Goal: Task Accomplishment & Management: Manage account settings

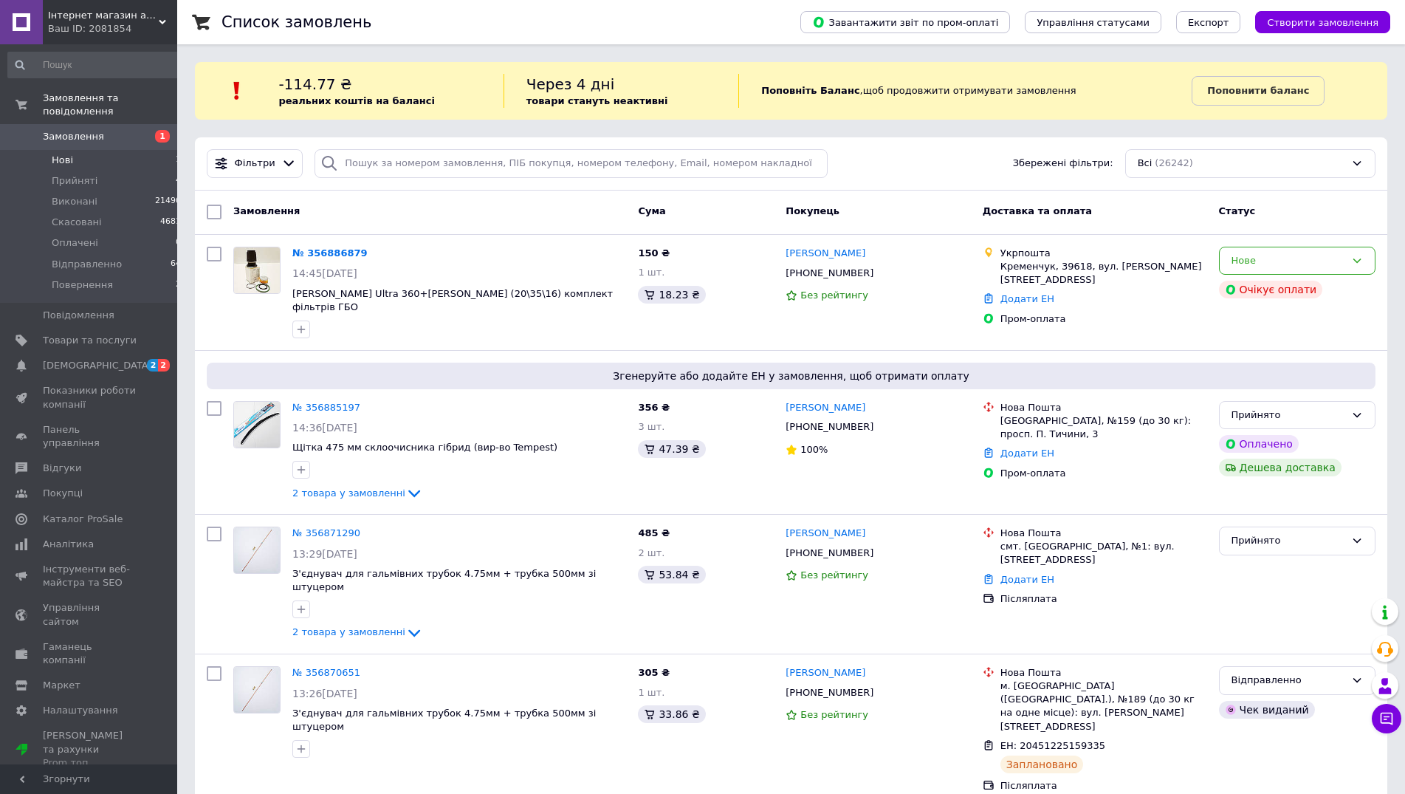
click at [72, 150] on li "Нові 1" at bounding box center [95, 160] width 190 height 21
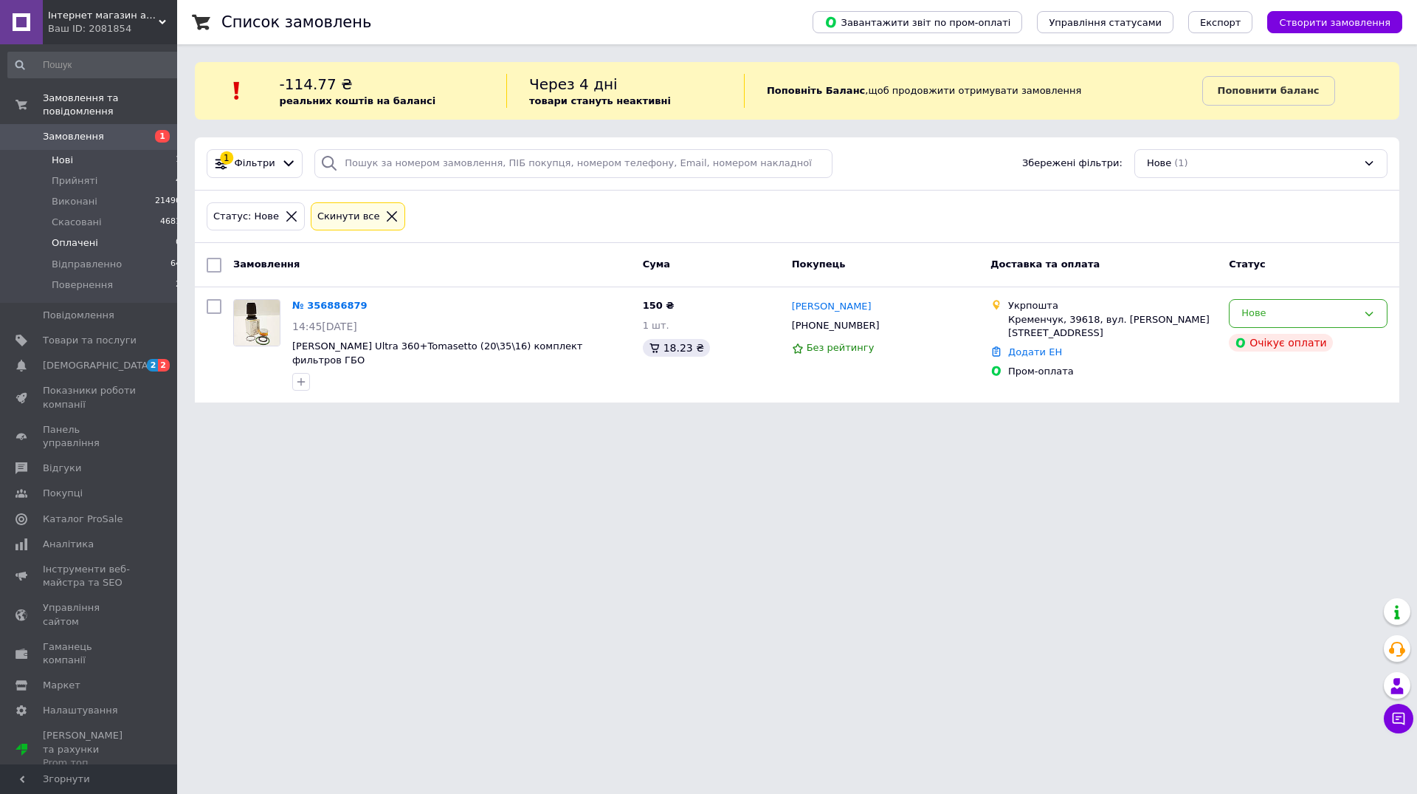
click at [118, 233] on li "Оплачені 0" at bounding box center [95, 243] width 190 height 21
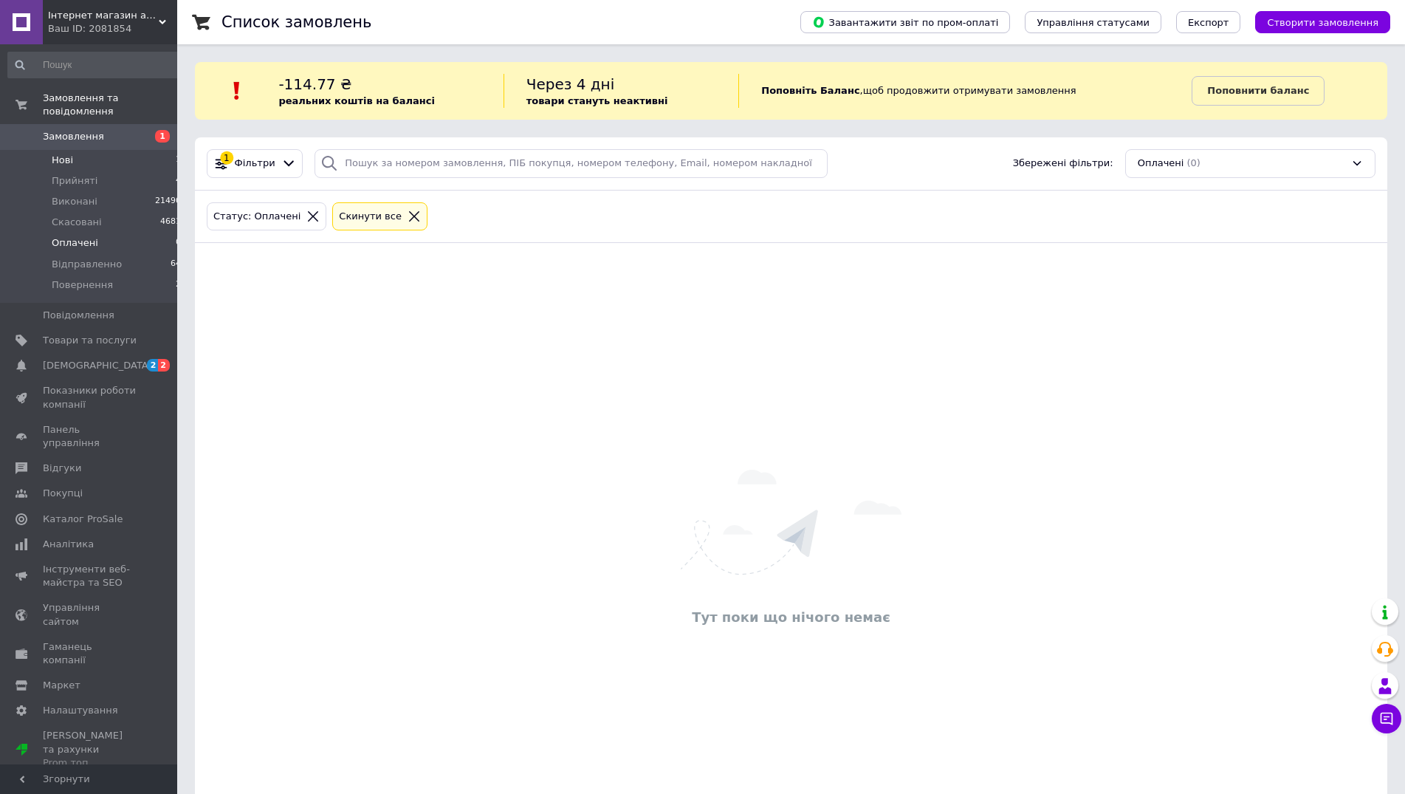
click at [95, 150] on li "Нові 1" at bounding box center [95, 160] width 190 height 21
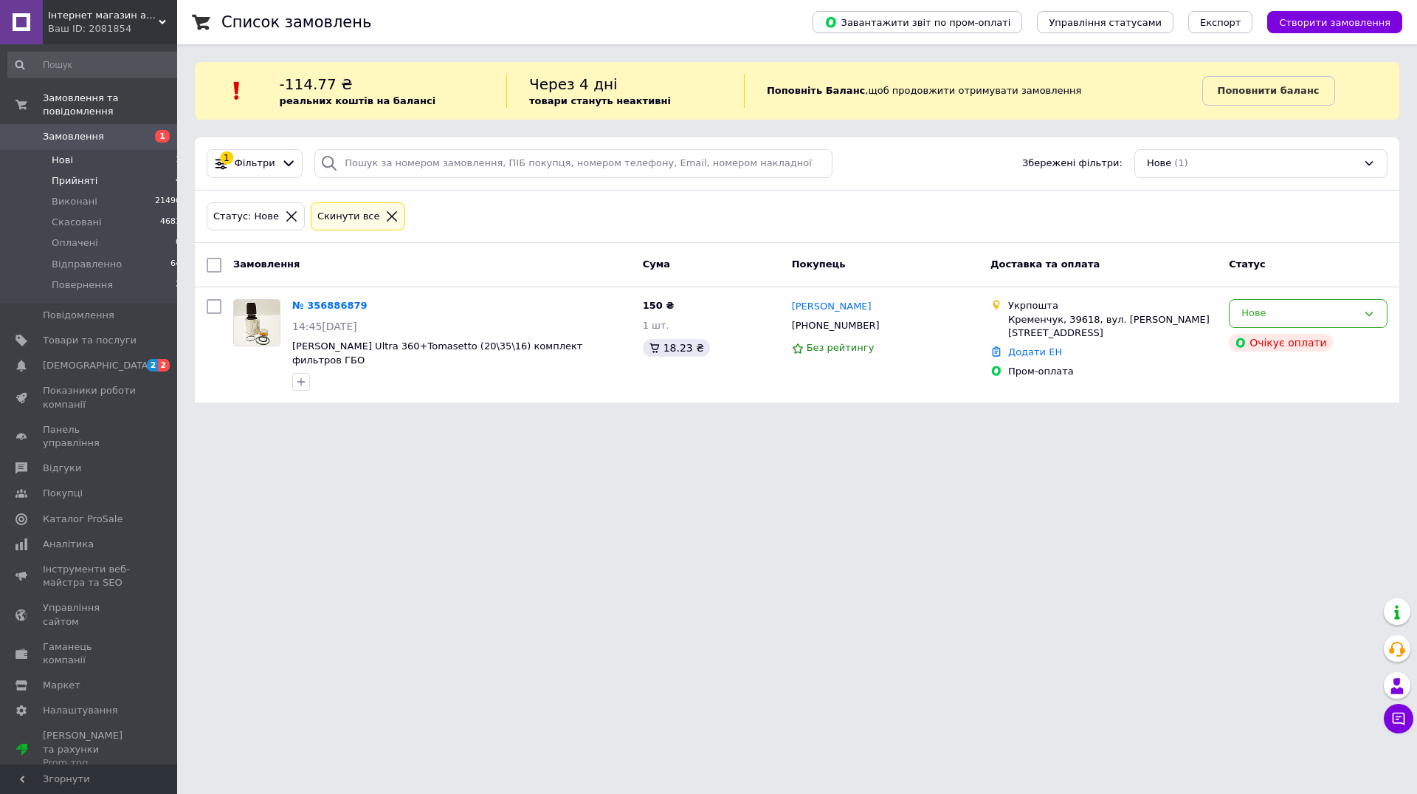
click at [89, 174] on span "Прийняті" at bounding box center [75, 180] width 46 height 13
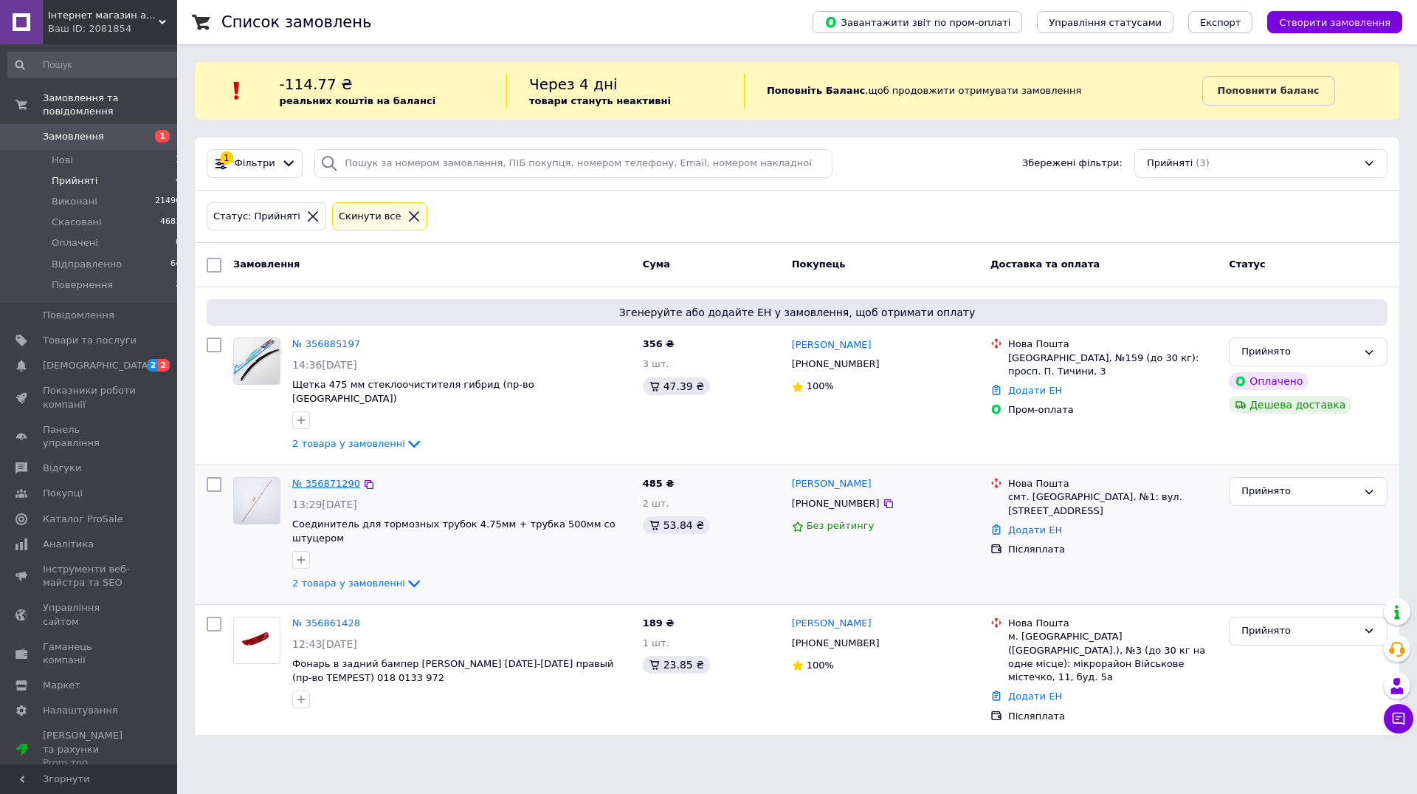
click at [326, 478] on link "№ 356871290" at bounding box center [326, 483] width 68 height 11
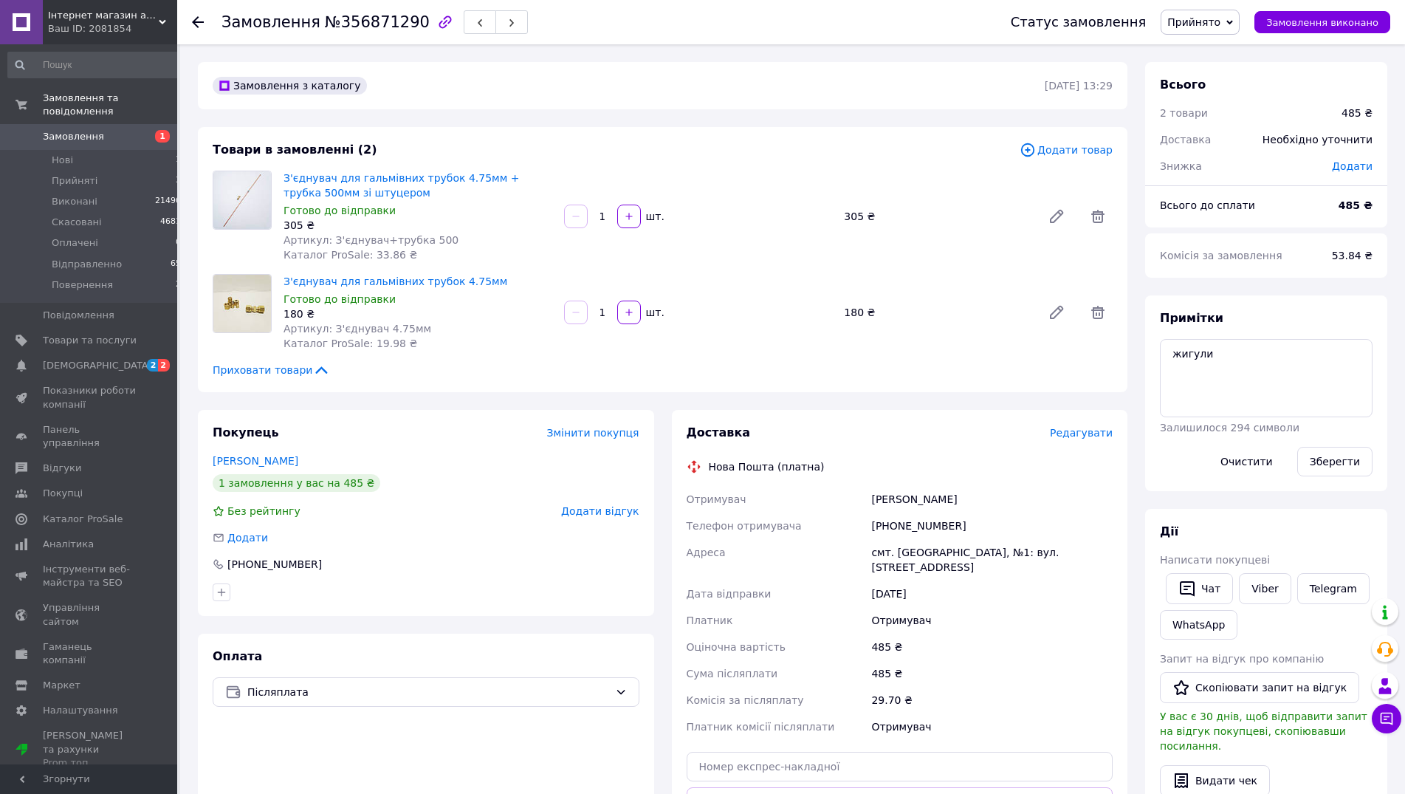
click at [282, 170] on div "З'єднувач для гальмівних трубок 4.75мм + трубка 500мм зі штуцером Готово до від…" at bounding box center [418, 216] width 281 height 97
drag, startPoint x: 275, startPoint y: 171, endPoint x: 384, endPoint y: 199, distance: 112.1
click at [384, 199] on div "З'єднувач для гальмівних трубок 4.75мм + трубка 500мм зі штуцером Готово до від…" at bounding box center [663, 217] width 912 height 92
copy div "З'єднувач для гальмівних трубок 4.75мм + трубка 500мм зі штуцером"
drag, startPoint x: 281, startPoint y: 277, endPoint x: 327, endPoint y: 281, distance: 46.7
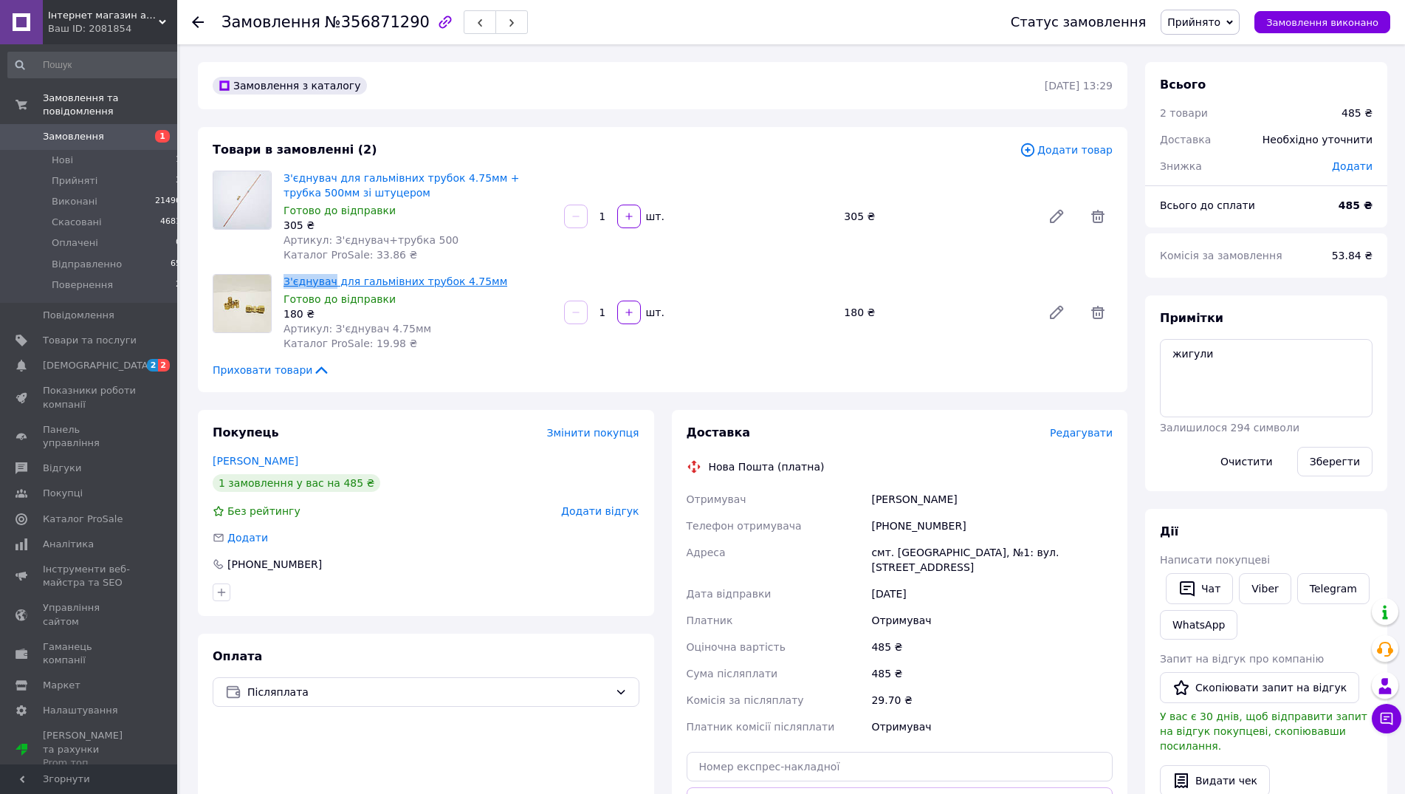
click at [327, 281] on div "З'єднувач для гальмівних трубок 4.75мм Готово до відправки 180 ₴ Артикул: З'єдн…" at bounding box center [418, 312] width 281 height 83
copy link "З'єднувач"
click at [1194, 583] on icon "button" at bounding box center [1187, 588] width 18 height 18
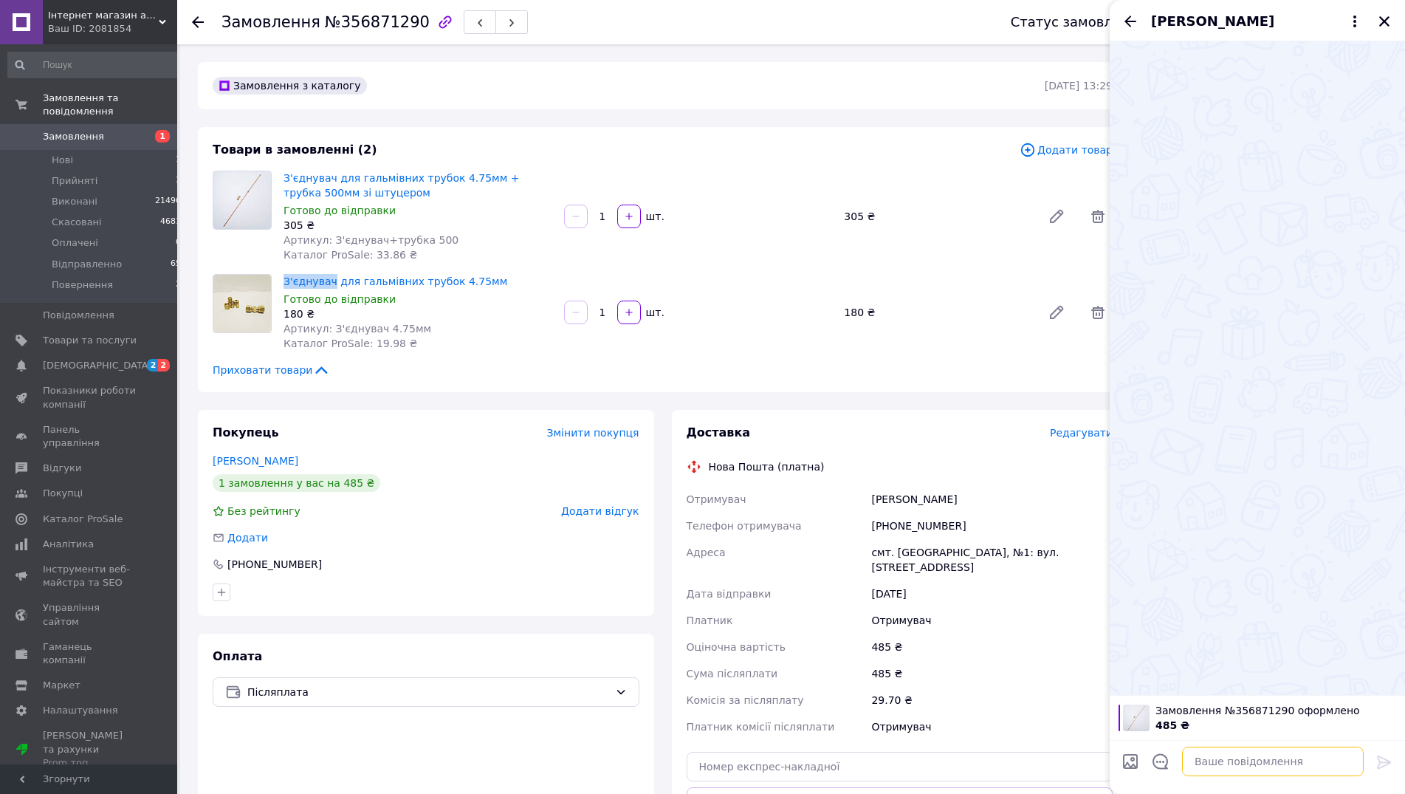
click at [1222, 753] on textarea at bounding box center [1273, 761] width 182 height 30
paste textarea "https://kasa.vchasno.ua/check-viewer/EJ-s6cPz0eQ"
type textarea "Чек на покупку [URL][DOMAIN_NAME]"
click at [1378, 757] on icon at bounding box center [1384, 761] width 14 height 13
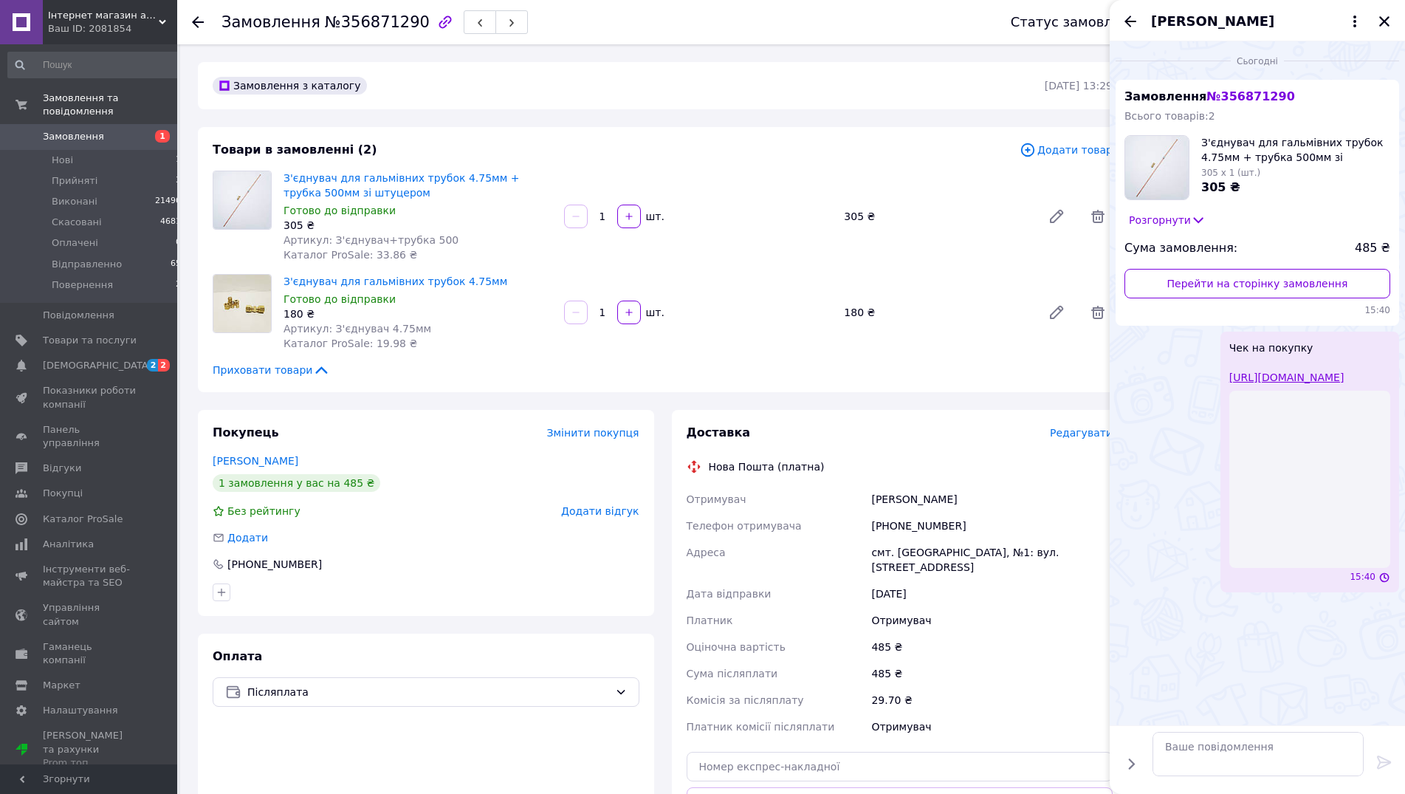
scroll to position [0, 0]
click at [1389, 21] on icon "Закрити" at bounding box center [1383, 21] width 13 height 13
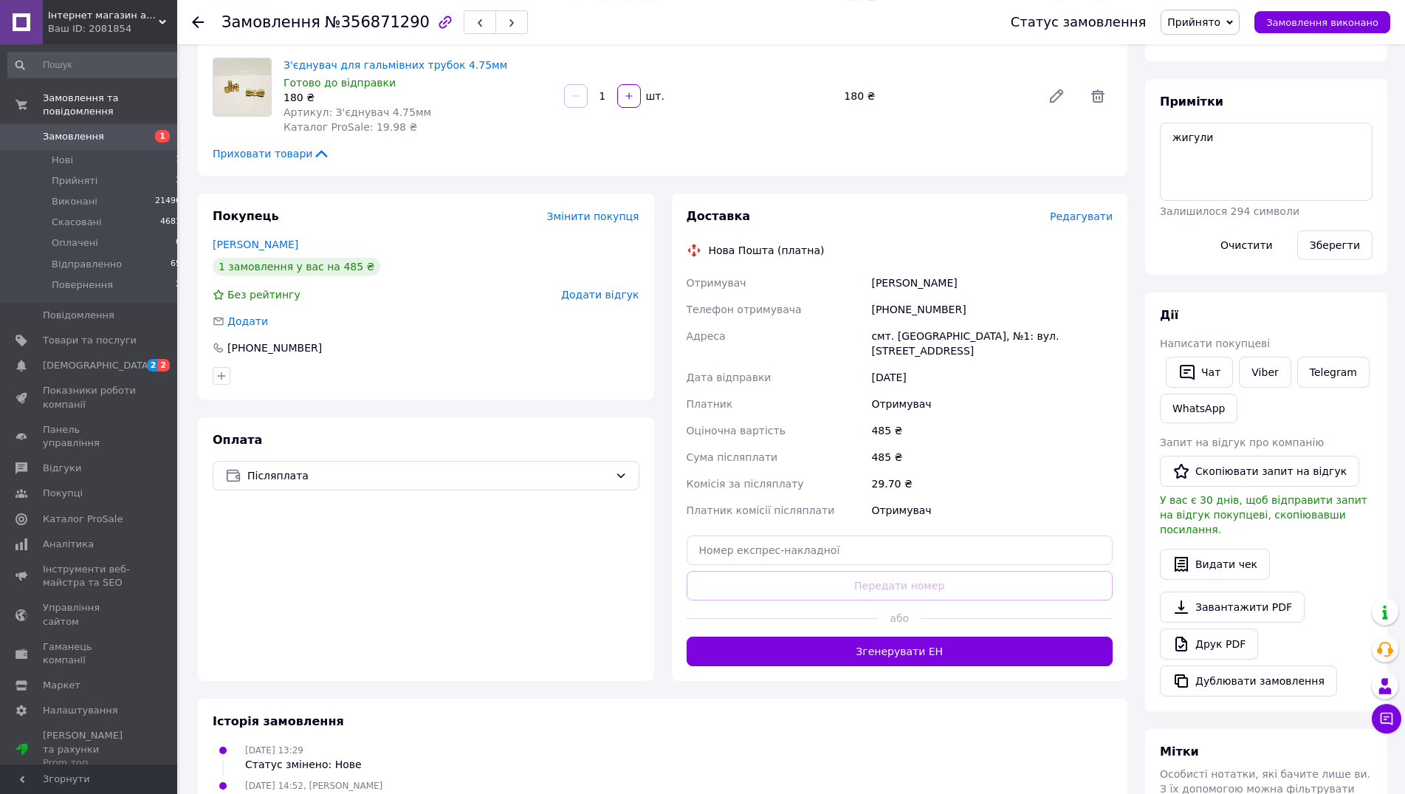
scroll to position [226, 0]
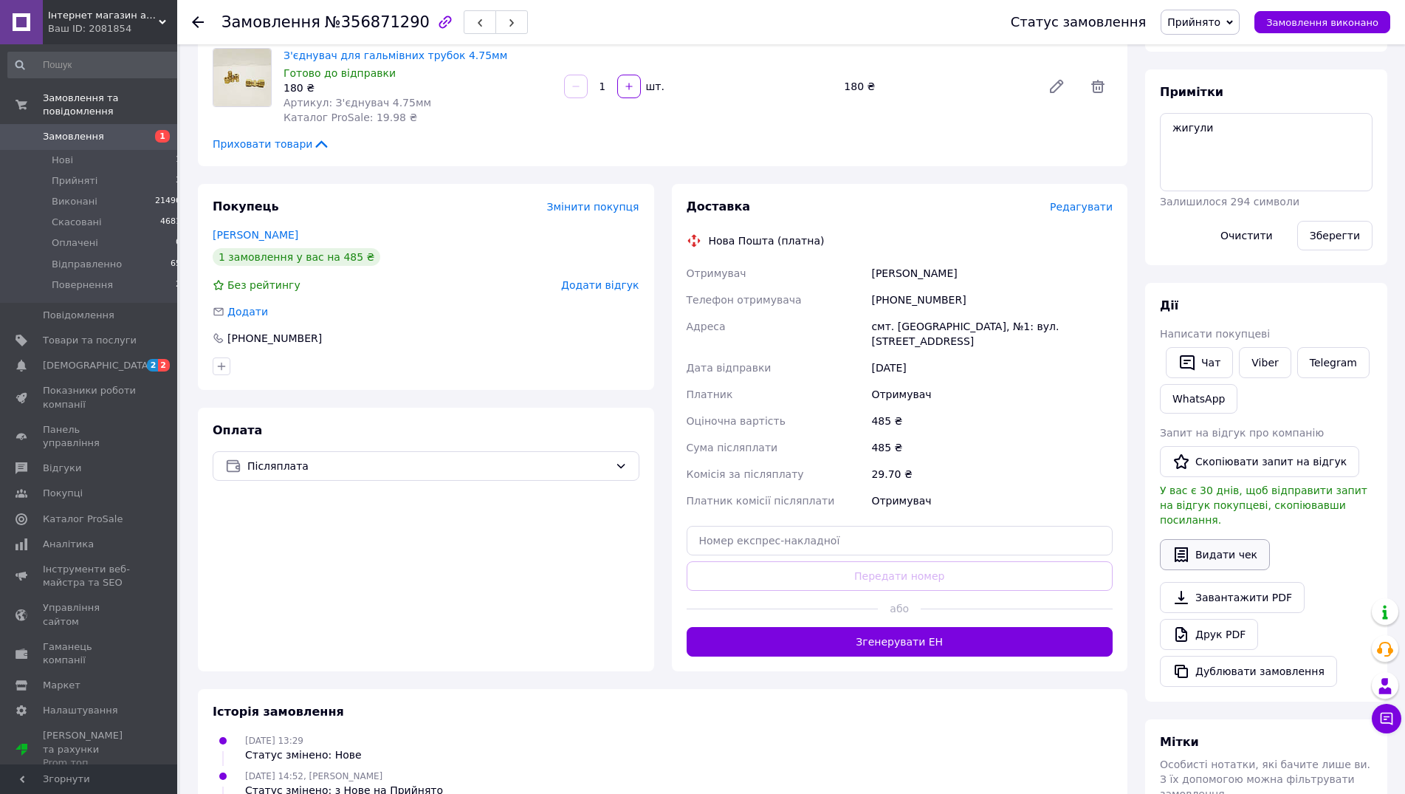
click at [1222, 546] on button "Видати чек" at bounding box center [1215, 554] width 110 height 31
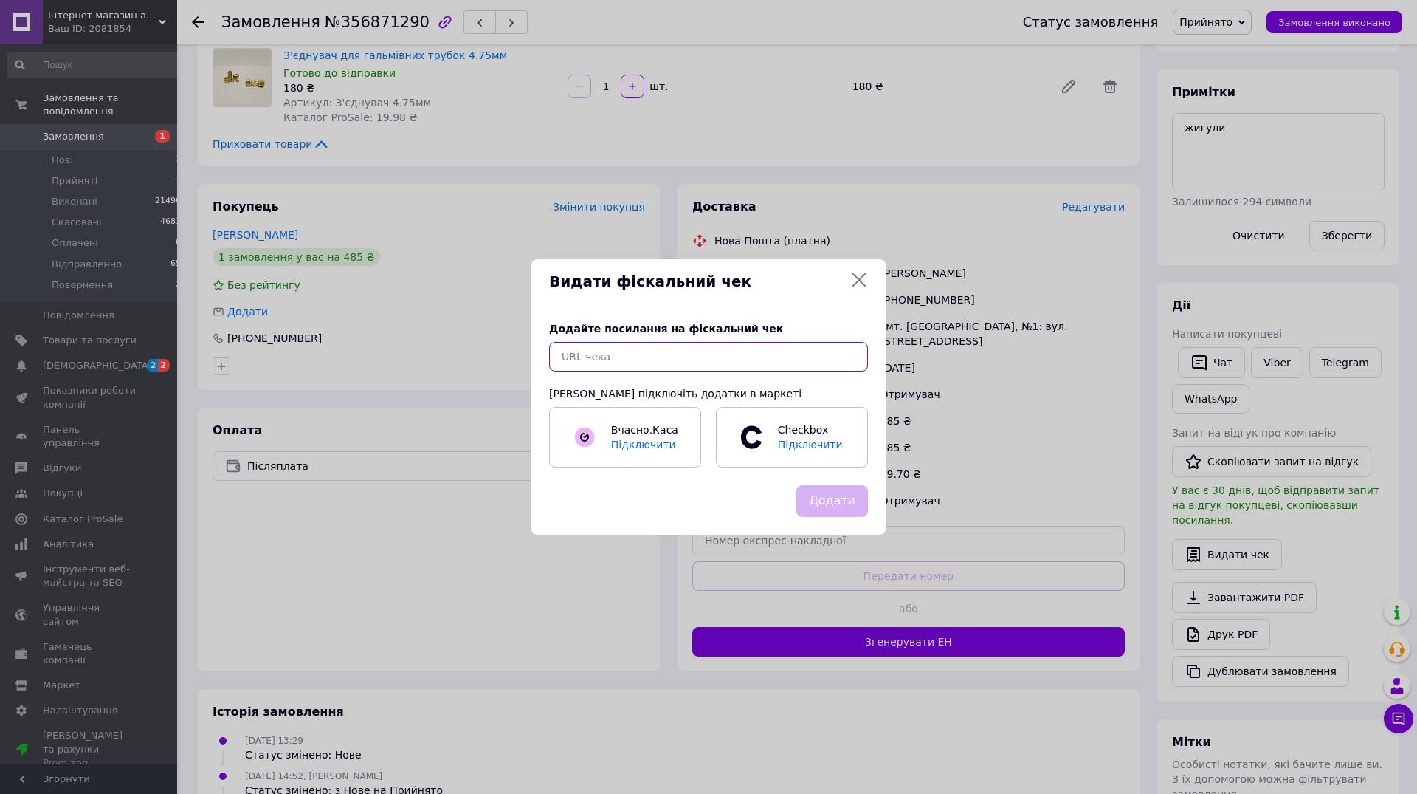
click at [656, 352] on input "text" at bounding box center [708, 357] width 319 height 30
paste input "https://kasa.vchasno.ua/check-viewer/EJ-s6cPz0eQ"
type input "https://kasa.vchasno.ua/check-viewer/EJ-s6cPz0eQ"
click at [836, 500] on button "Додати" at bounding box center [832, 501] width 72 height 32
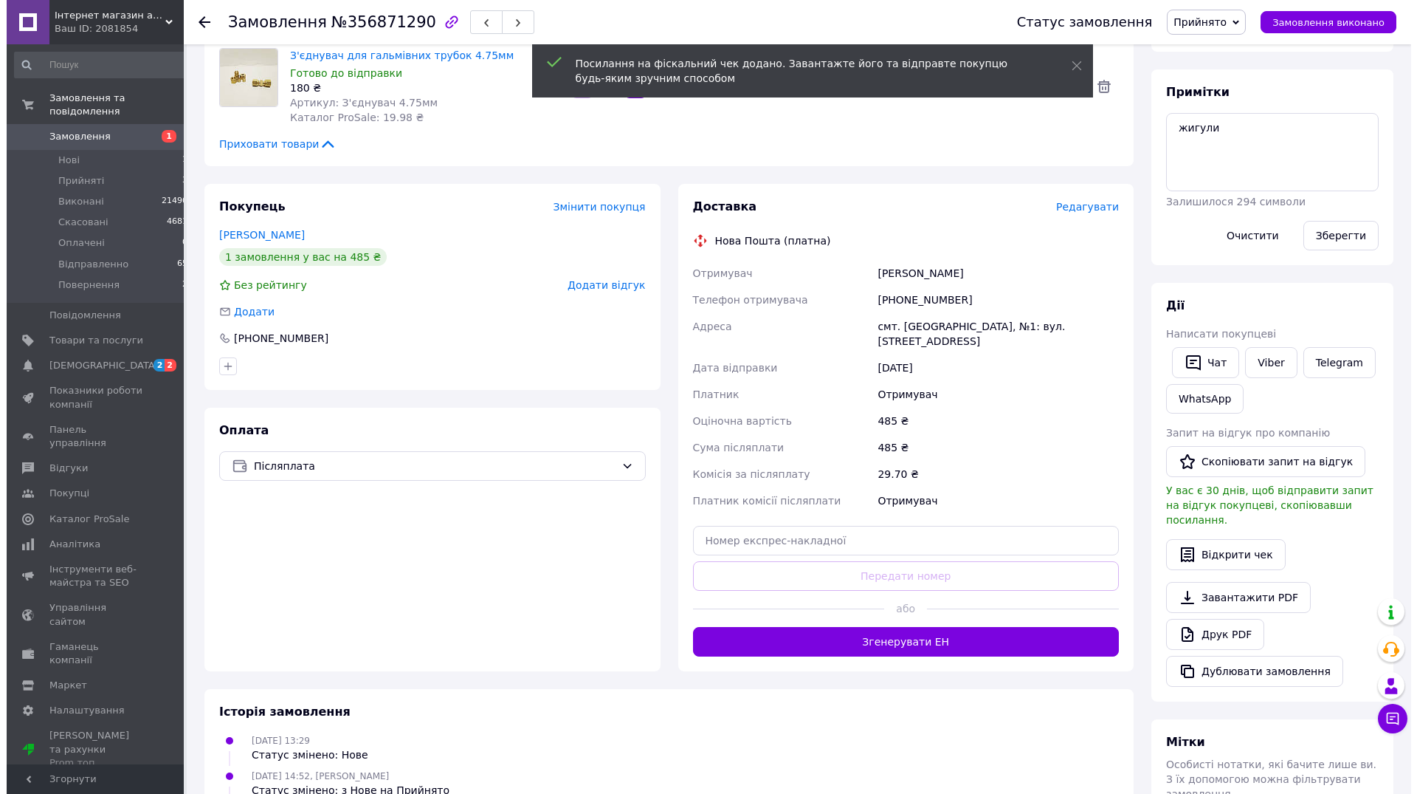
scroll to position [0, 0]
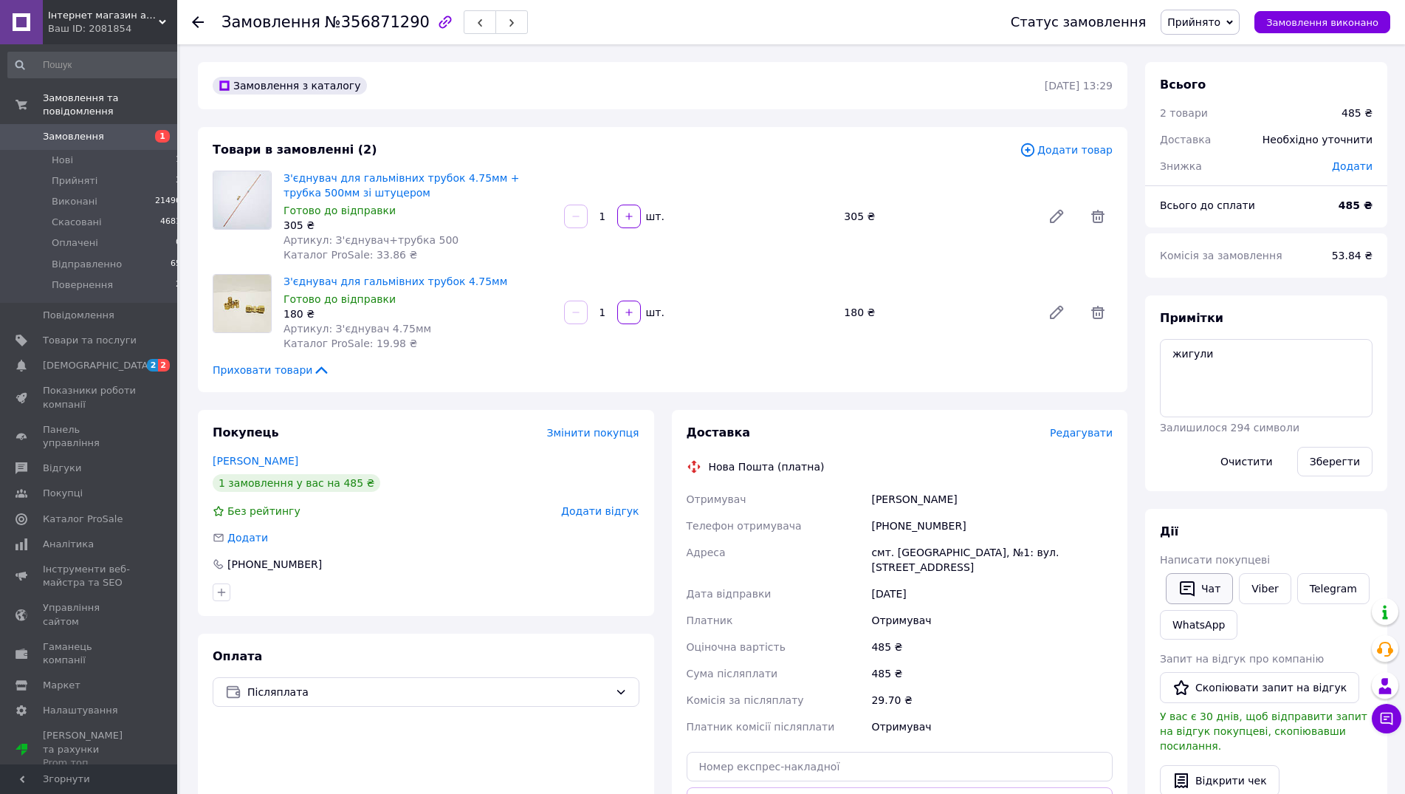
click at [1214, 583] on button "Чат" at bounding box center [1199, 588] width 67 height 31
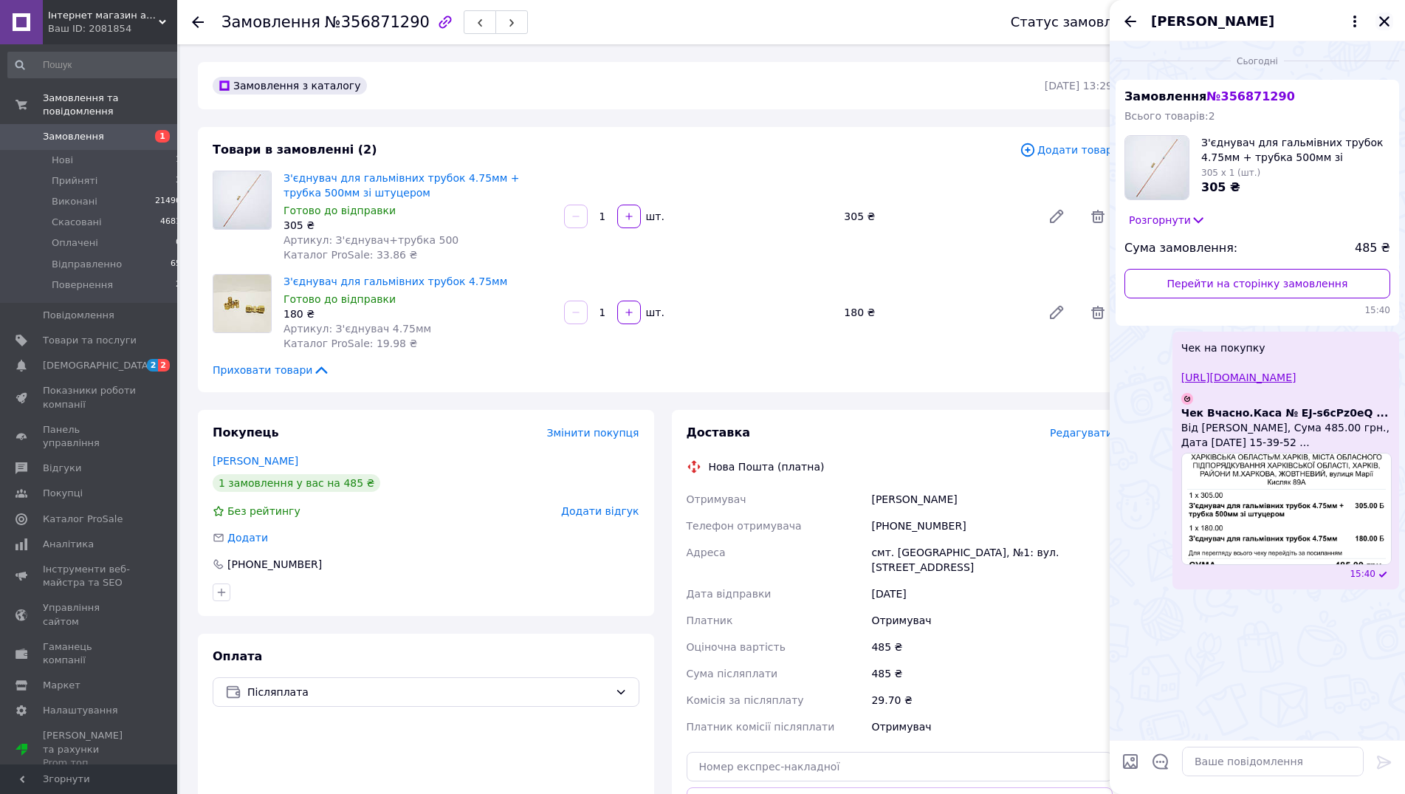
click at [1384, 19] on icon "Закрити" at bounding box center [1383, 21] width 13 height 13
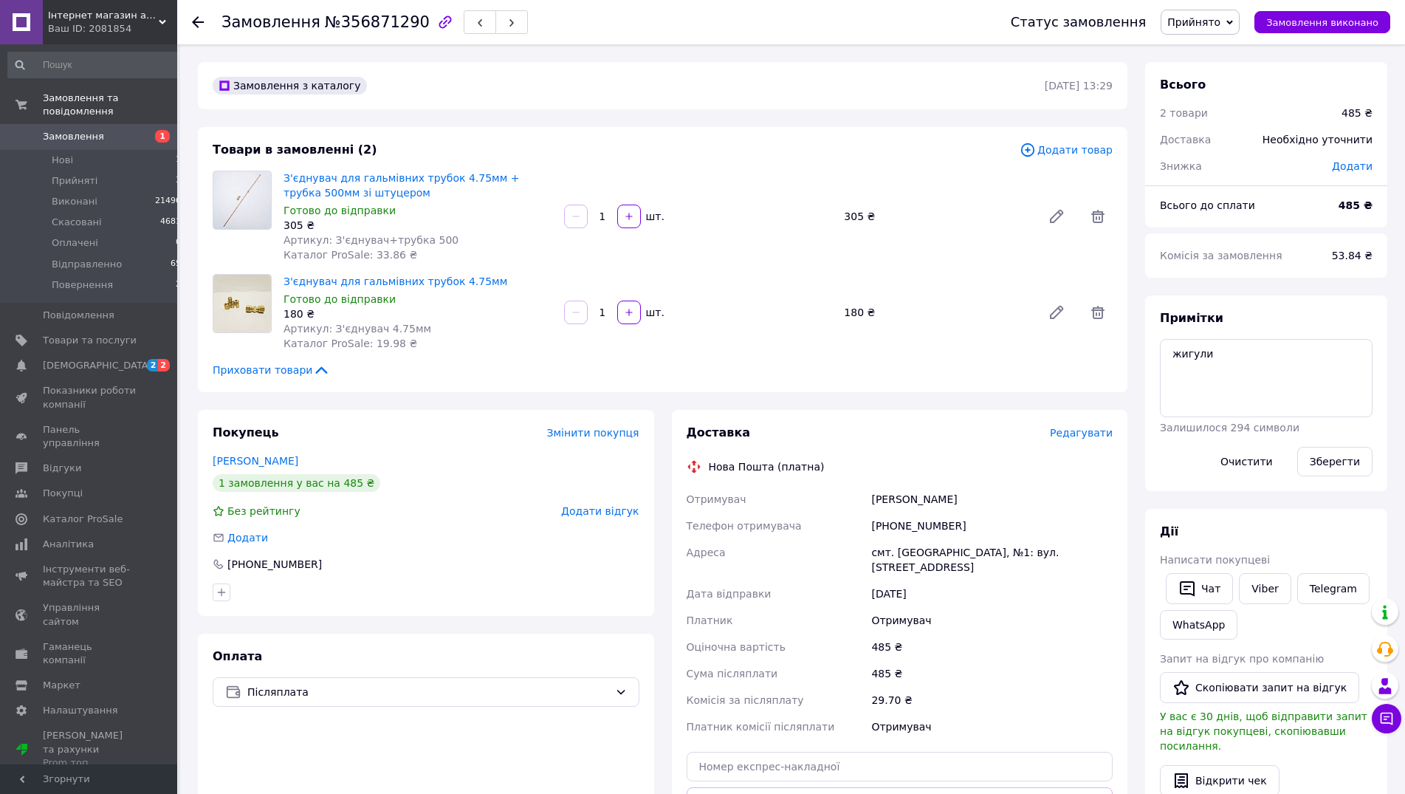
click at [1084, 430] on span "Редагувати" at bounding box center [1081, 433] width 63 height 12
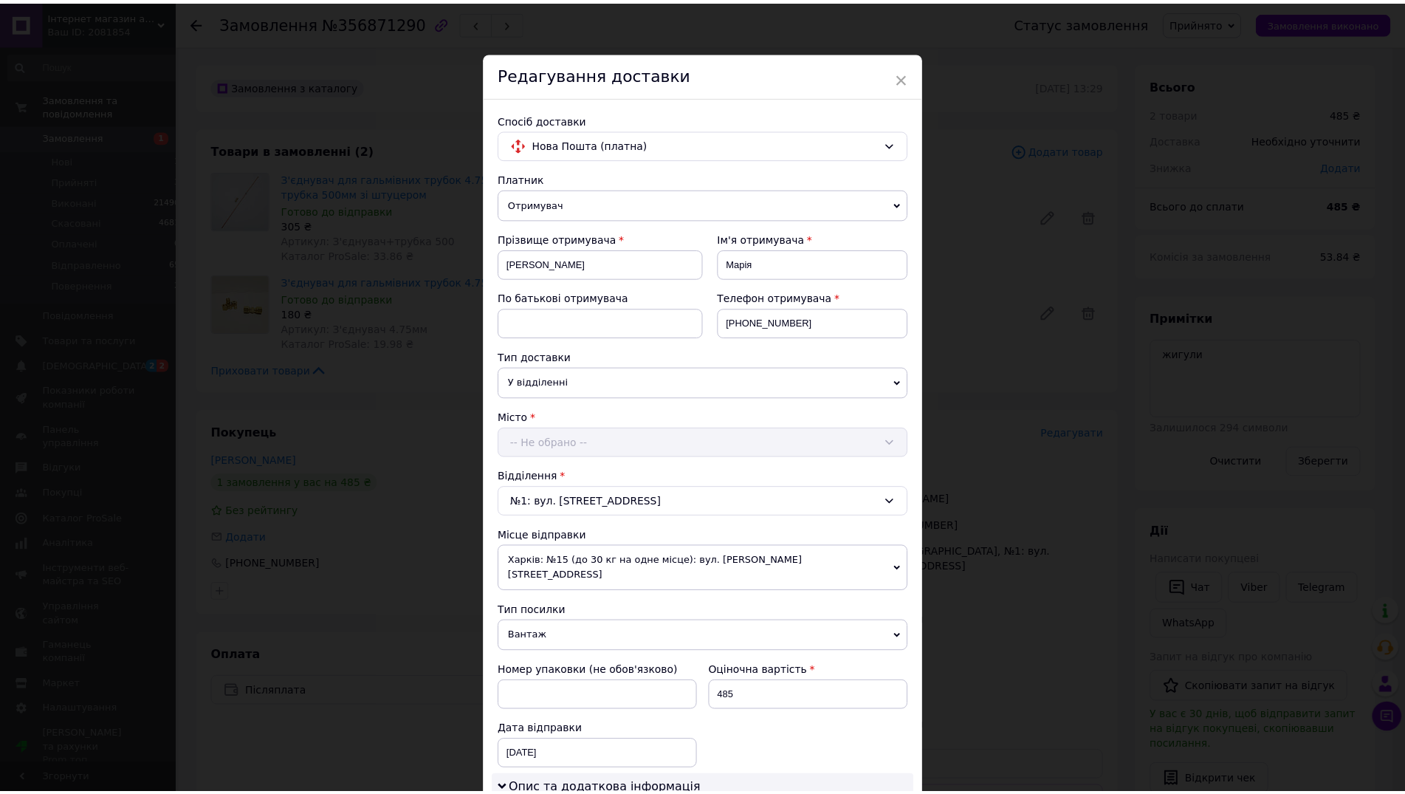
scroll to position [498, 0]
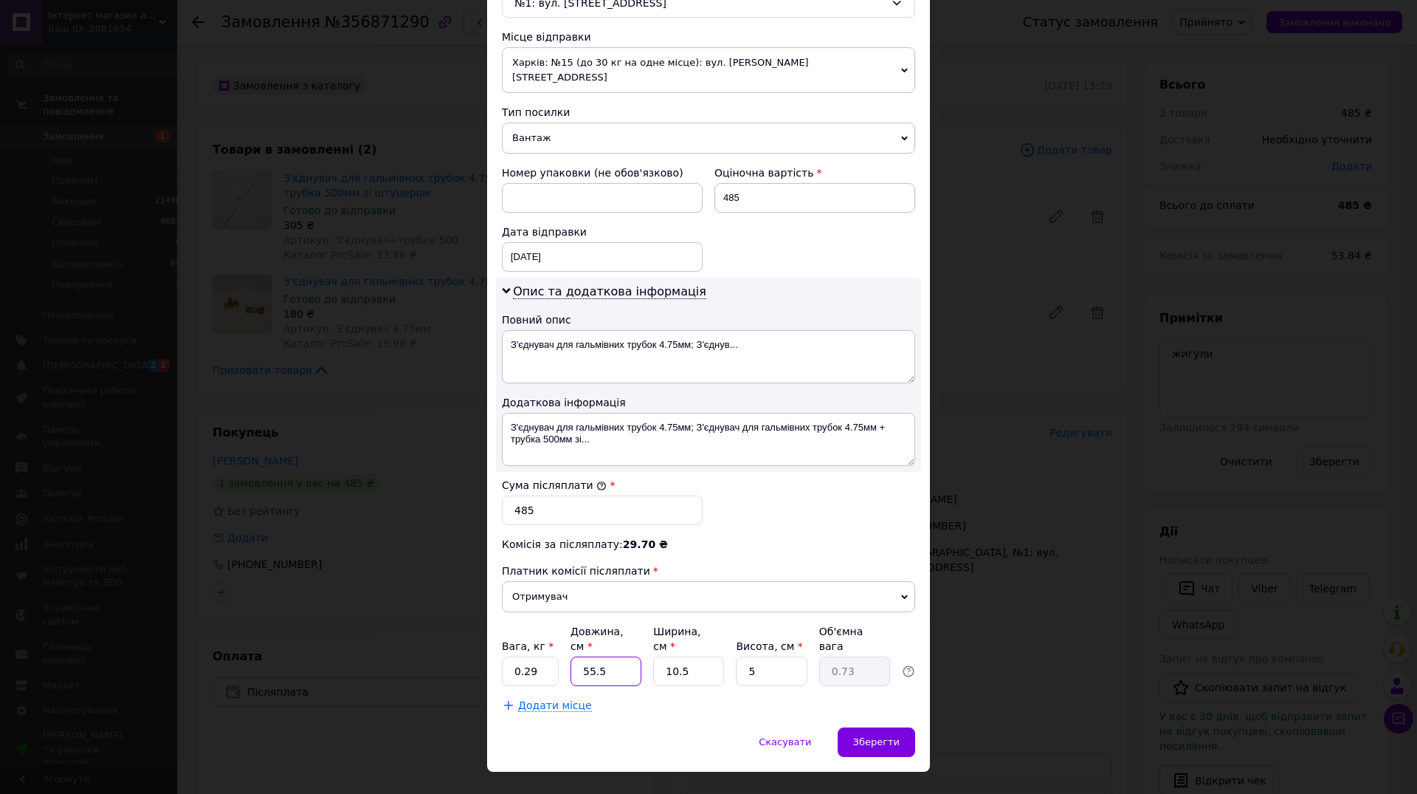
drag, startPoint x: 605, startPoint y: 636, endPoint x: 548, endPoint y: 638, distance: 56.9
click at [571, 656] on input "55.5" at bounding box center [606, 671] width 71 height 30
type input "1"
type input "0.1"
type input "15"
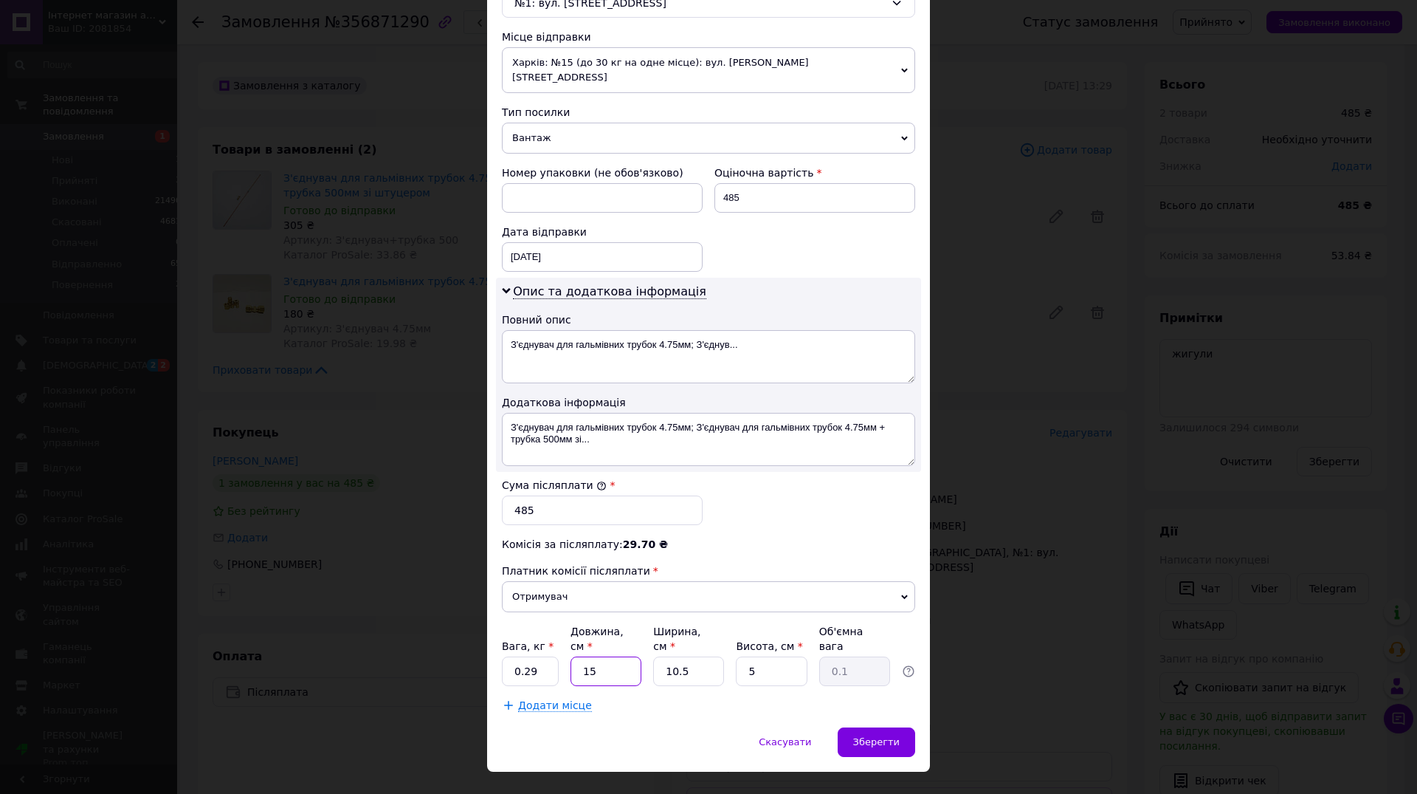
type input "0.2"
type input "15"
drag, startPoint x: 684, startPoint y: 641, endPoint x: 591, endPoint y: 641, distance: 92.3
click at [653, 656] on input "10.5" at bounding box center [688, 671] width 71 height 30
type input "1"
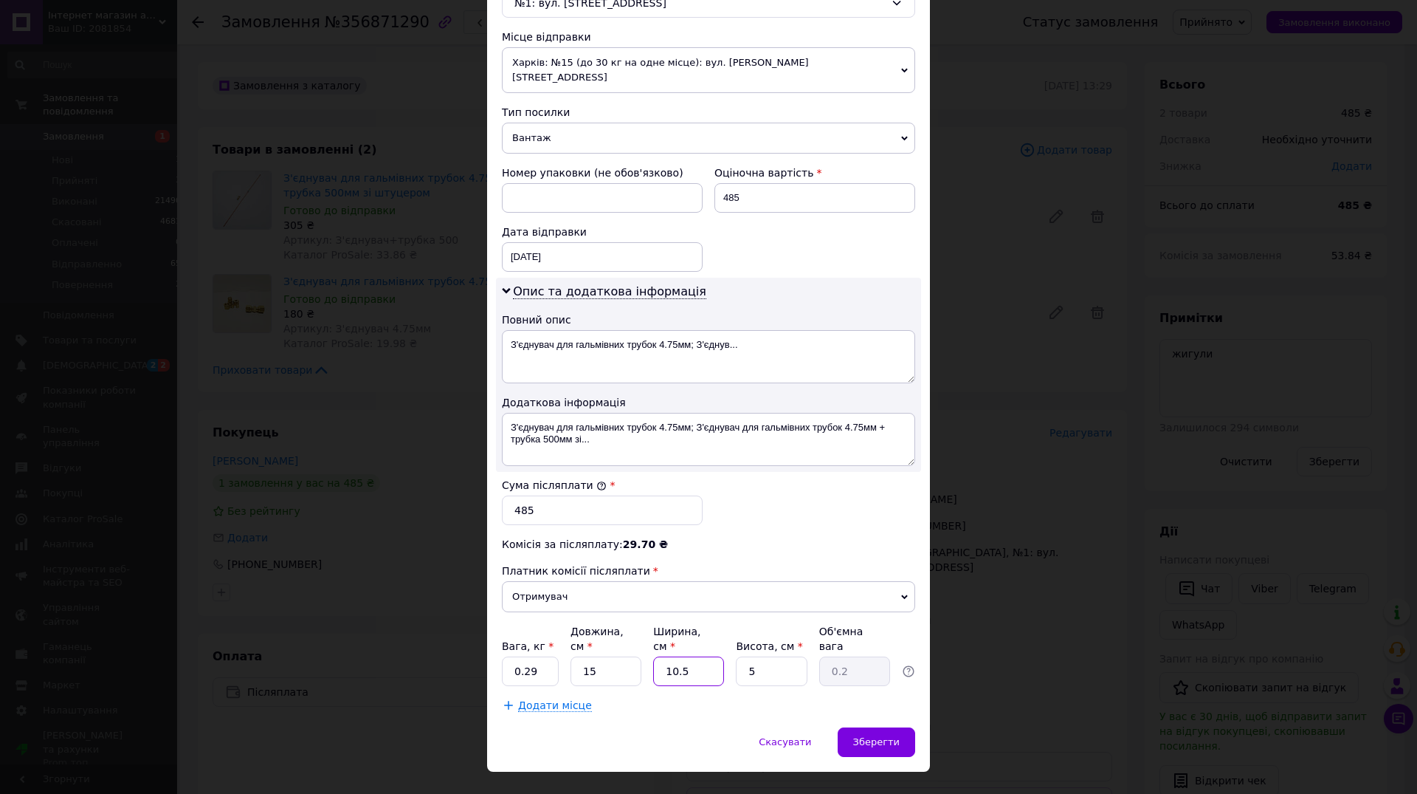
type input "0.1"
type input "10"
type input "0.19"
type input "10"
drag, startPoint x: 777, startPoint y: 636, endPoint x: 698, endPoint y: 641, distance: 78.4
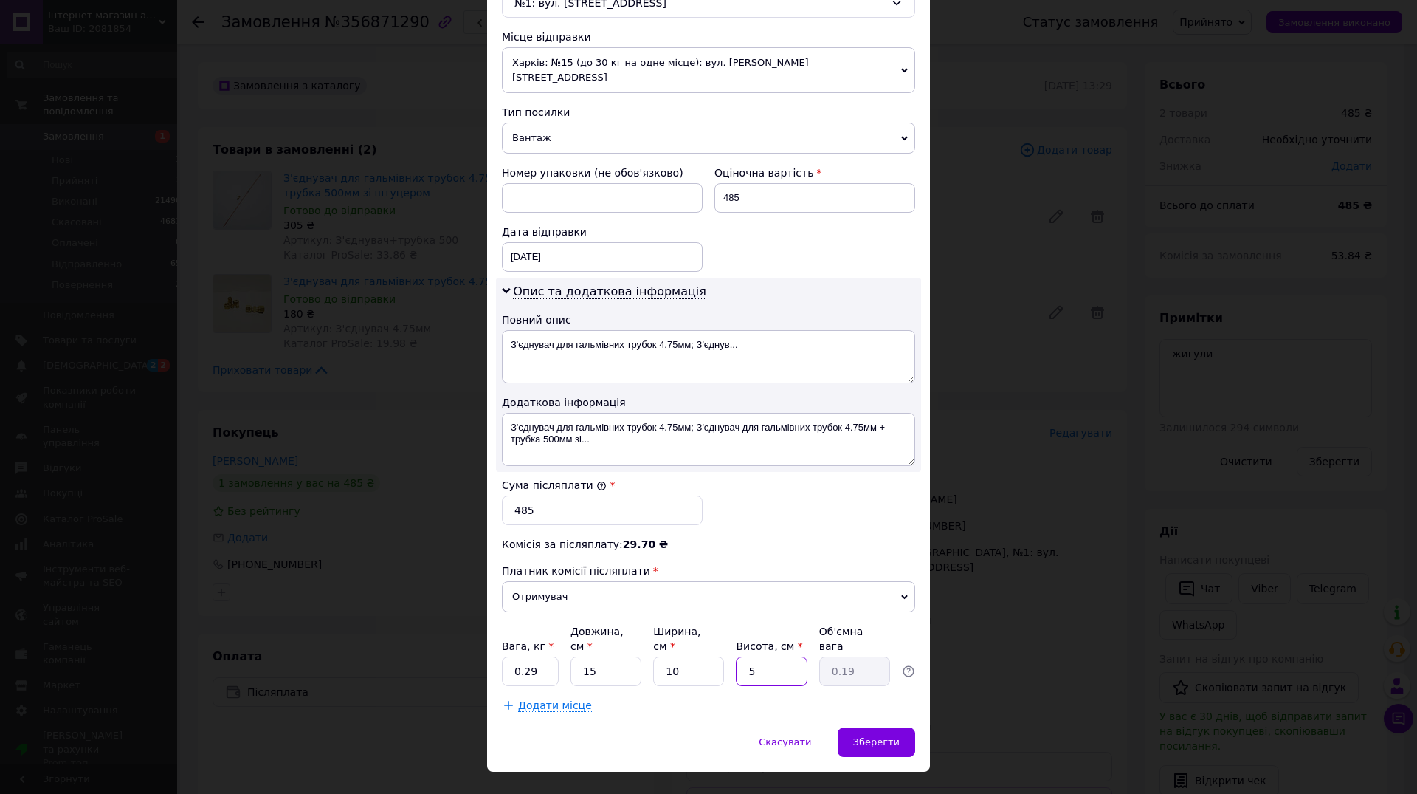
click at [736, 656] on input "5" at bounding box center [771, 671] width 71 height 30
type input "2"
type input "0.1"
type input "2"
click at [875, 736] on span "Зберегти" at bounding box center [876, 741] width 47 height 11
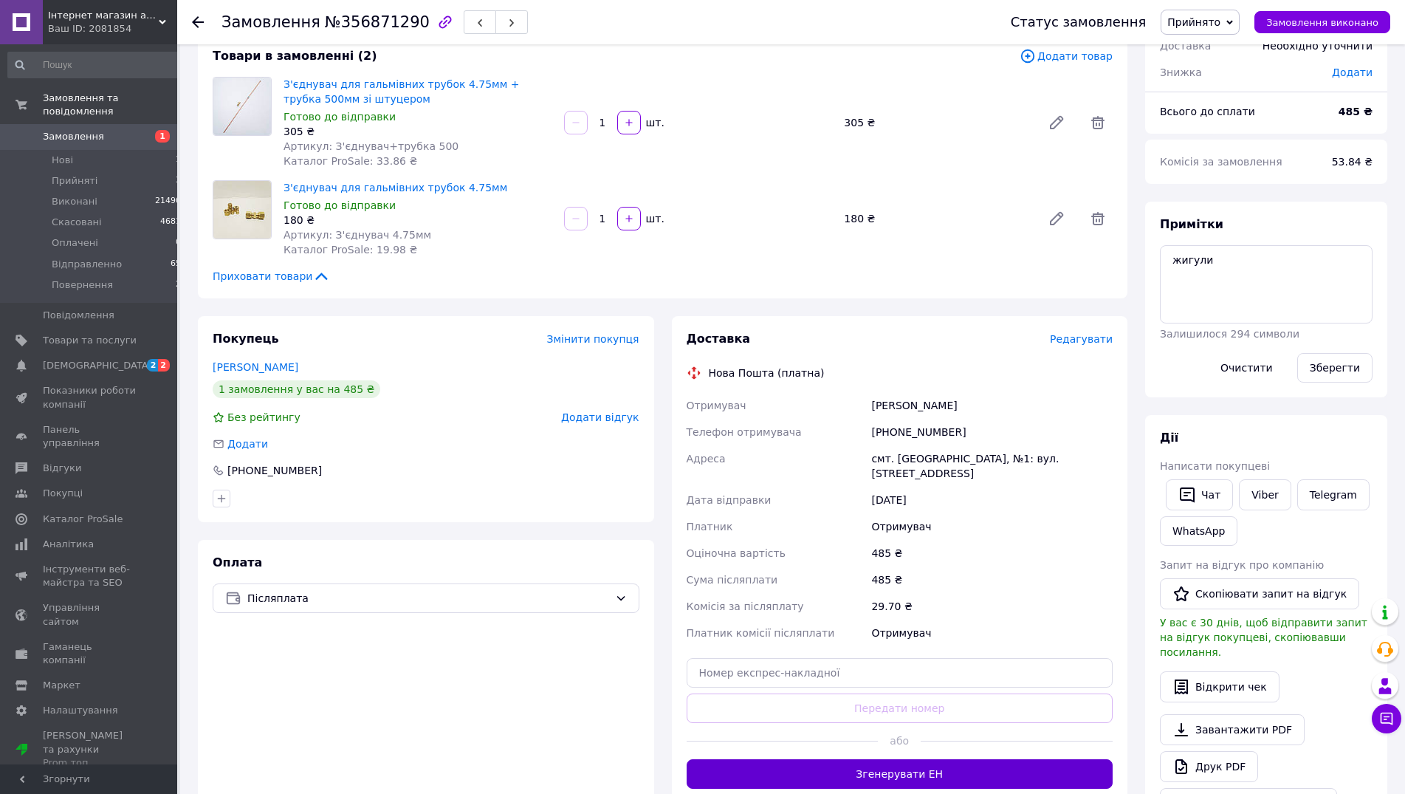
scroll to position [151, 0]
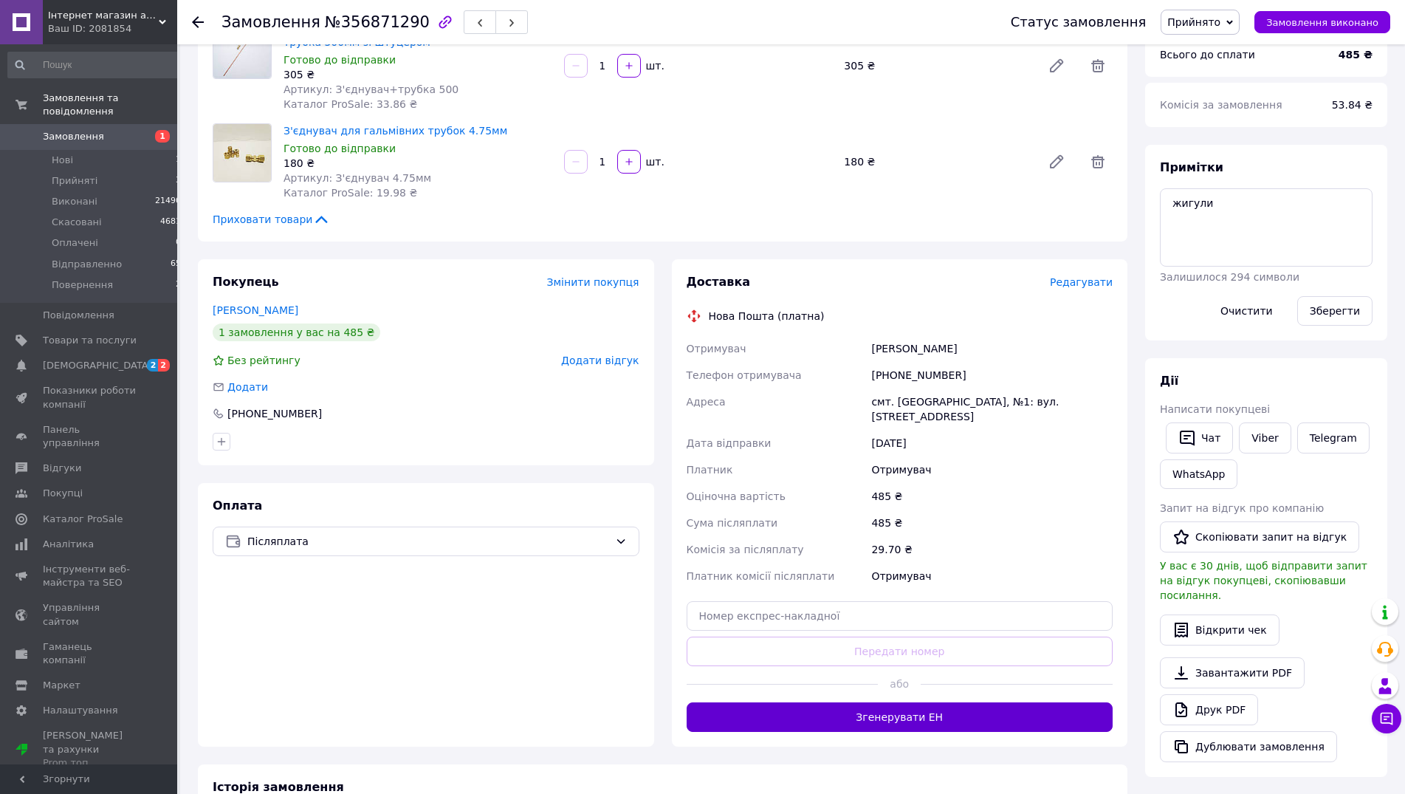
click at [923, 709] on button "Згенерувати ЕН" at bounding box center [899, 717] width 427 height 30
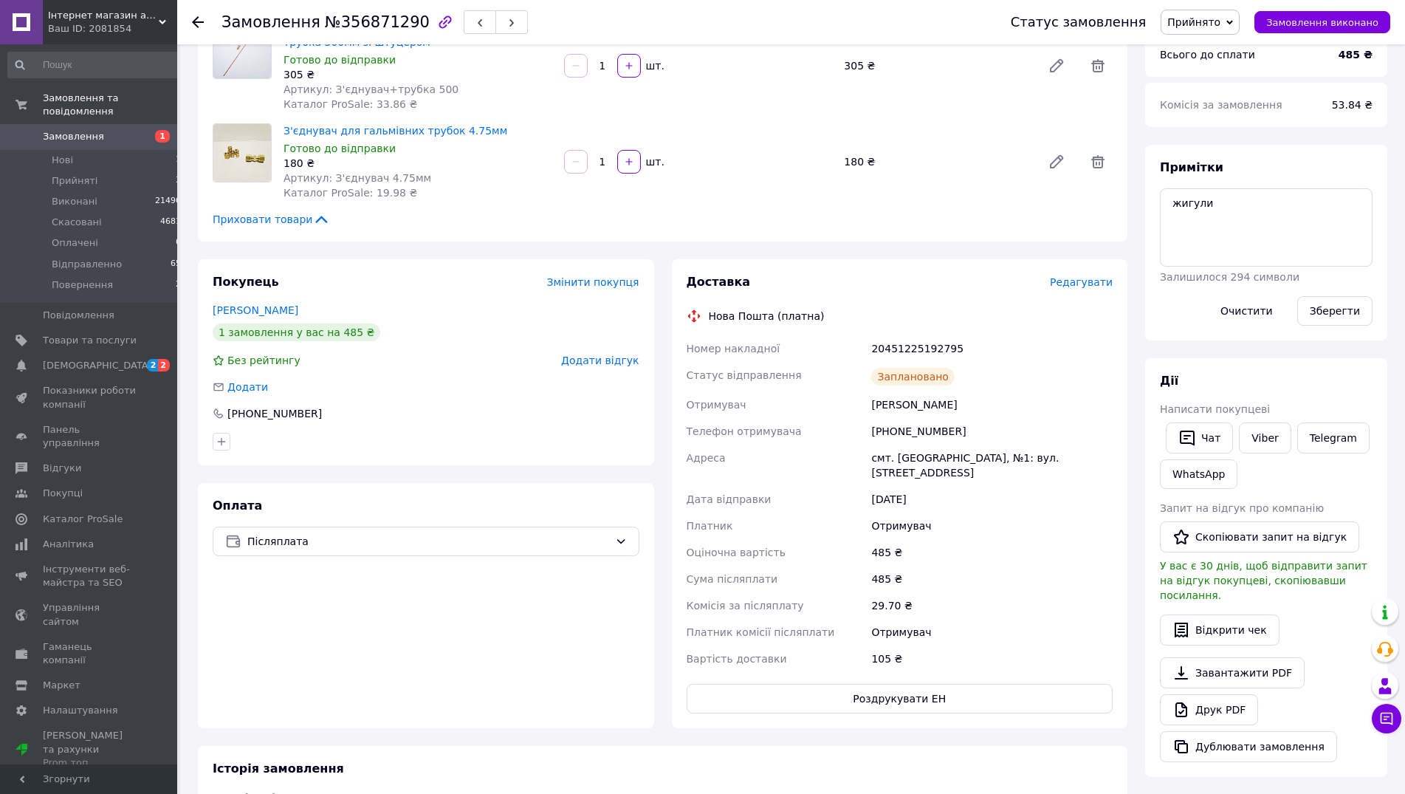
click at [1219, 20] on span "Прийнято" at bounding box center [1193, 22] width 53 height 12
click at [1213, 113] on li "Відправленно" at bounding box center [1203, 118] width 85 height 22
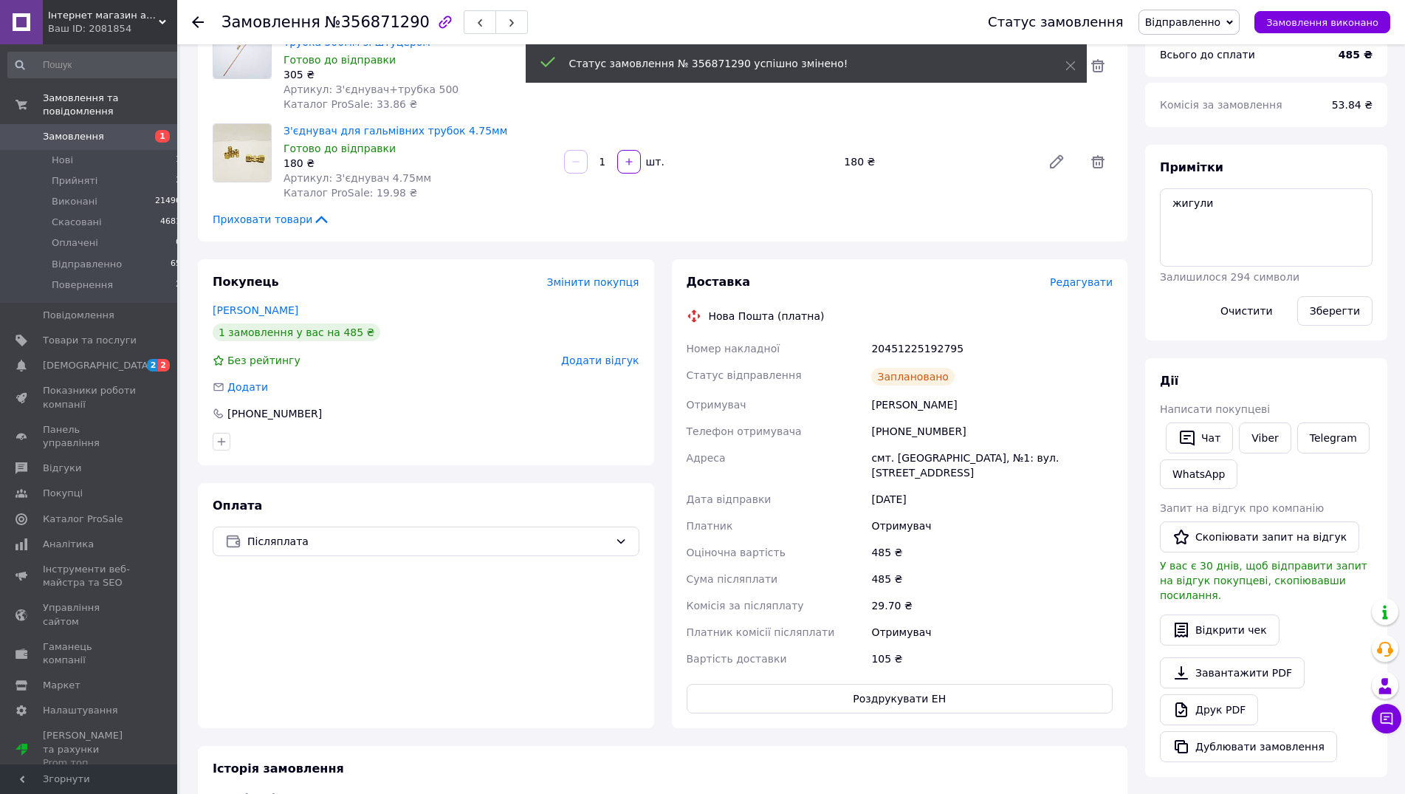
click at [86, 174] on span "Прийняті" at bounding box center [75, 180] width 46 height 13
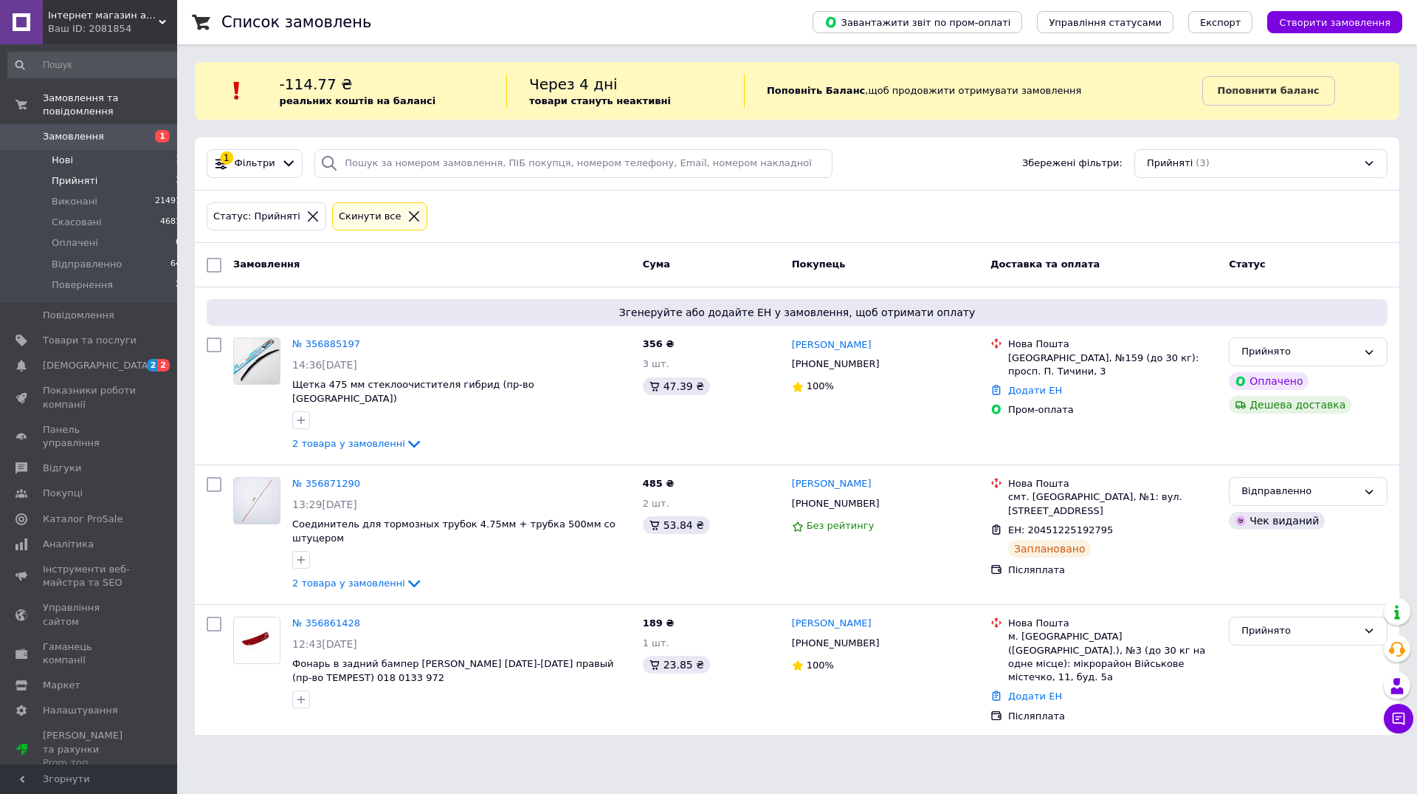
click at [86, 150] on li "Нові 1" at bounding box center [95, 160] width 190 height 21
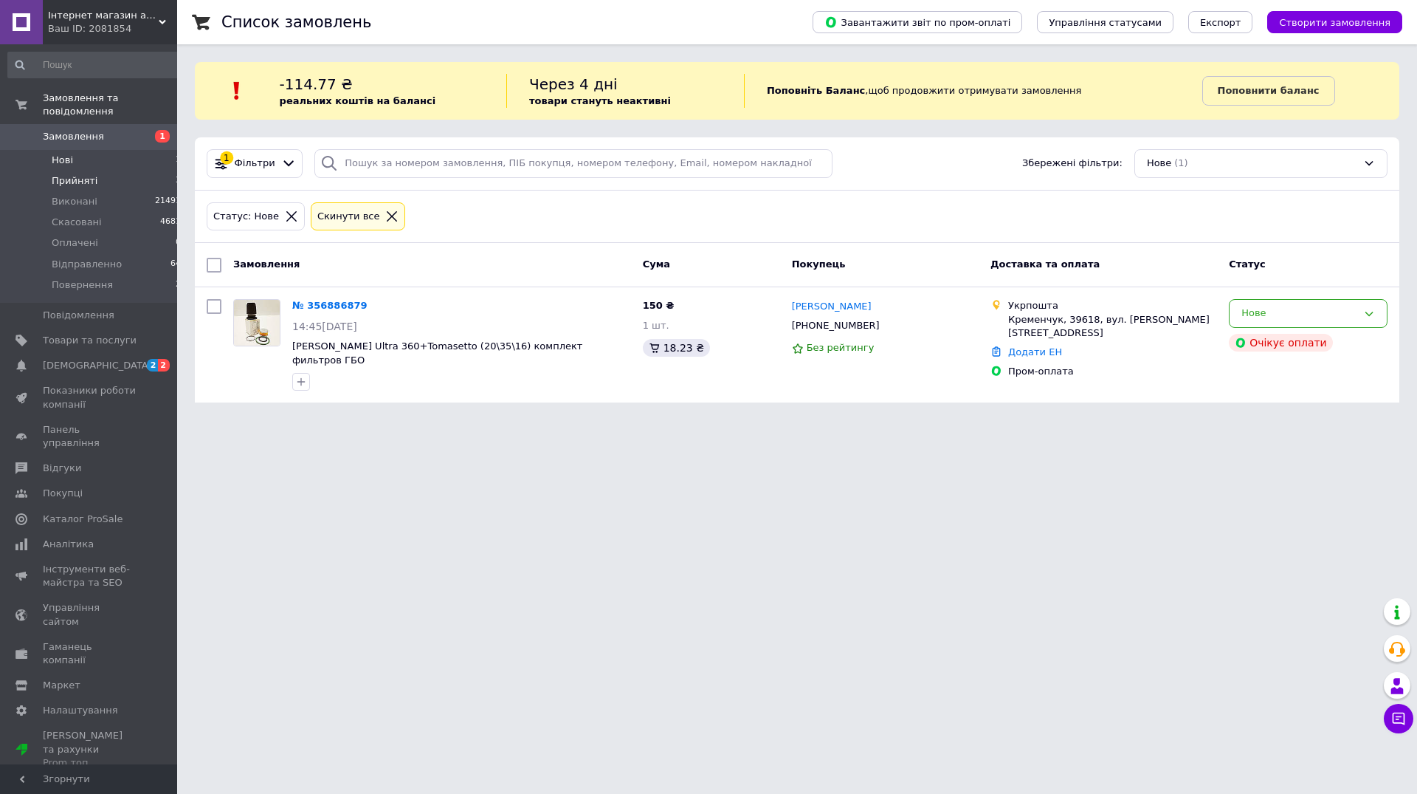
click at [107, 171] on li "Прийняті 3" at bounding box center [95, 181] width 190 height 21
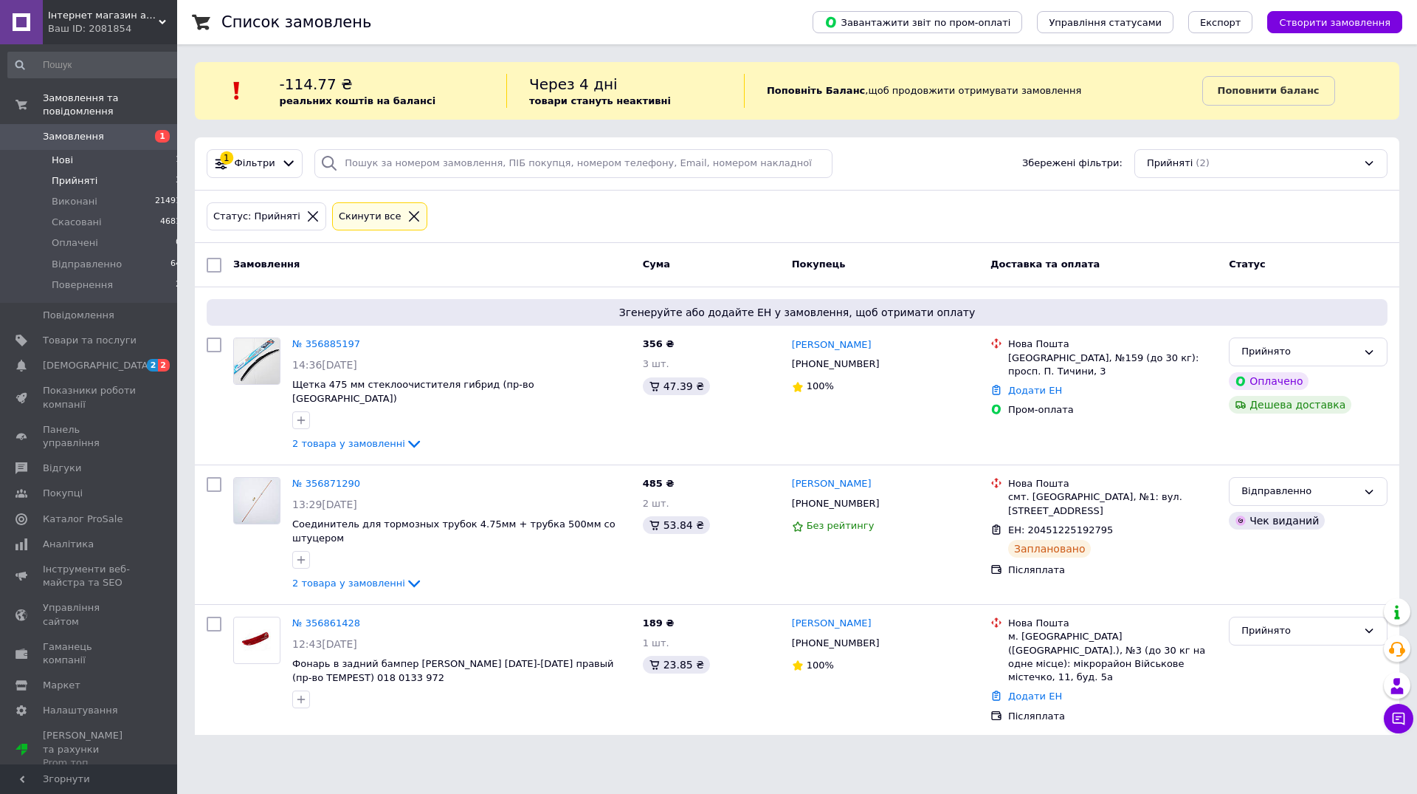
click at [101, 150] on li "Нові 1" at bounding box center [95, 160] width 190 height 21
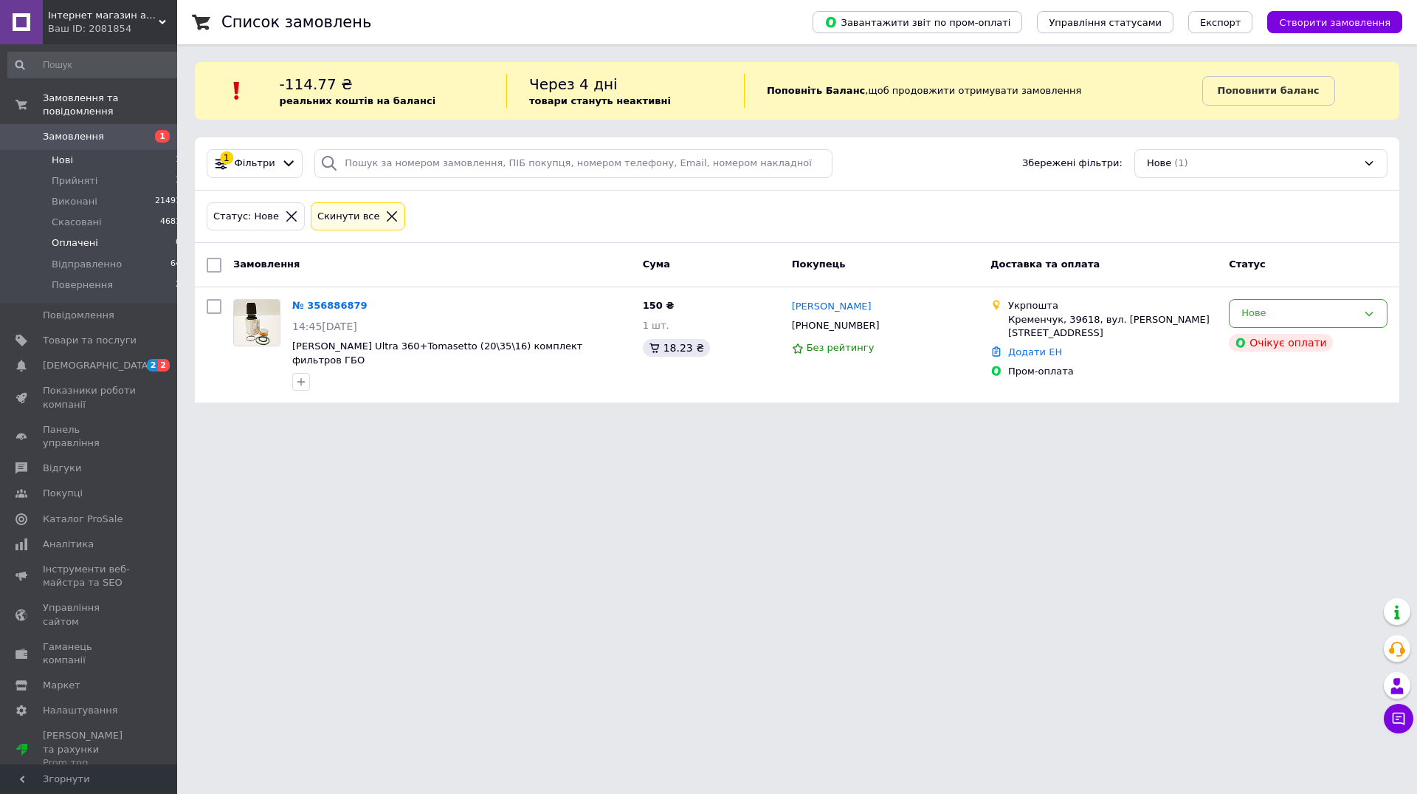
click at [92, 236] on span "Оплачені" at bounding box center [75, 242] width 47 height 13
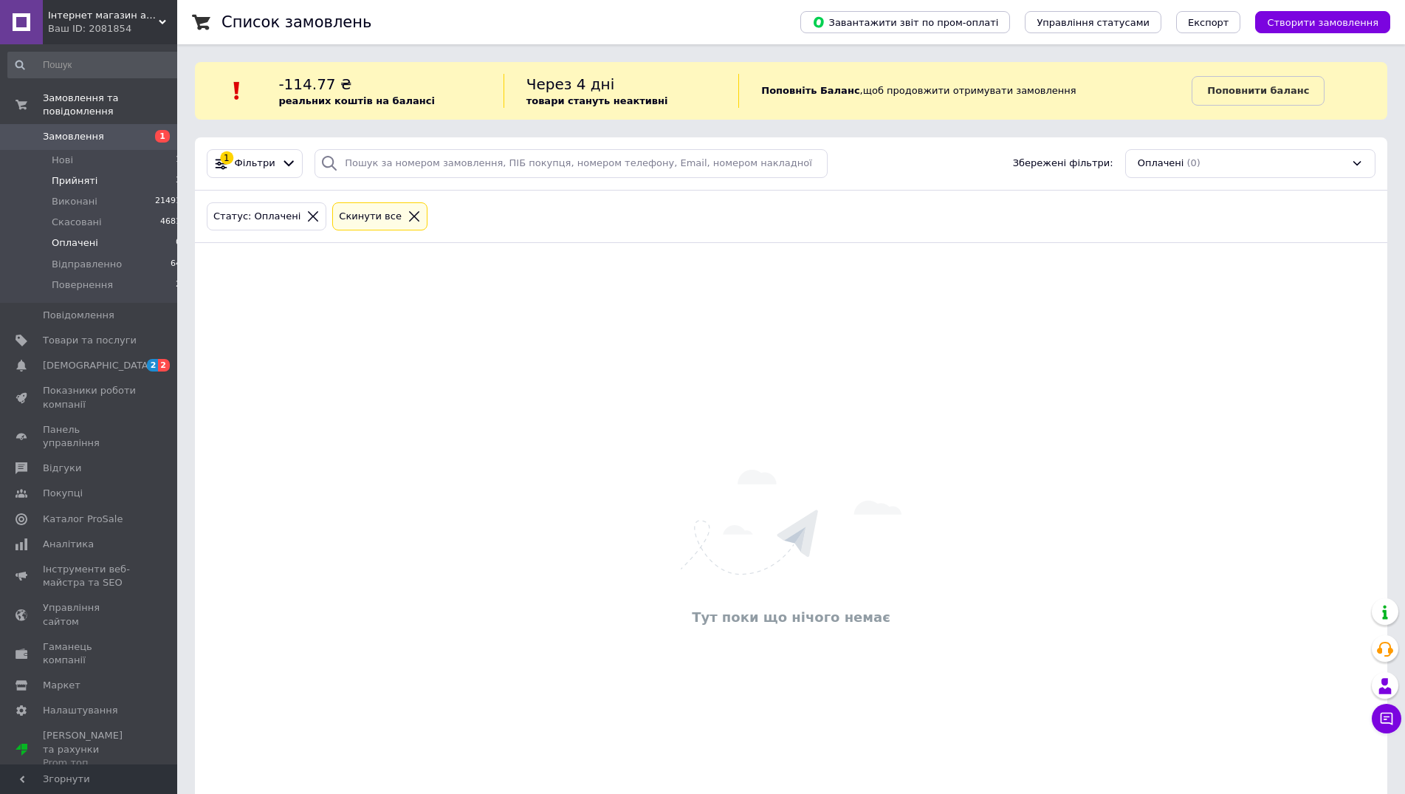
click at [100, 171] on li "Прийняті 3" at bounding box center [95, 181] width 190 height 21
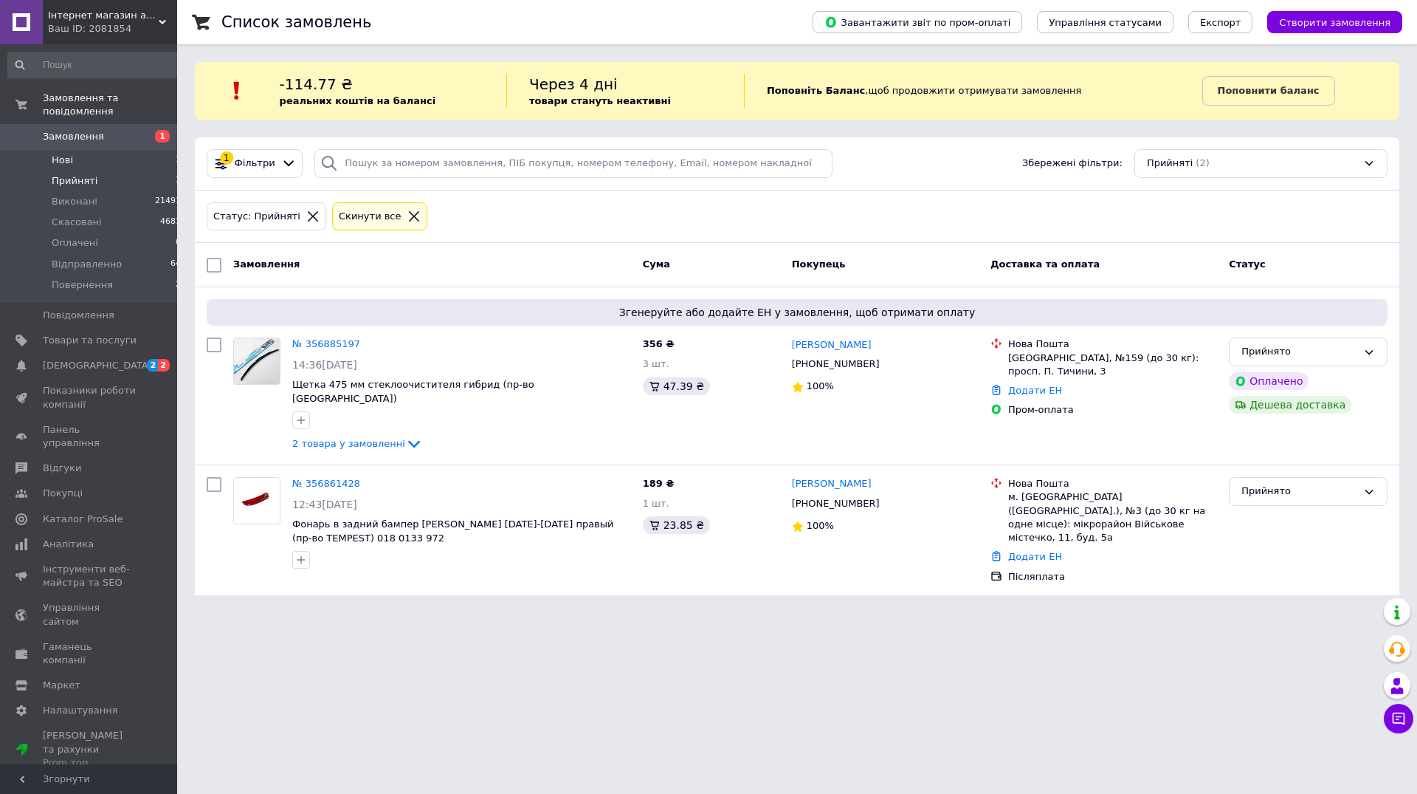
click at [83, 150] on li "Нові 1" at bounding box center [95, 160] width 190 height 21
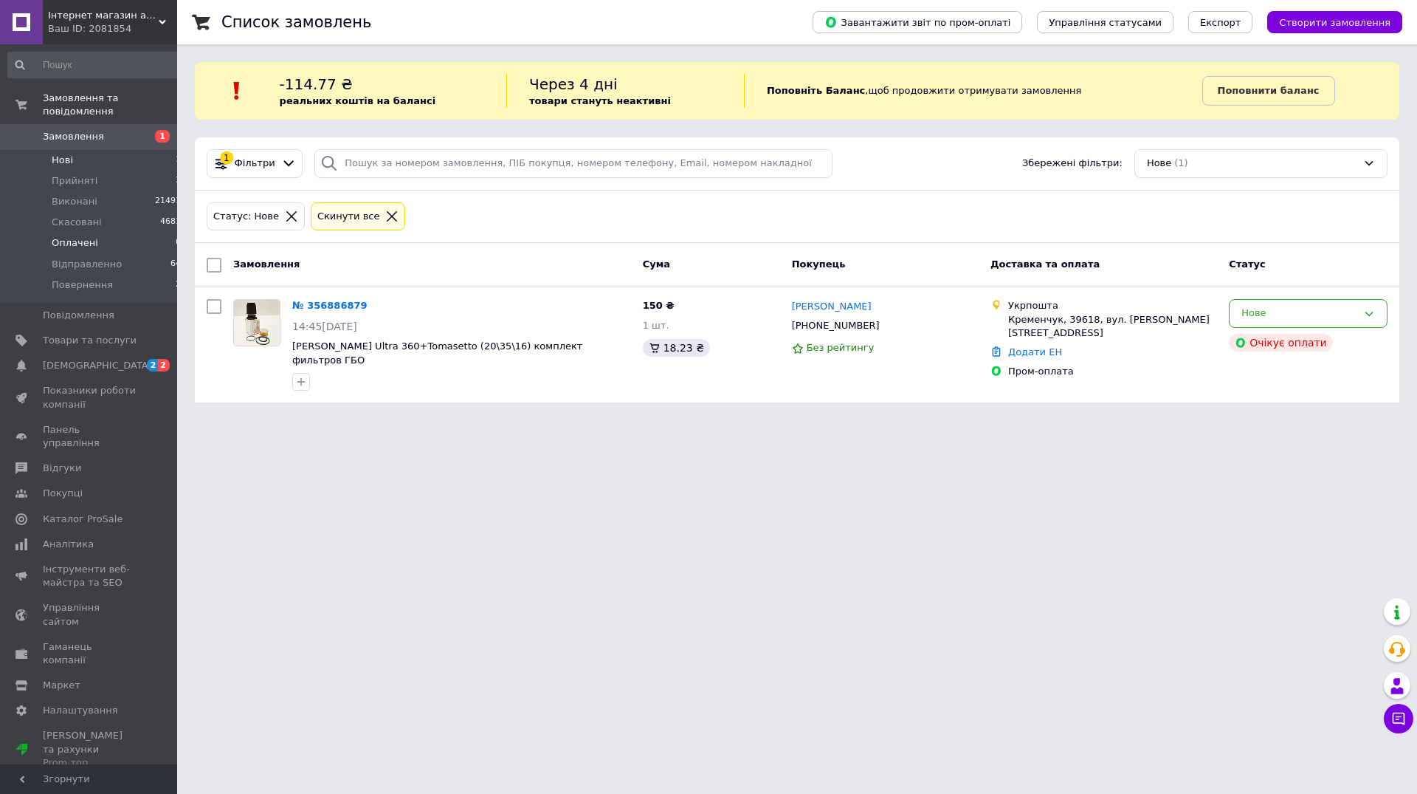
click at [86, 236] on span "Оплачені" at bounding box center [75, 242] width 47 height 13
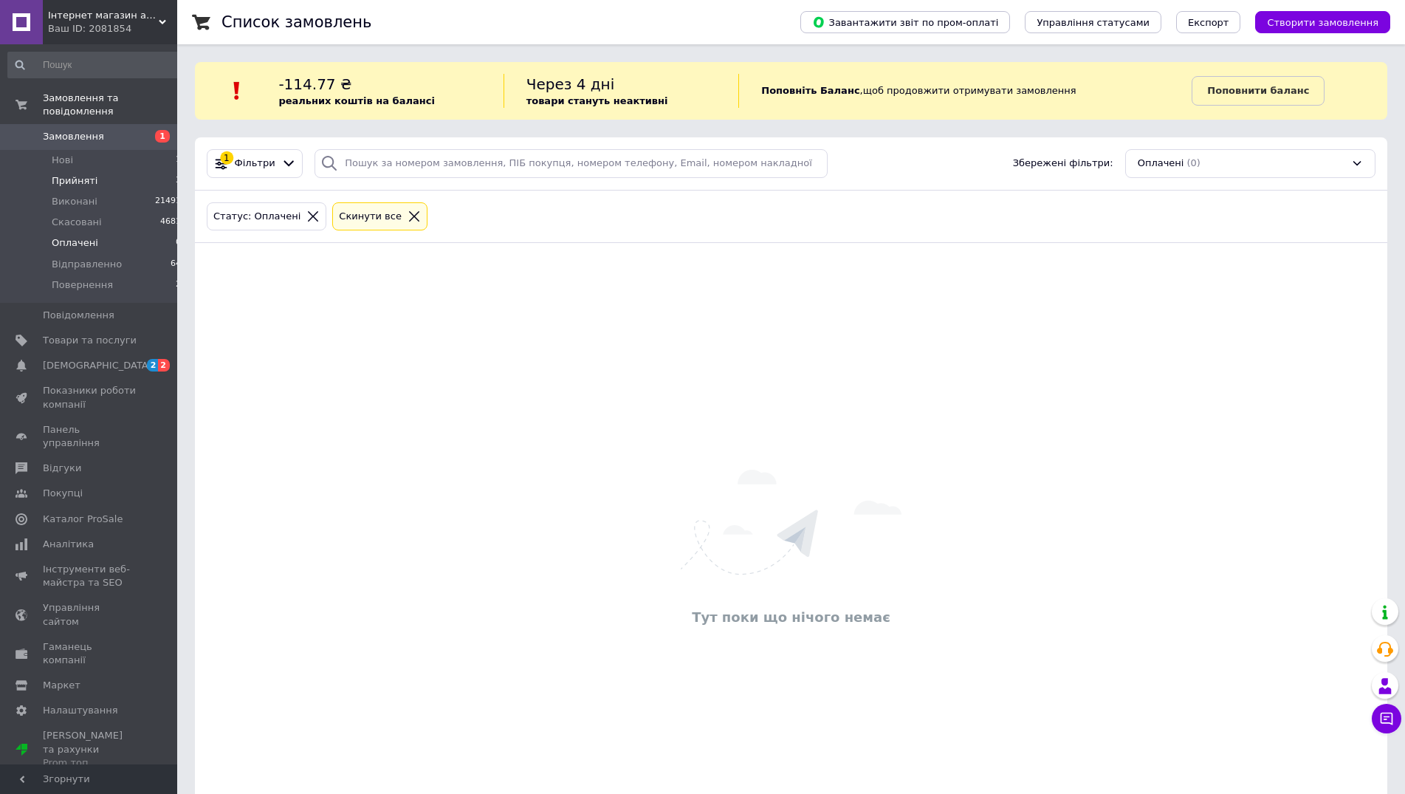
click at [114, 171] on li "Прийняті 3" at bounding box center [95, 181] width 190 height 21
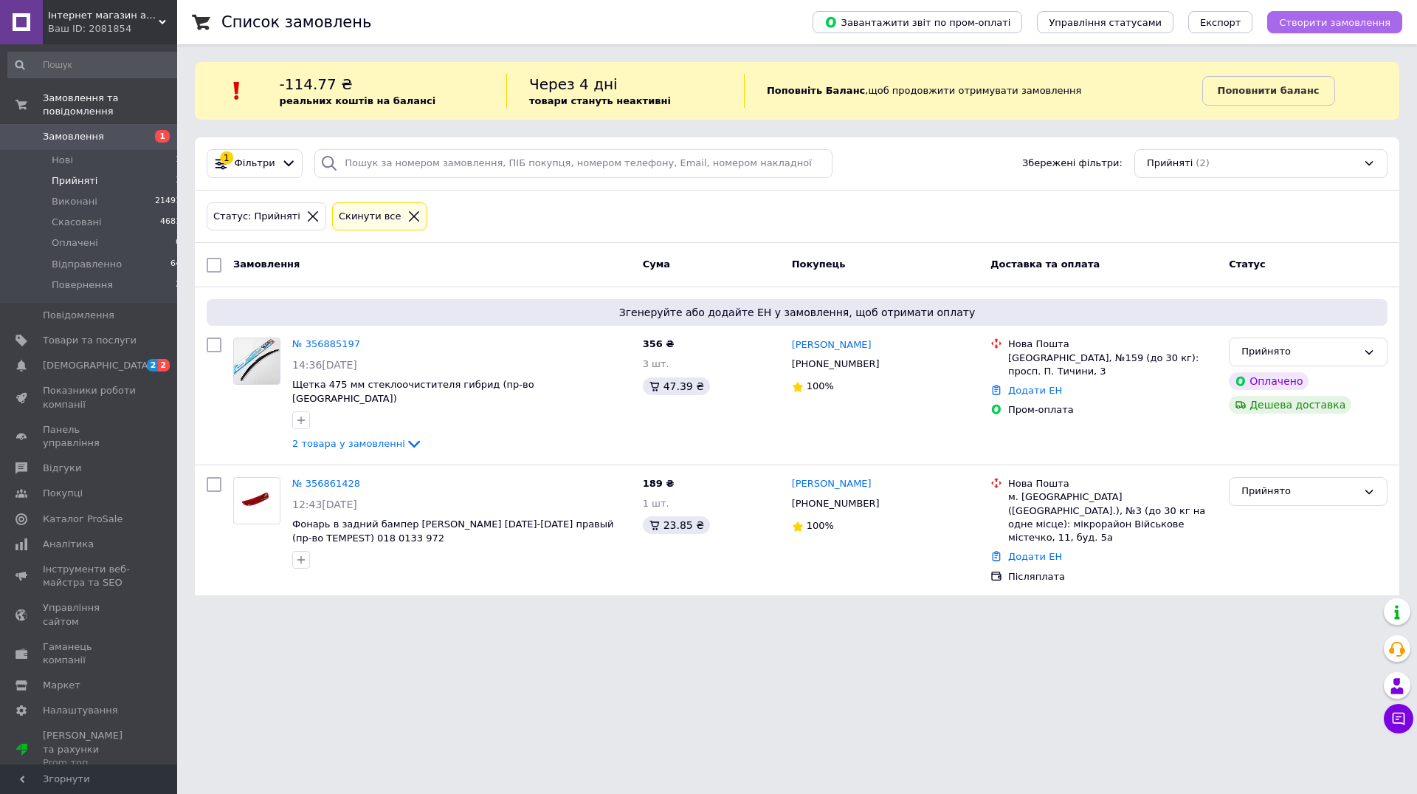
click at [1355, 24] on span "Створити замовлення" at bounding box center [1334, 22] width 111 height 11
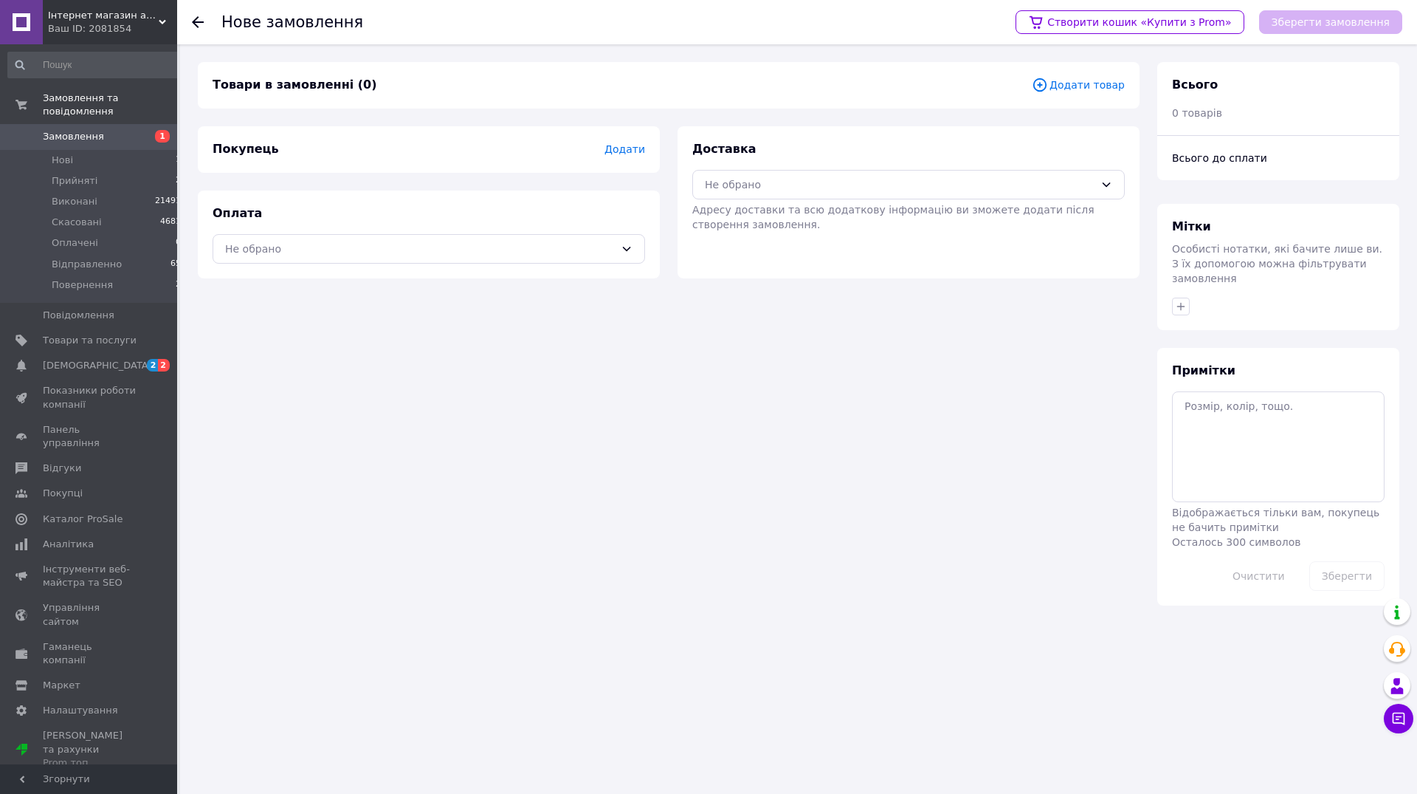
click at [1081, 85] on span "Додати товар" at bounding box center [1078, 85] width 93 height 16
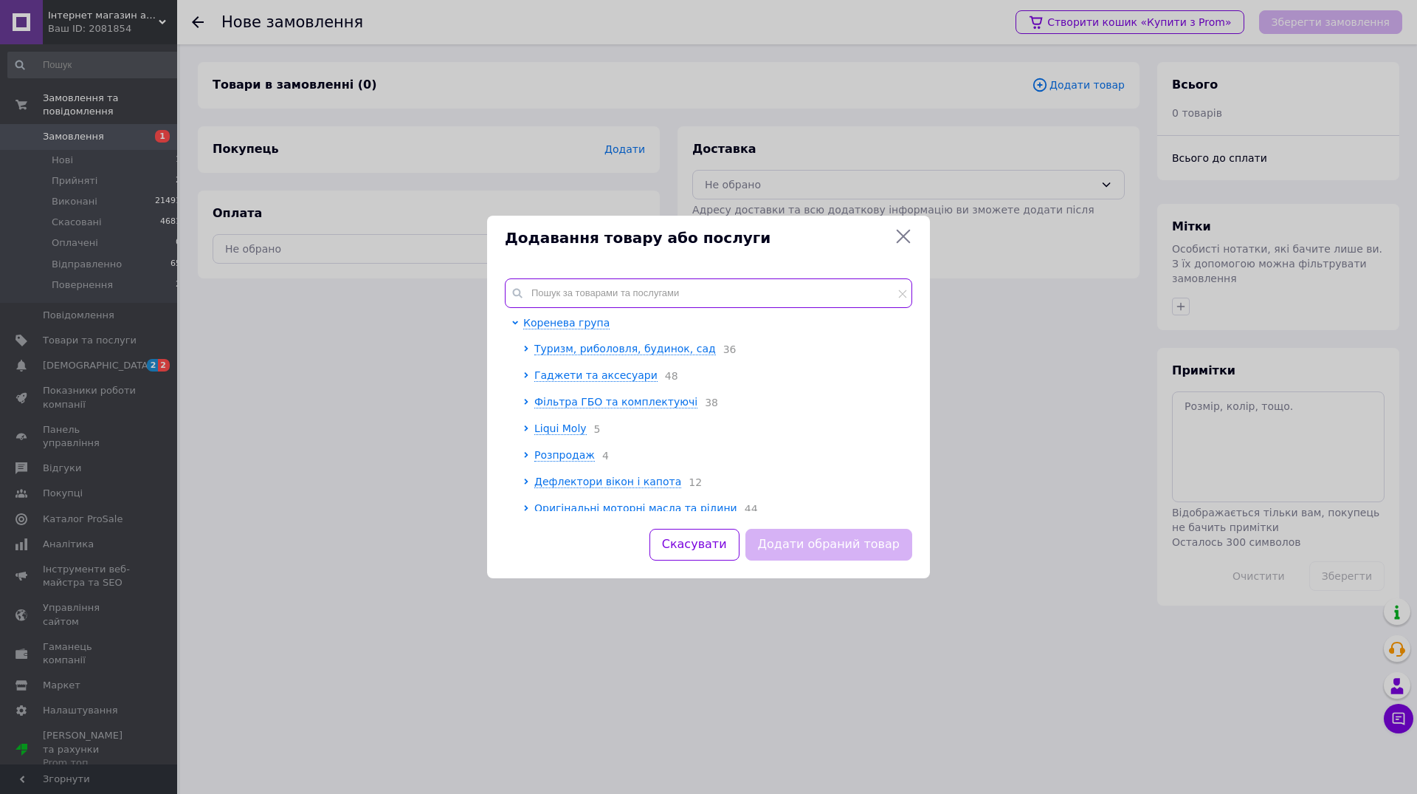
click at [590, 295] on input "text" at bounding box center [708, 293] width 407 height 30
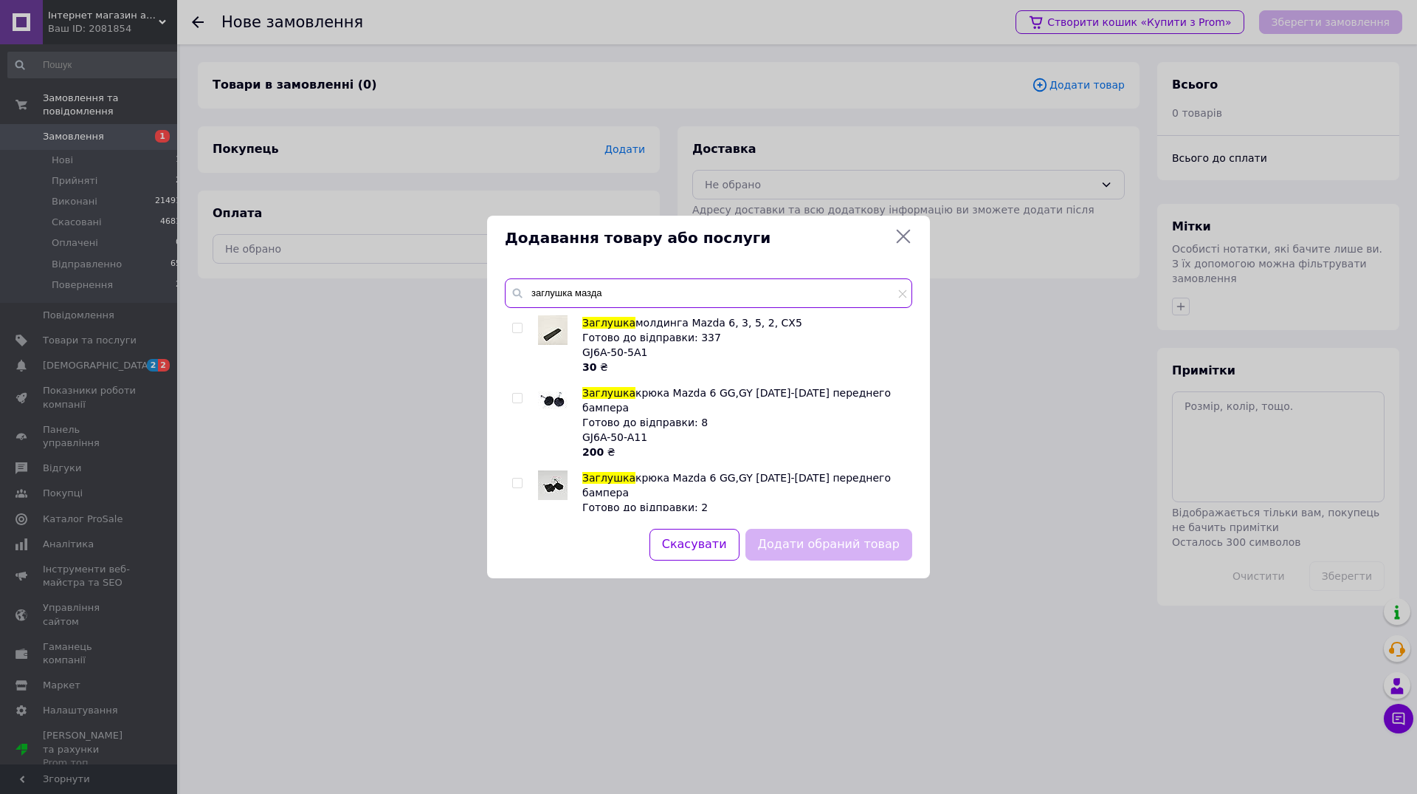
type input "заглушка мазда"
click at [515, 322] on div at bounding box center [519, 344] width 15 height 59
click at [517, 327] on input "checkbox" at bounding box center [517, 328] width 10 height 10
checkbox input "true"
drag, startPoint x: 861, startPoint y: 553, endPoint x: 706, endPoint y: 450, distance: 186.5
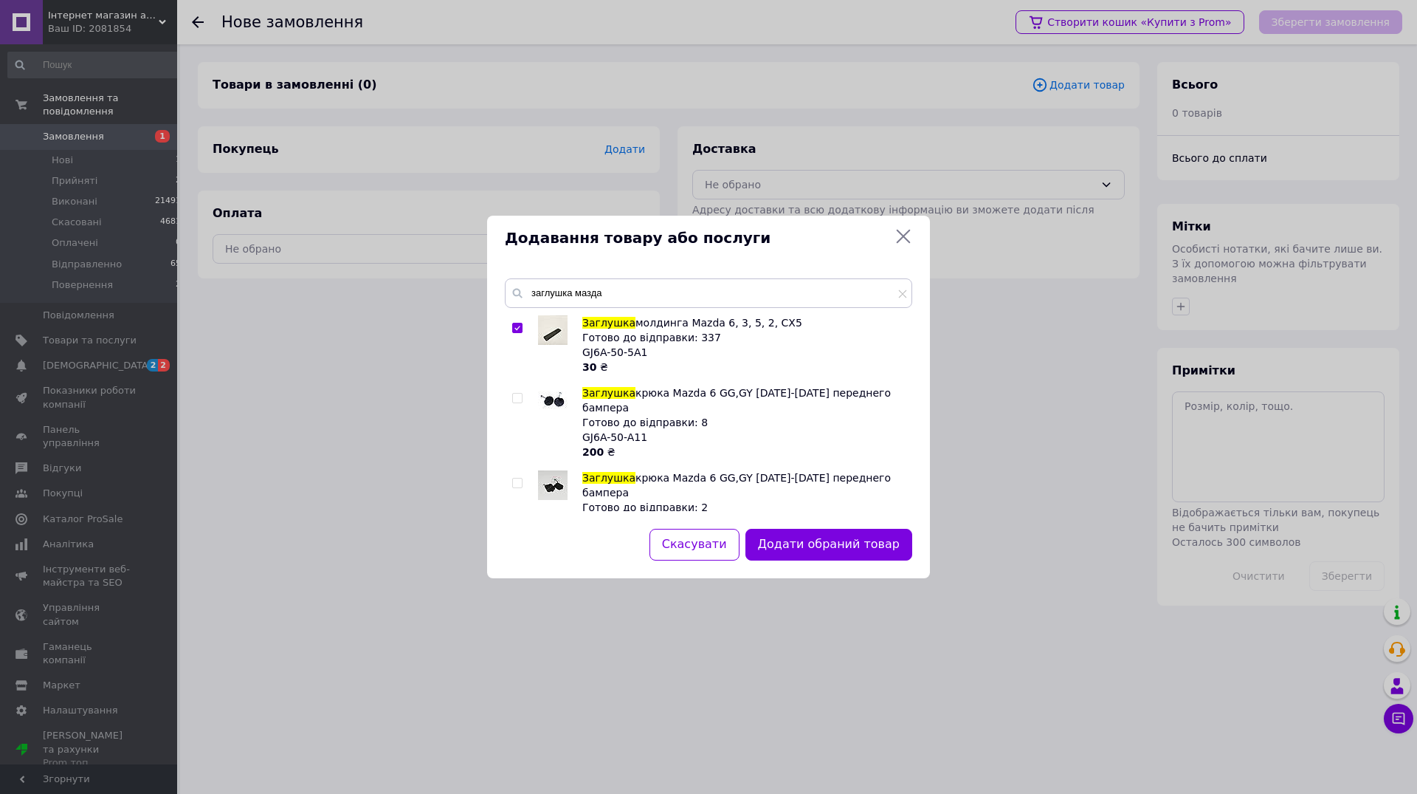
click at [860, 551] on button "Додати обраний товар" at bounding box center [829, 545] width 167 height 32
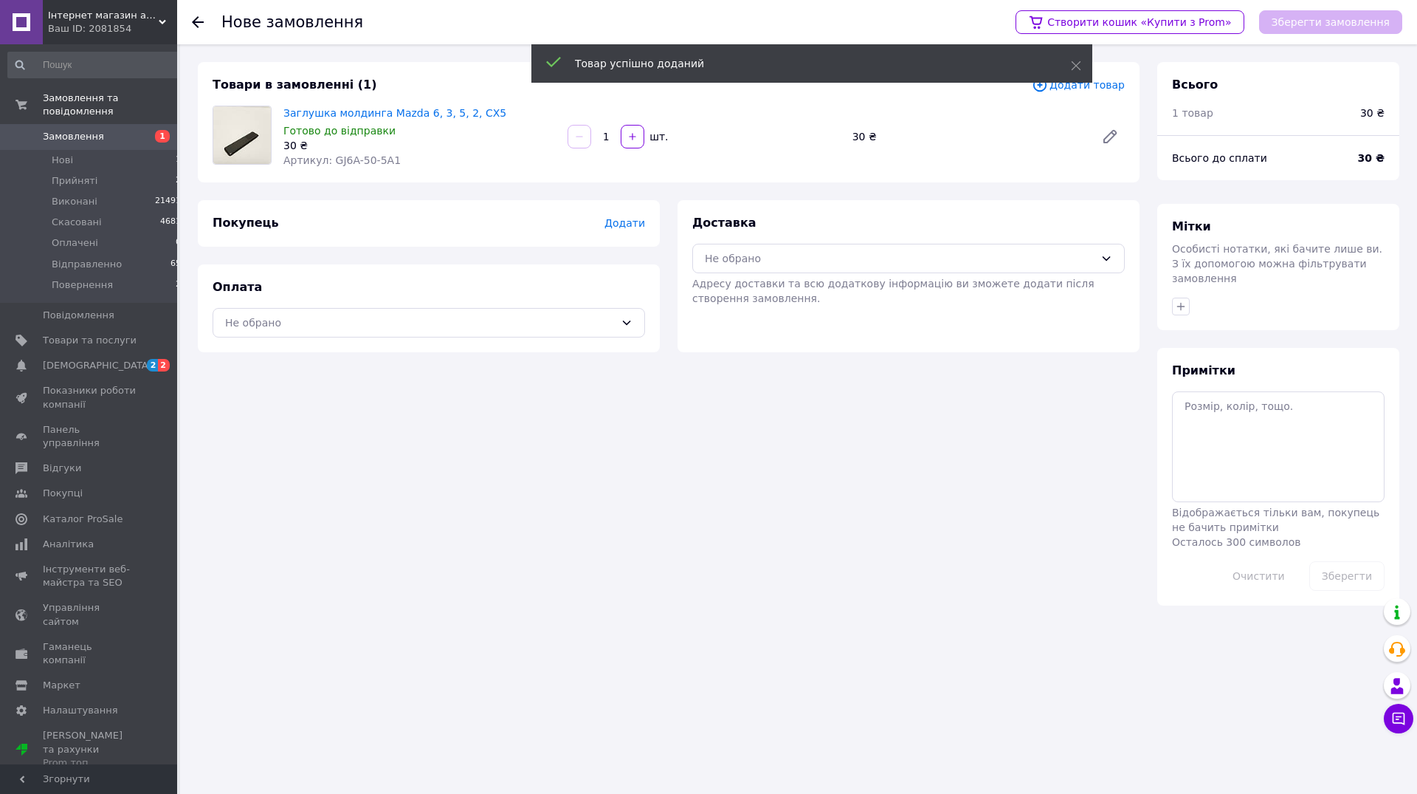
click at [611, 225] on span "Додати" at bounding box center [625, 223] width 41 height 12
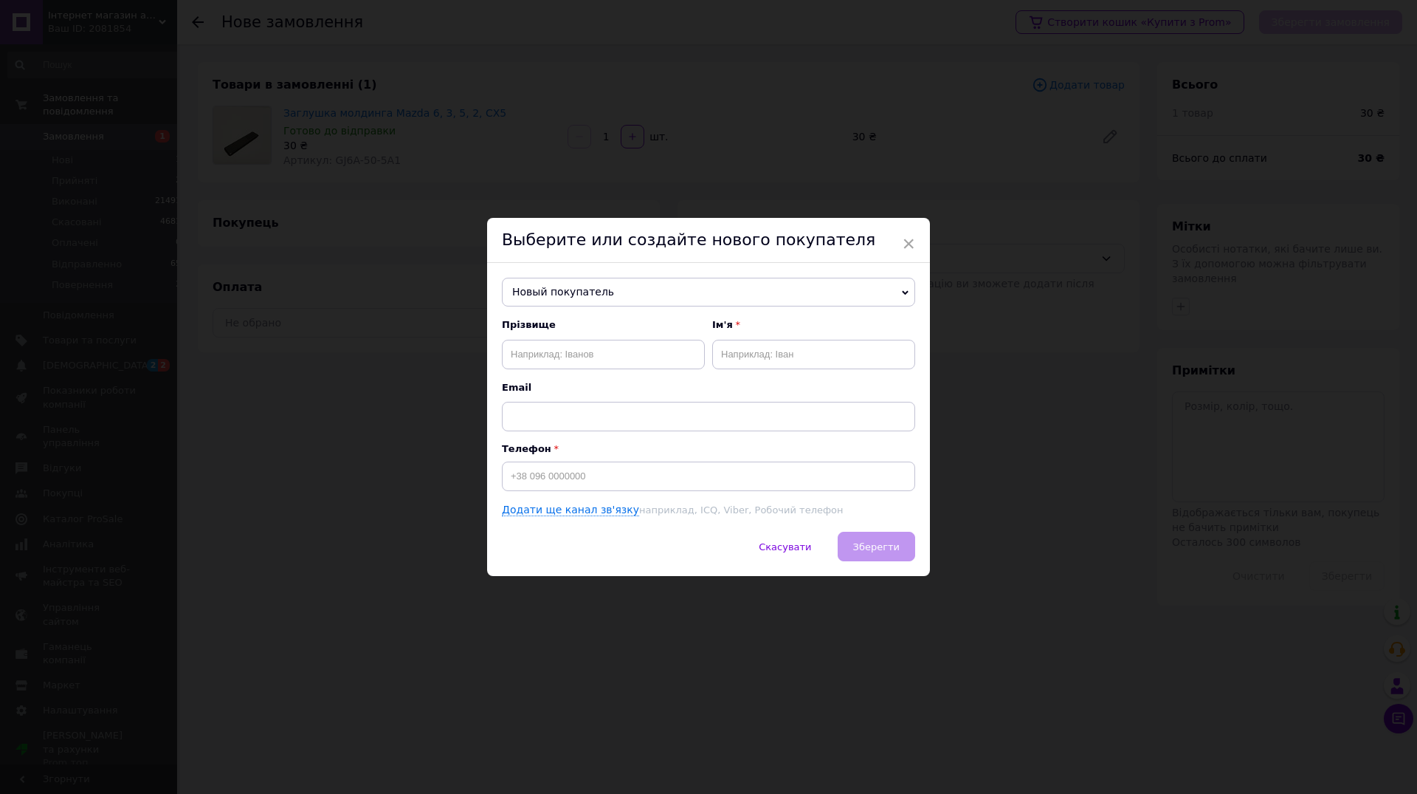
click at [586, 289] on span "Новый покупатель" at bounding box center [708, 293] width 413 height 30
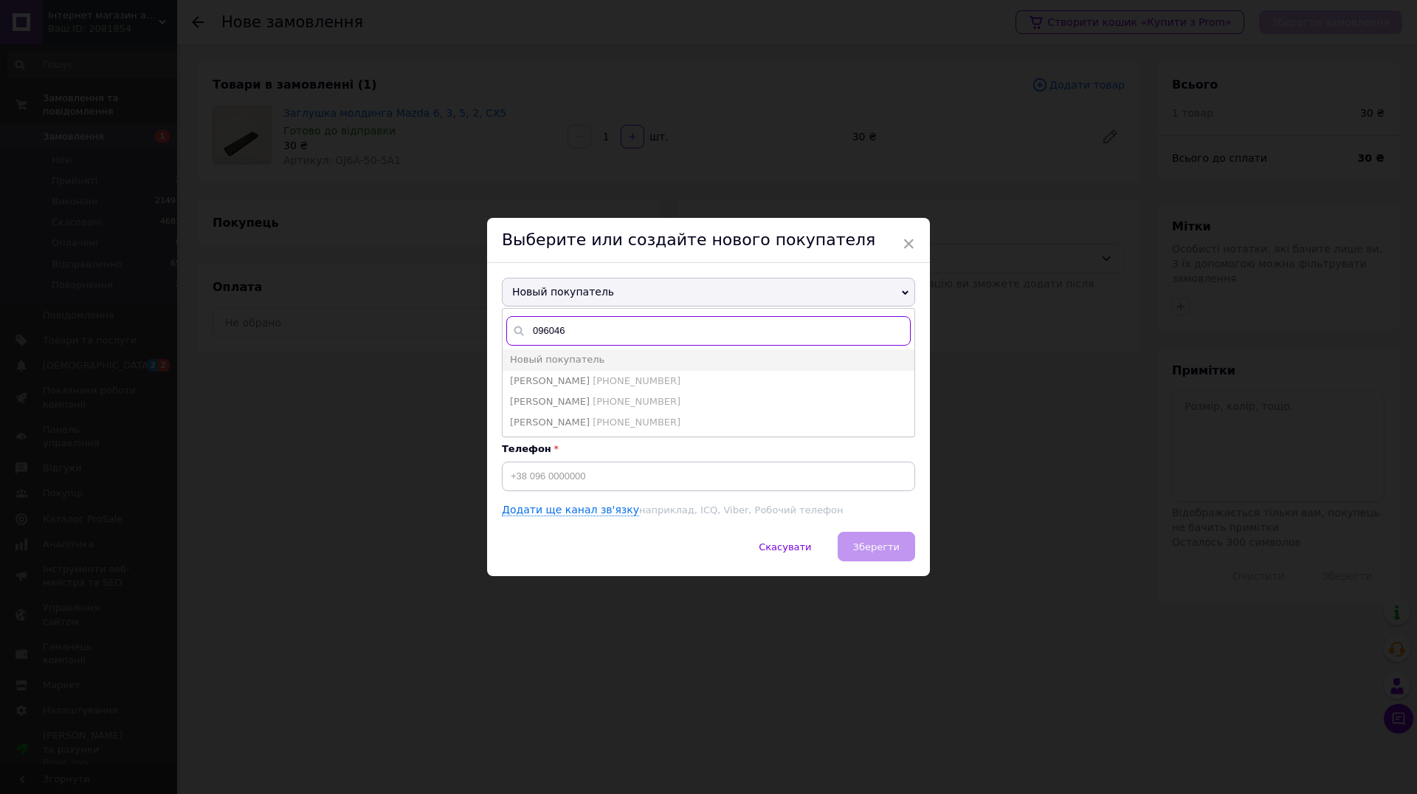
click at [585, 331] on input "096046" at bounding box center [708, 331] width 405 height 30
type input "0960468282"
click at [581, 386] on span "[PERSON_NAME]" at bounding box center [550, 380] width 80 height 11
type input "[PERSON_NAME]"
type input "[PHONE_NUMBER]"
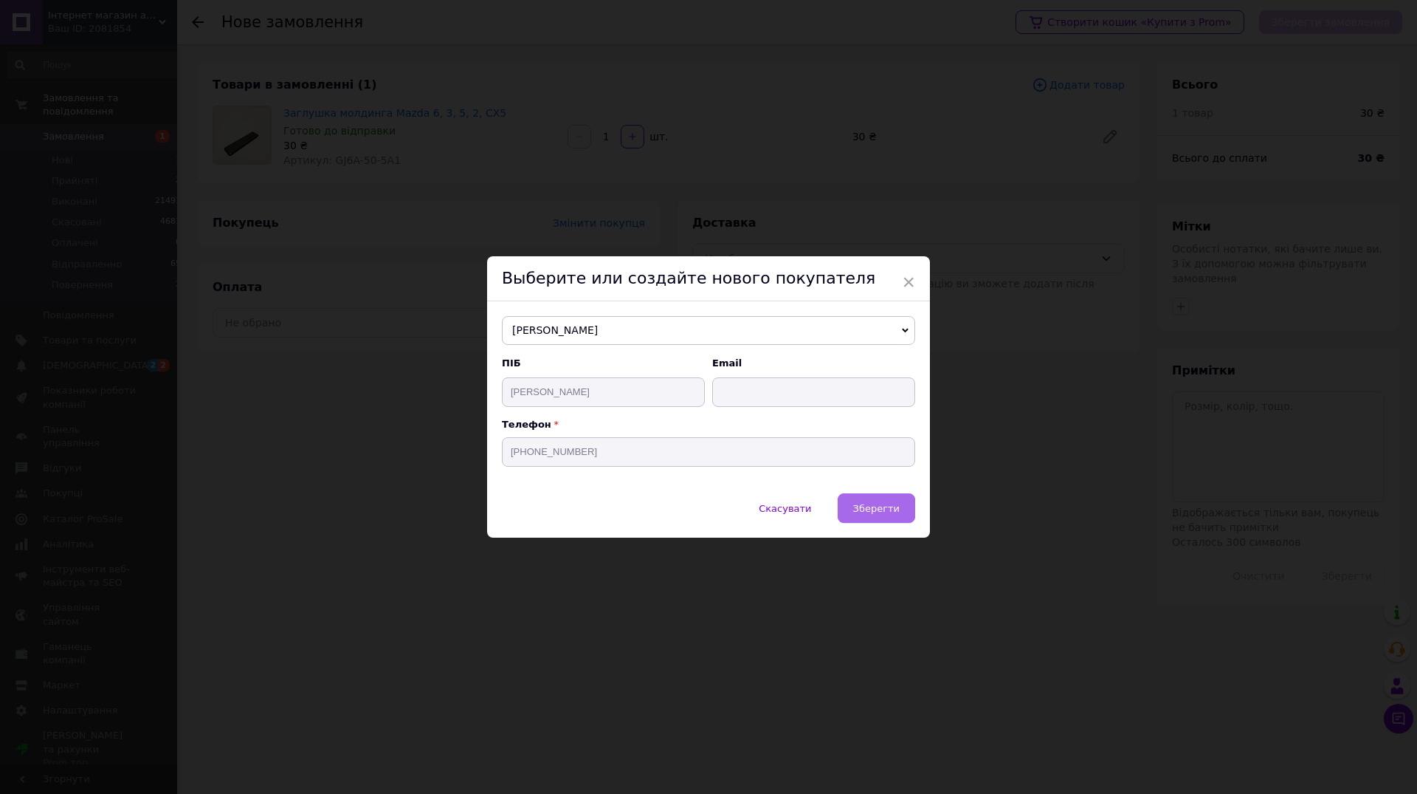
click at [853, 495] on button "Зберегти" at bounding box center [877, 508] width 78 height 30
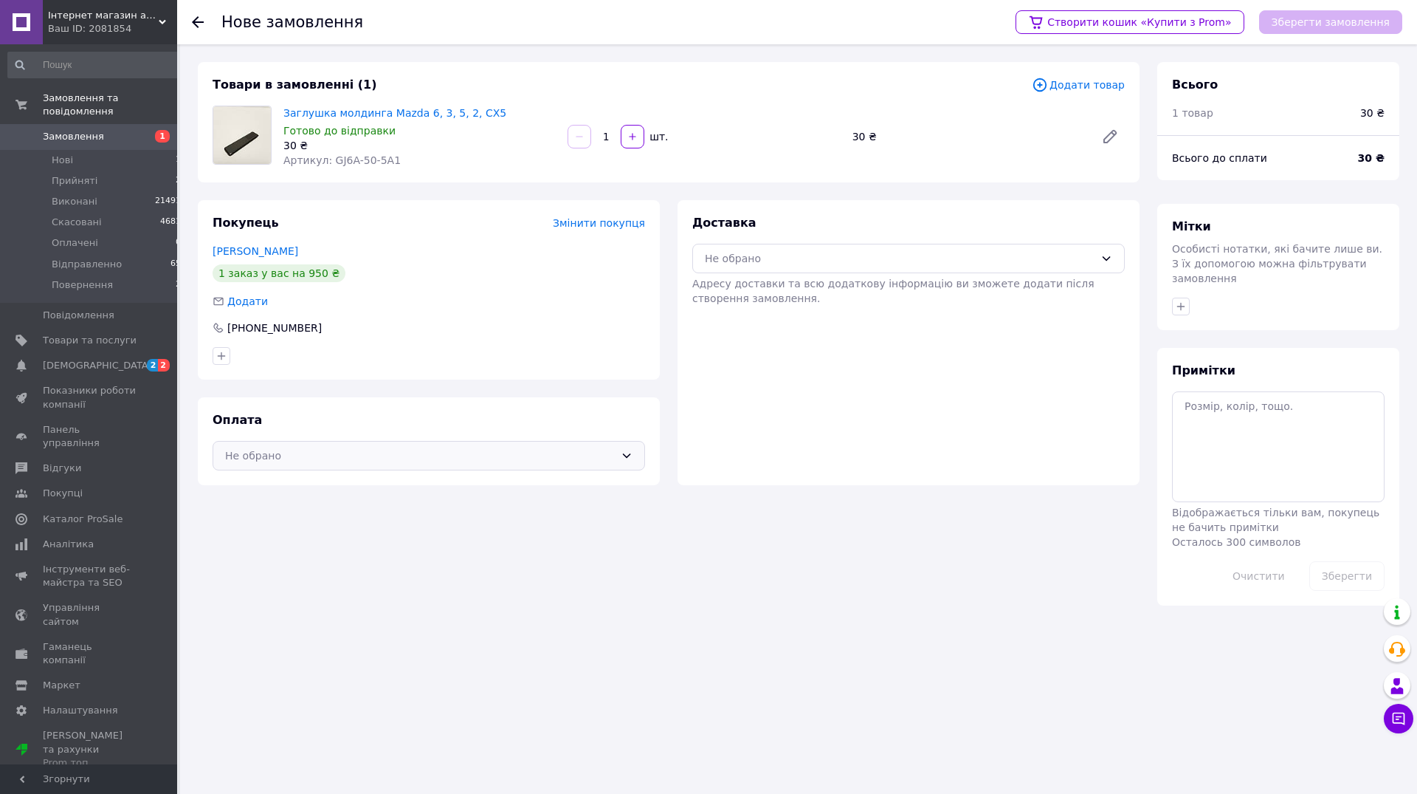
click at [311, 456] on div "Не обрано" at bounding box center [420, 455] width 390 height 16
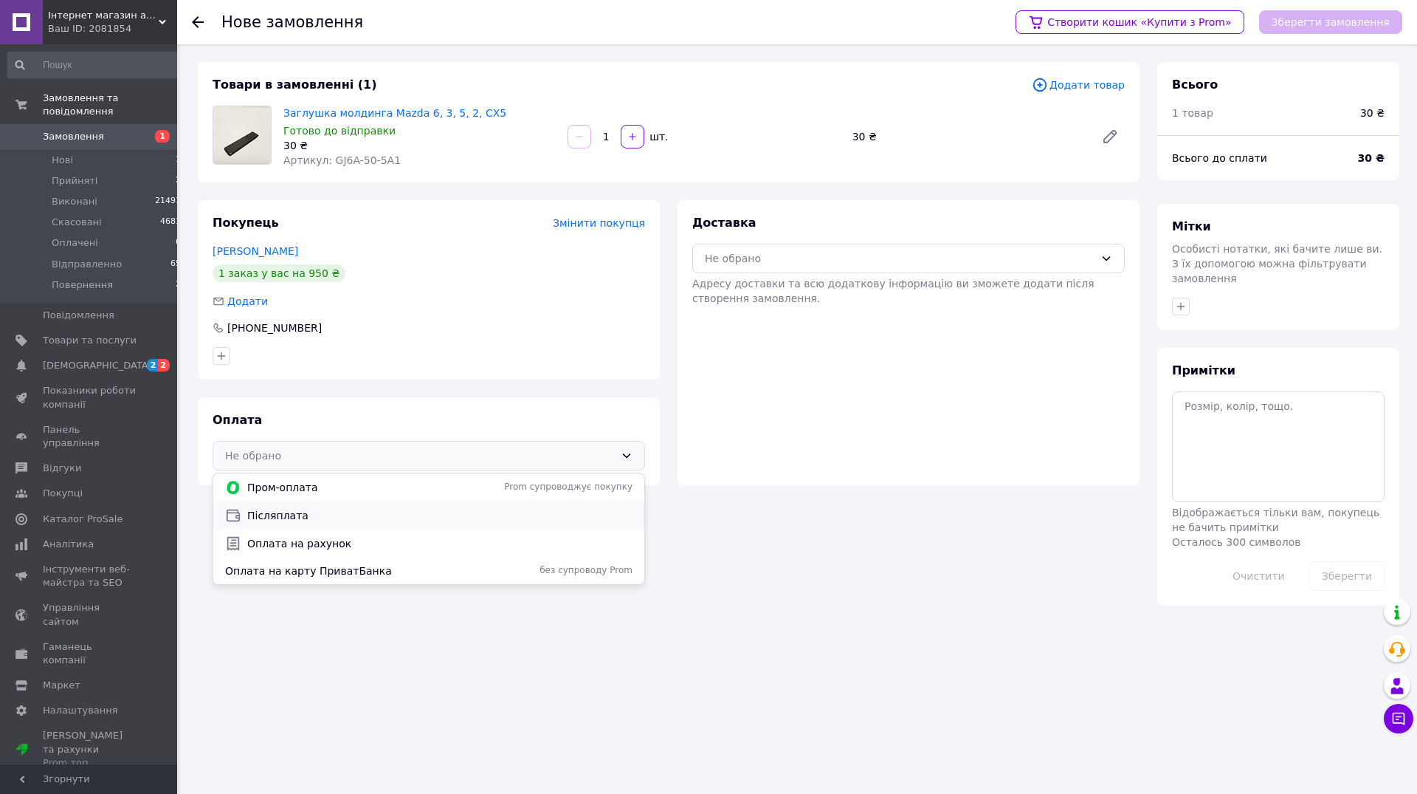
click at [291, 520] on span "Післяплата" at bounding box center [439, 515] width 385 height 15
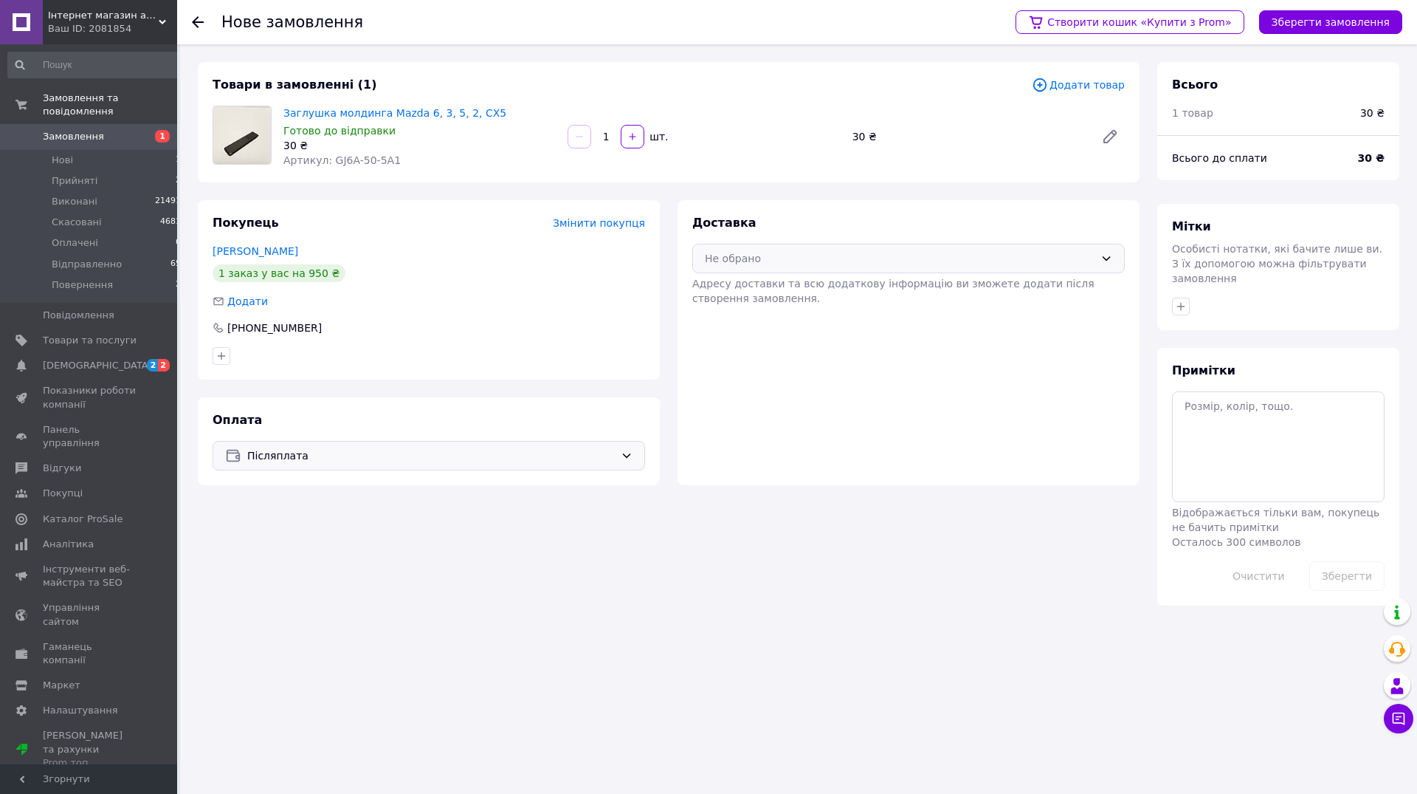
click at [825, 261] on div "Не обрано" at bounding box center [900, 258] width 390 height 16
click at [784, 321] on span "Укрпошта (платна)" at bounding box center [919, 318] width 385 height 15
click at [1330, 23] on button "Зберегти замовлення" at bounding box center [1330, 22] width 143 height 24
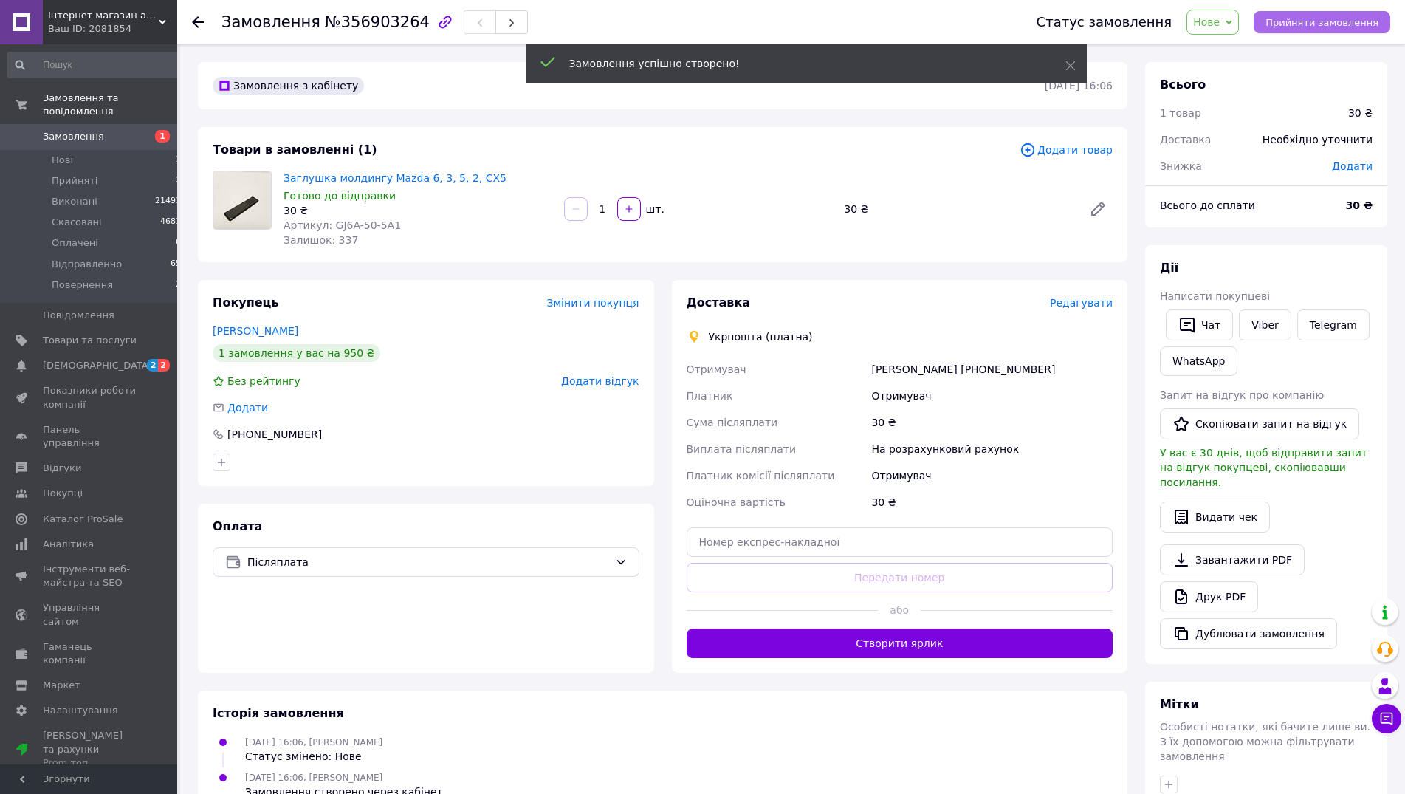
click at [1300, 28] on span "Прийняти замовлення" at bounding box center [1321, 22] width 113 height 11
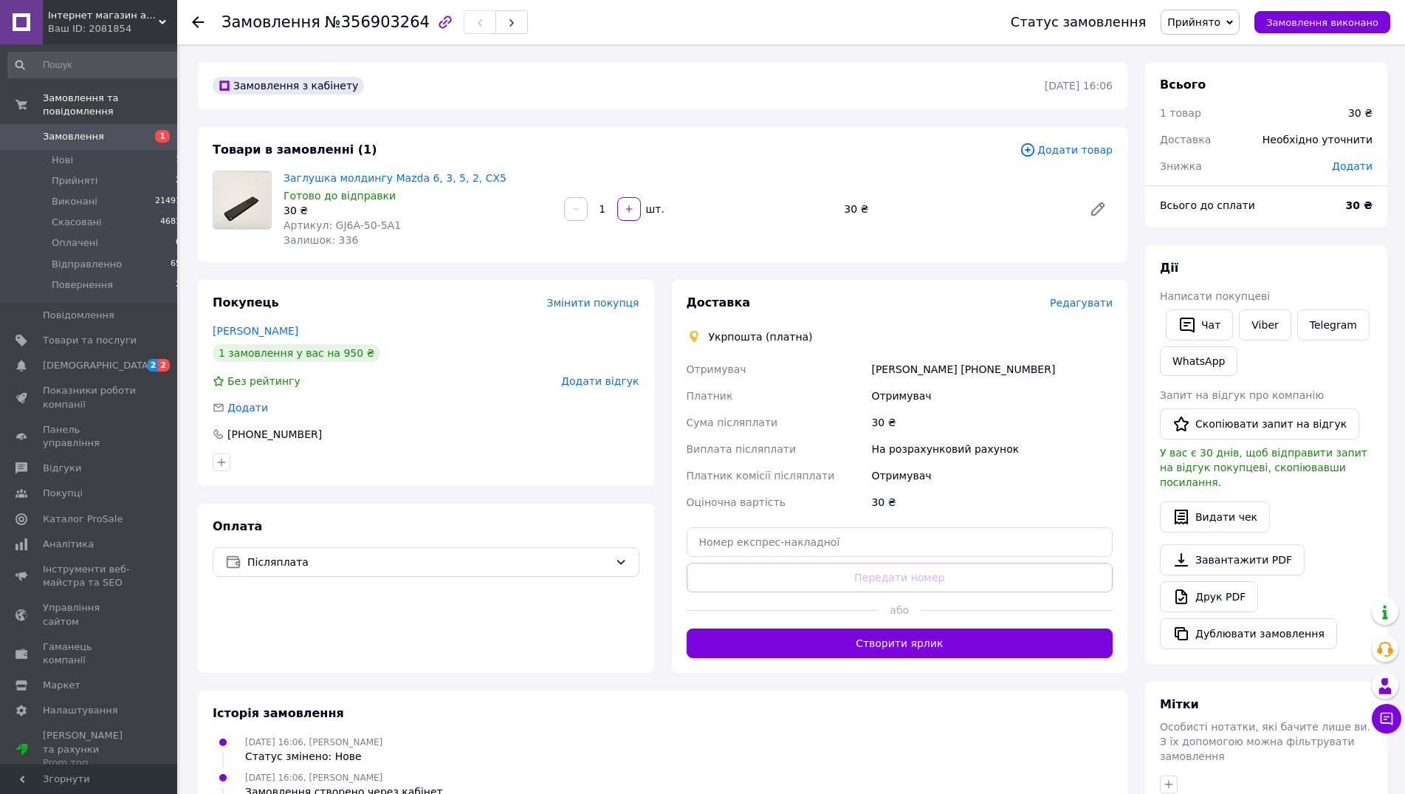
click at [1078, 300] on span "Редагувати" at bounding box center [1081, 303] width 63 height 12
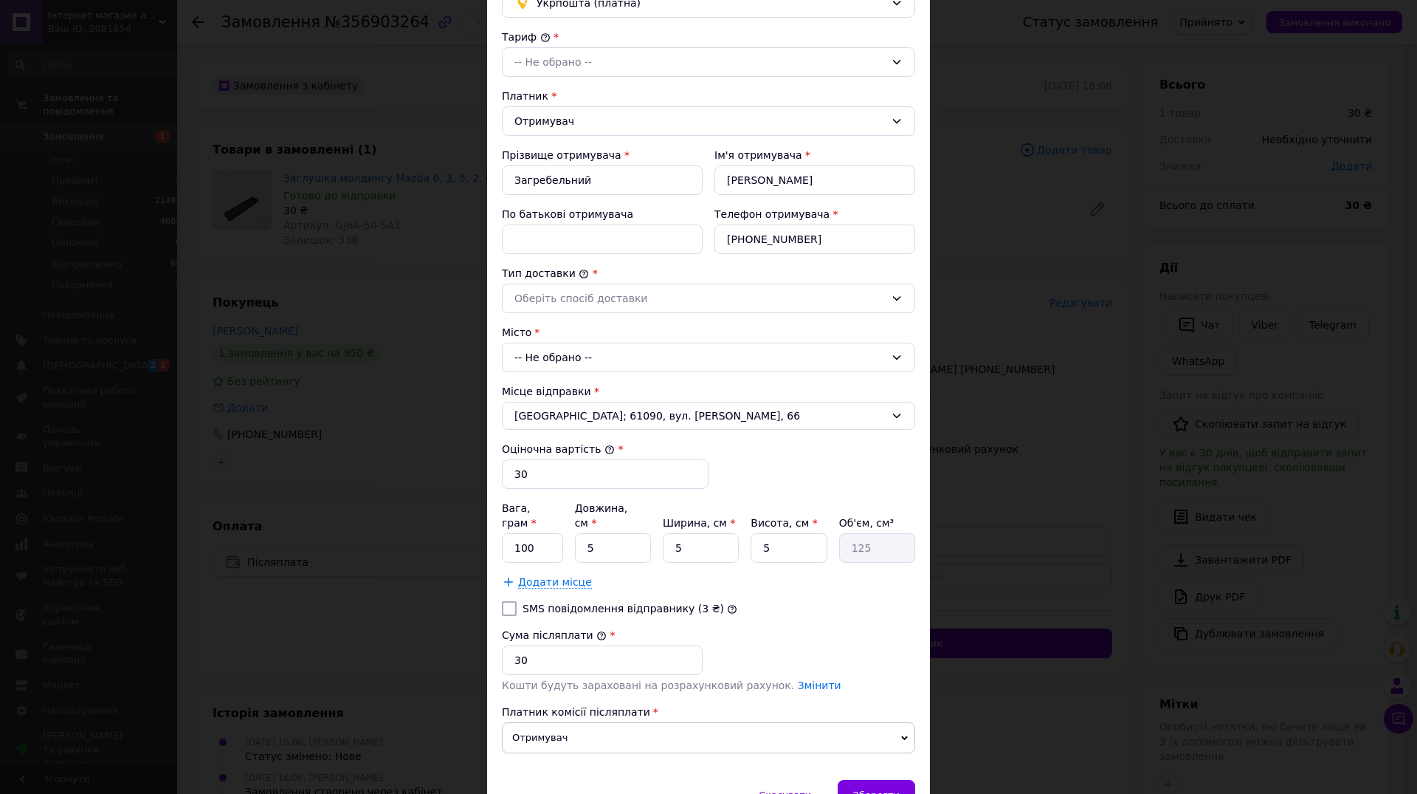
scroll to position [208, 0]
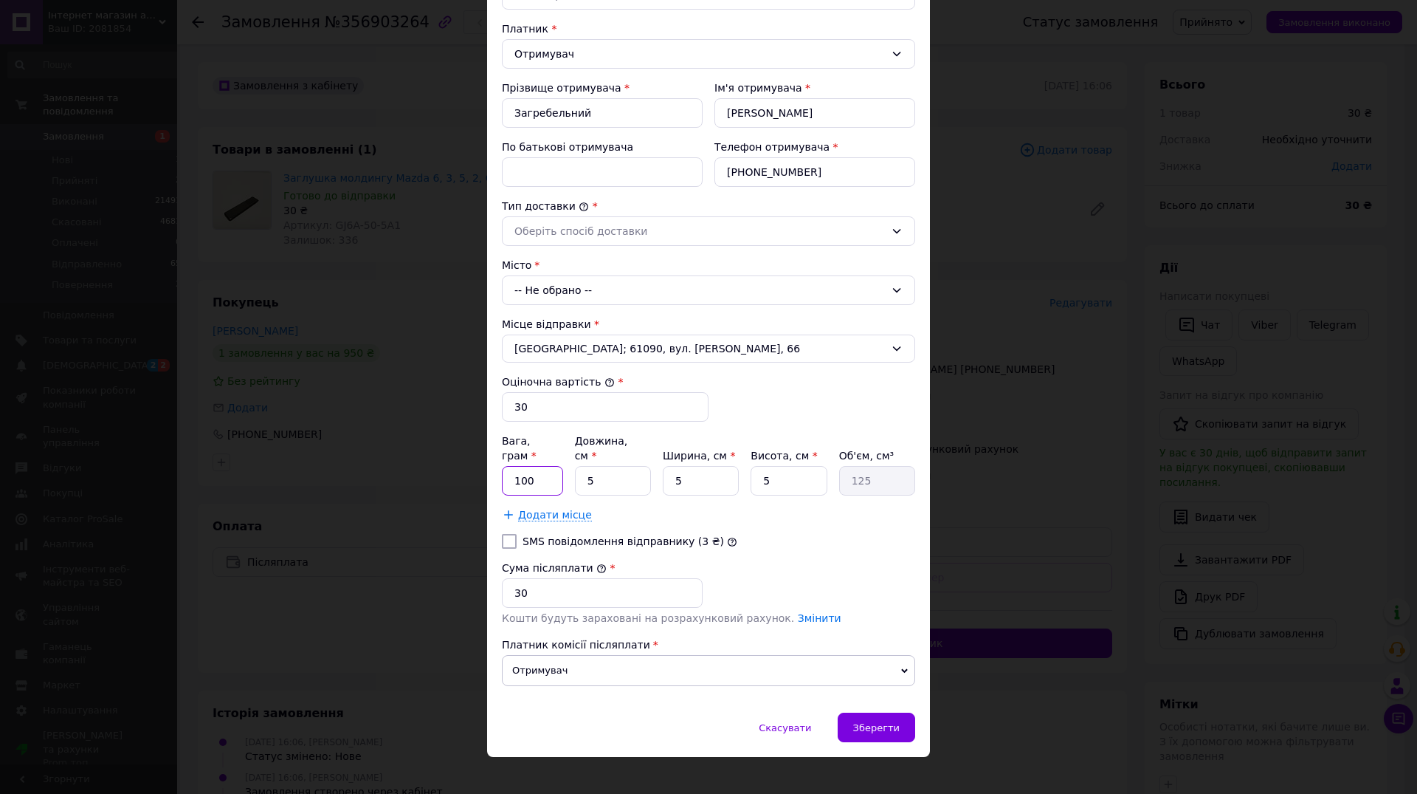
drag, startPoint x: 531, startPoint y: 467, endPoint x: 410, endPoint y: 467, distance: 120.3
click at [502, 467] on input "100" at bounding box center [532, 481] width 61 height 30
type input "1099"
drag, startPoint x: 546, startPoint y: 467, endPoint x: 526, endPoint y: 468, distance: 20.0
click at [575, 468] on input "5" at bounding box center [613, 481] width 76 height 30
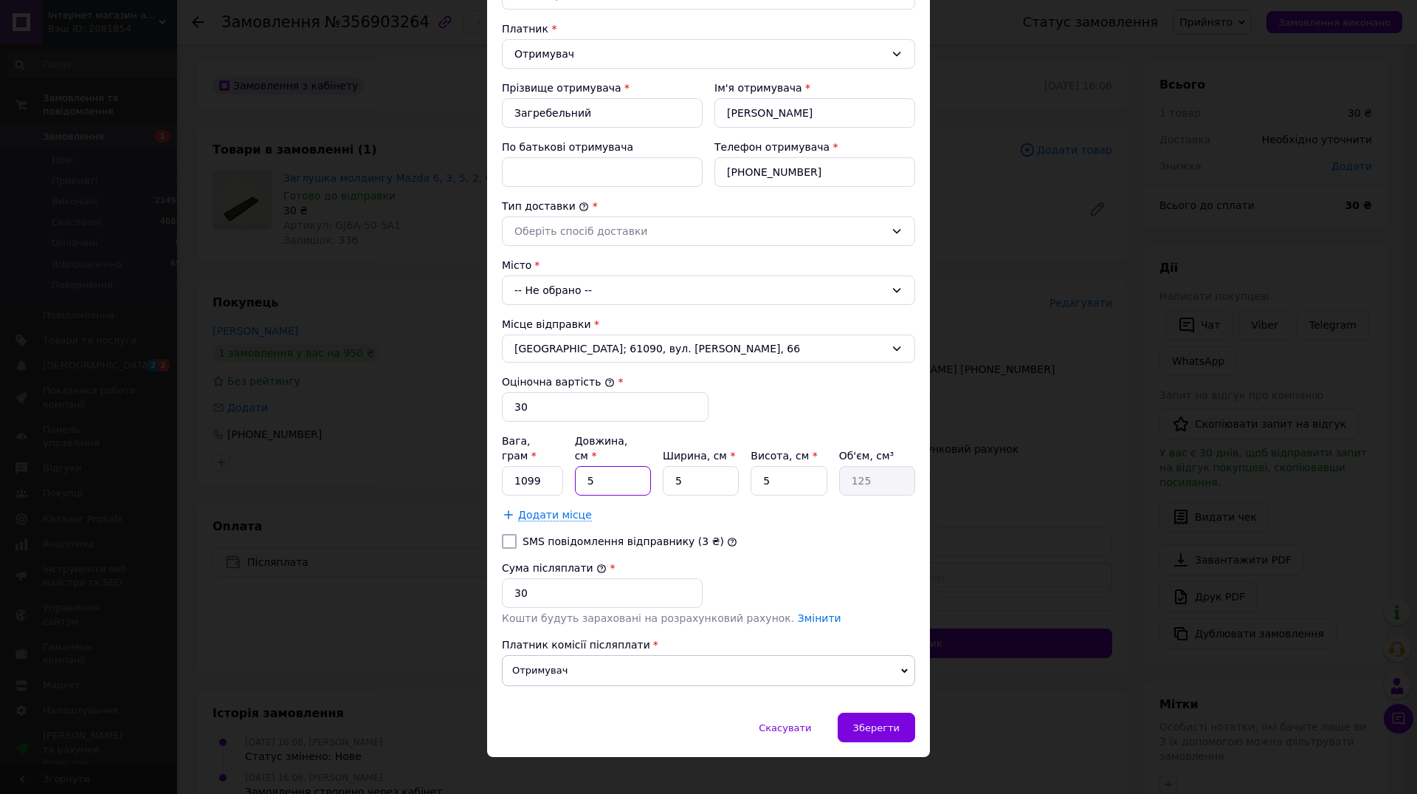
type input "2"
type input "50"
type input "23"
type input "575"
type input "23"
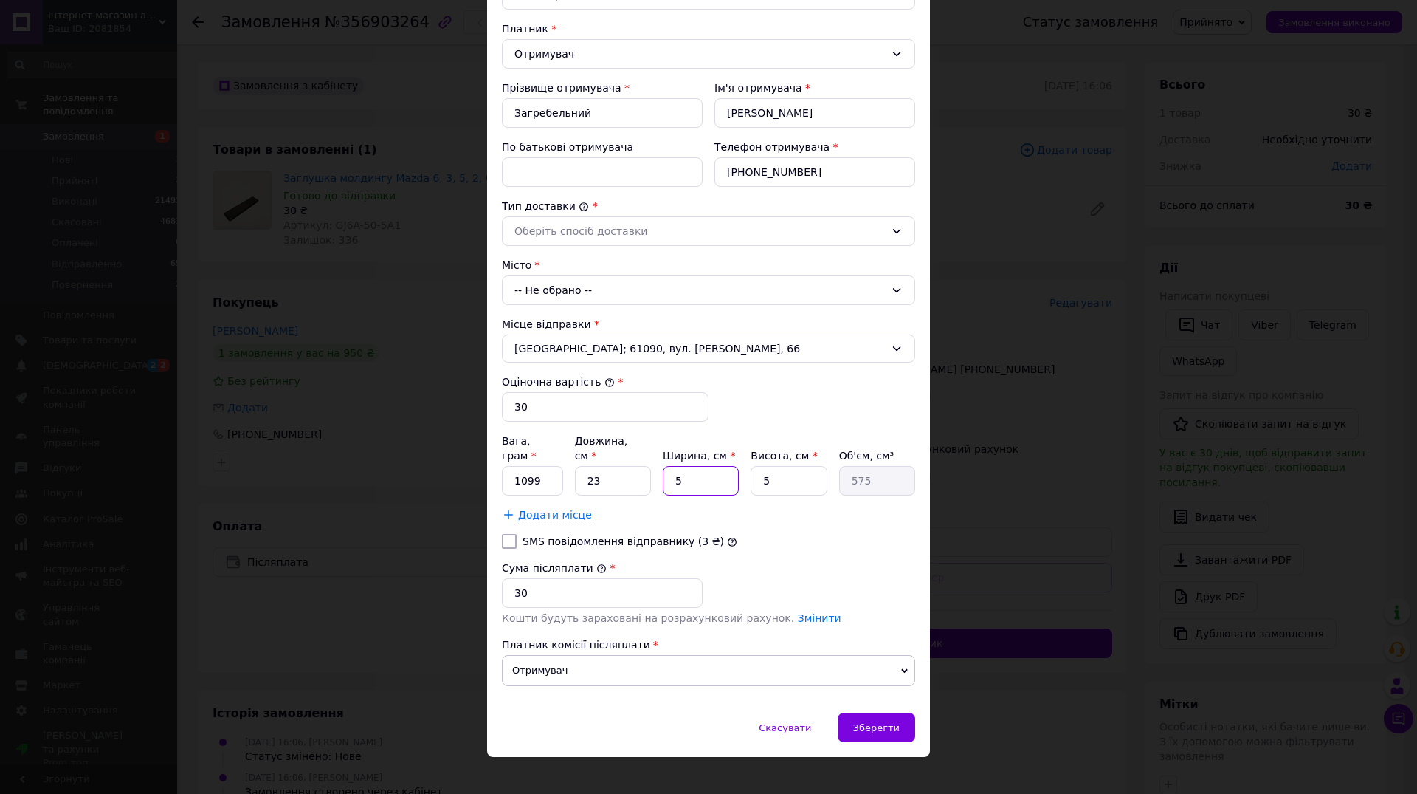
click at [663, 466] on input "5" at bounding box center [701, 481] width 76 height 30
type input "1"
type input "115"
type input "16"
type input "1840"
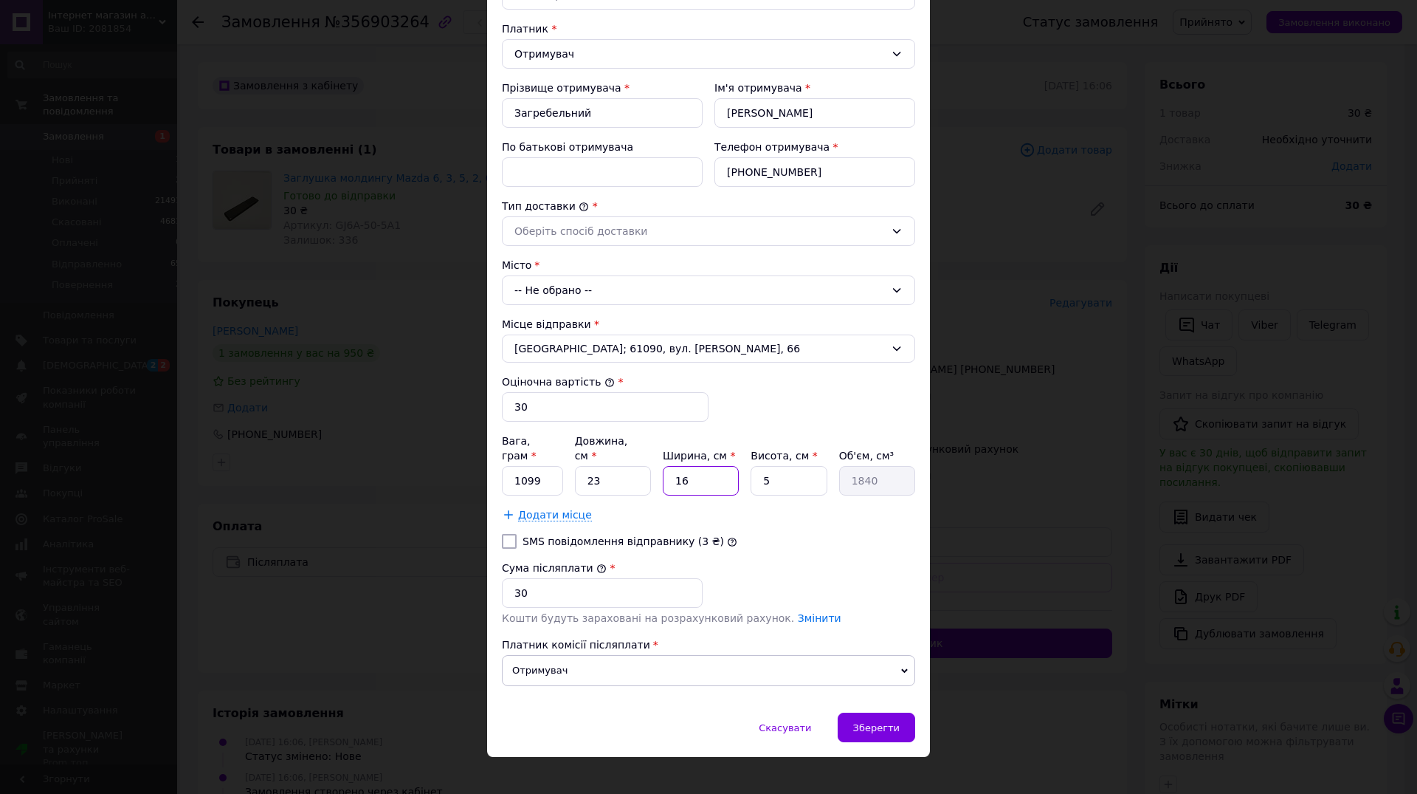
type input "16"
drag, startPoint x: 764, startPoint y: 464, endPoint x: 632, endPoint y: 468, distance: 132.2
click at [751, 468] on input "5" at bounding box center [789, 481] width 76 height 30
type input "1"
type input "368"
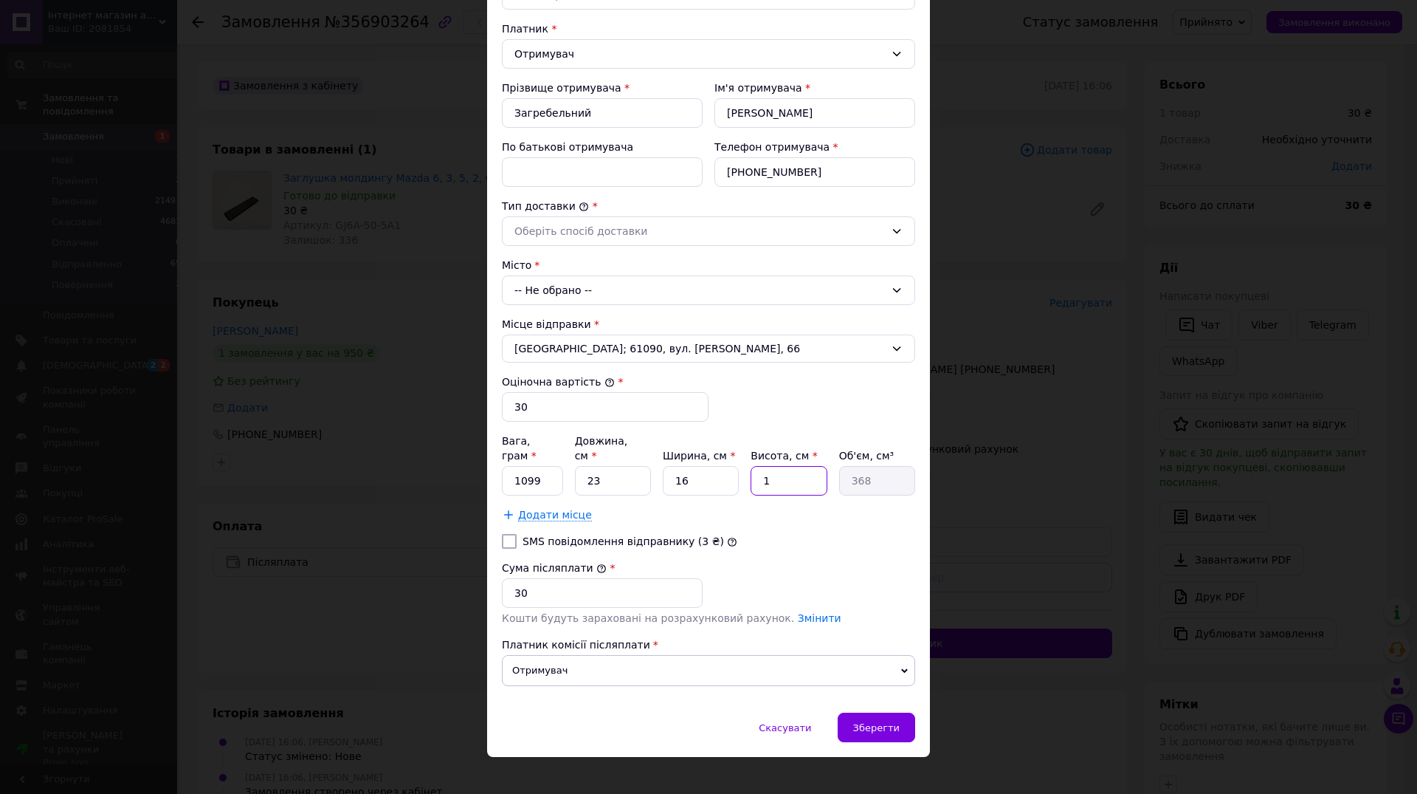
type input "10"
type input "3680"
type input "10"
click at [655, 712] on div "Скасувати   Зберегти" at bounding box center [708, 734] width 443 height 44
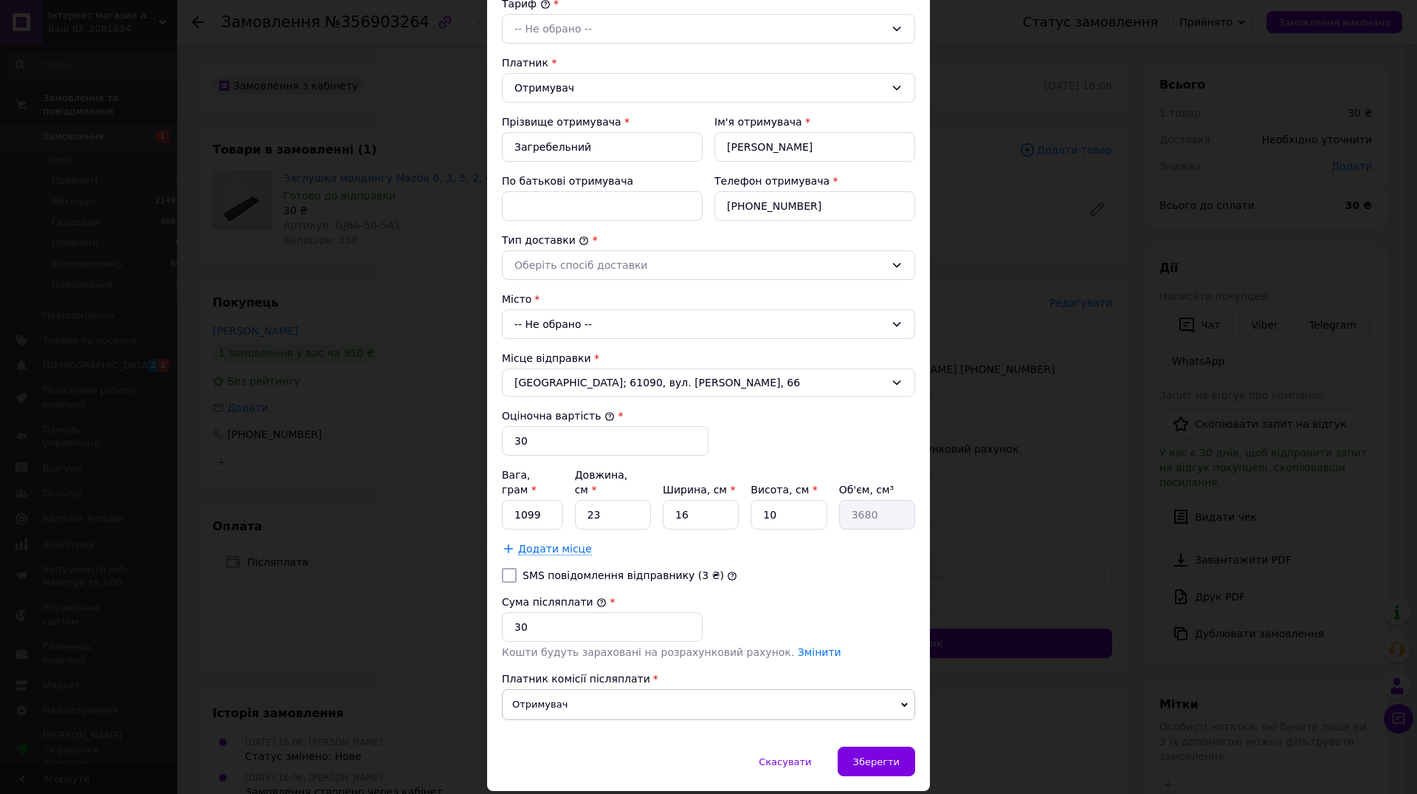
scroll to position [0, 0]
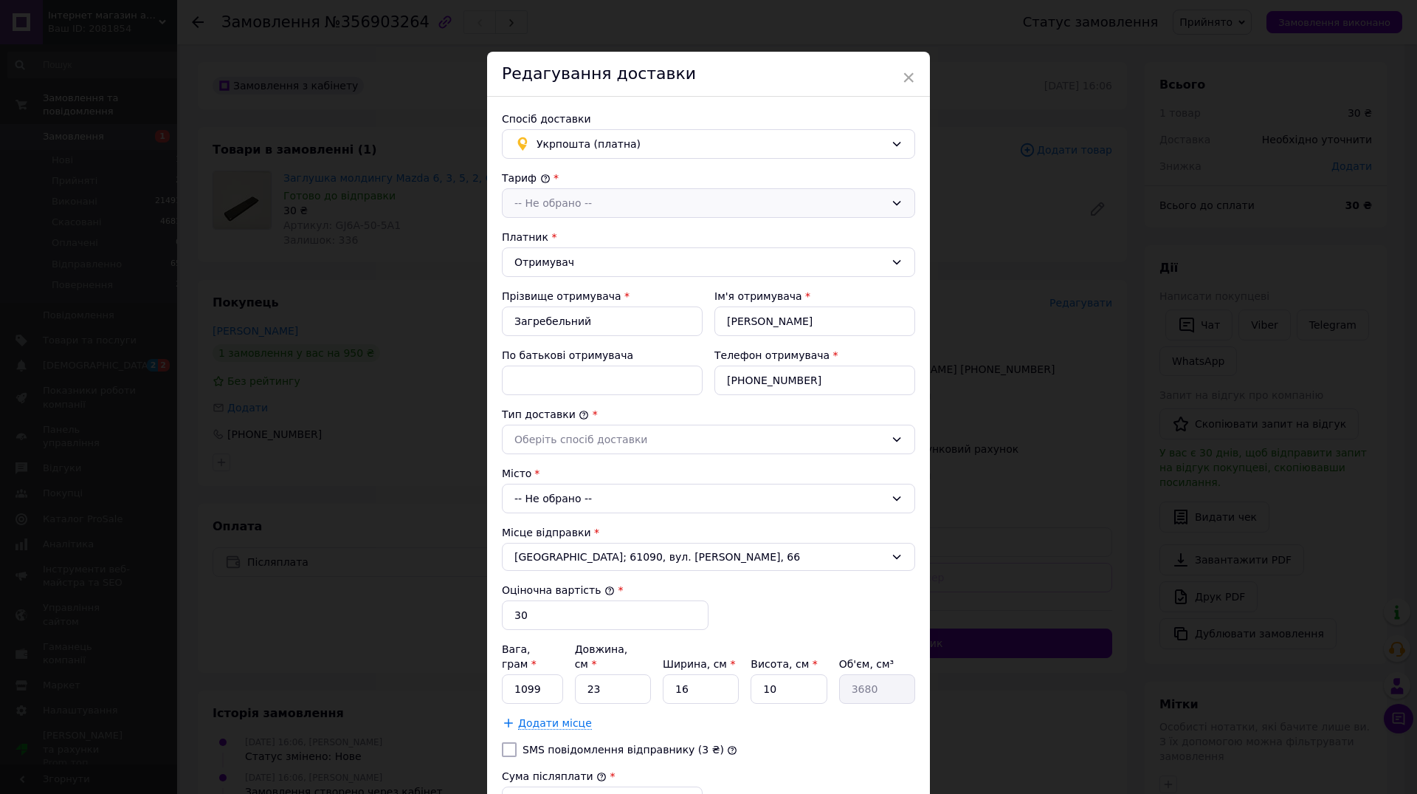
click at [588, 199] on div "-- Не обрано --" at bounding box center [700, 203] width 371 height 16
click at [571, 231] on li "Стандарт" at bounding box center [709, 235] width 412 height 28
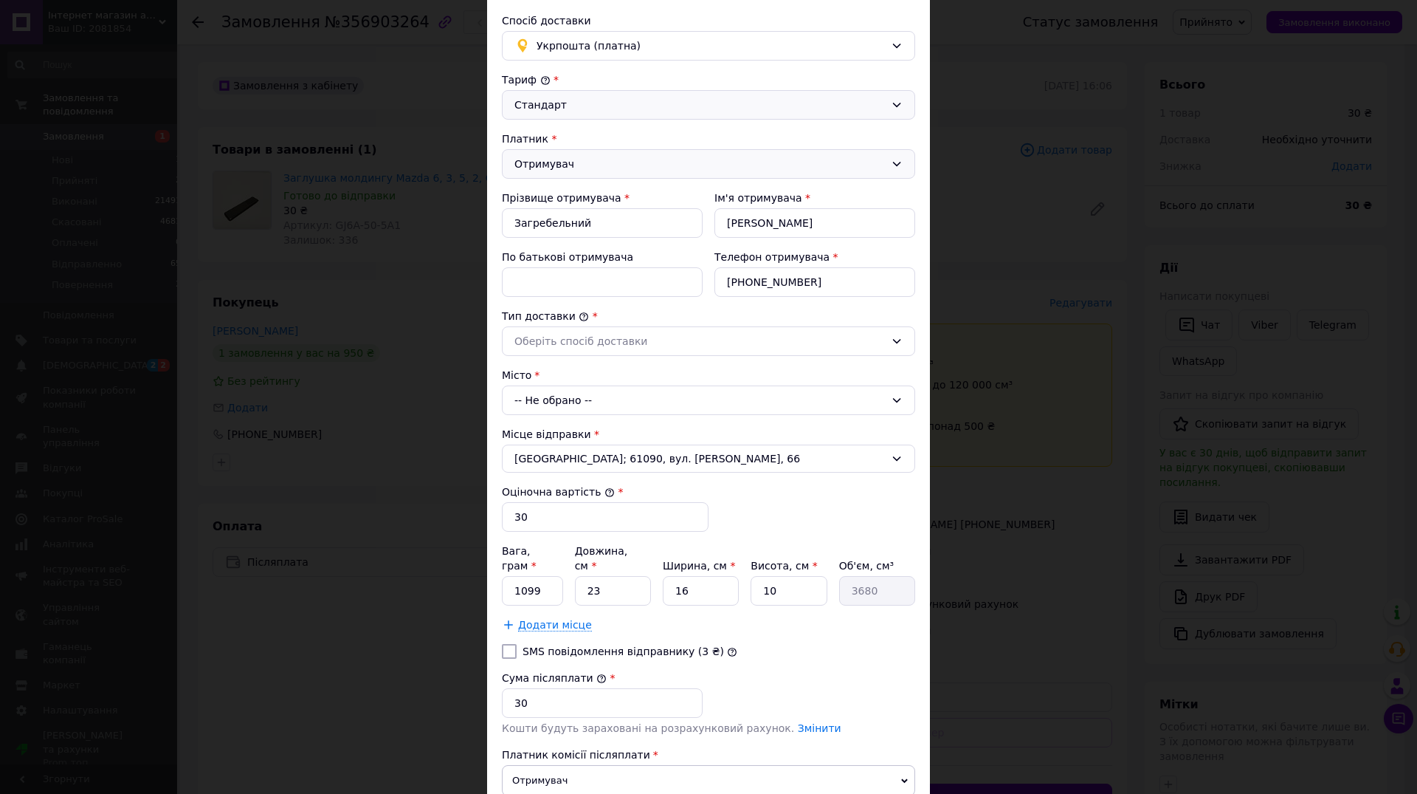
scroll to position [168, 0]
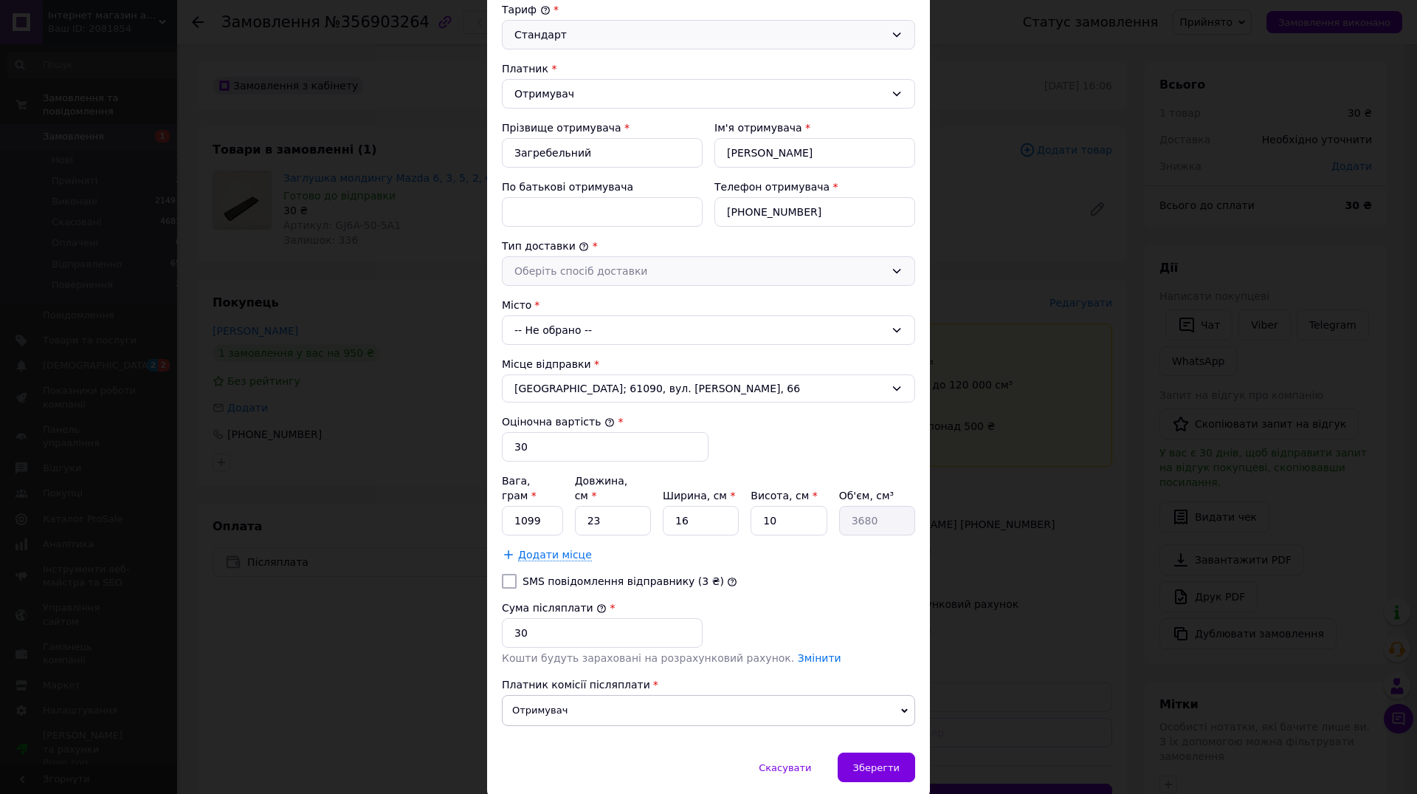
click at [603, 272] on div "Оберіть спосіб доставки" at bounding box center [700, 271] width 371 height 16
click at [570, 306] on li "Склад - склад" at bounding box center [709, 303] width 412 height 28
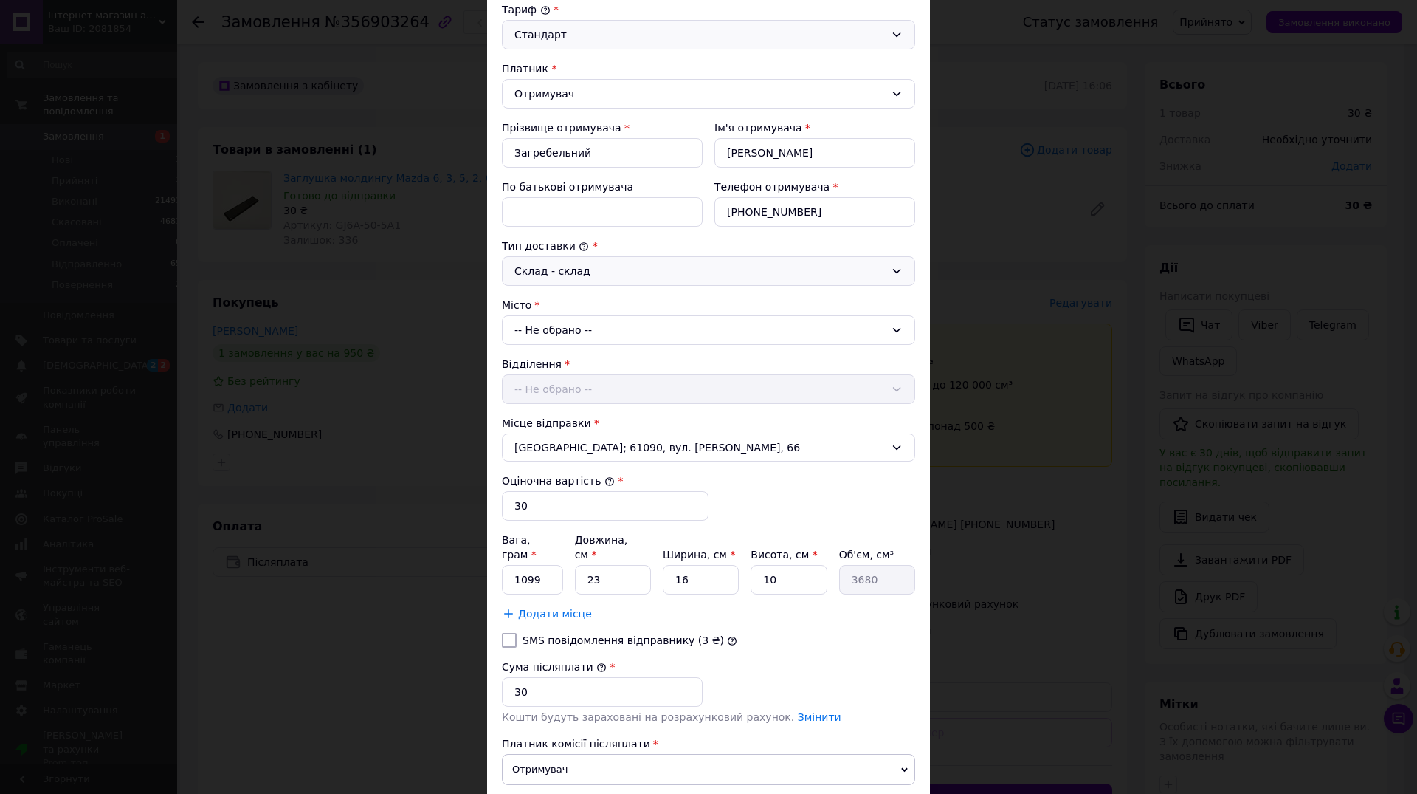
click at [574, 330] on div "-- Не обрано --" at bounding box center [708, 330] width 413 height 30
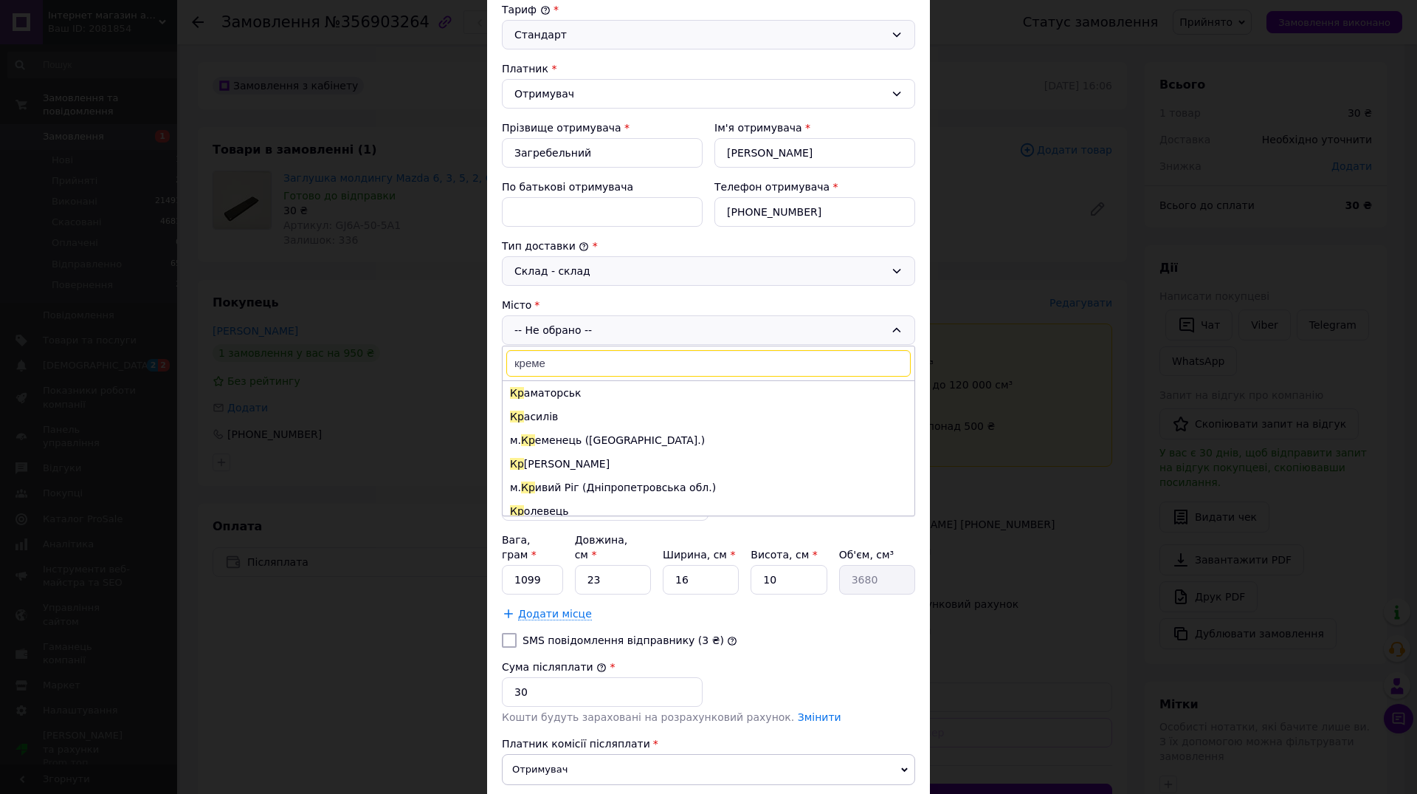
type input "кремен"
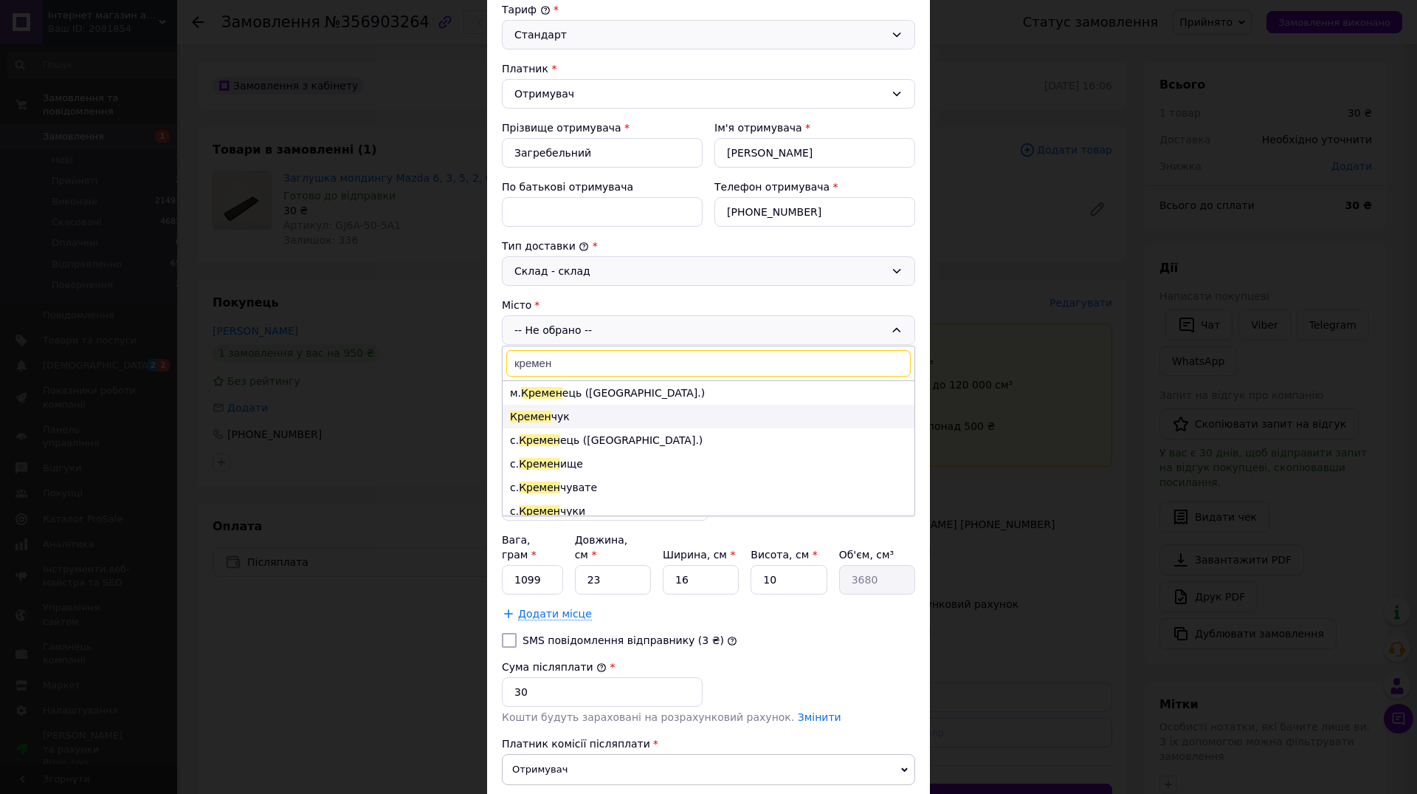
click at [551, 424] on li "Кремен чук" at bounding box center [709, 417] width 412 height 24
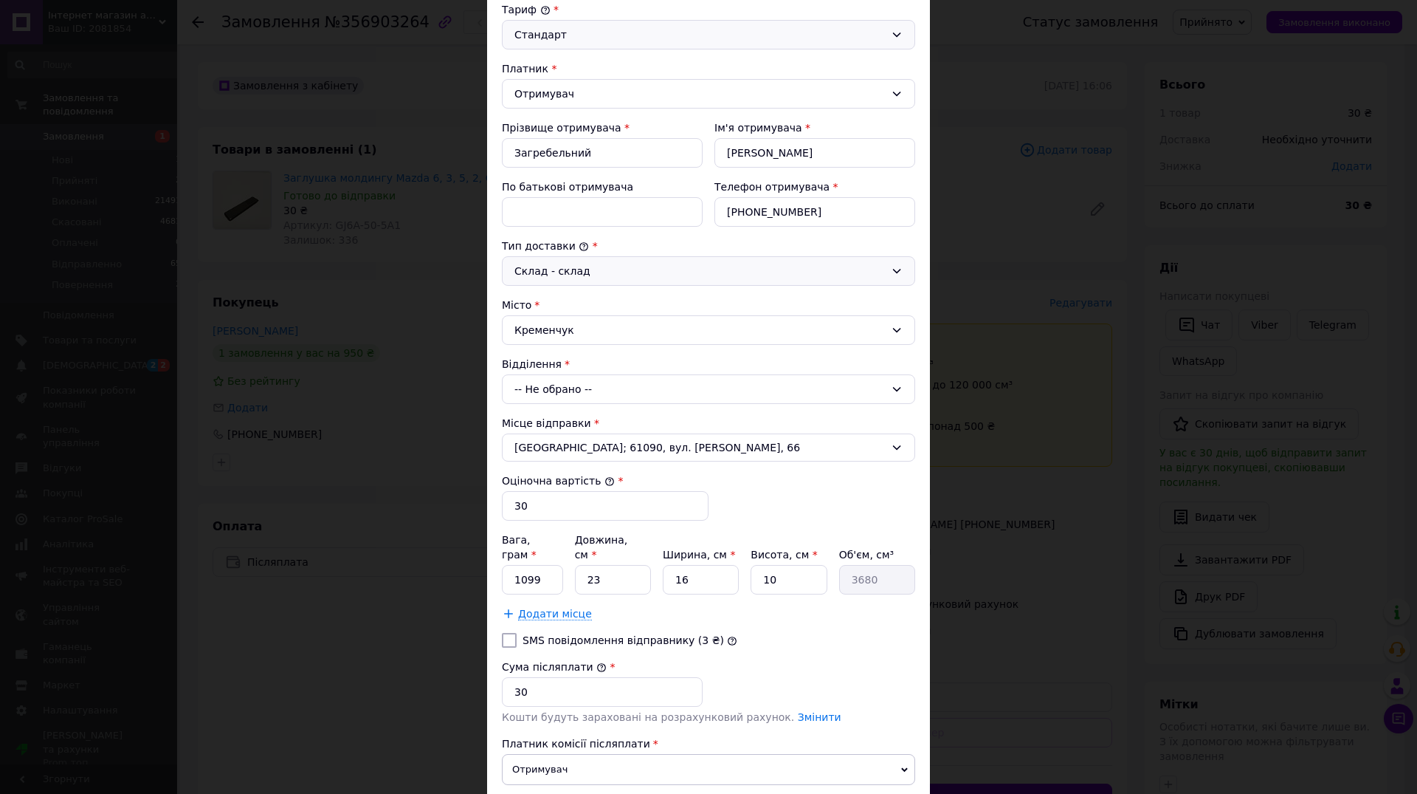
click at [568, 392] on div "-- Не обрано --" at bounding box center [708, 389] width 413 height 30
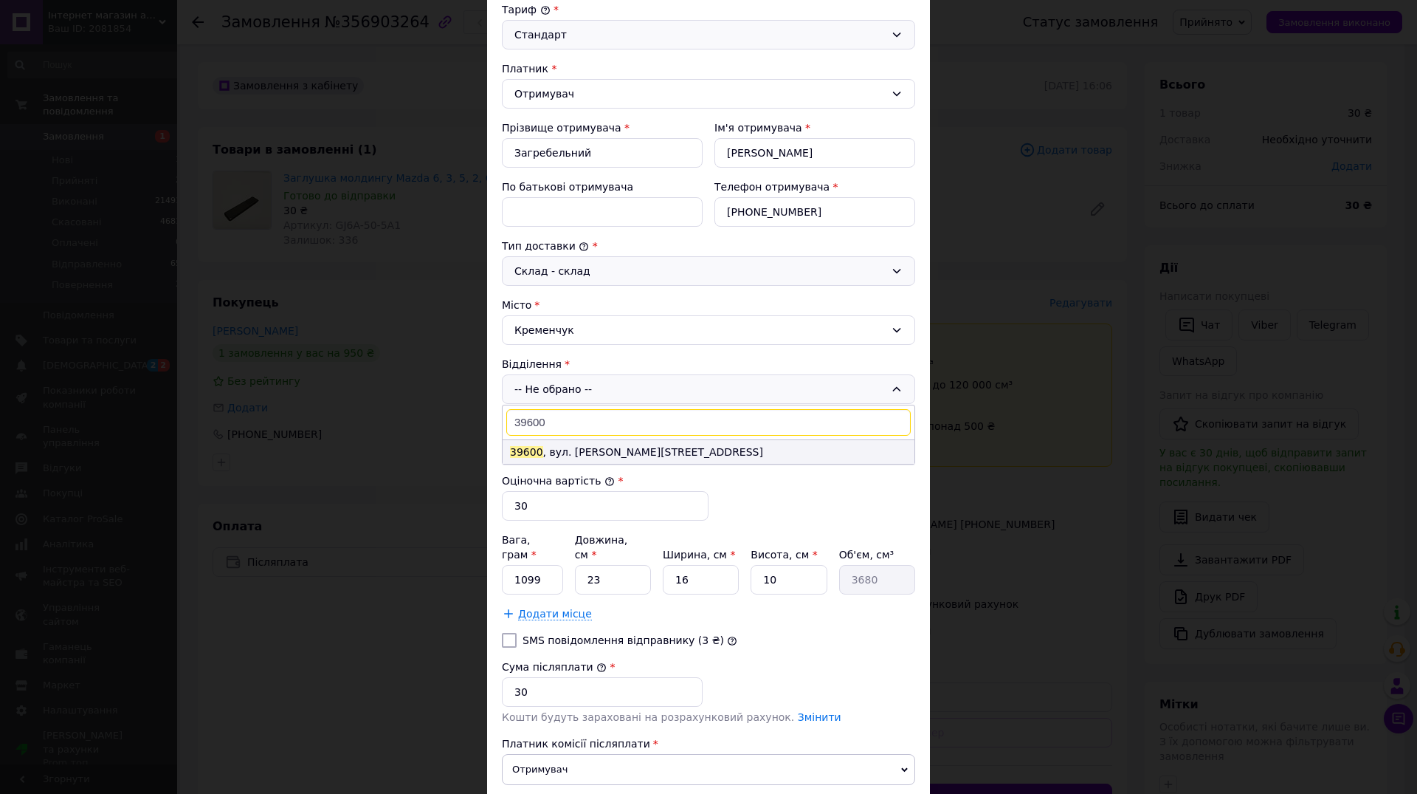
type input "39600"
click at [591, 452] on li "39600 , вул. Ігоря Сердюка, 20" at bounding box center [709, 452] width 412 height 24
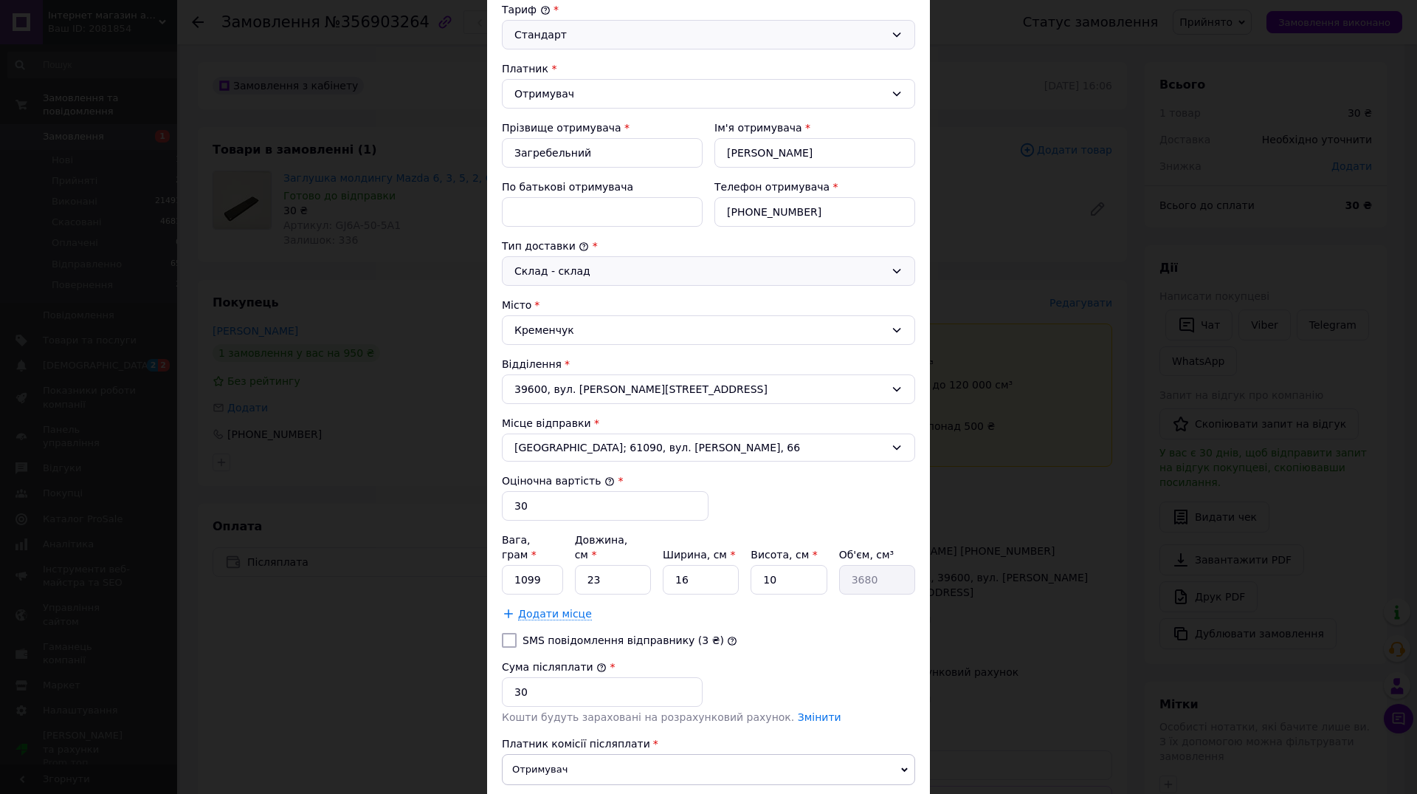
click at [873, 678] on div "Сума післяплати * 30" at bounding box center [708, 682] width 425 height 59
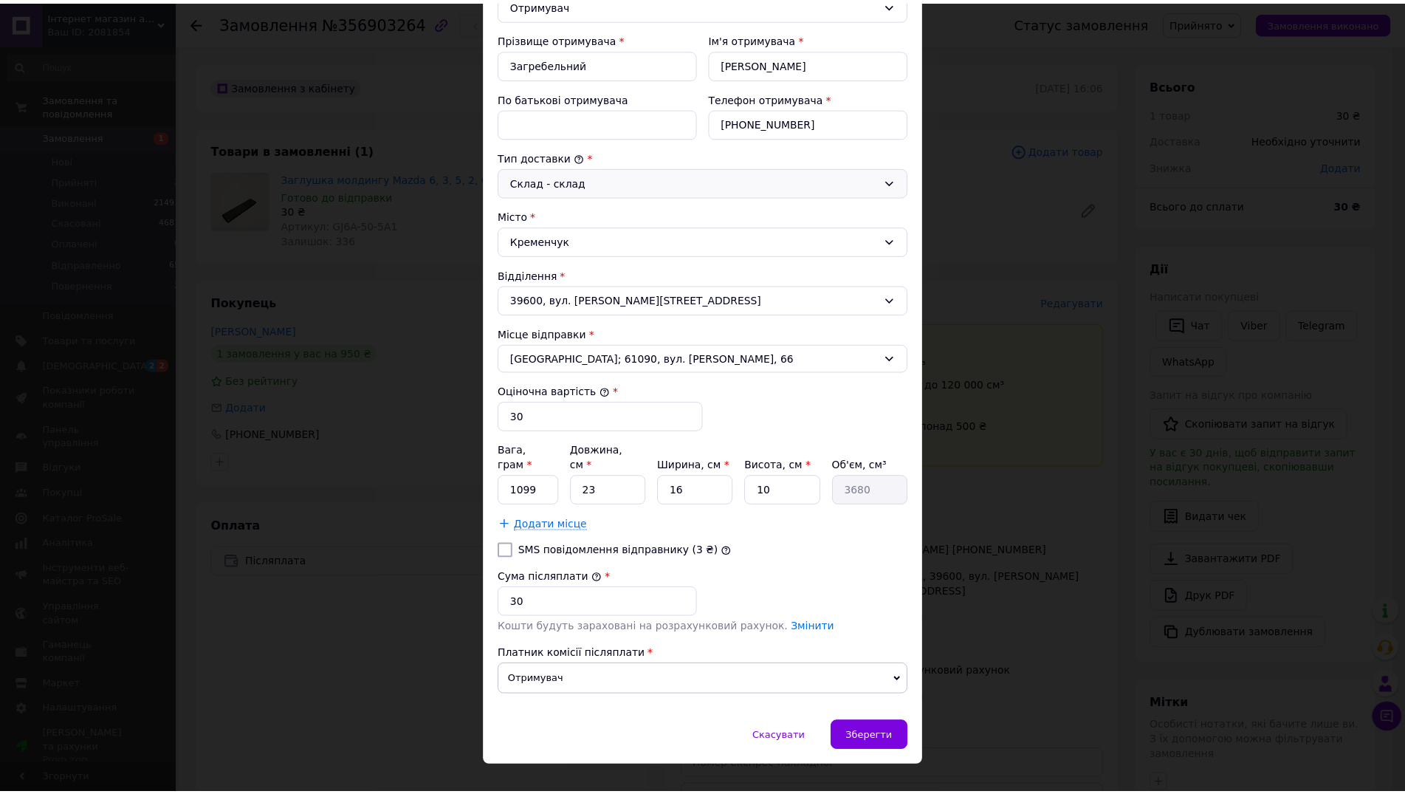
scroll to position [267, 0]
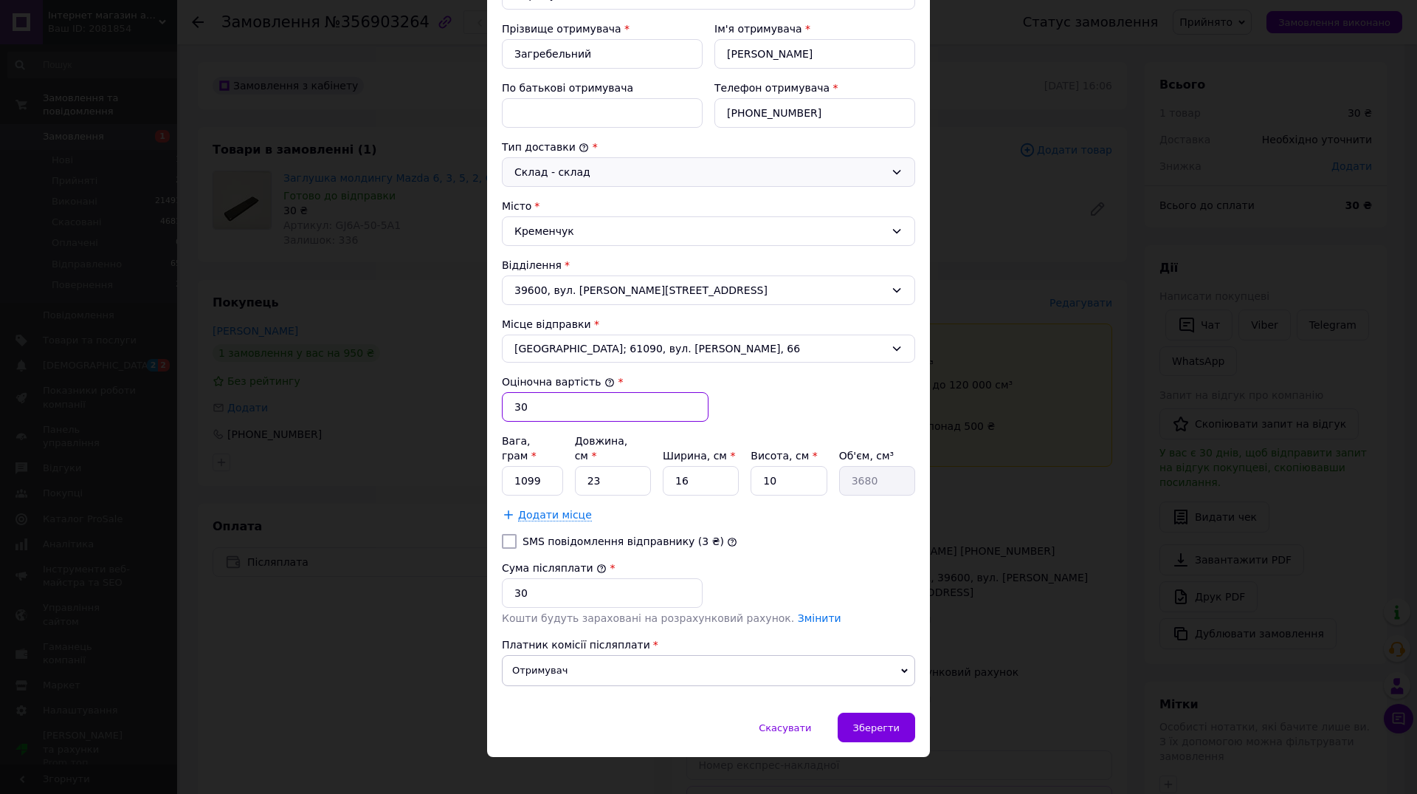
drag, startPoint x: 547, startPoint y: 402, endPoint x: 457, endPoint y: 406, distance: 90.2
click at [502, 406] on input "30" at bounding box center [605, 407] width 207 height 30
type input "1720"
click at [502, 578] on input "30" at bounding box center [602, 593] width 201 height 30
type input "1720"
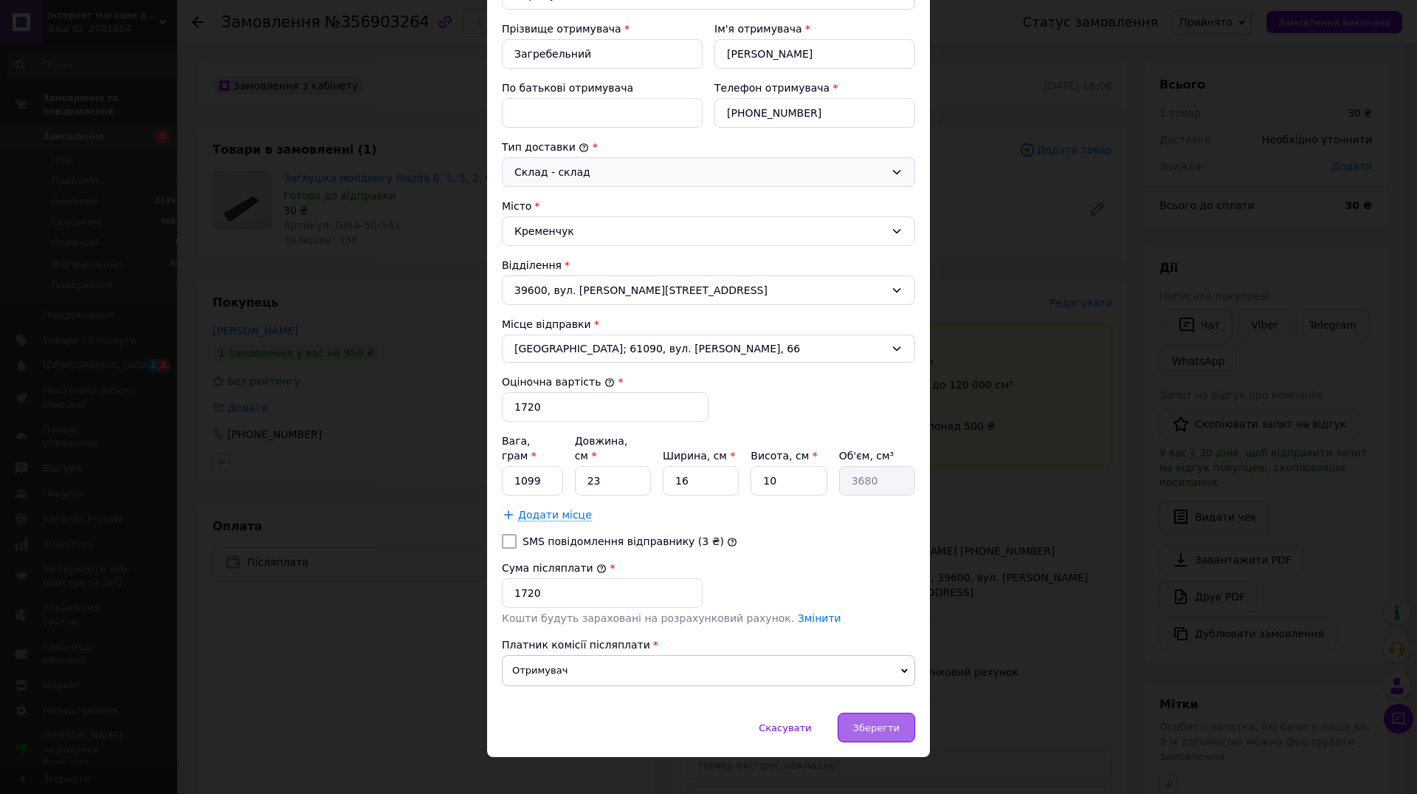
click at [855, 712] on div "Зберегти" at bounding box center [877, 727] width 78 height 30
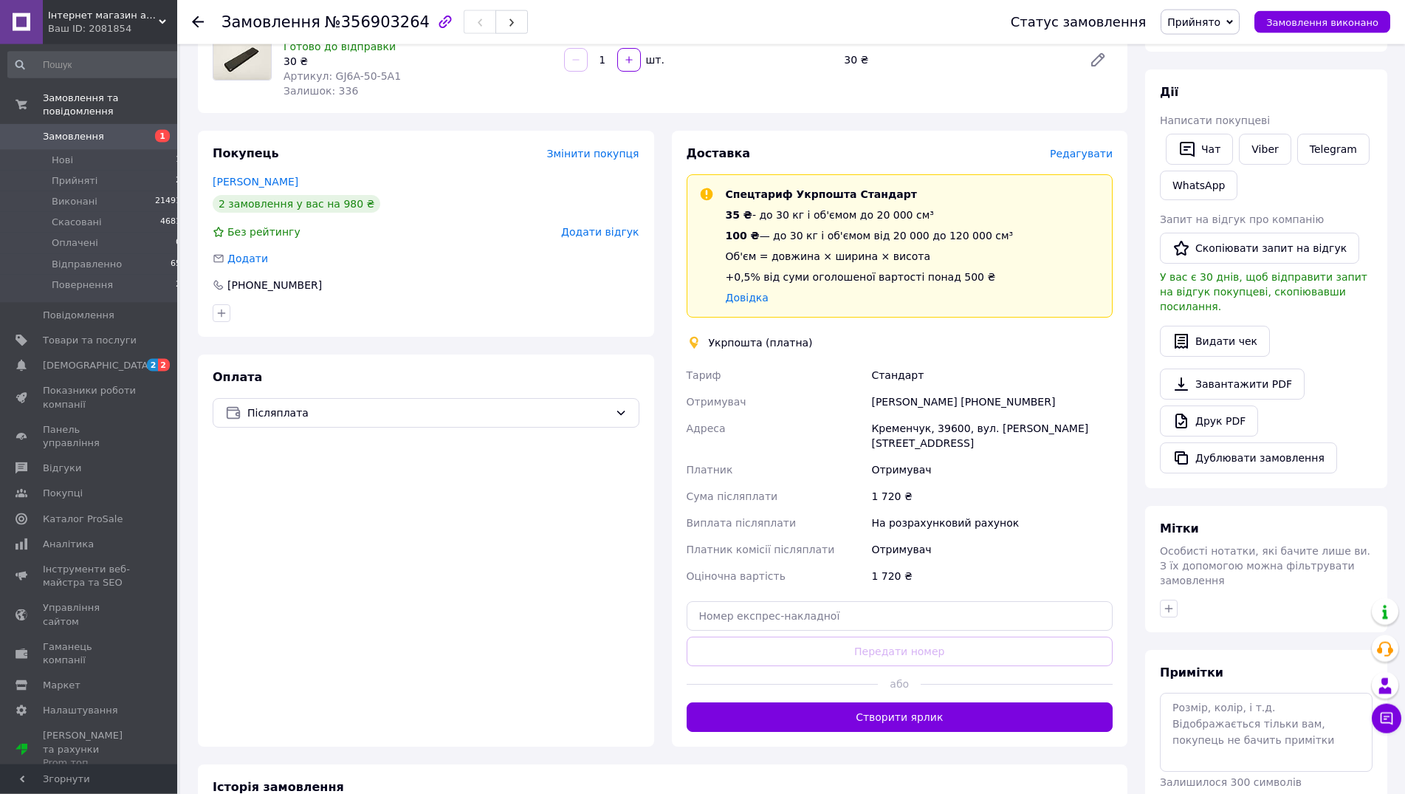
scroll to position [151, 0]
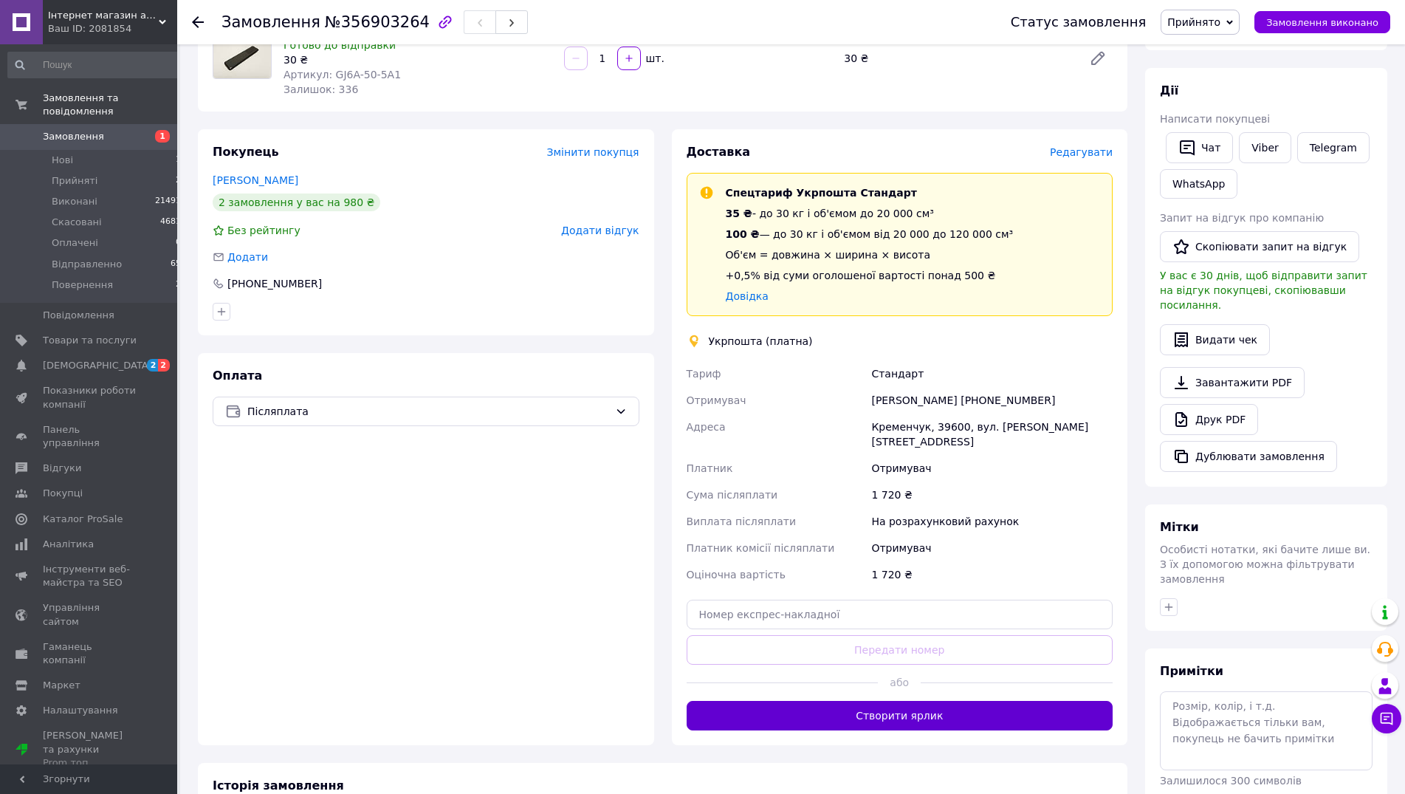
click at [918, 701] on button "Створити ярлик" at bounding box center [899, 716] width 427 height 30
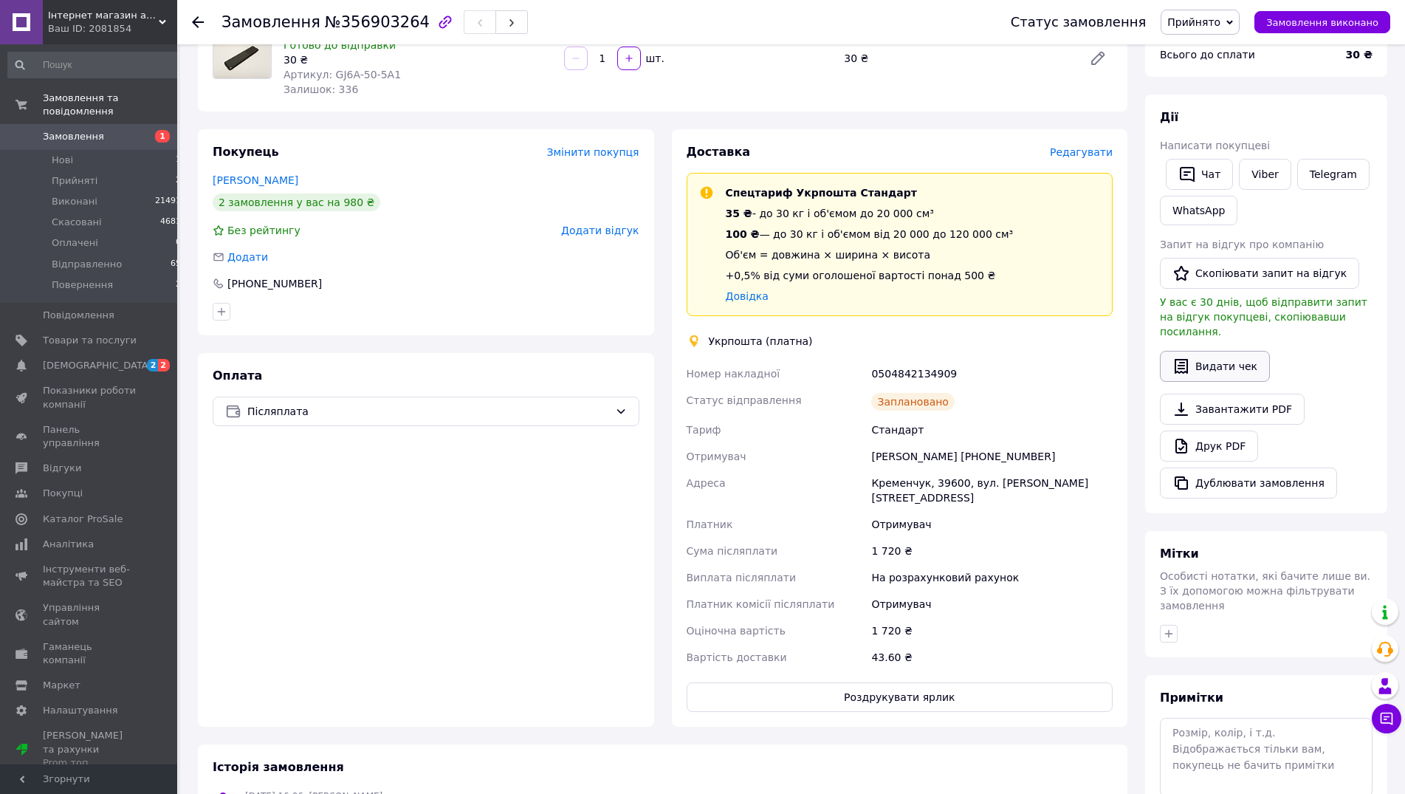
drag, startPoint x: 1229, startPoint y: 350, endPoint x: 1222, endPoint y: 357, distance: 9.9
click at [1229, 351] on button "Видати чек" at bounding box center [1215, 366] width 110 height 31
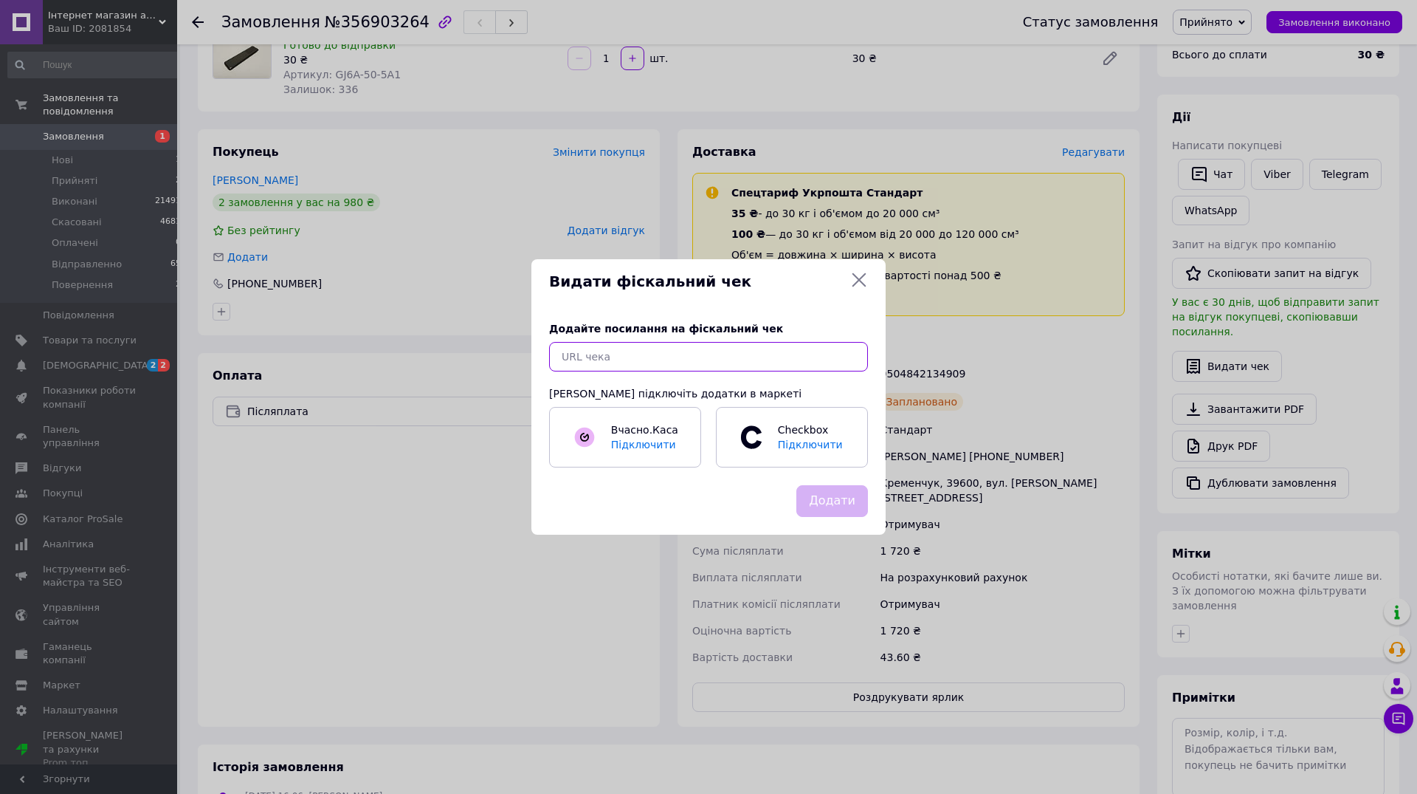
click at [717, 349] on input "text" at bounding box center [708, 357] width 319 height 30
paste input "https://kasa.vchasno.ua/check-viewer/TV6cEVCqniI"
type input "https://kasa.vchasno.ua/check-viewer/TV6cEVCqniI"
click at [846, 499] on button "Додати" at bounding box center [832, 501] width 72 height 32
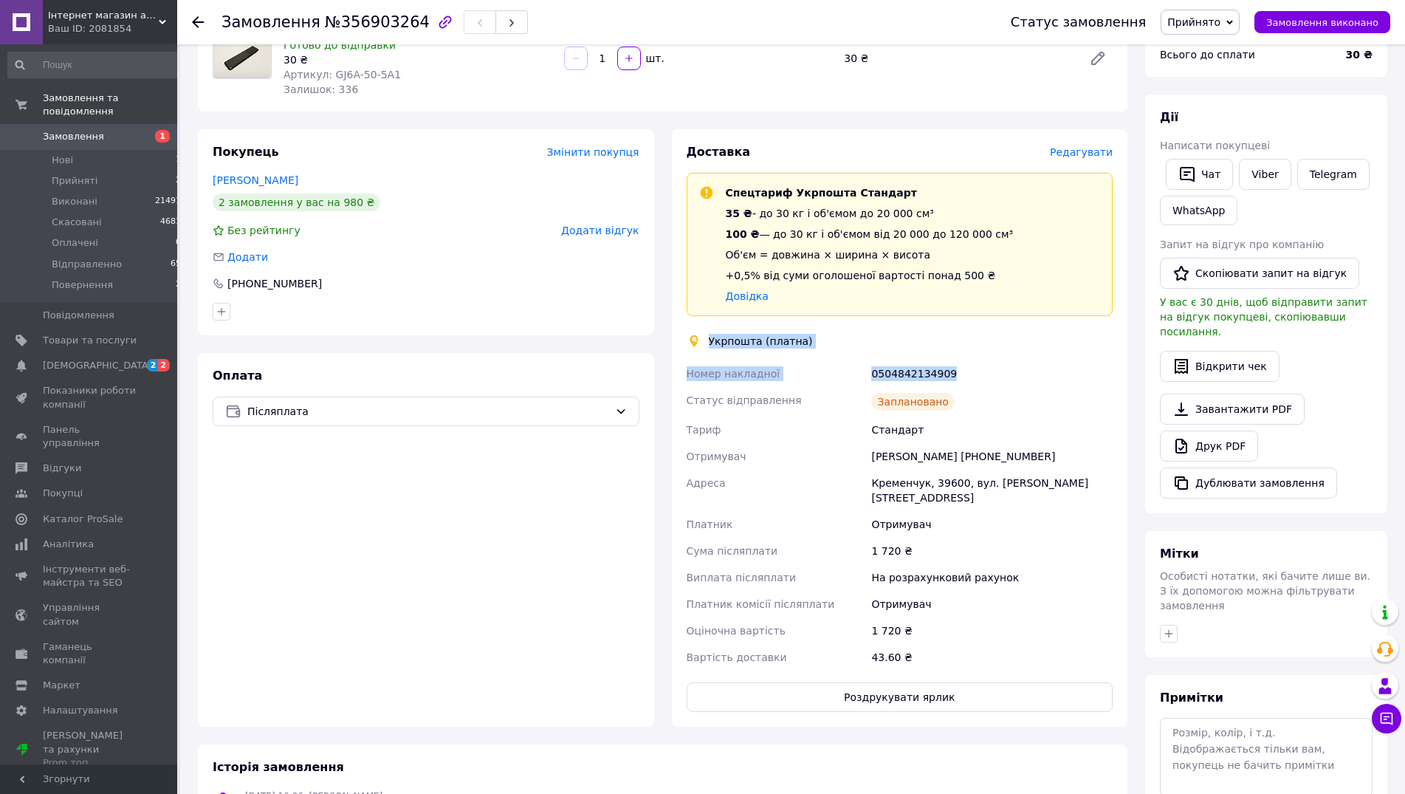
drag, startPoint x: 707, startPoint y: 337, endPoint x: 981, endPoint y: 374, distance: 276.2
click at [981, 374] on div "Доставка Редагувати Спецтариф Укрпошта Стандарт 35 ₴ - до 30 кг і об'ємом до 20…" at bounding box center [899, 428] width 427 height 568
copy div "Укрпошта (платна) Номер накладної 0504842134909"
click at [923, 682] on button "Роздрукувати ярлик" at bounding box center [899, 697] width 427 height 30
click at [1219, 20] on span "Прийнято" at bounding box center [1193, 22] width 53 height 12
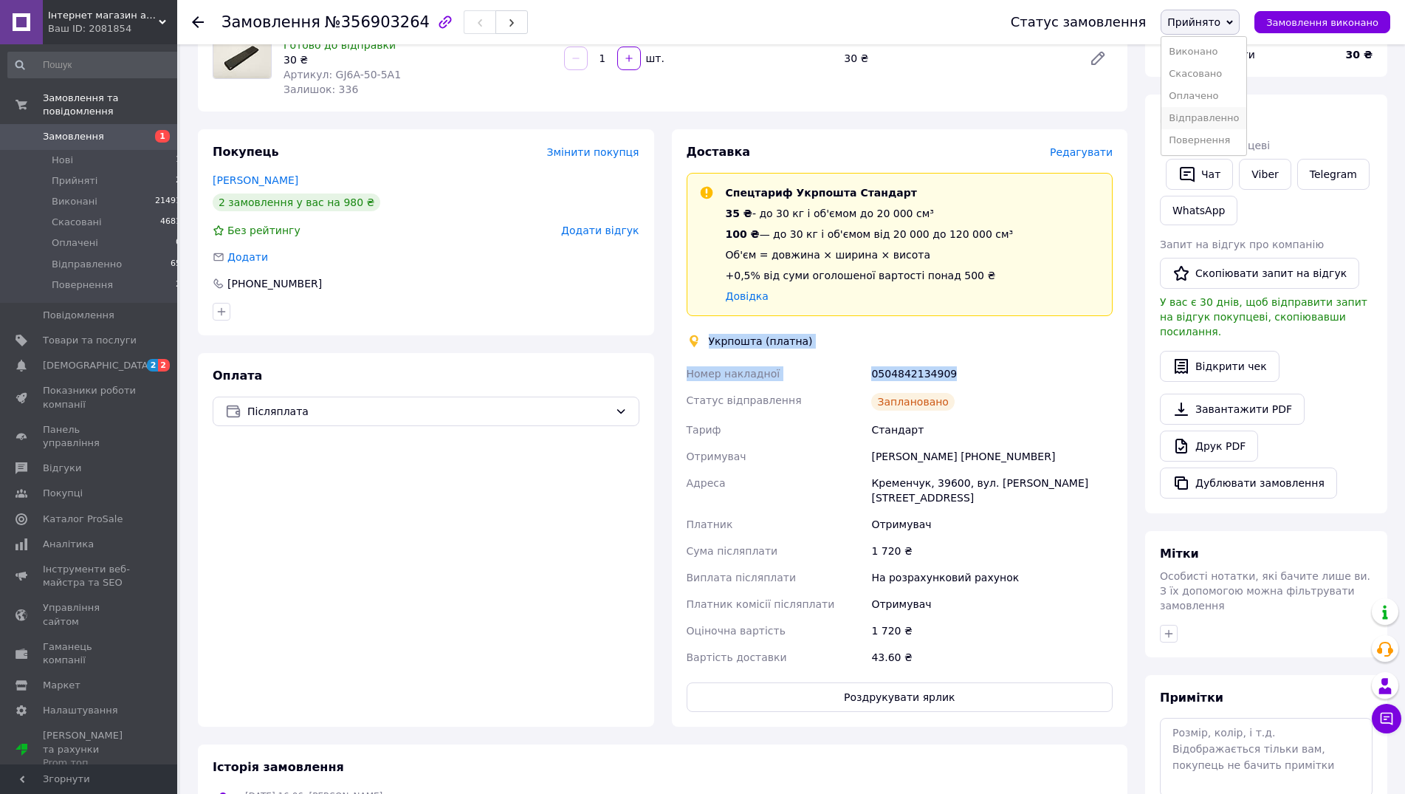
click at [1214, 123] on li "Відправленно" at bounding box center [1203, 118] width 85 height 22
click at [86, 150] on li "Нові 1" at bounding box center [95, 160] width 190 height 21
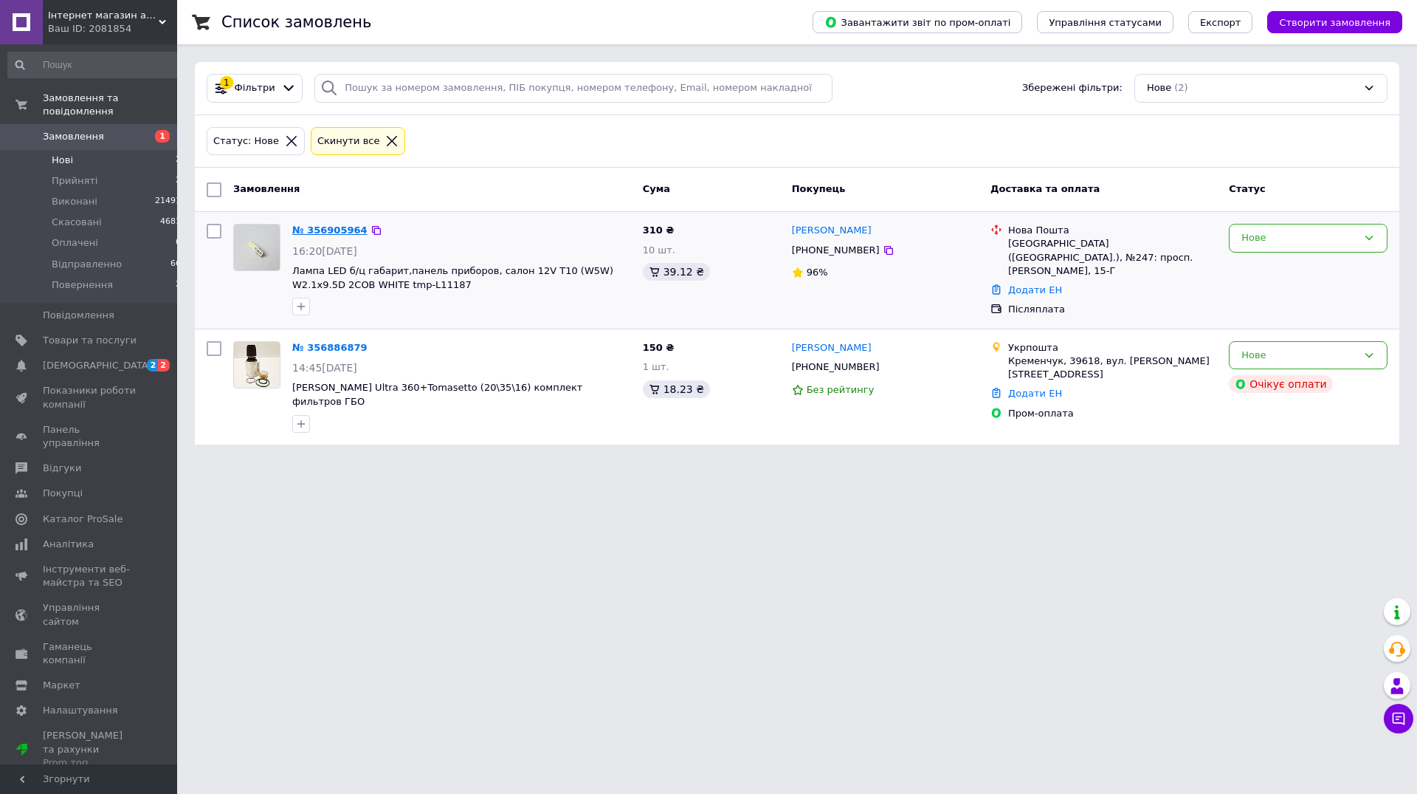
click at [317, 227] on link "№ 356905964" at bounding box center [329, 229] width 75 height 11
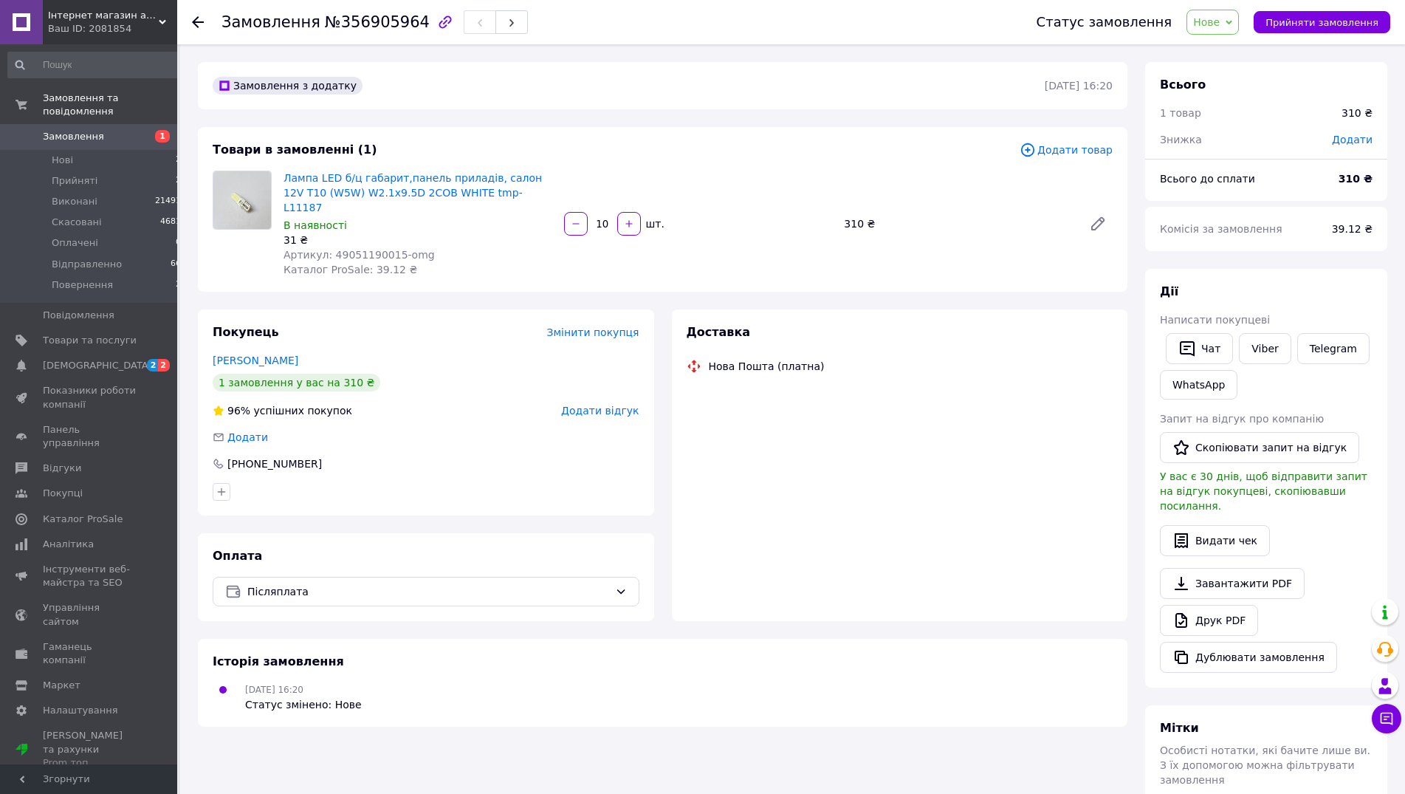
click at [354, 249] on span "Артикул: 49051190015-omg" at bounding box center [358, 255] width 151 height 12
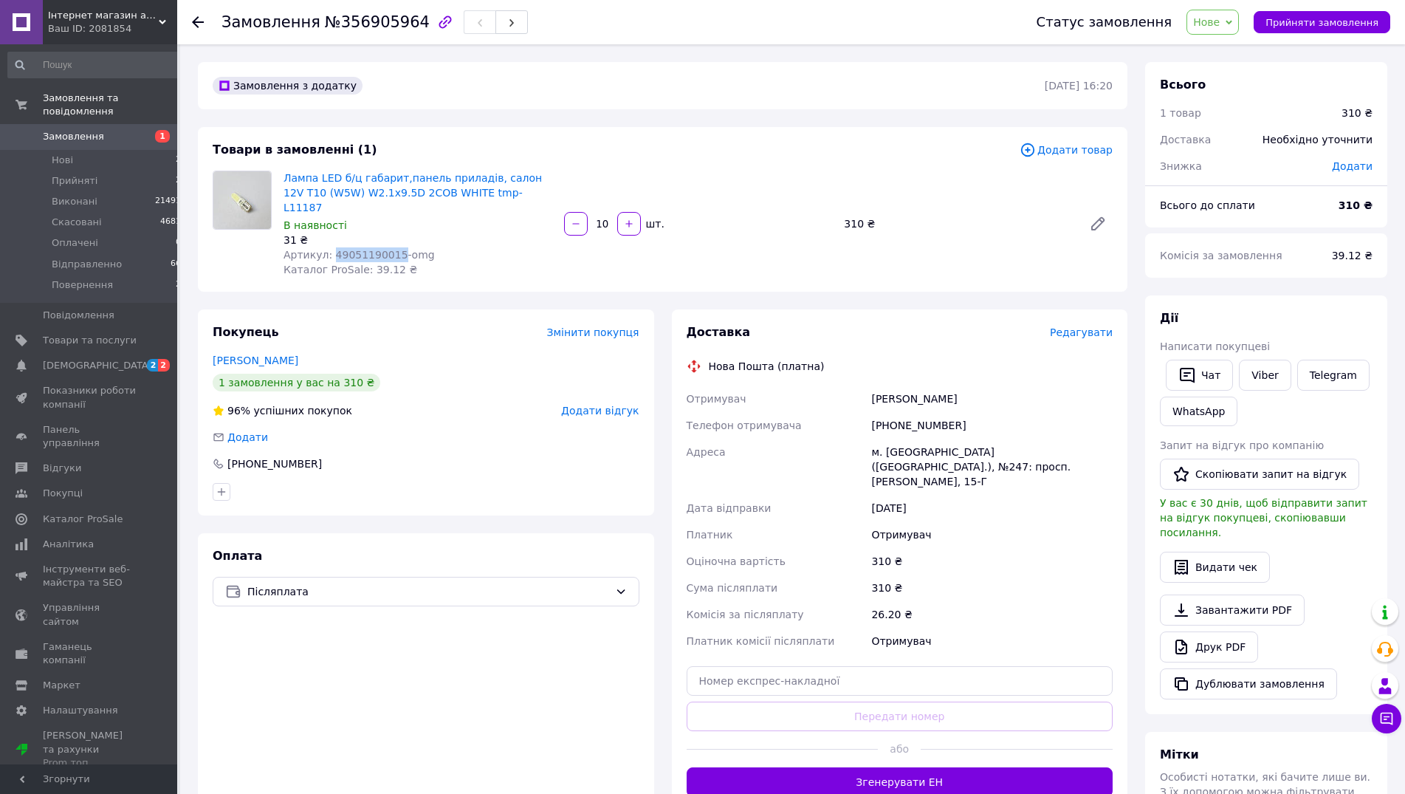
copy span "49051190015"
click at [1331, 32] on button "Прийняти замовлення" at bounding box center [1321, 22] width 137 height 22
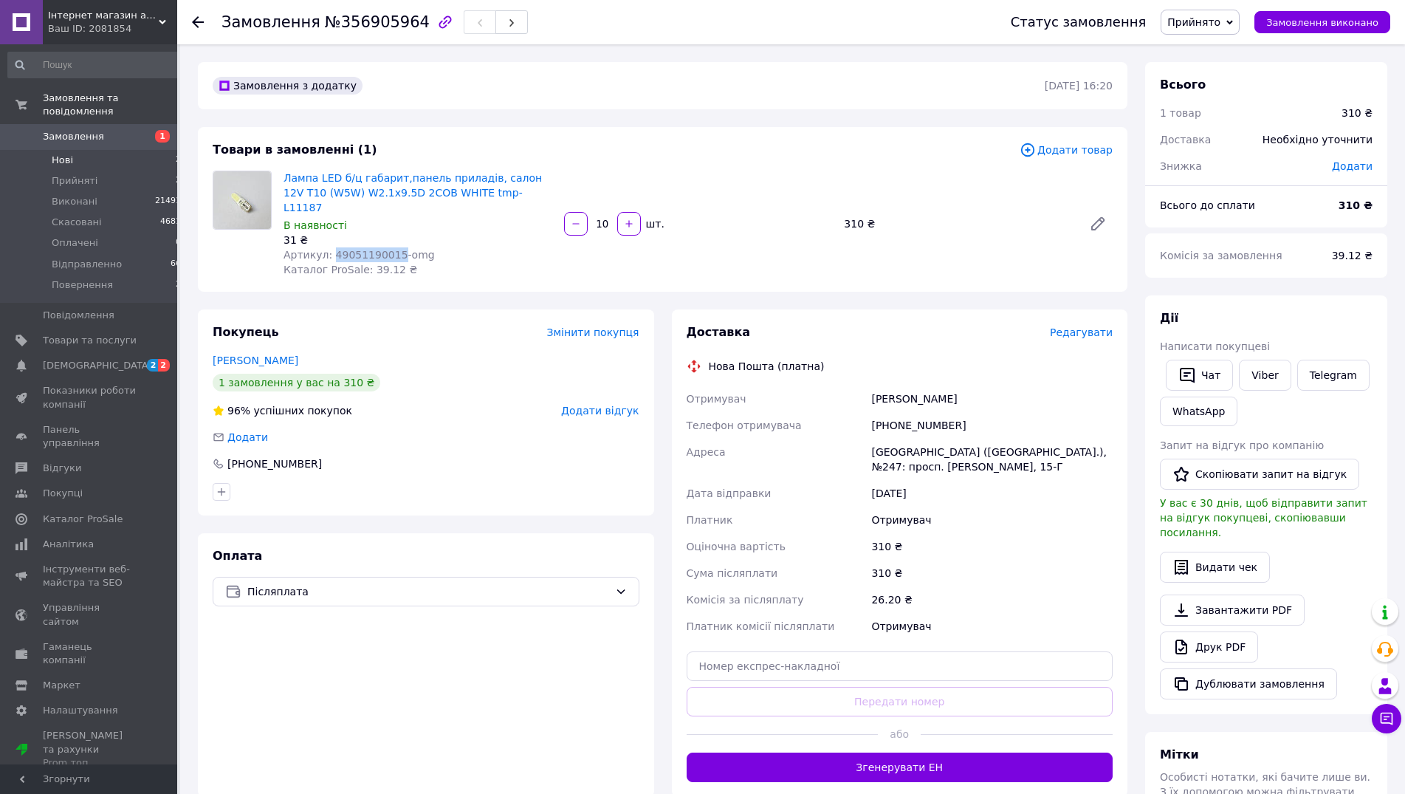
click at [78, 150] on li "Нові 2" at bounding box center [95, 160] width 190 height 21
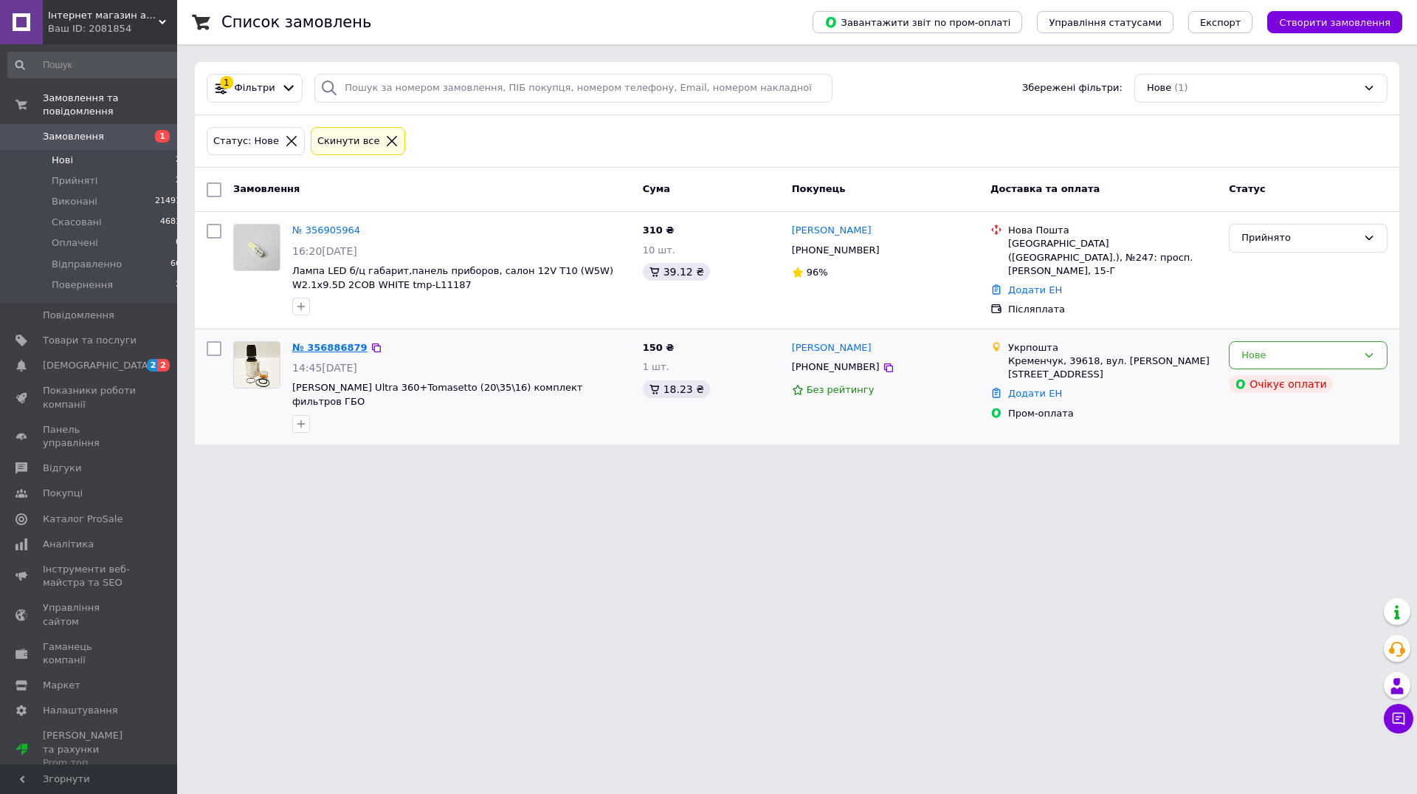
click at [324, 347] on link "№ 356886879" at bounding box center [329, 347] width 75 height 11
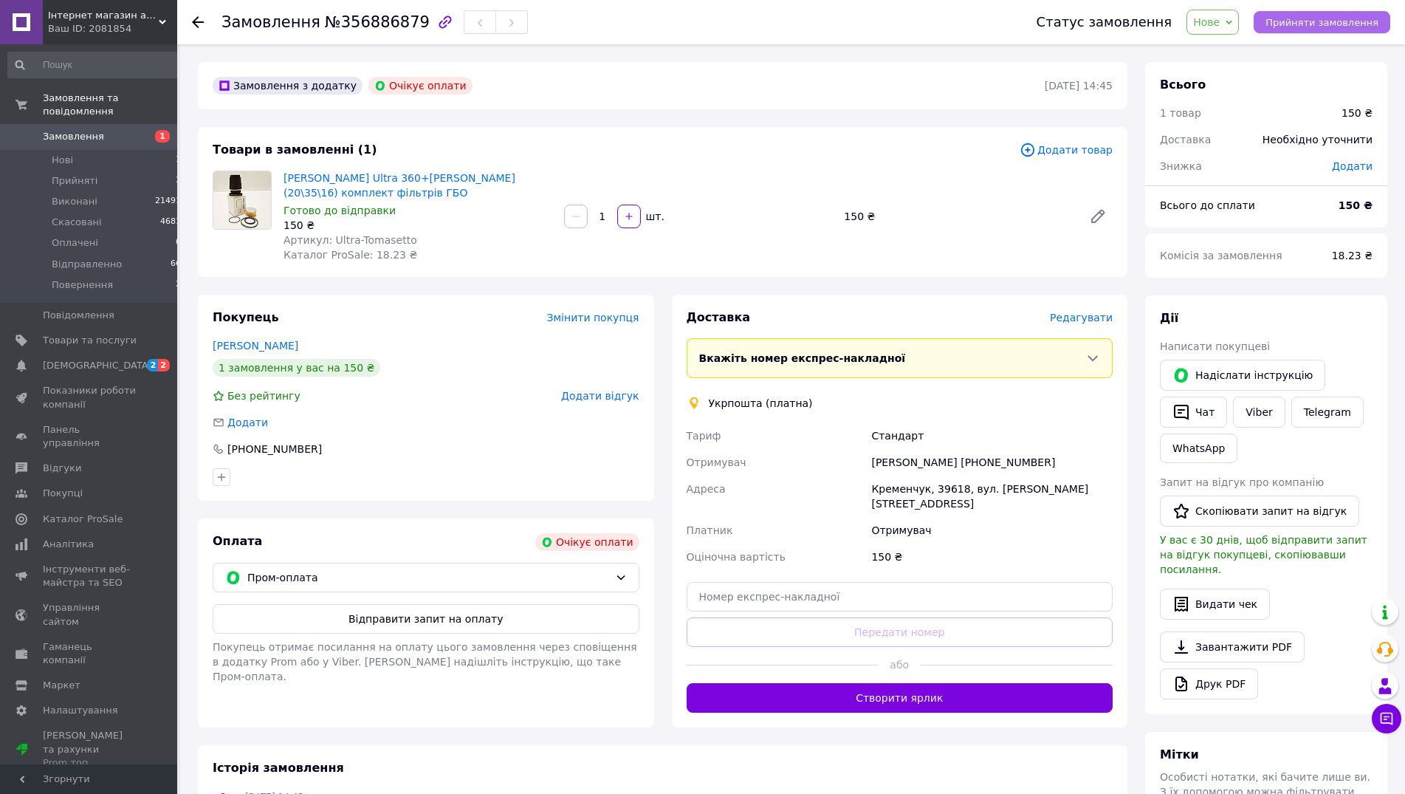
click at [1307, 23] on span "Прийняти замовлення" at bounding box center [1321, 22] width 113 height 11
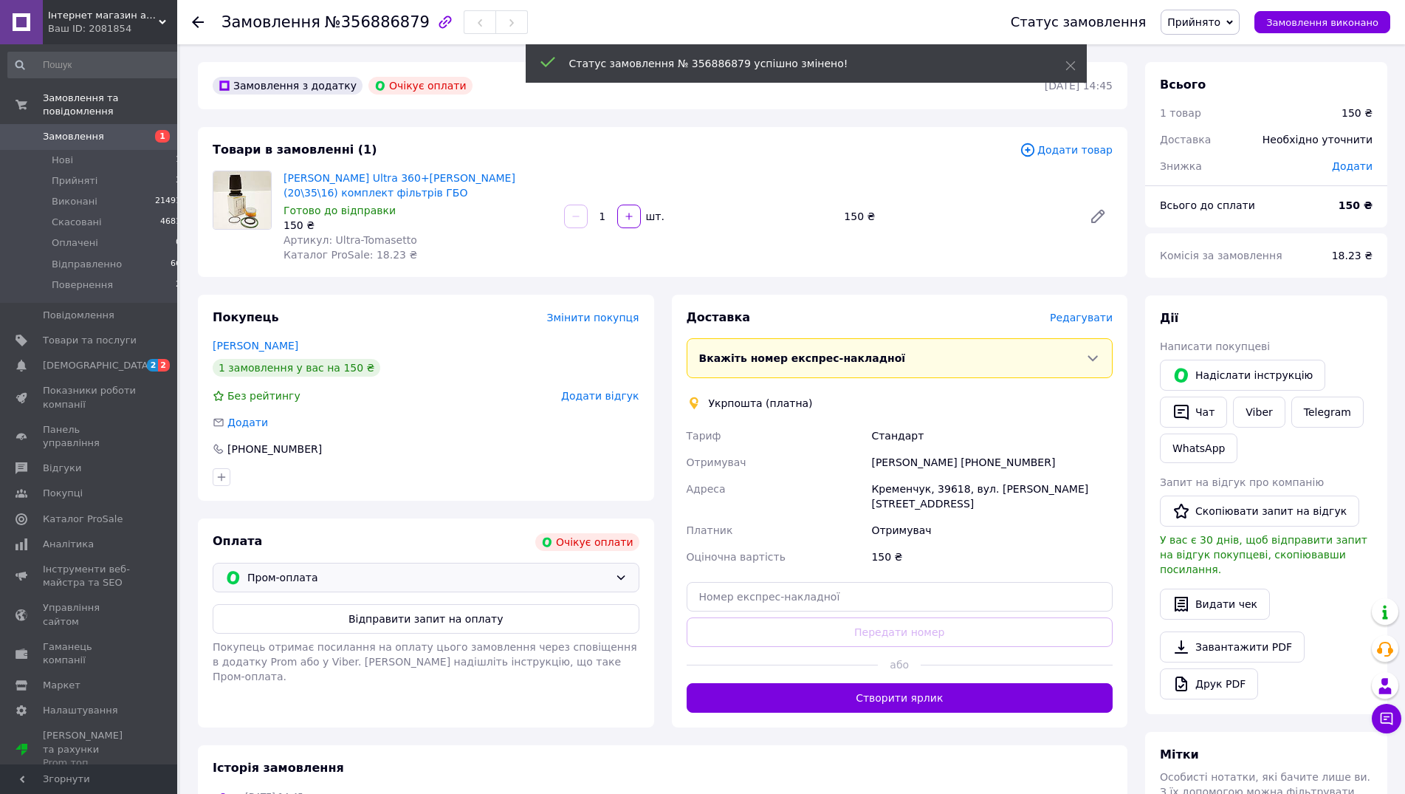
click at [509, 571] on span "Пром-оплата" at bounding box center [428, 577] width 362 height 16
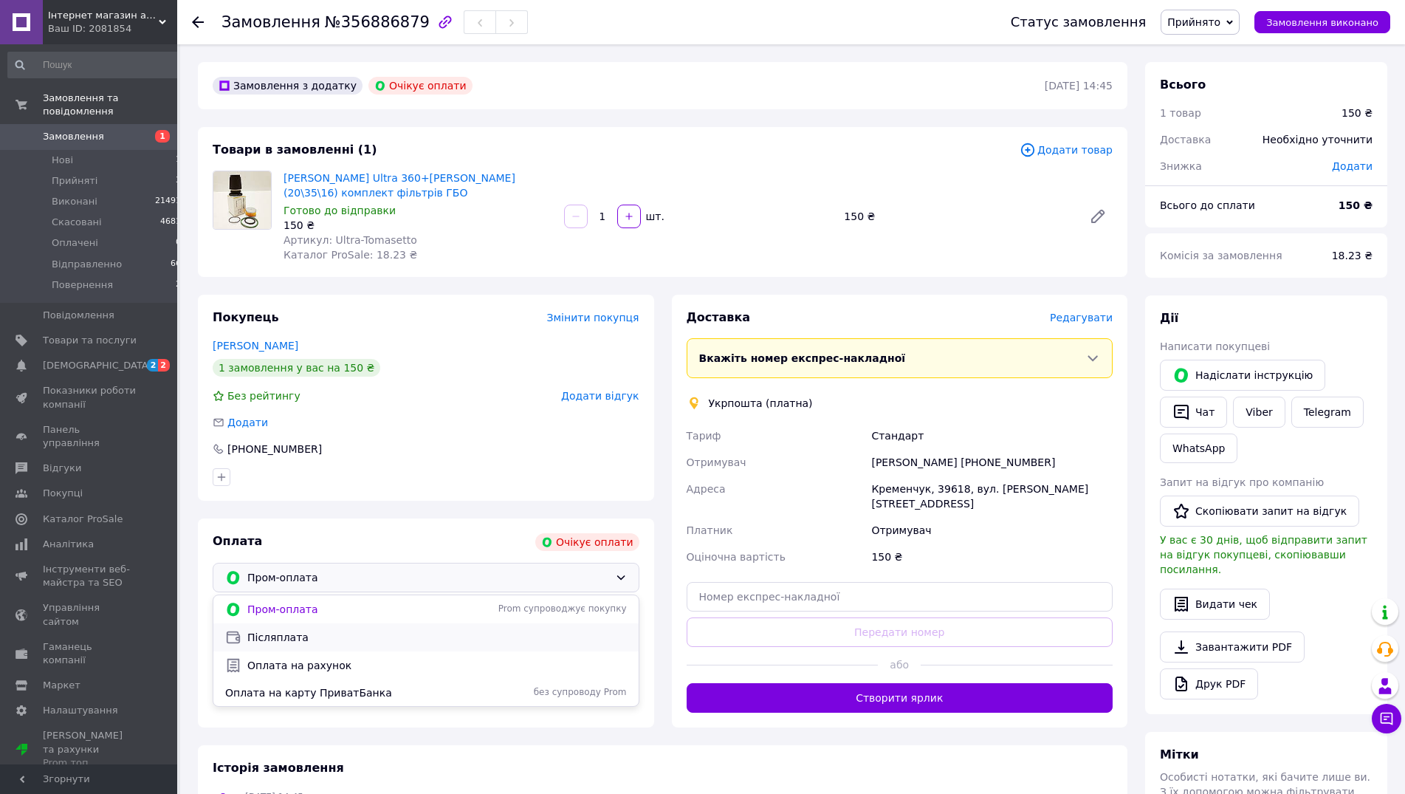
click at [297, 636] on span "Післяплата" at bounding box center [436, 637] width 379 height 15
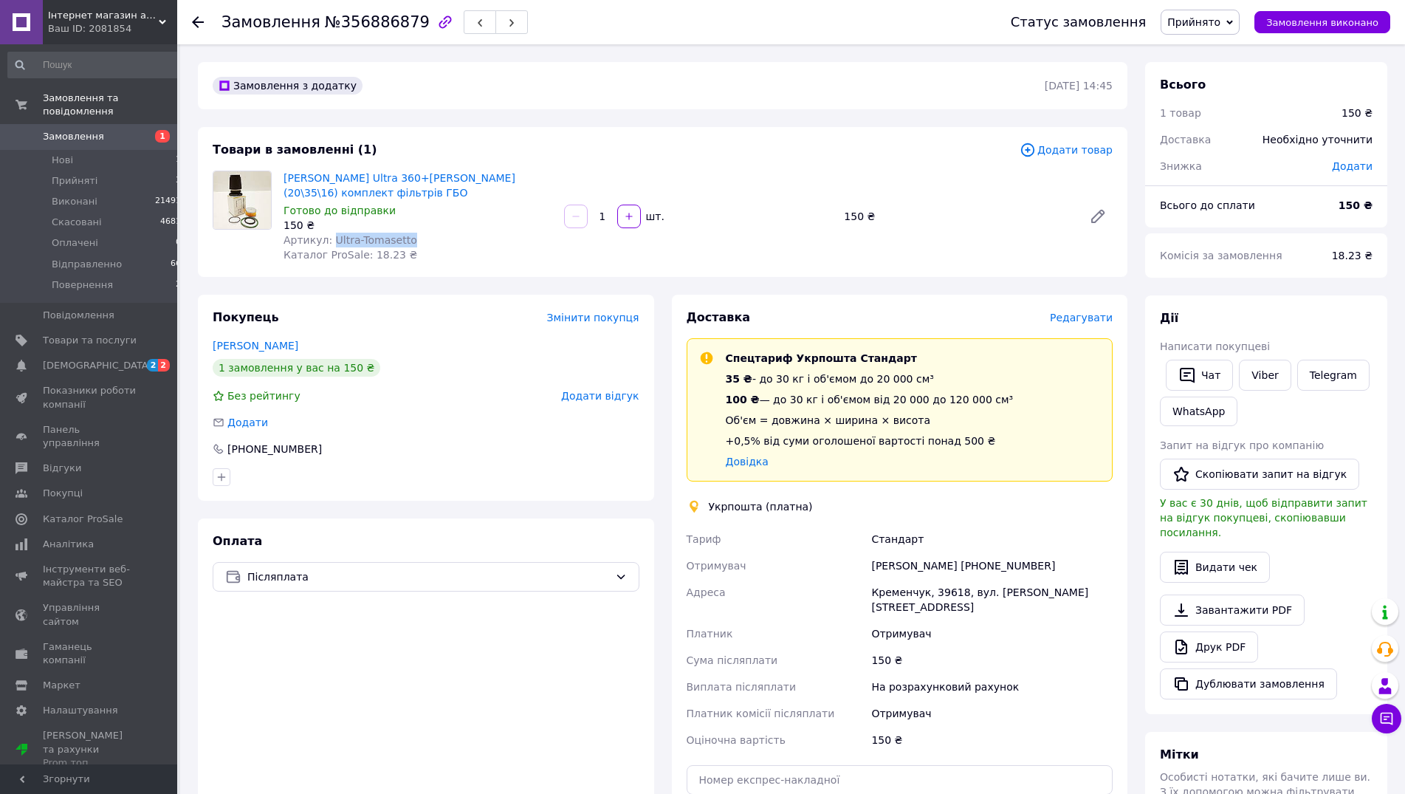
drag, startPoint x: 328, startPoint y: 239, endPoint x: 430, endPoint y: 244, distance: 102.0
click at [430, 244] on div "Артикул: Ultra-Tomasetto" at bounding box center [417, 240] width 269 height 15
drag, startPoint x: 1241, startPoint y: 546, endPoint x: 1197, endPoint y: 544, distance: 43.6
click at [1239, 551] on button "Видати чек" at bounding box center [1215, 566] width 110 height 31
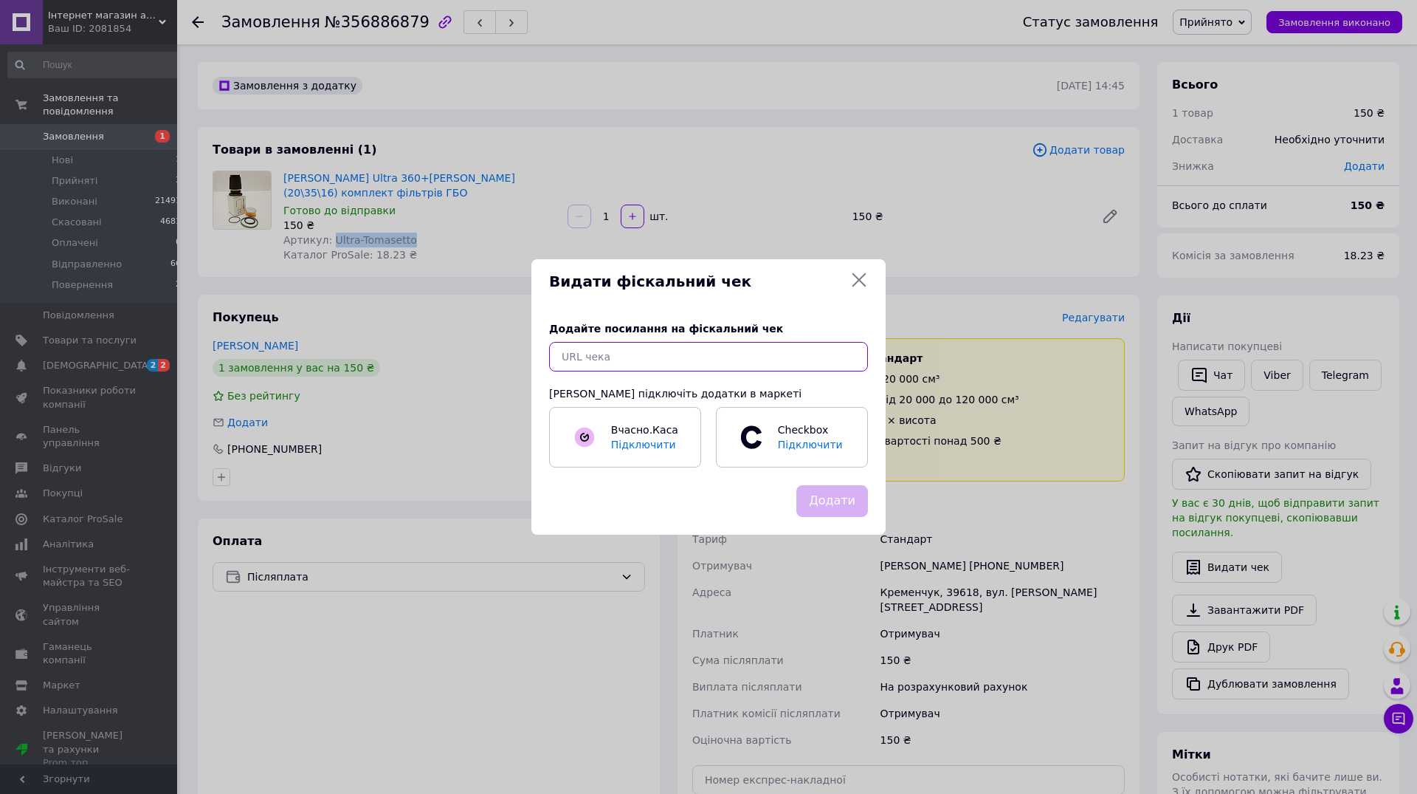
click at [655, 362] on input "text" at bounding box center [708, 357] width 319 height 30
paste input "[URL][DOMAIN_NAME]"
type input "[URL][DOMAIN_NAME]"
click at [842, 503] on button "Додати" at bounding box center [832, 501] width 72 height 32
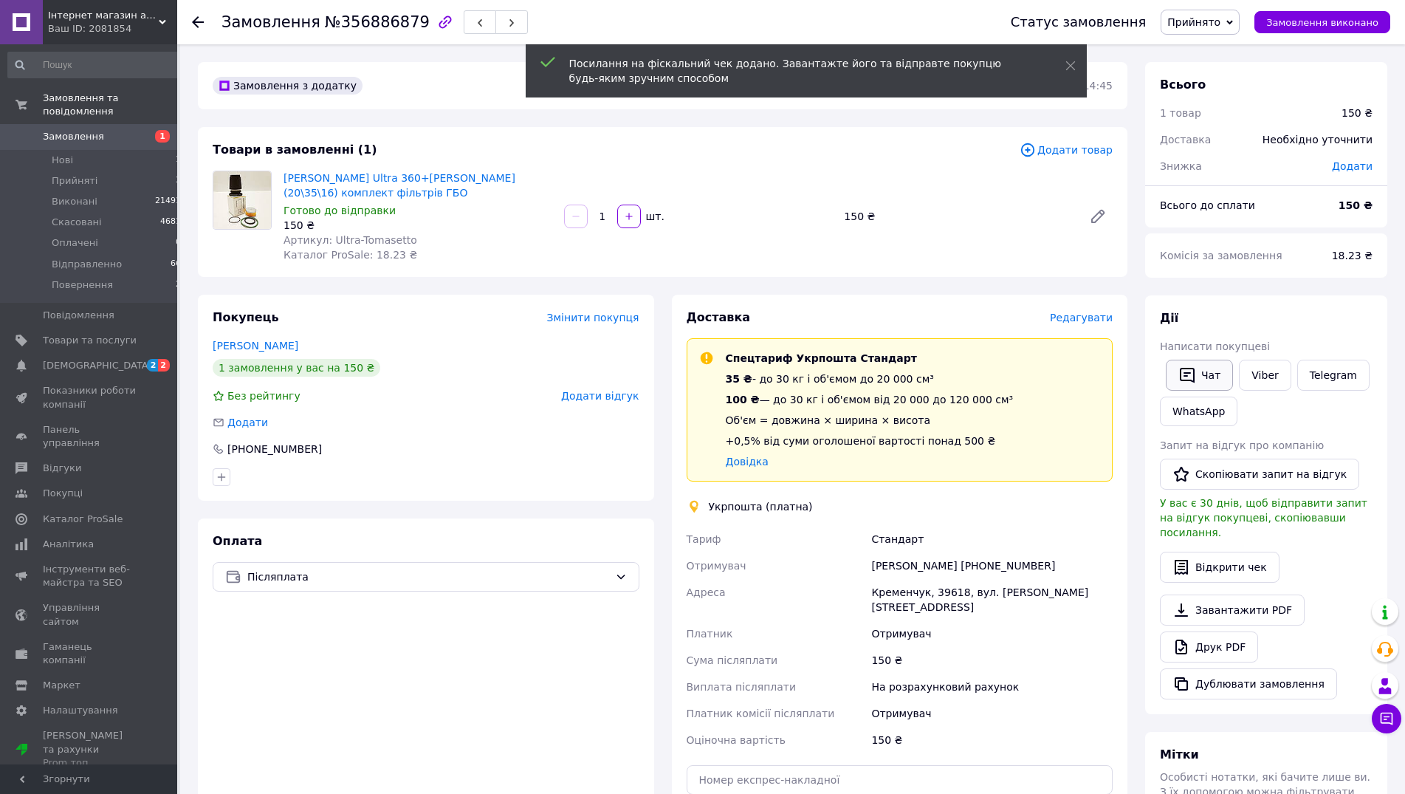
click at [1212, 371] on button "Чат" at bounding box center [1199, 374] width 67 height 31
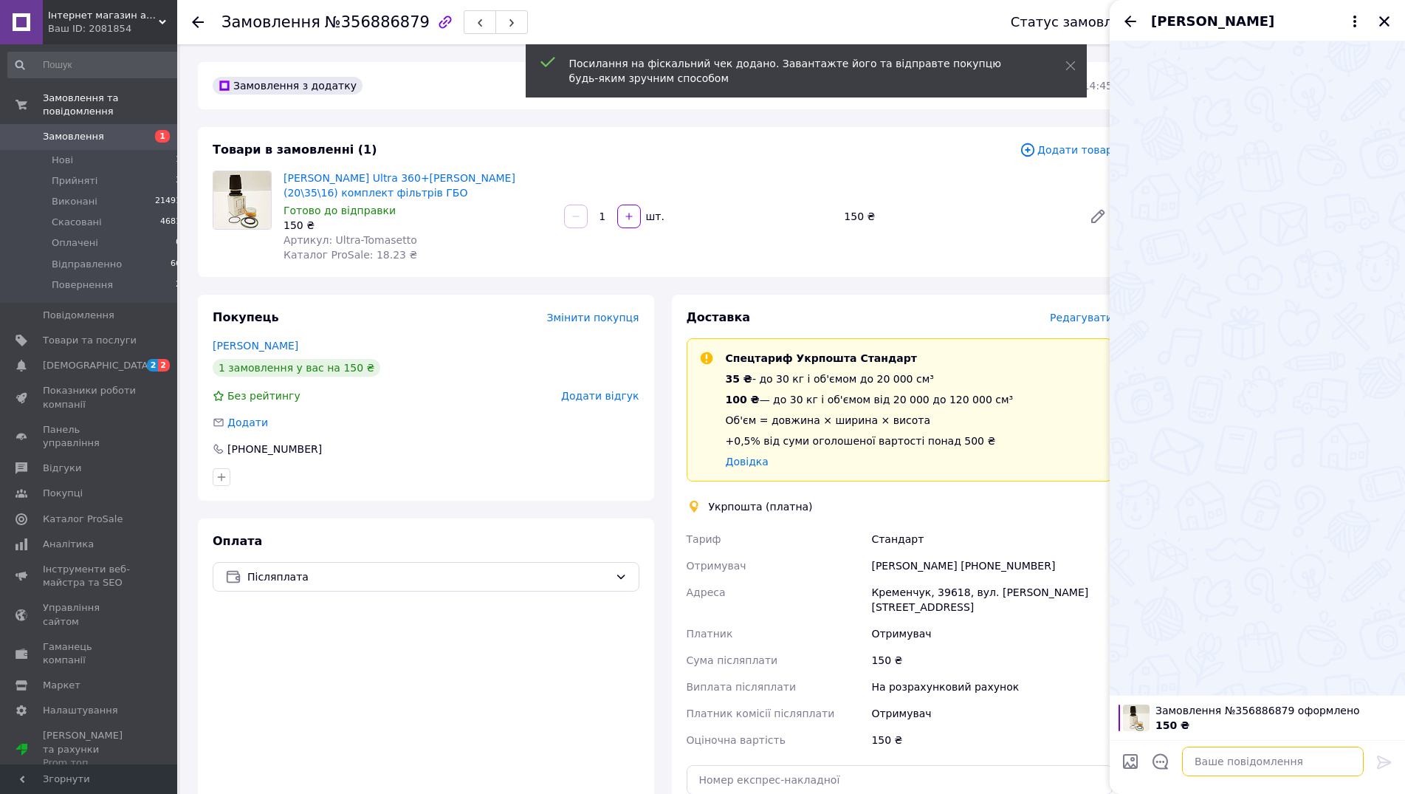
drag, startPoint x: 1240, startPoint y: 762, endPoint x: 1236, endPoint y: 742, distance: 20.4
click at [1239, 760] on textarea at bounding box center [1273, 761] width 182 height 30
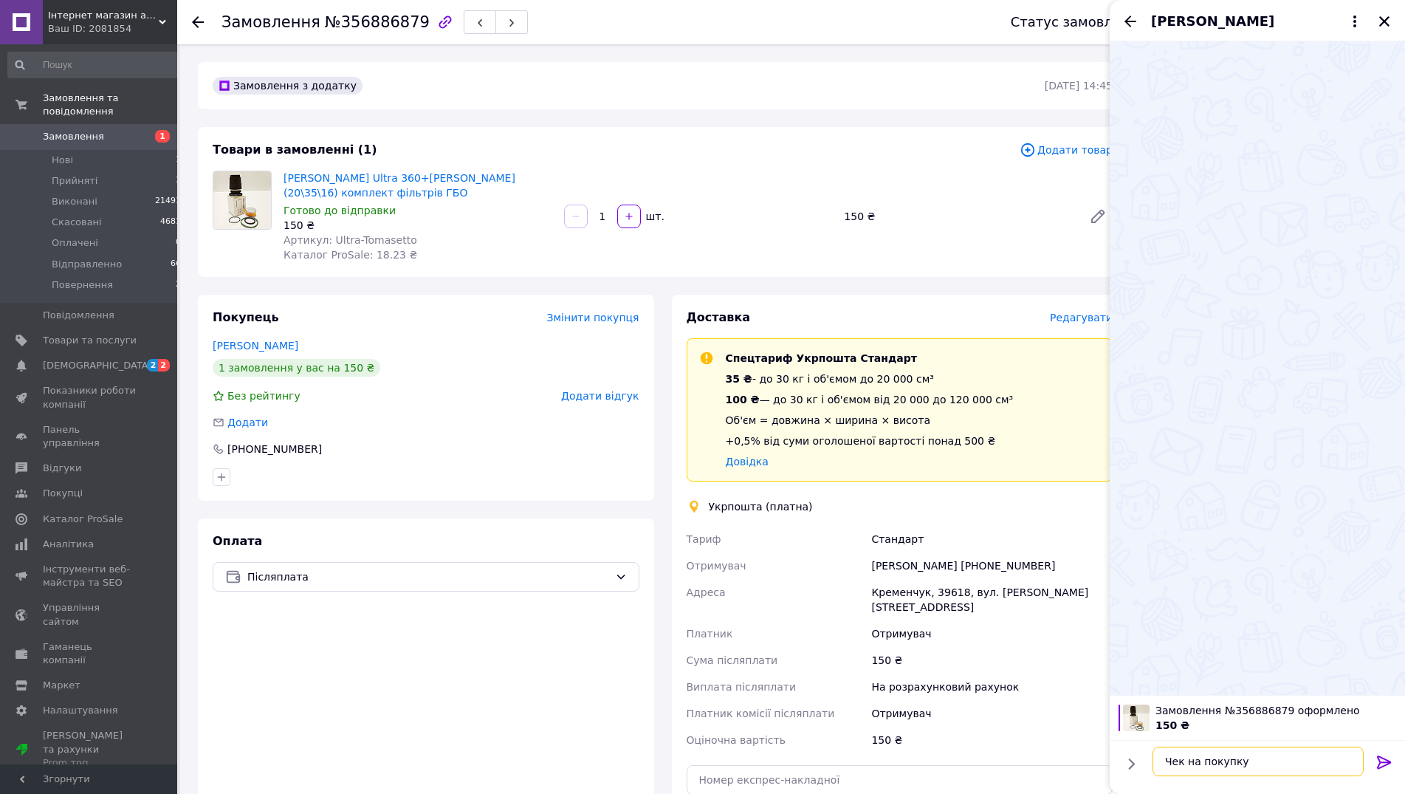
paste textarea "[URL][DOMAIN_NAME]"
type textarea "Чек на покупку [URL][DOMAIN_NAME]"
click at [1385, 755] on icon at bounding box center [1384, 762] width 18 height 18
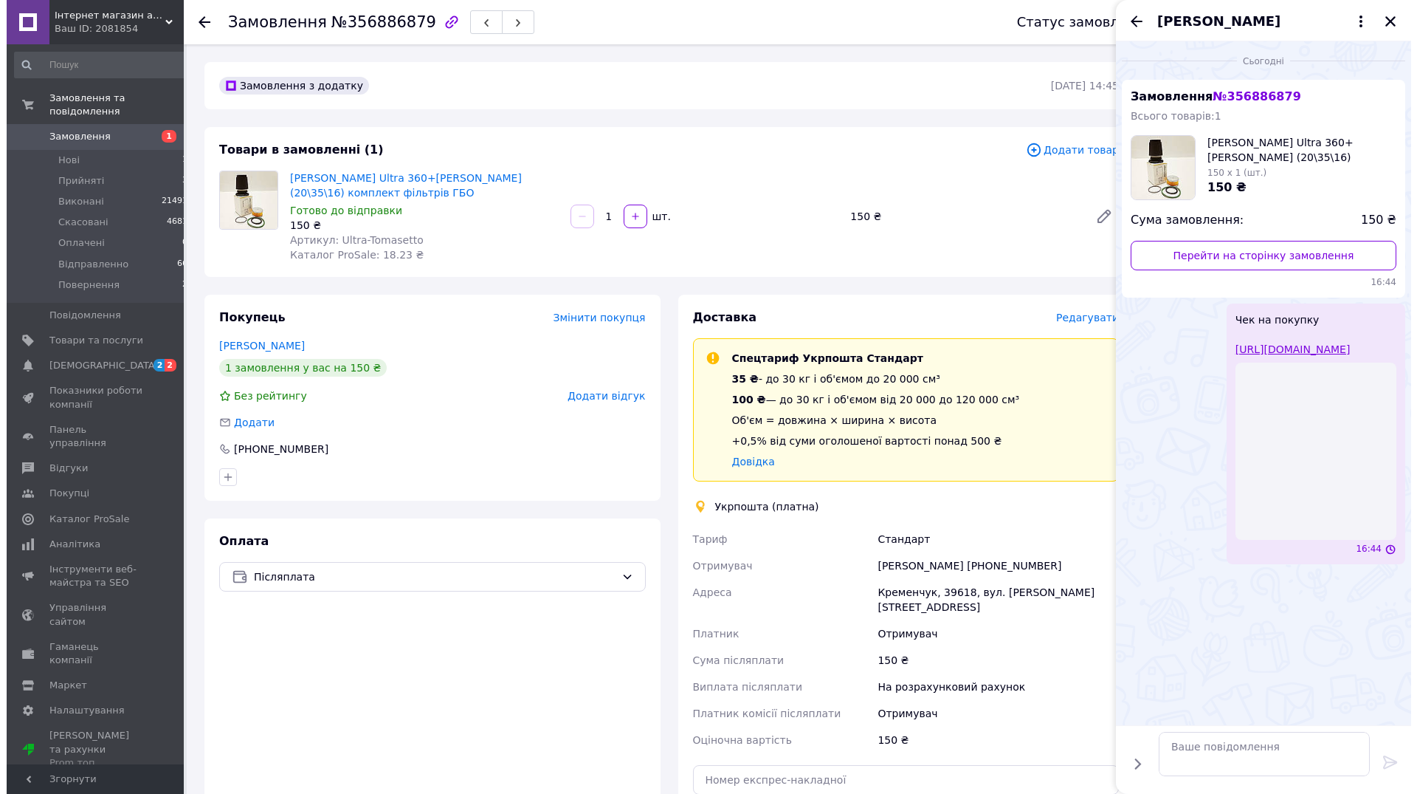
scroll to position [0, 0]
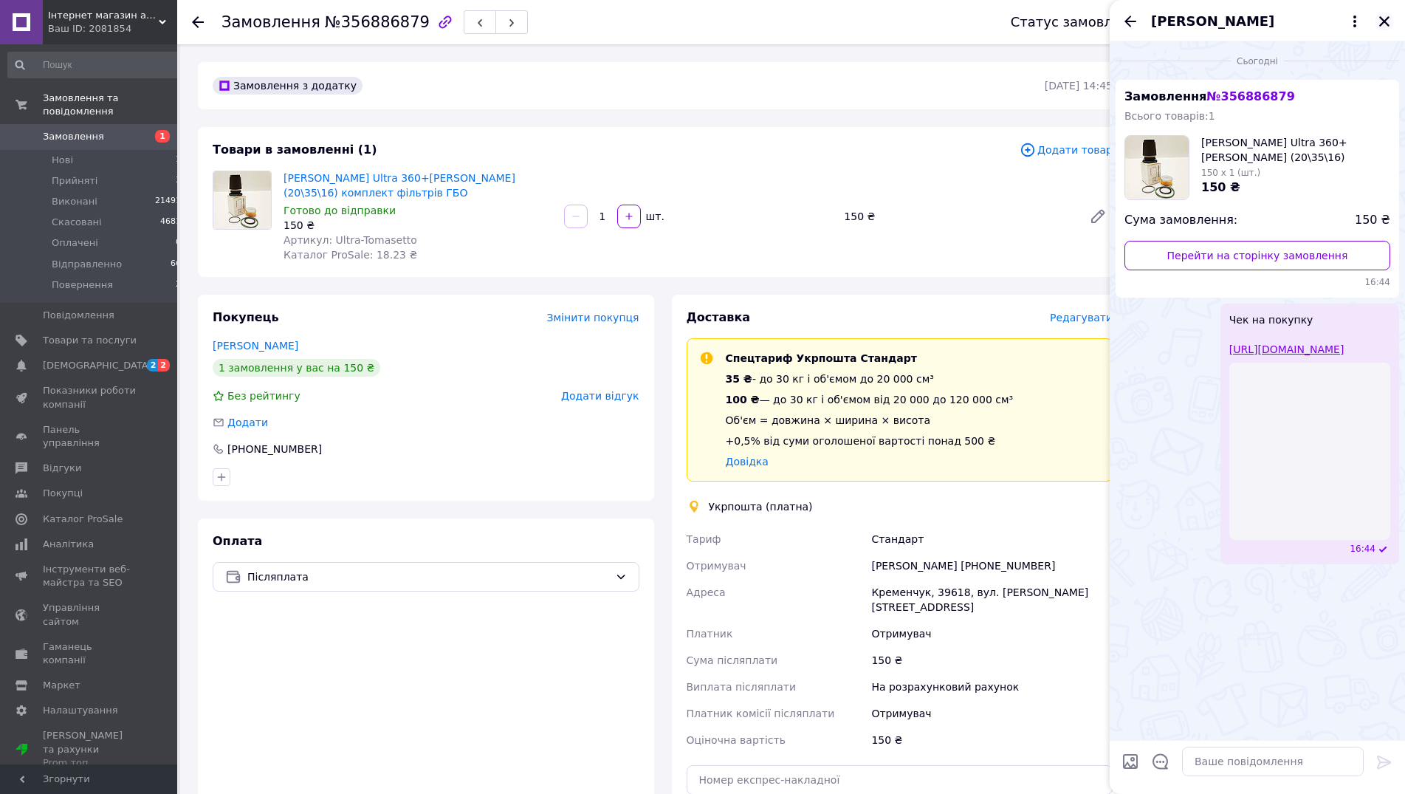
click at [1386, 22] on icon "Закрити" at bounding box center [1384, 21] width 10 height 10
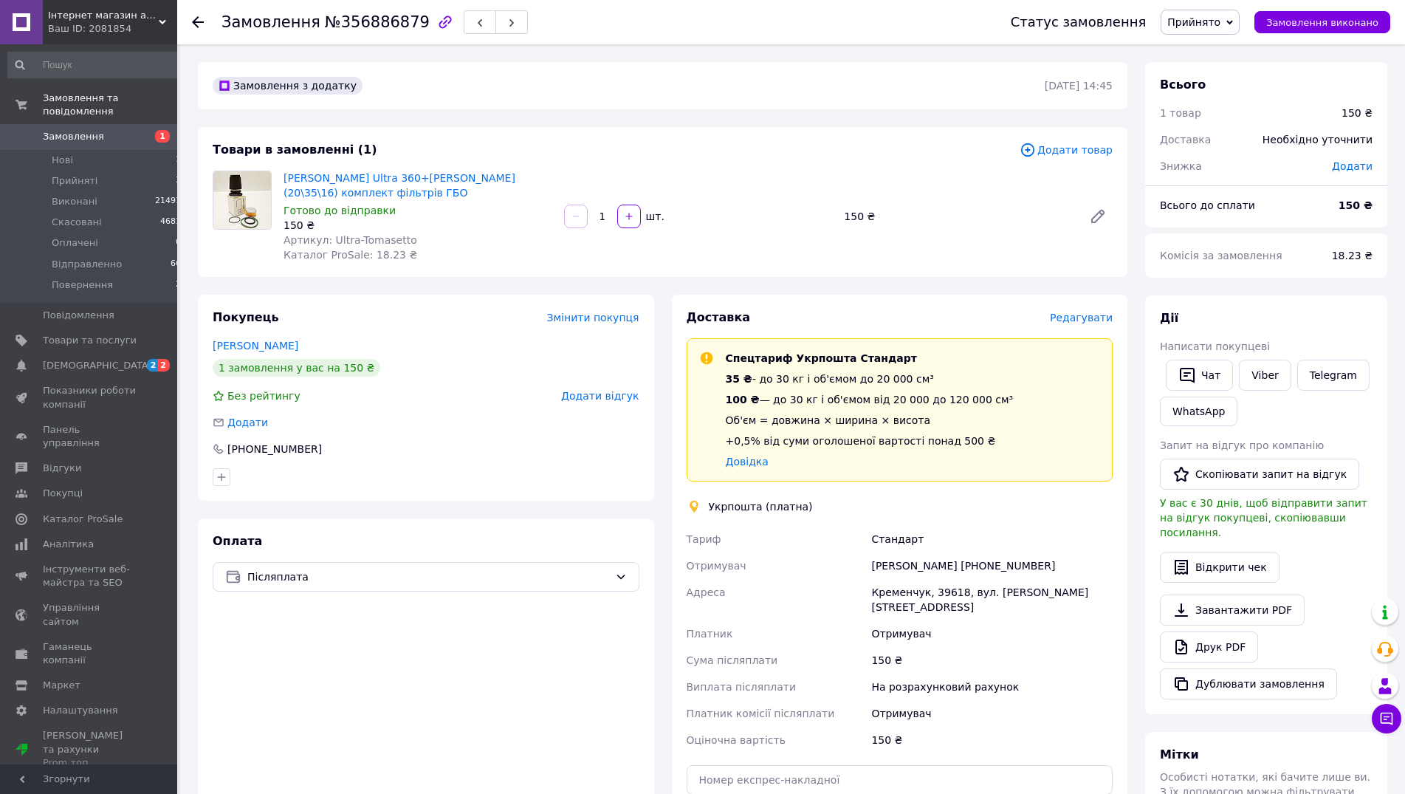
click at [1082, 312] on span "Редагувати" at bounding box center [1081, 318] width 63 height 12
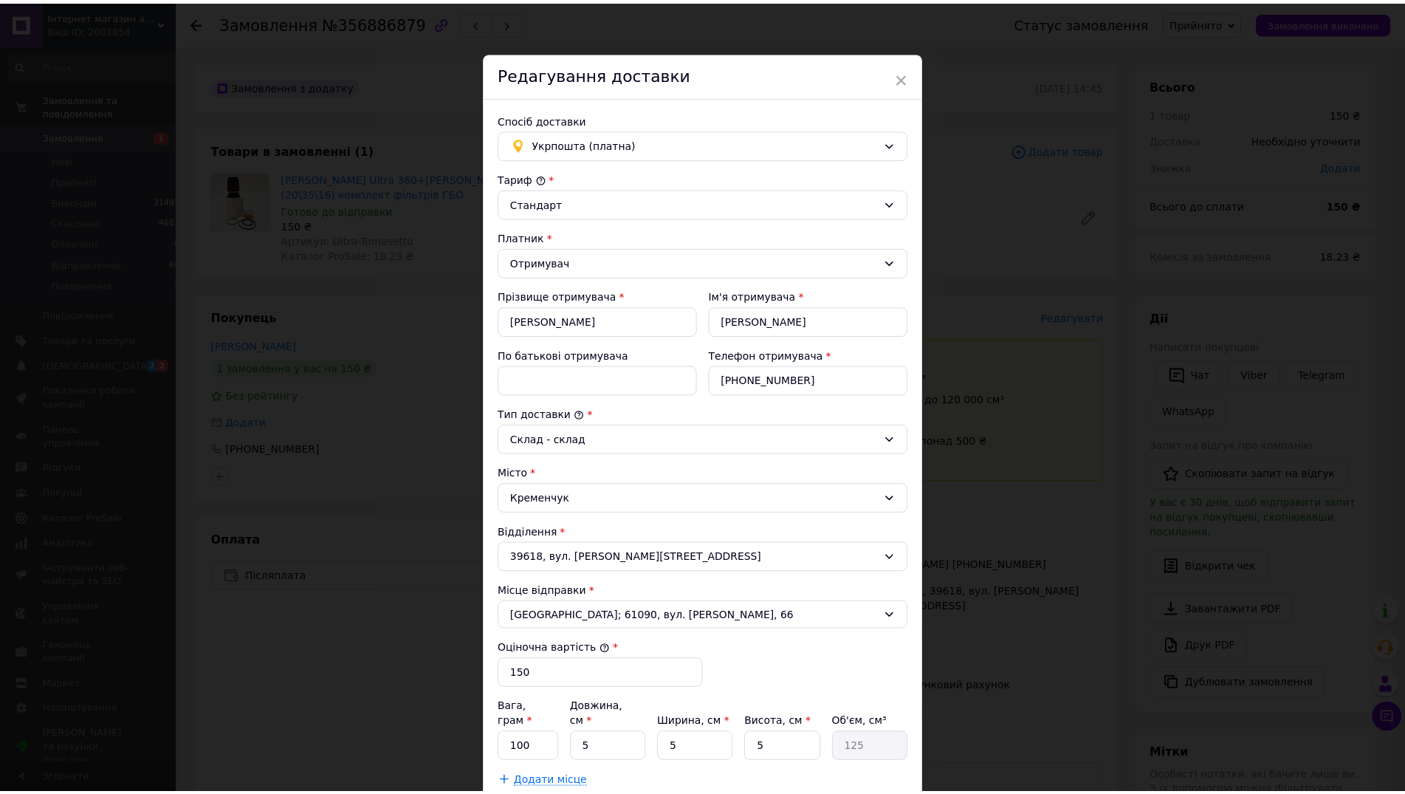
scroll to position [252, 0]
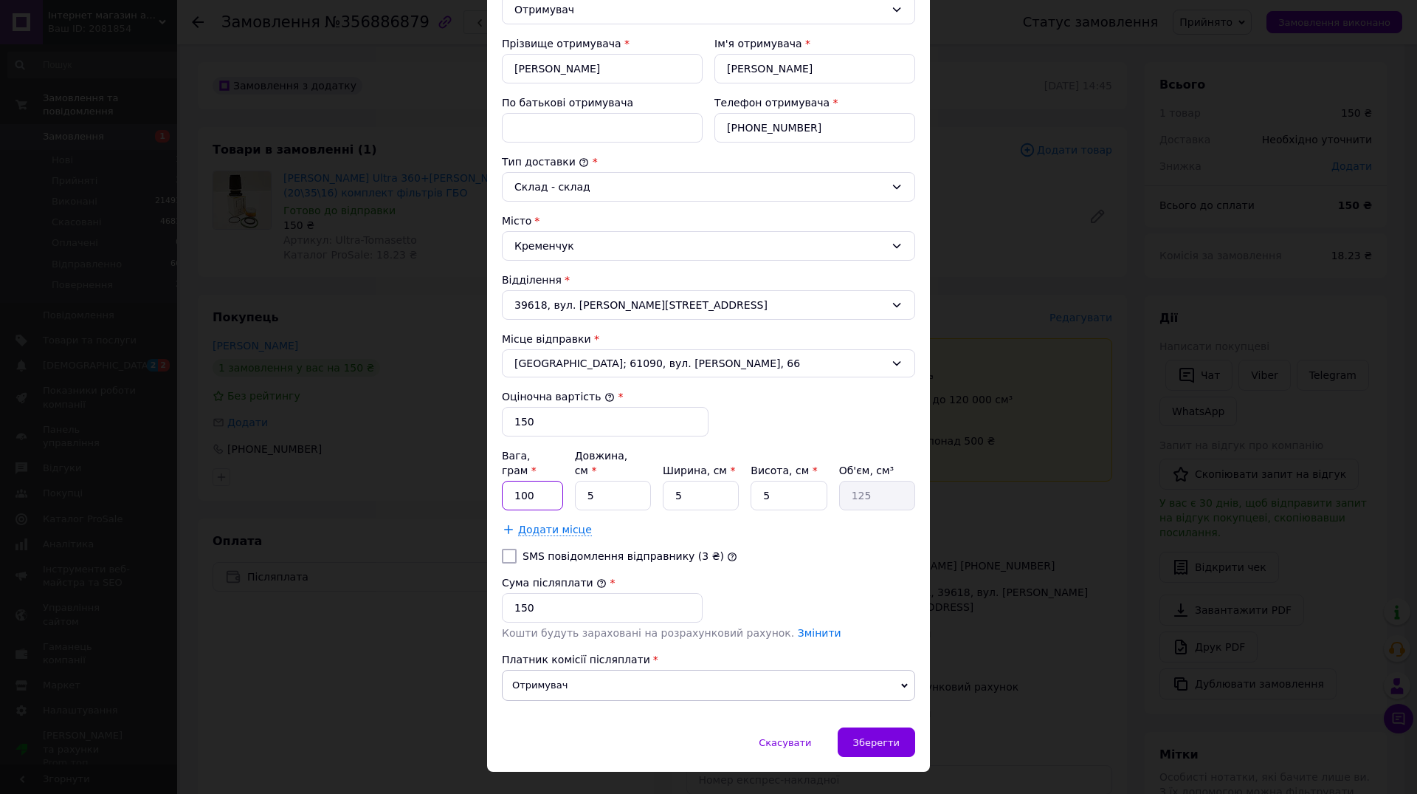
click at [502, 487] on input "100" at bounding box center [532, 496] width 61 height 30
type input "121"
drag, startPoint x: 605, startPoint y: 482, endPoint x: 526, endPoint y: 482, distance: 79.0
click at [575, 482] on input "5" at bounding box center [613, 496] width 76 height 30
type input "2"
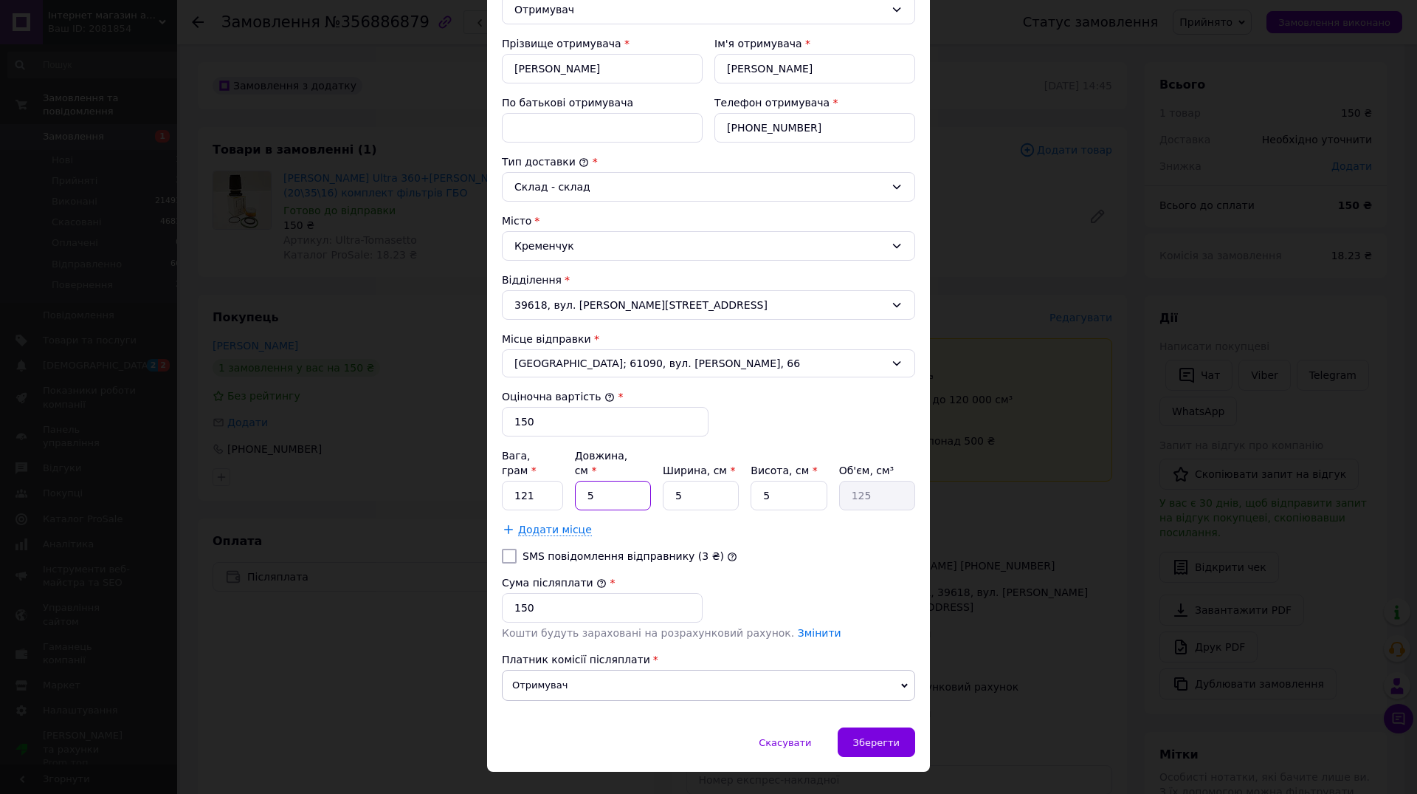
type input "50"
type input "24"
type input "600"
type input "24"
drag, startPoint x: 705, startPoint y: 477, endPoint x: 624, endPoint y: 477, distance: 80.5
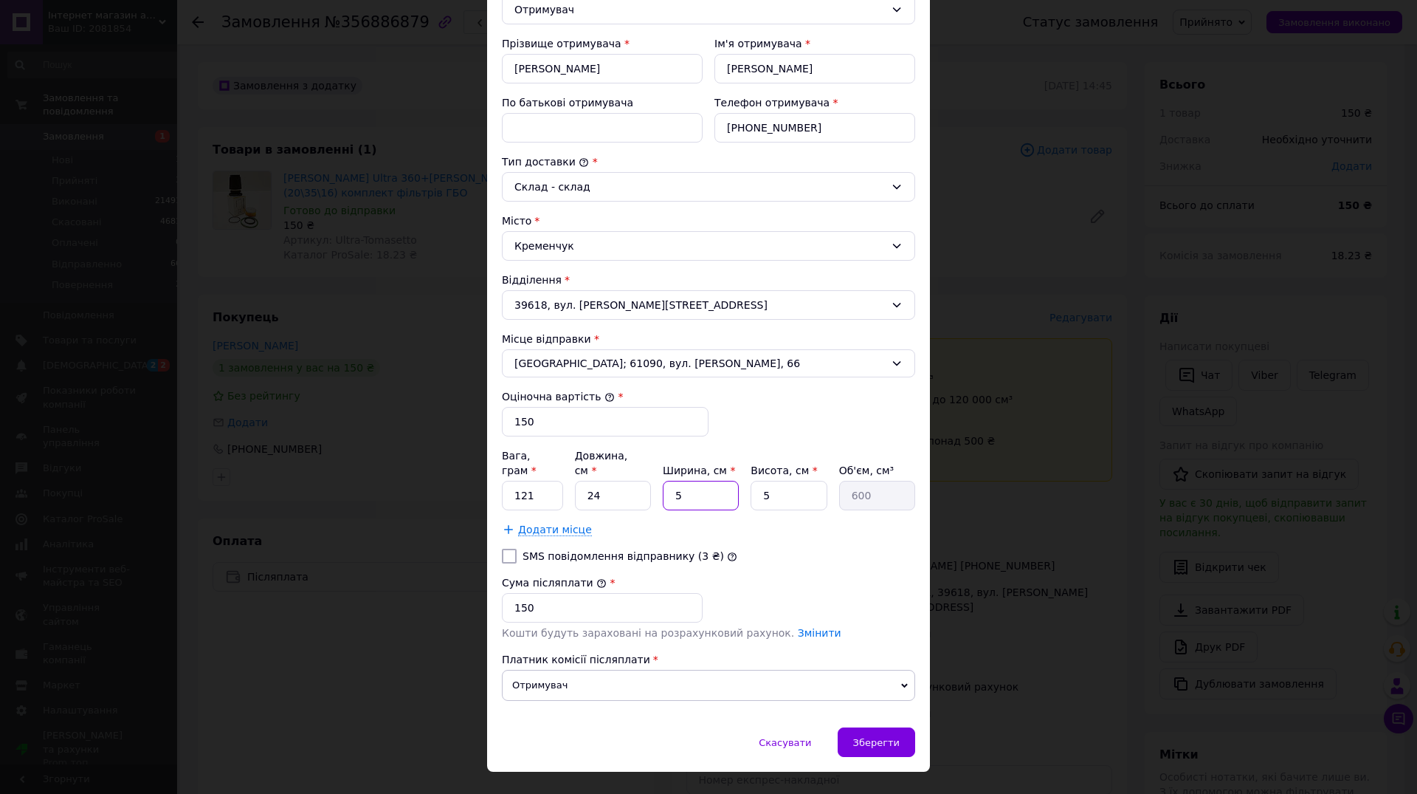
click at [663, 481] on input "5" at bounding box center [701, 496] width 76 height 30
type input "1"
type input "120"
type input "17"
type input "2040"
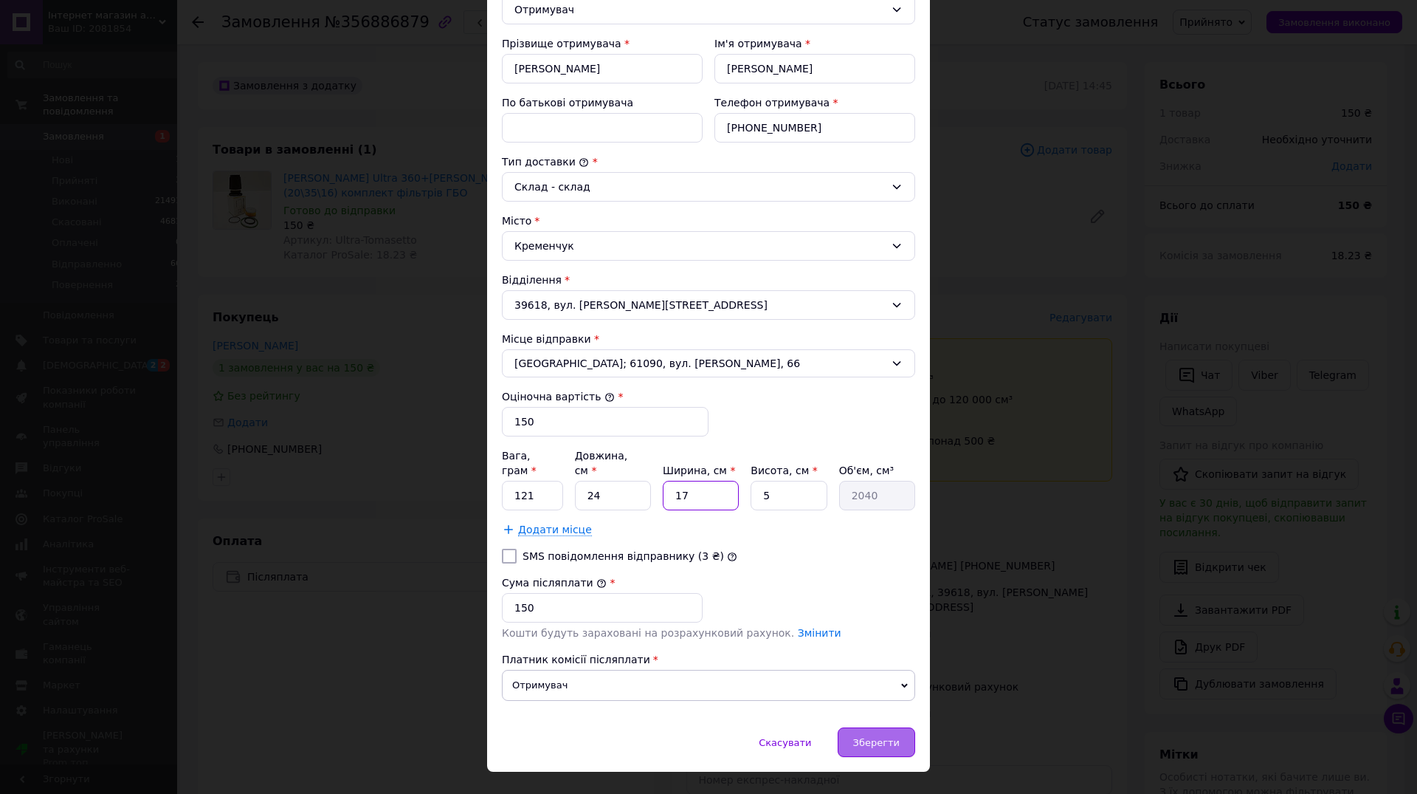
type input "17"
click at [874, 737] on span "Зберегти" at bounding box center [876, 742] width 47 height 11
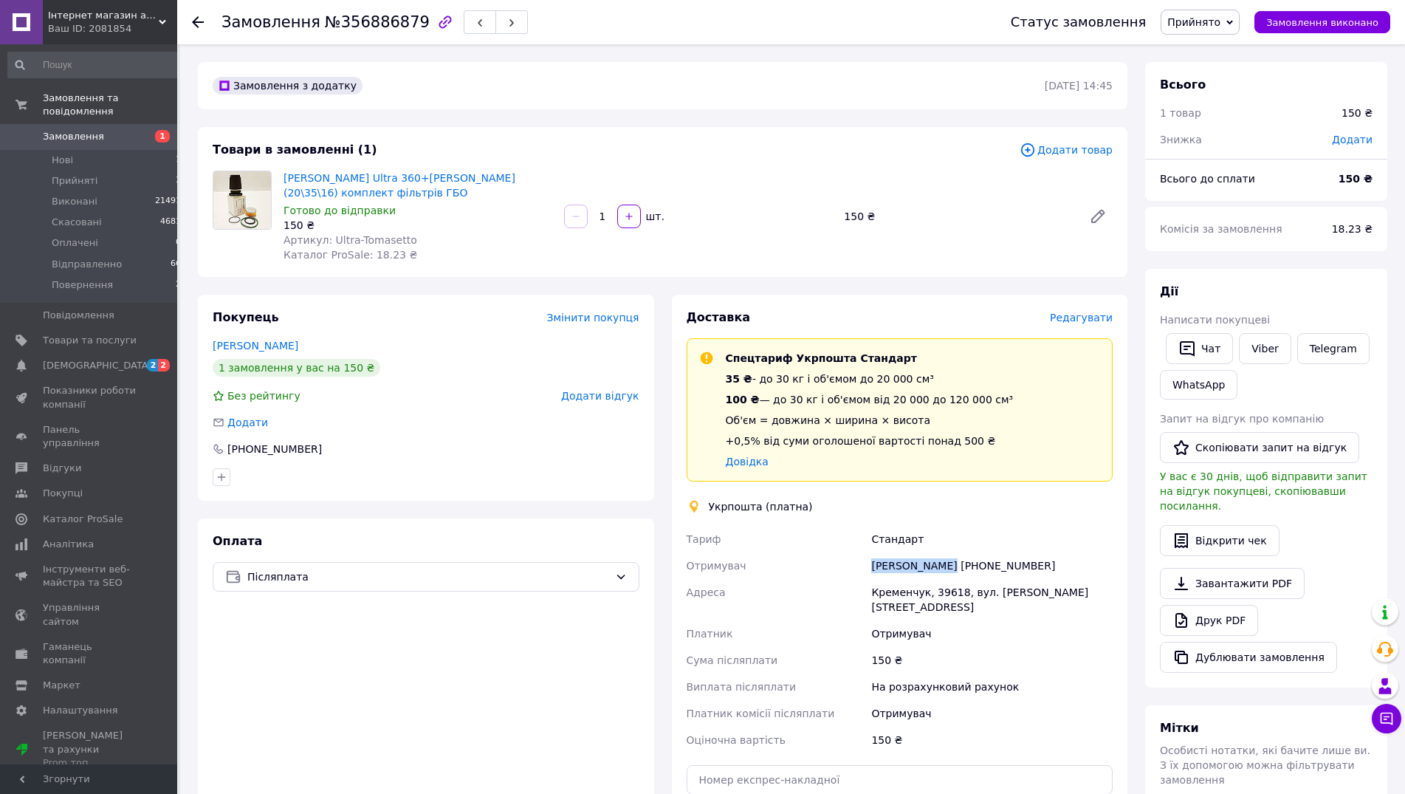
drag, startPoint x: 874, startPoint y: 565, endPoint x: 948, endPoint y: 567, distance: 73.8
click at [948, 567] on div "[PERSON_NAME] [PHONE_NUMBER]" at bounding box center [991, 565] width 247 height 27
copy div "[PERSON_NAME]"
click at [87, 258] on span "Відправленно" at bounding box center [87, 264] width 70 height 13
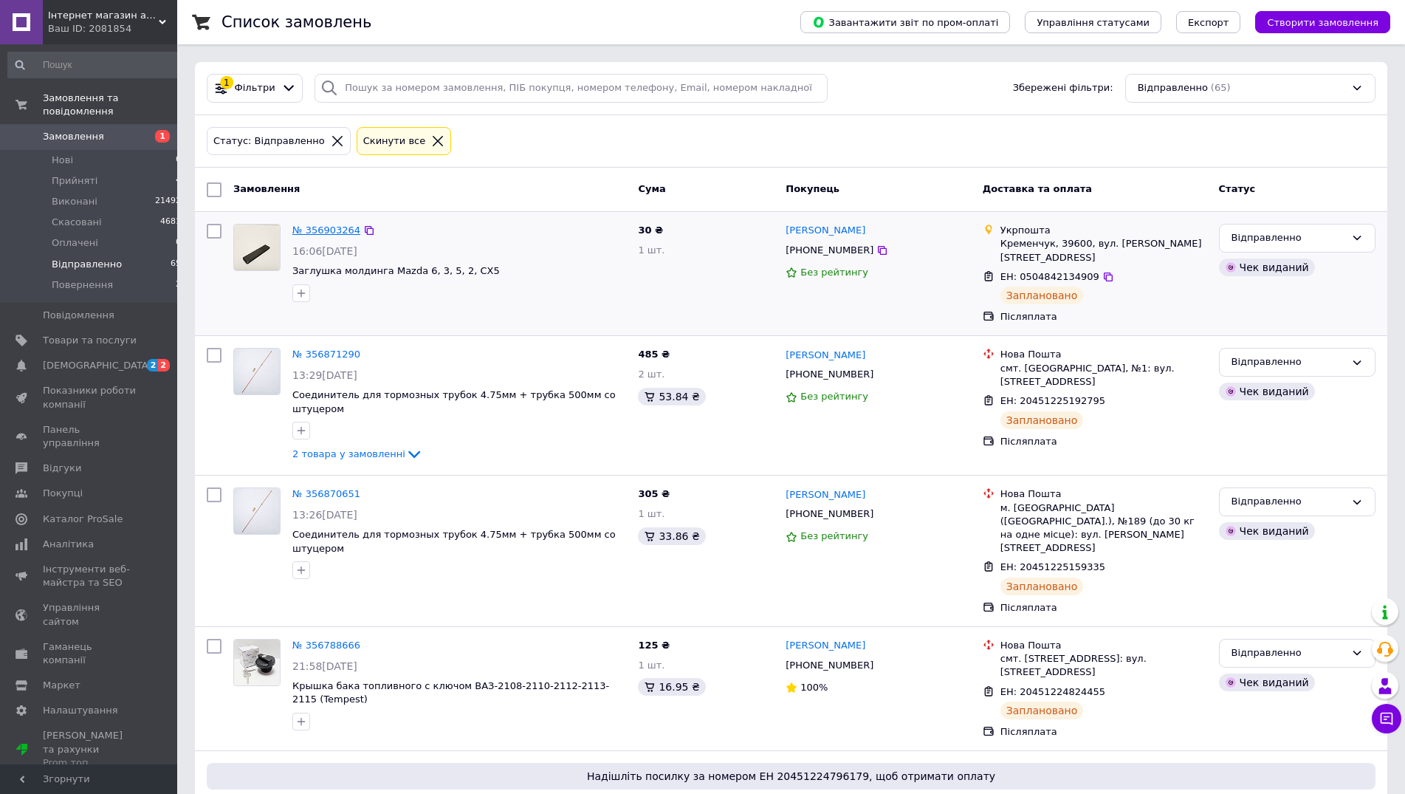
click at [323, 230] on link "№ 356903264" at bounding box center [326, 229] width 68 height 11
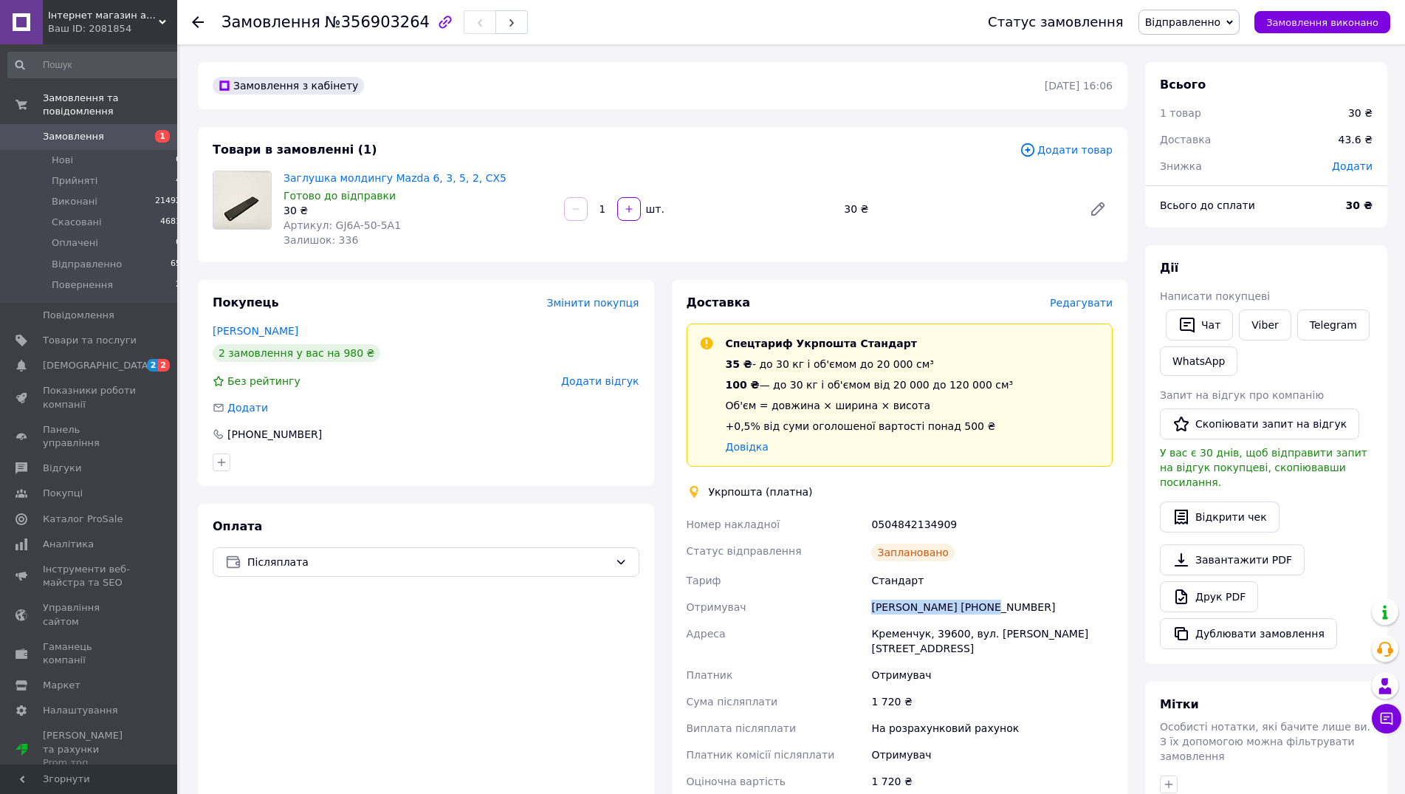
drag, startPoint x: 873, startPoint y: 606, endPoint x: 970, endPoint y: 607, distance: 96.7
click at [970, 607] on div "[PERSON_NAME] [PHONE_NUMBER]" at bounding box center [991, 606] width 247 height 27
copy div "[PERSON_NAME]"
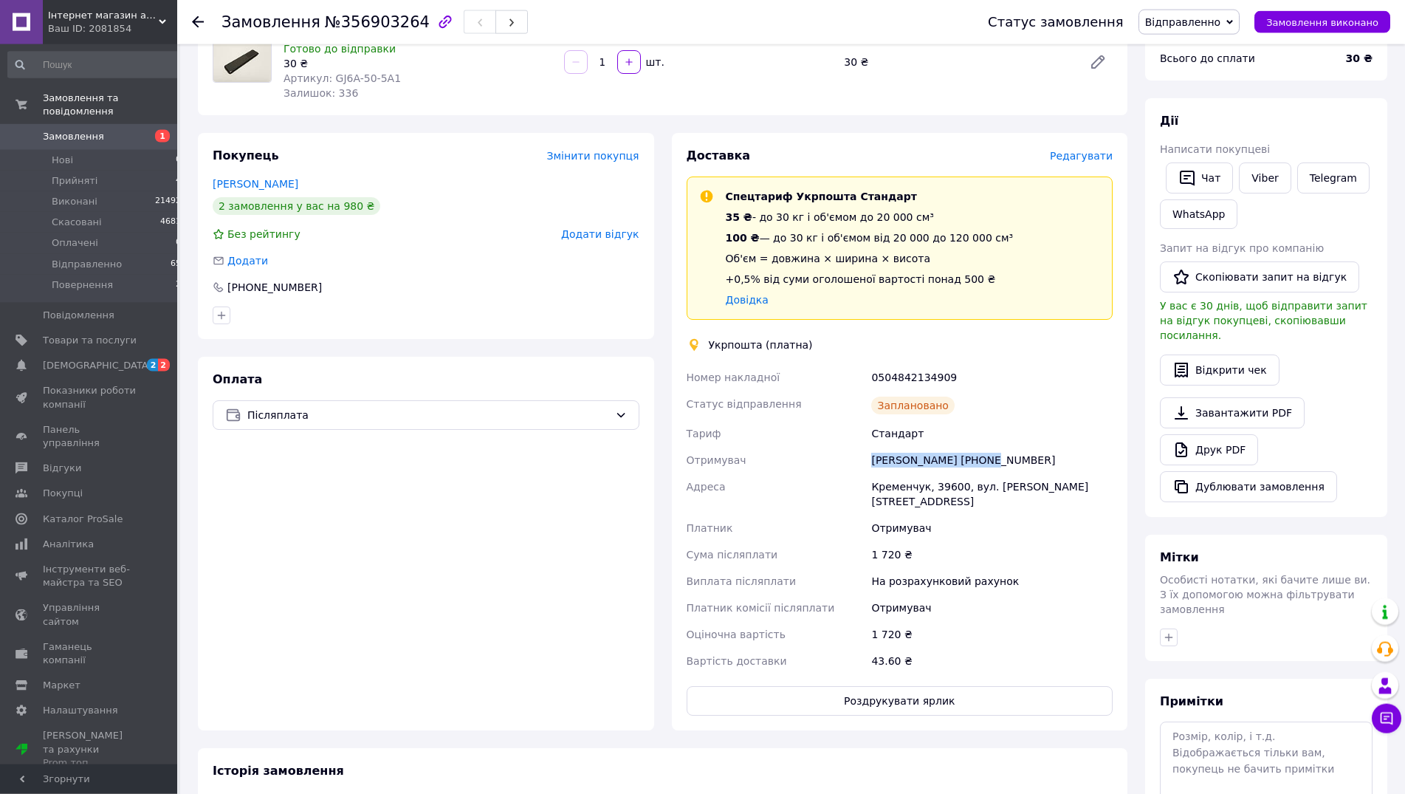
scroll to position [151, 0]
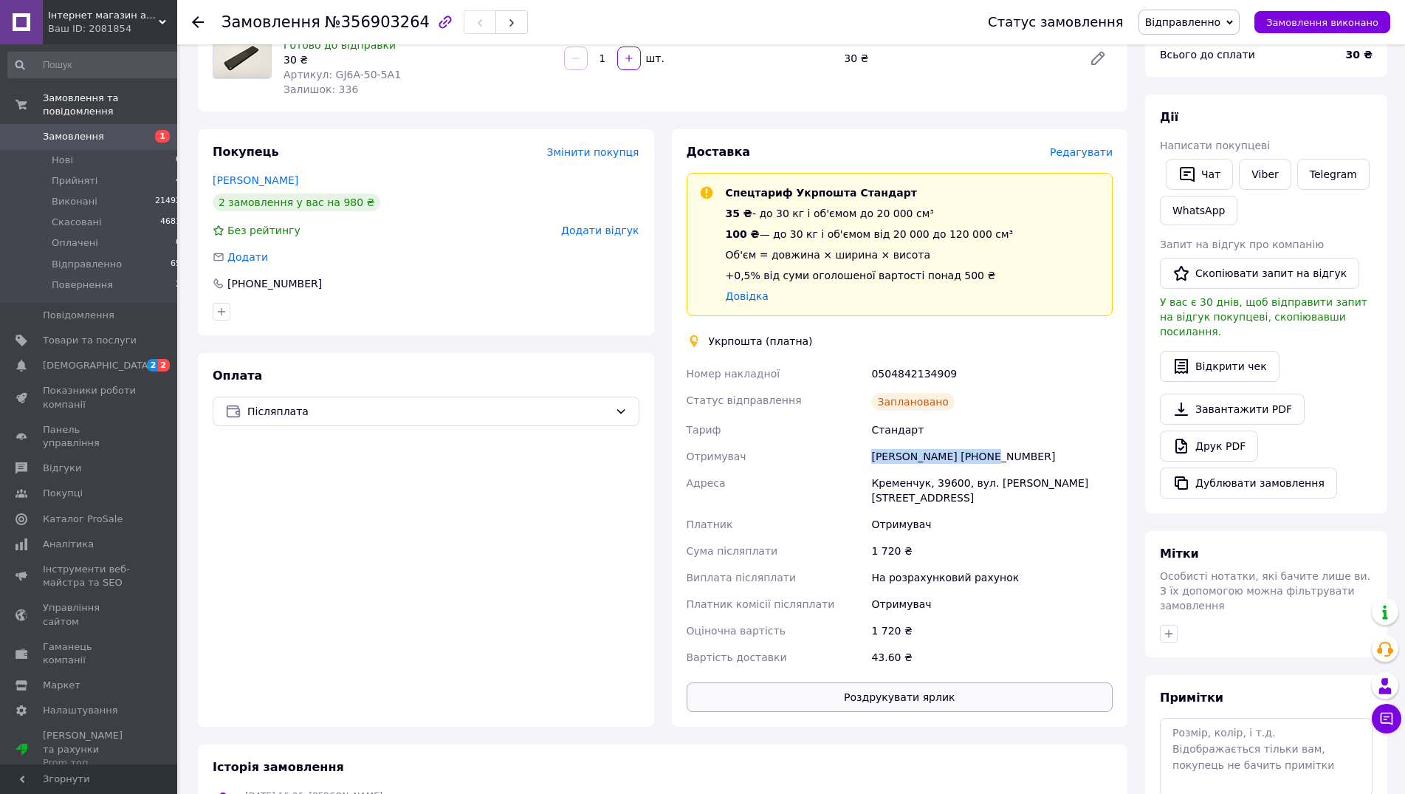
click at [906, 682] on button "Роздрукувати ярлик" at bounding box center [899, 697] width 427 height 30
click at [83, 174] on span "Прийняті" at bounding box center [75, 180] width 46 height 13
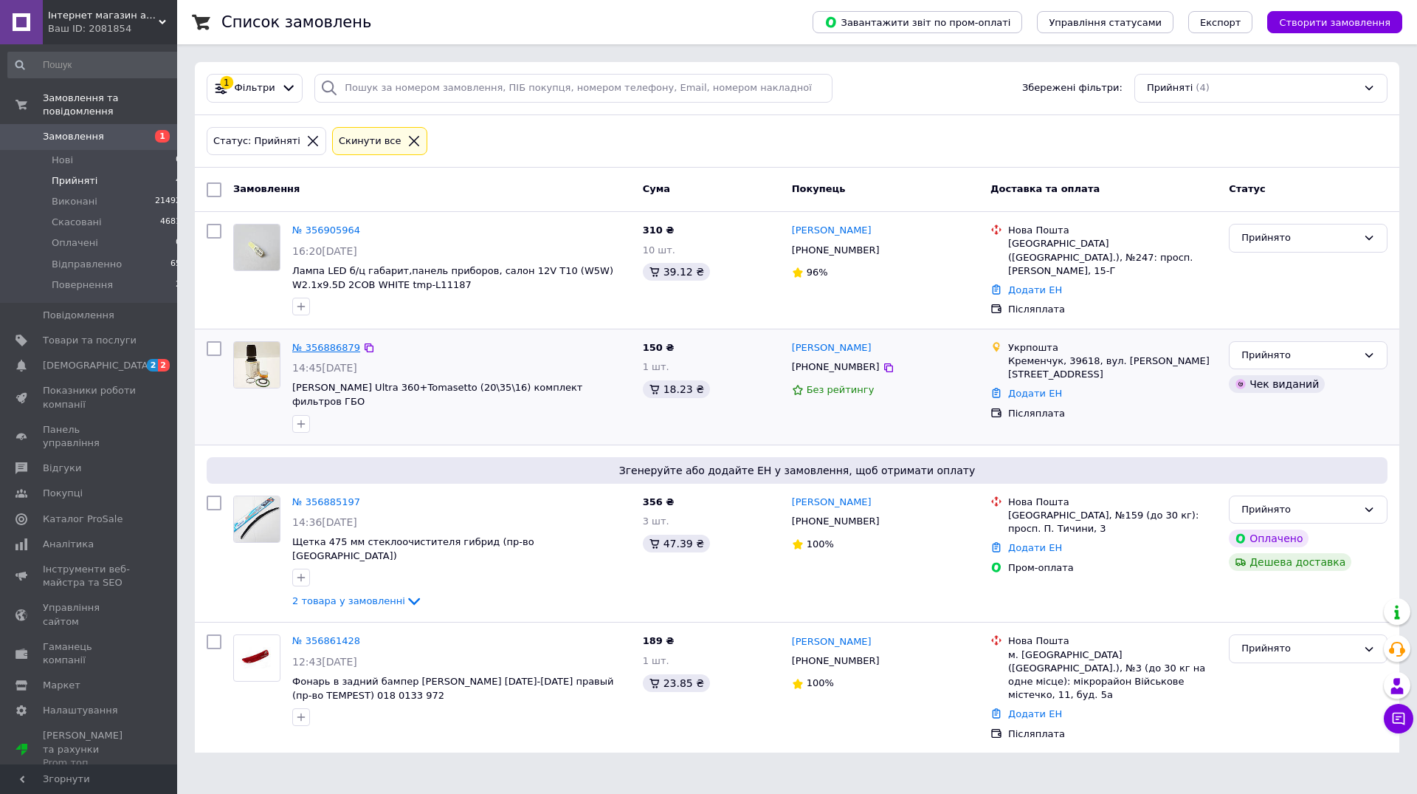
click at [328, 351] on link "№ 356886879" at bounding box center [326, 347] width 68 height 11
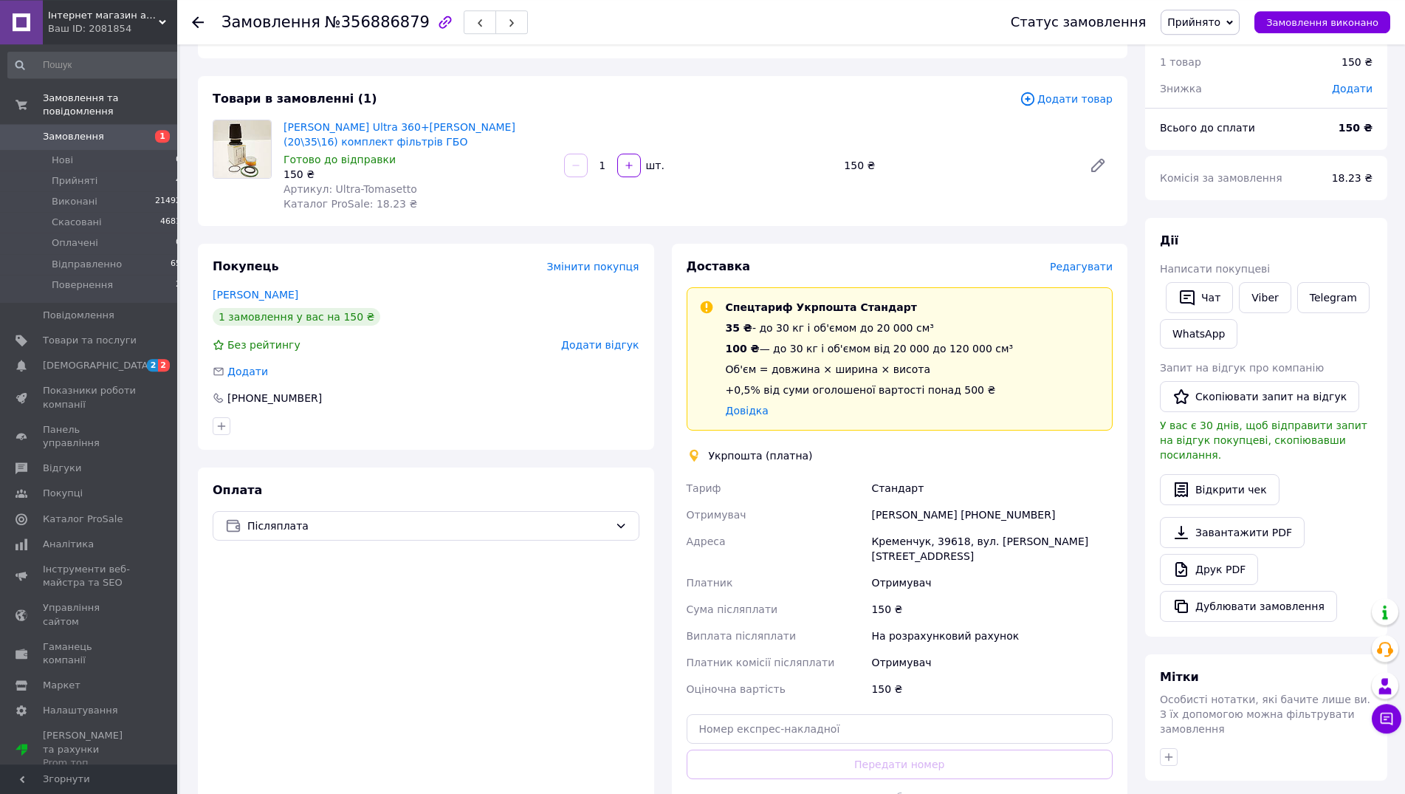
scroll to position [151, 0]
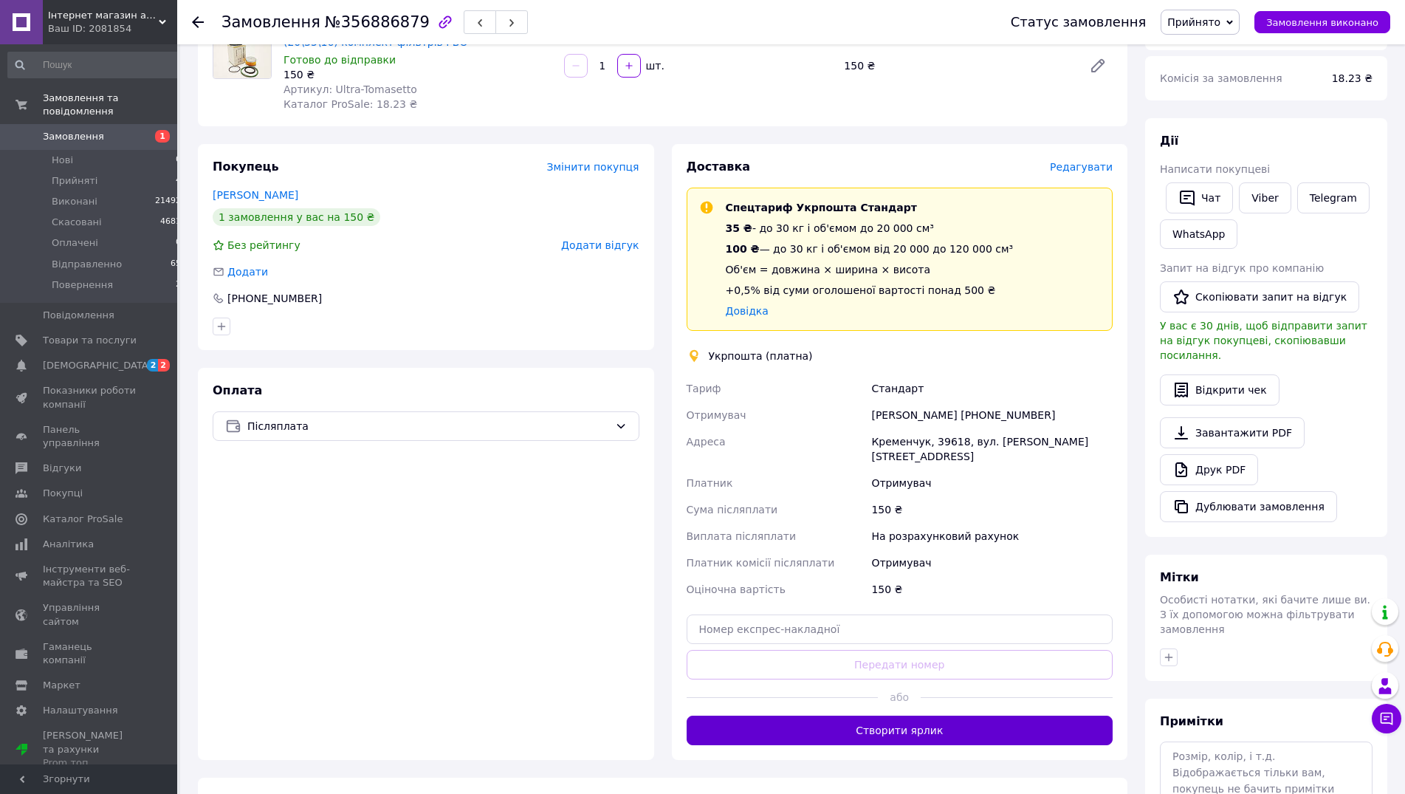
drag, startPoint x: 909, startPoint y: 713, endPoint x: 465, endPoint y: 600, distance: 457.8
click at [904, 715] on button "Створити ярлик" at bounding box center [899, 730] width 427 height 30
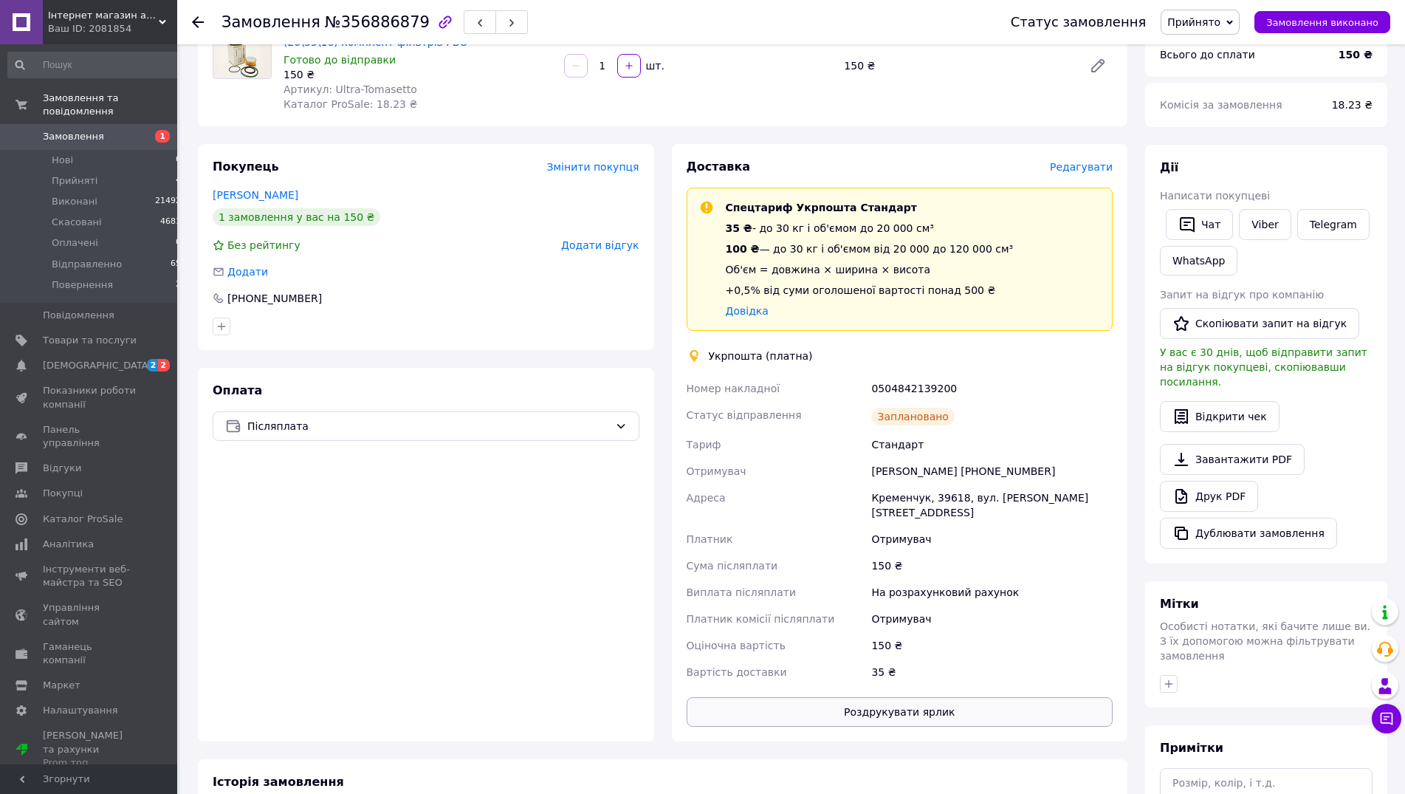
click at [898, 697] on button "Роздрукувати ярлик" at bounding box center [899, 712] width 427 height 30
click at [895, 394] on div "0504842139200" at bounding box center [991, 388] width 247 height 27
copy div "0504842139200"
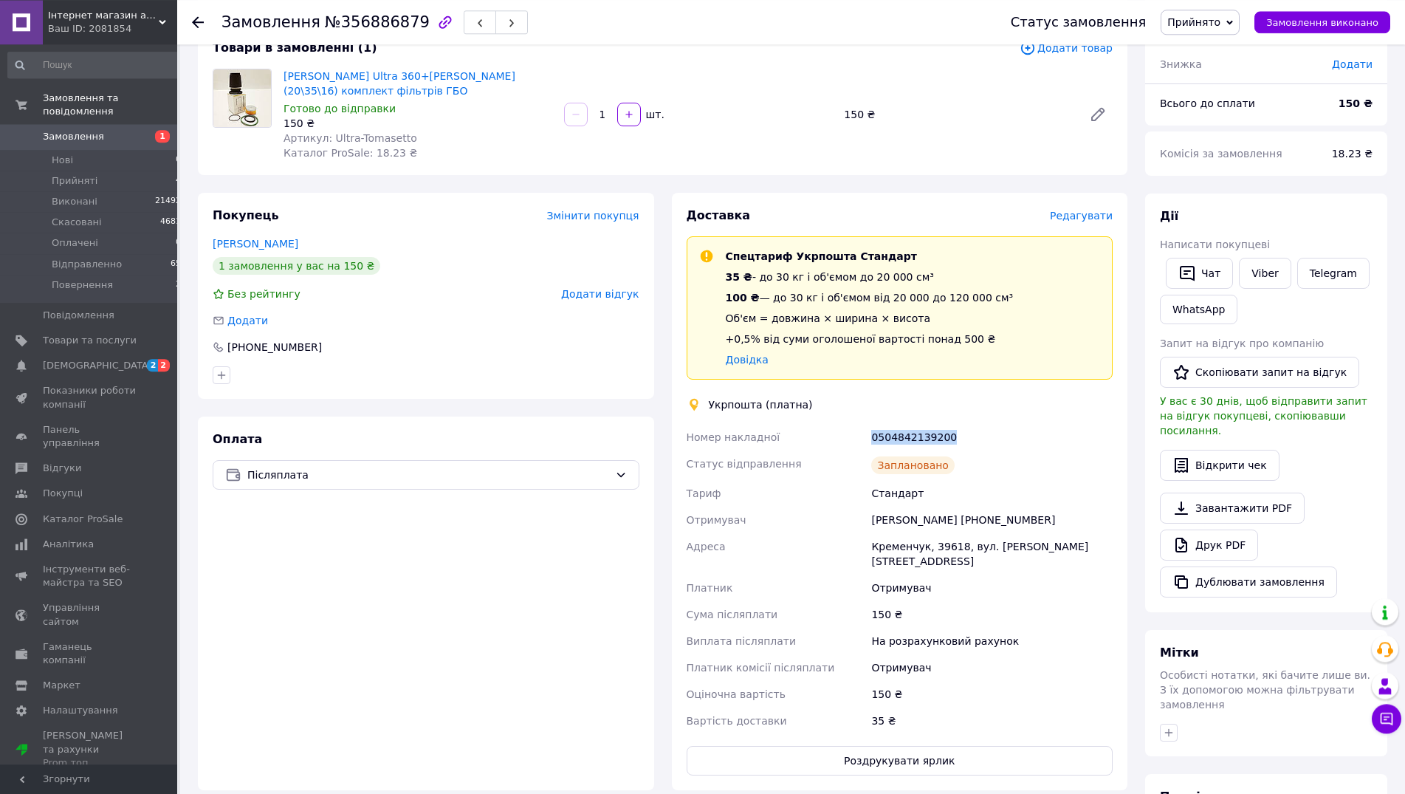
scroll to position [75, 0]
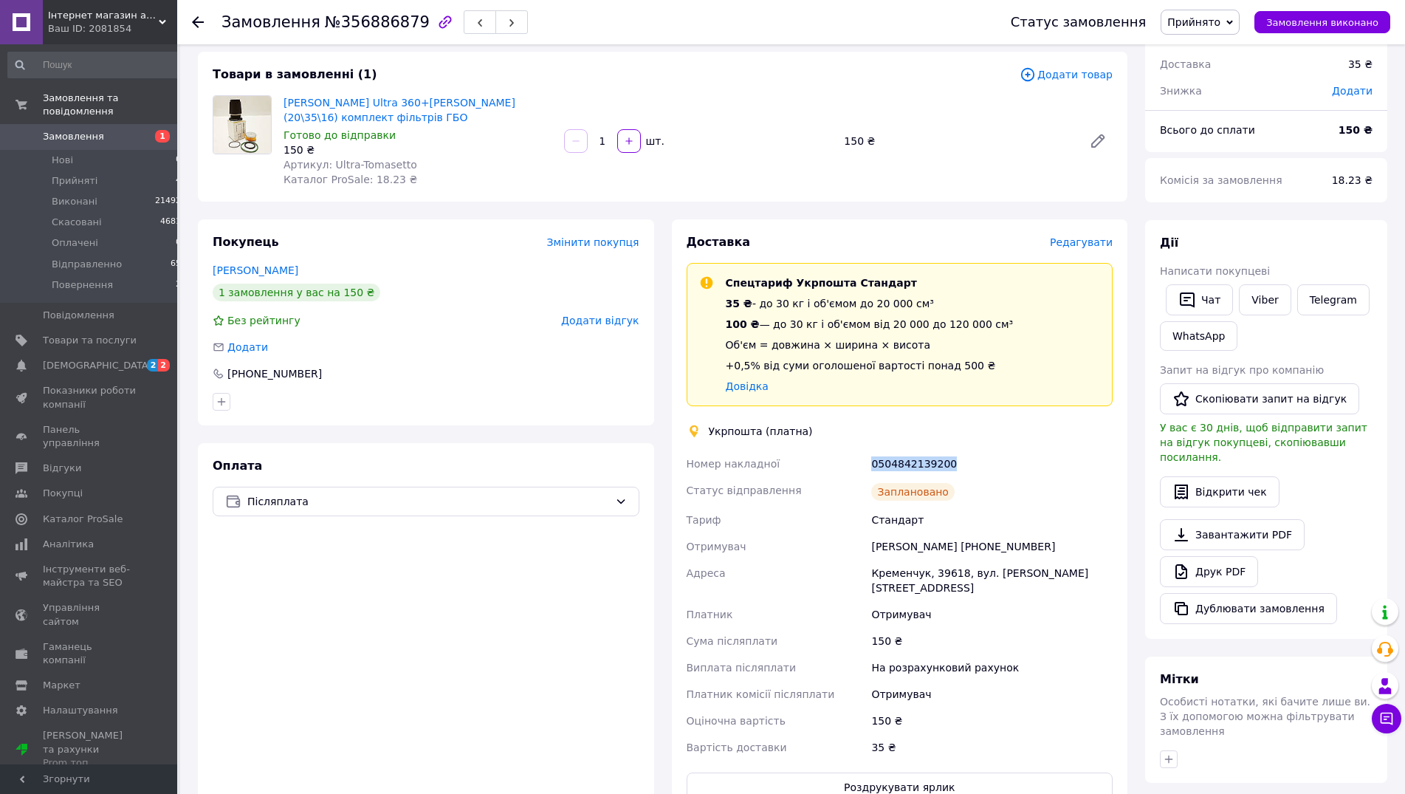
click at [1214, 27] on span "Прийнято" at bounding box center [1193, 22] width 53 height 12
click at [1216, 120] on li "Відправленно" at bounding box center [1203, 118] width 85 height 22
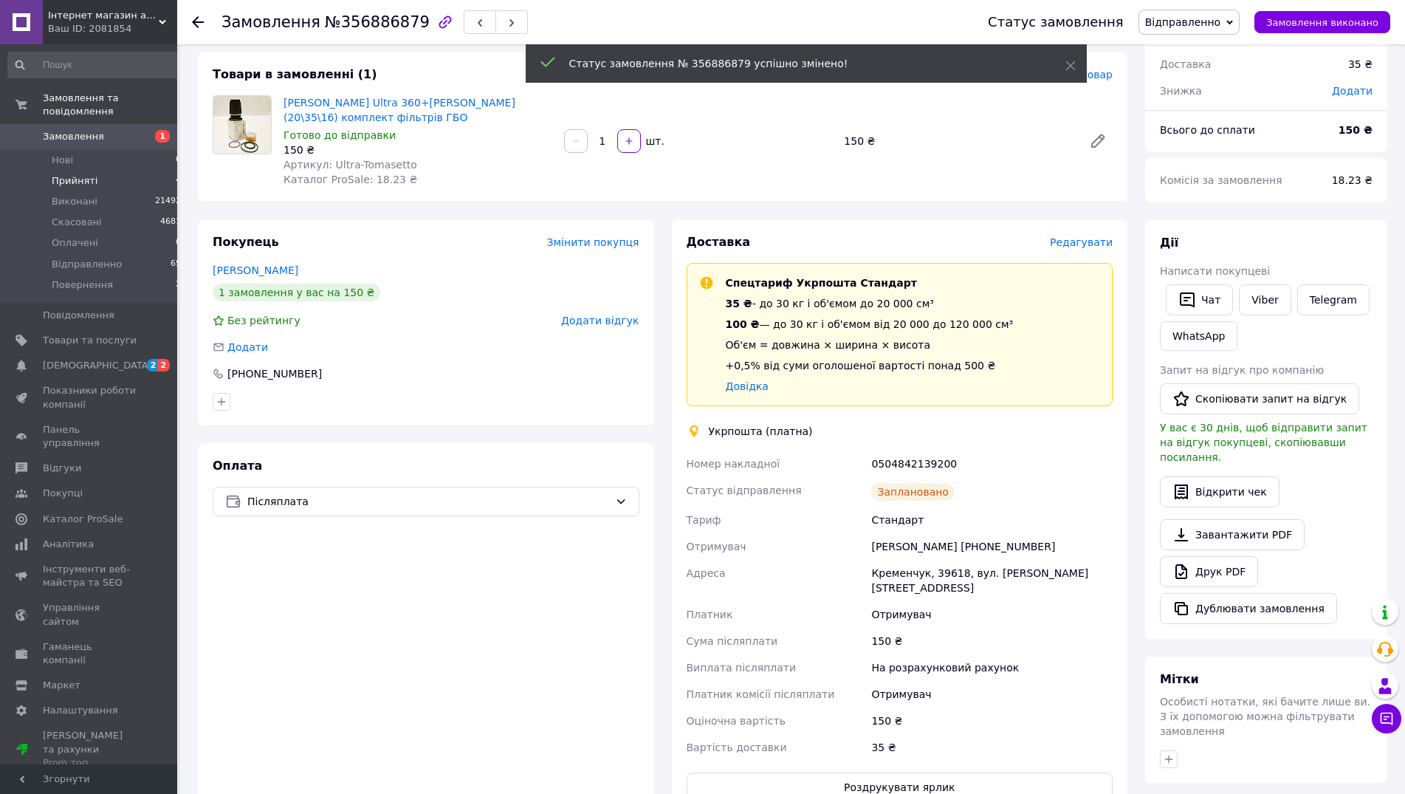
click at [89, 174] on span "Прийняті" at bounding box center [75, 180] width 46 height 13
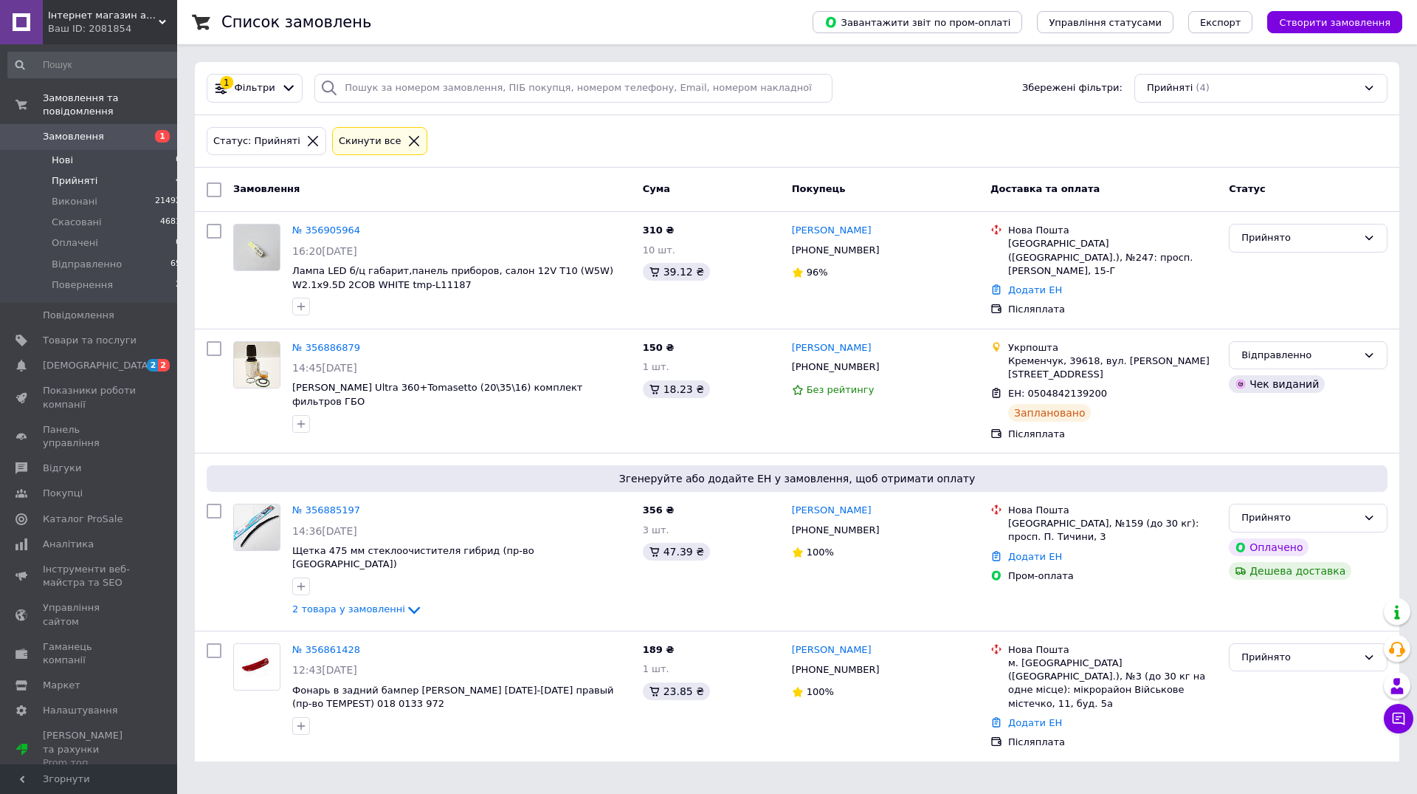
click at [88, 150] on li "Нові 0" at bounding box center [95, 160] width 190 height 21
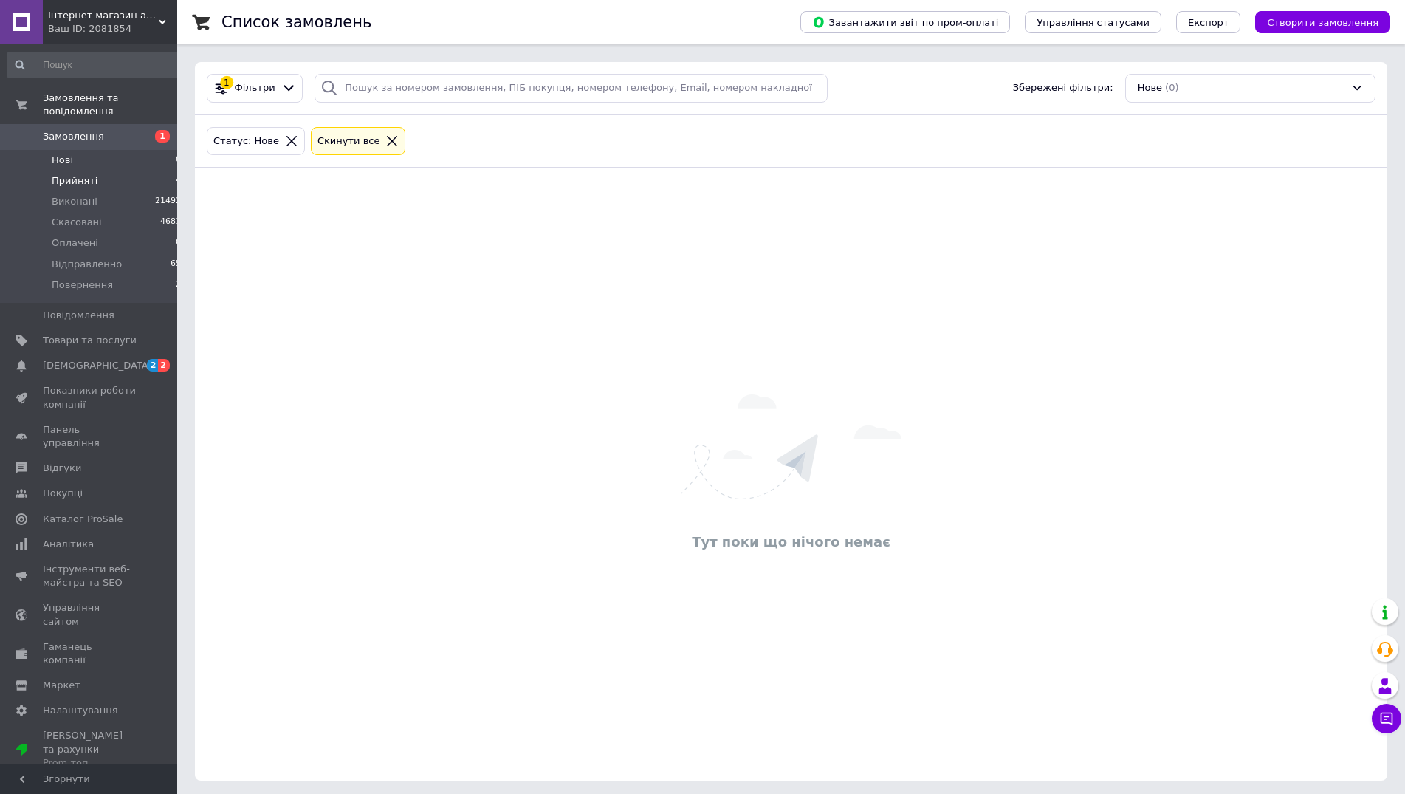
click at [89, 174] on span "Прийняті" at bounding box center [75, 180] width 46 height 13
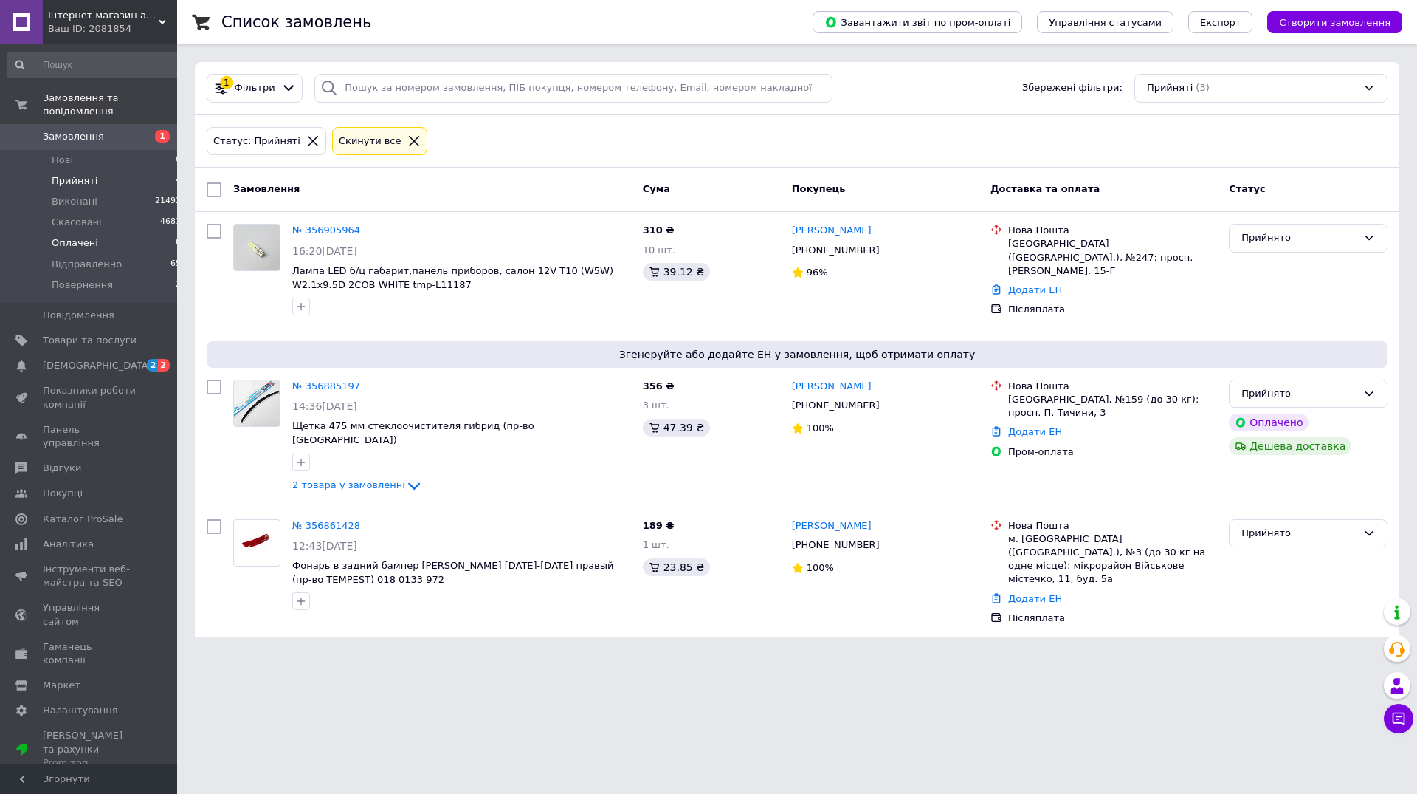
click at [90, 236] on span "Оплачені" at bounding box center [75, 242] width 47 height 13
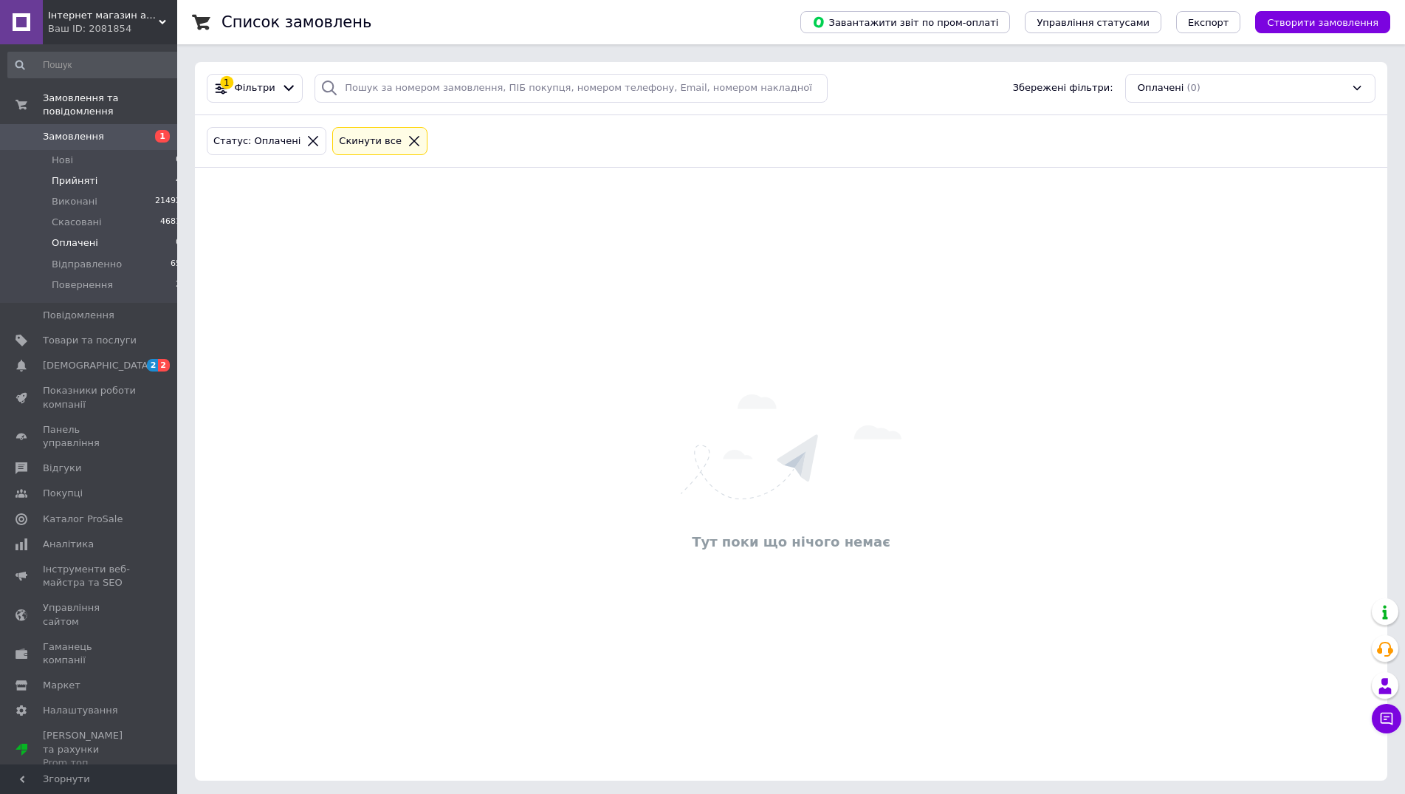
click at [99, 171] on li "Прийняті 4" at bounding box center [95, 181] width 190 height 21
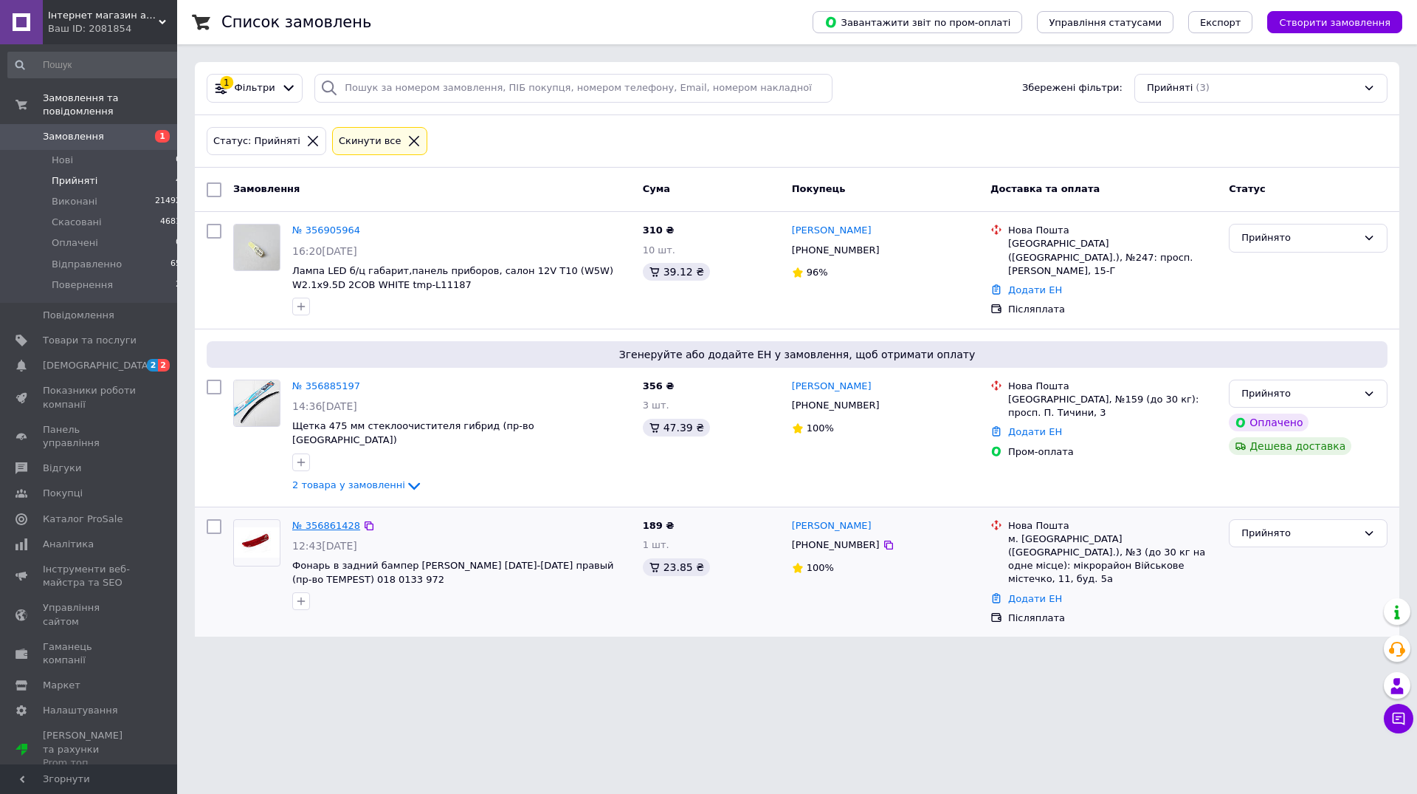
click at [320, 520] on link "№ 356861428" at bounding box center [326, 525] width 68 height 11
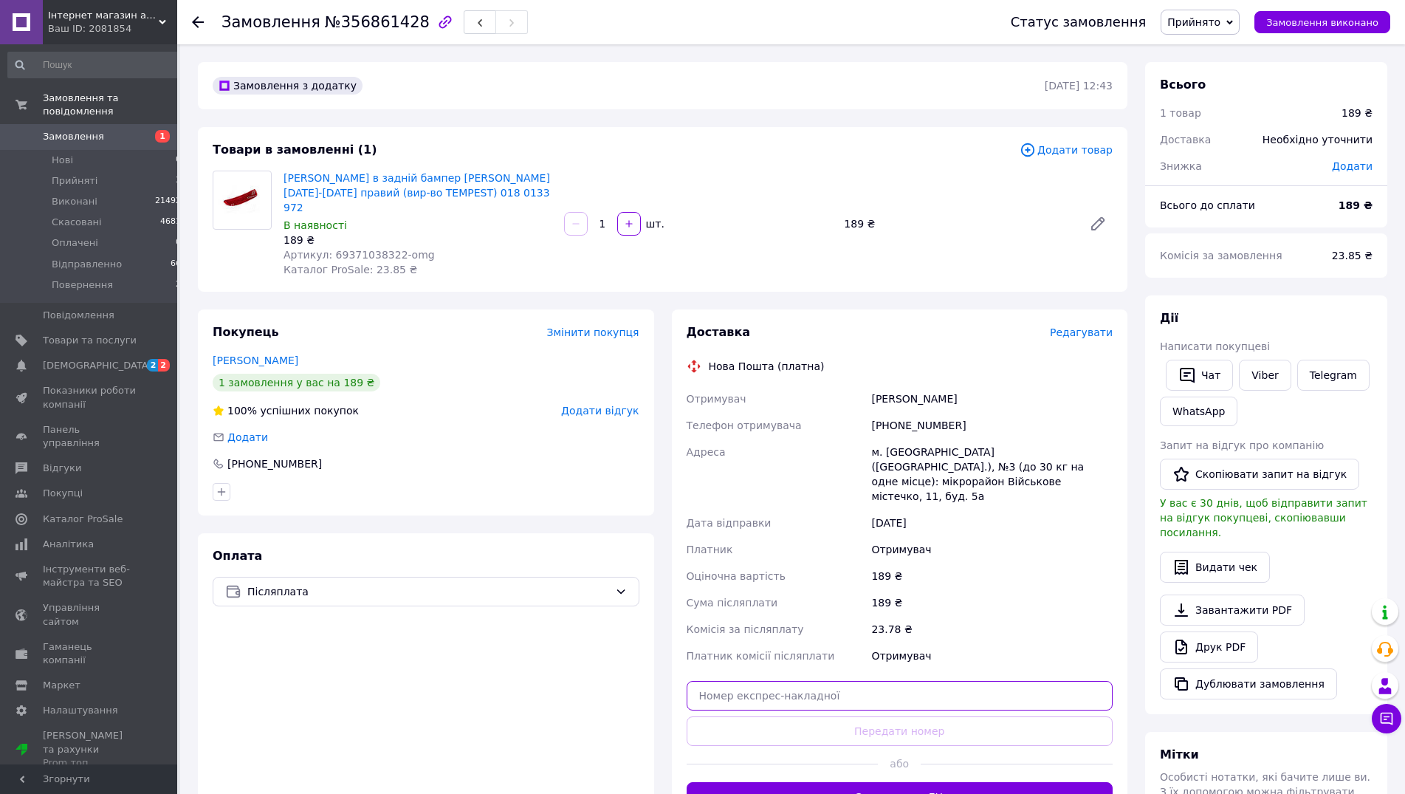
click at [811, 681] on input "text" at bounding box center [899, 696] width 427 height 30
paste input "20451225269539"
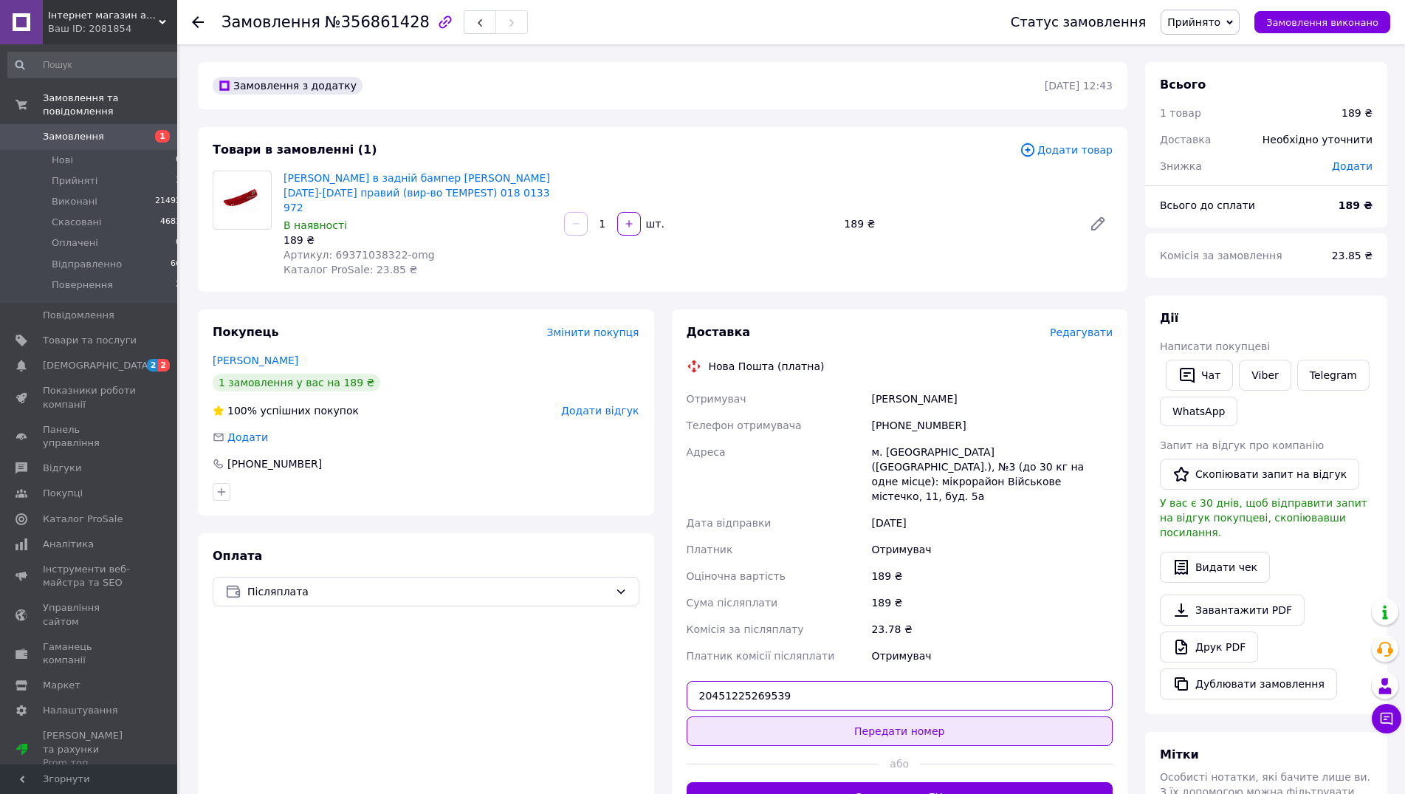
type input "20451225269539"
click at [867, 716] on button "Передати номер" at bounding box center [899, 731] width 427 height 30
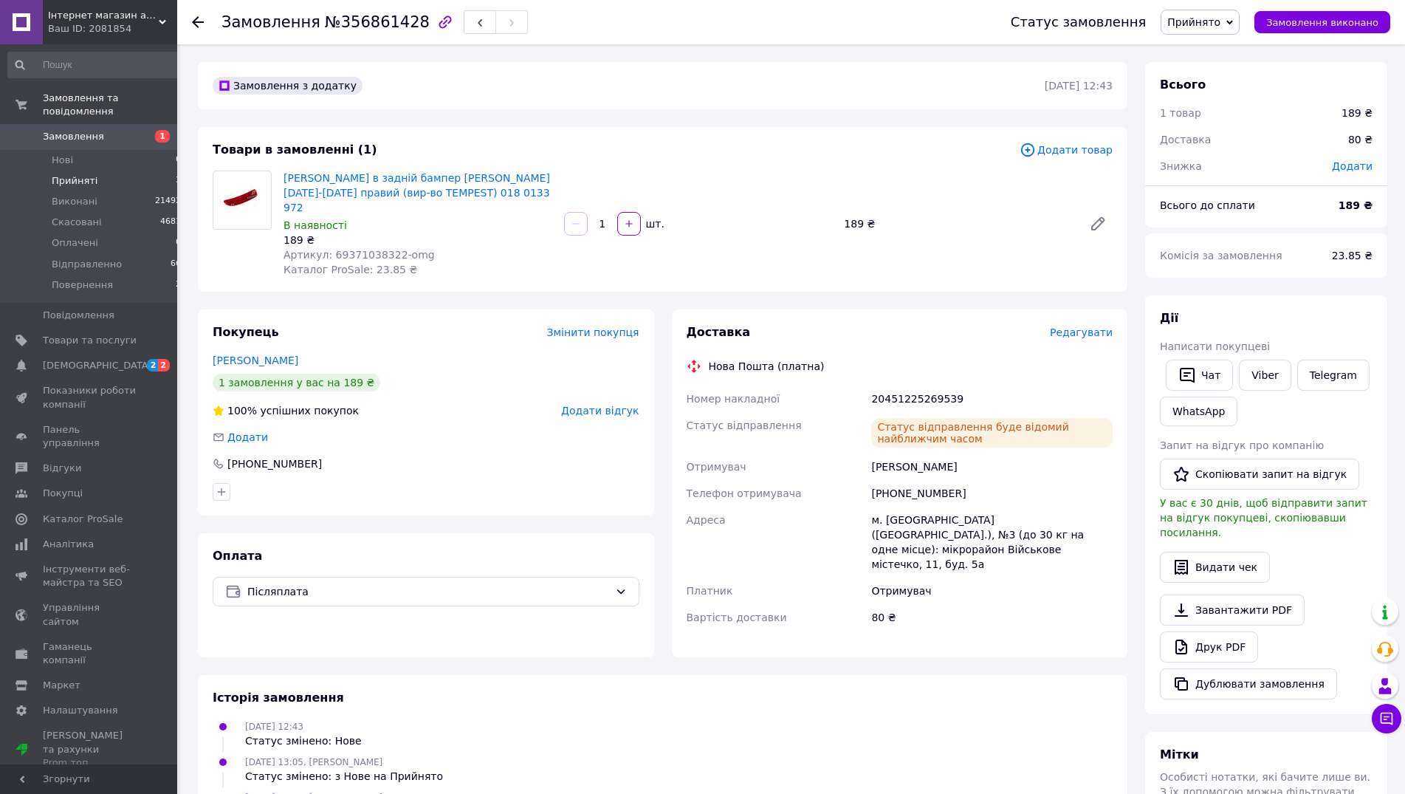
click at [75, 174] on span "Прийняті" at bounding box center [75, 180] width 46 height 13
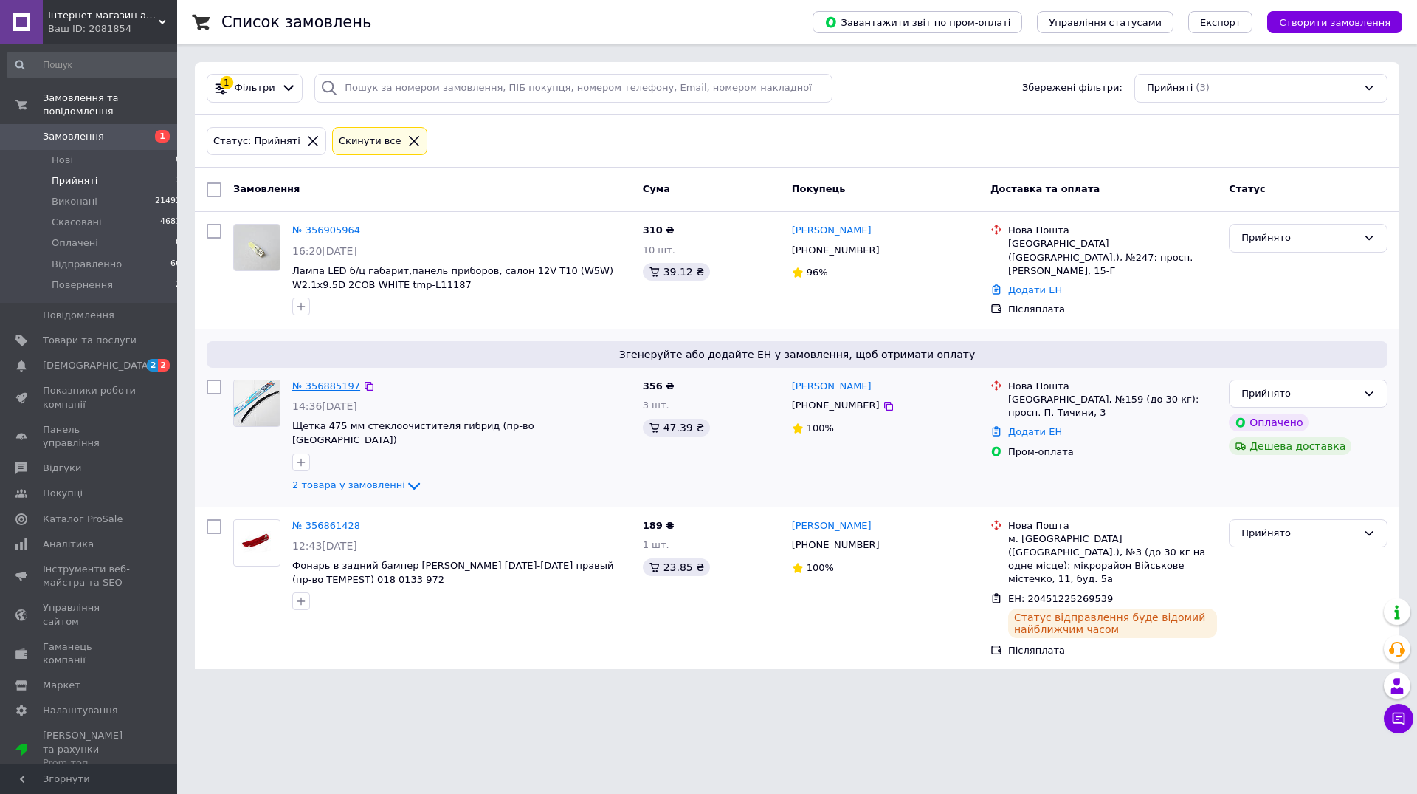
click at [314, 387] on link "№ 356885197" at bounding box center [326, 385] width 68 height 11
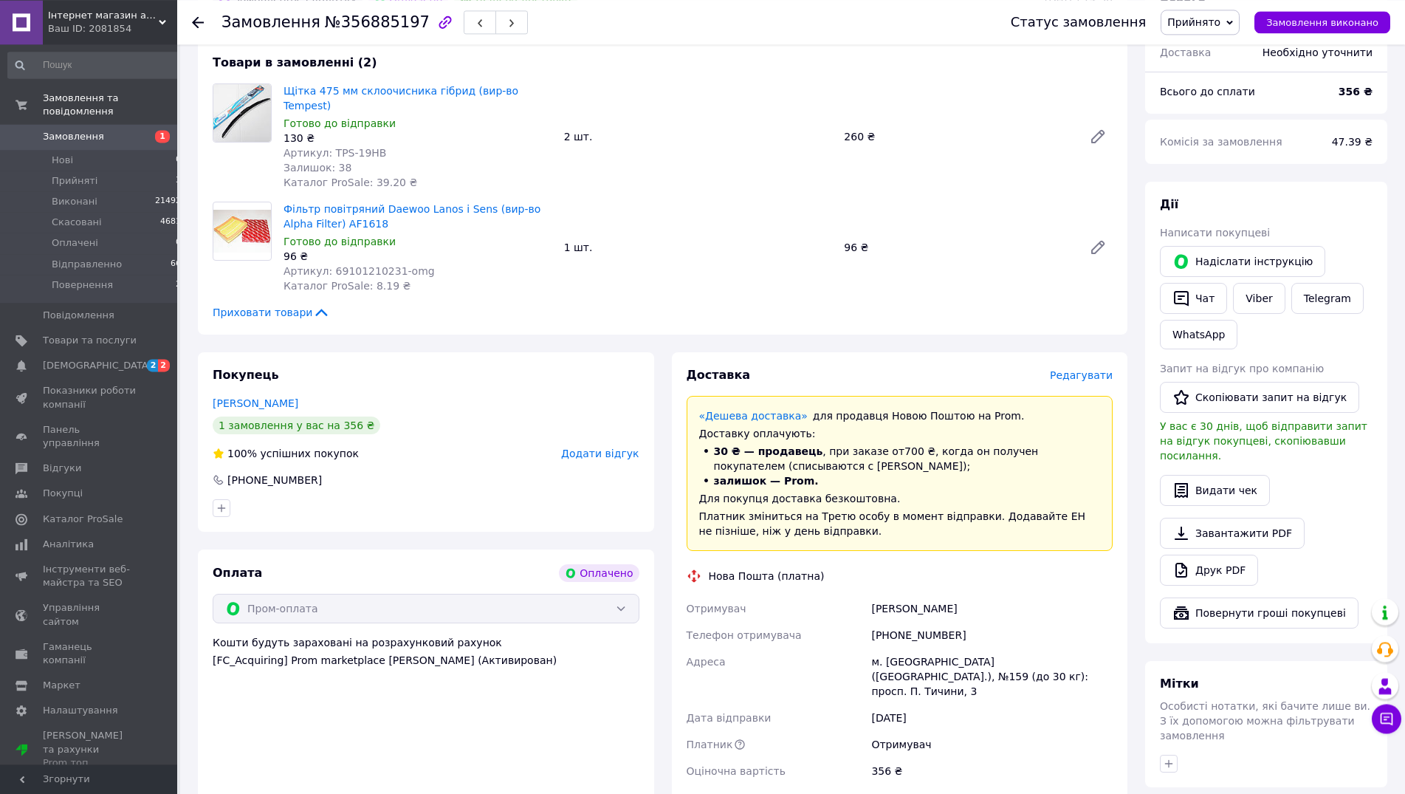
scroll to position [151, 0]
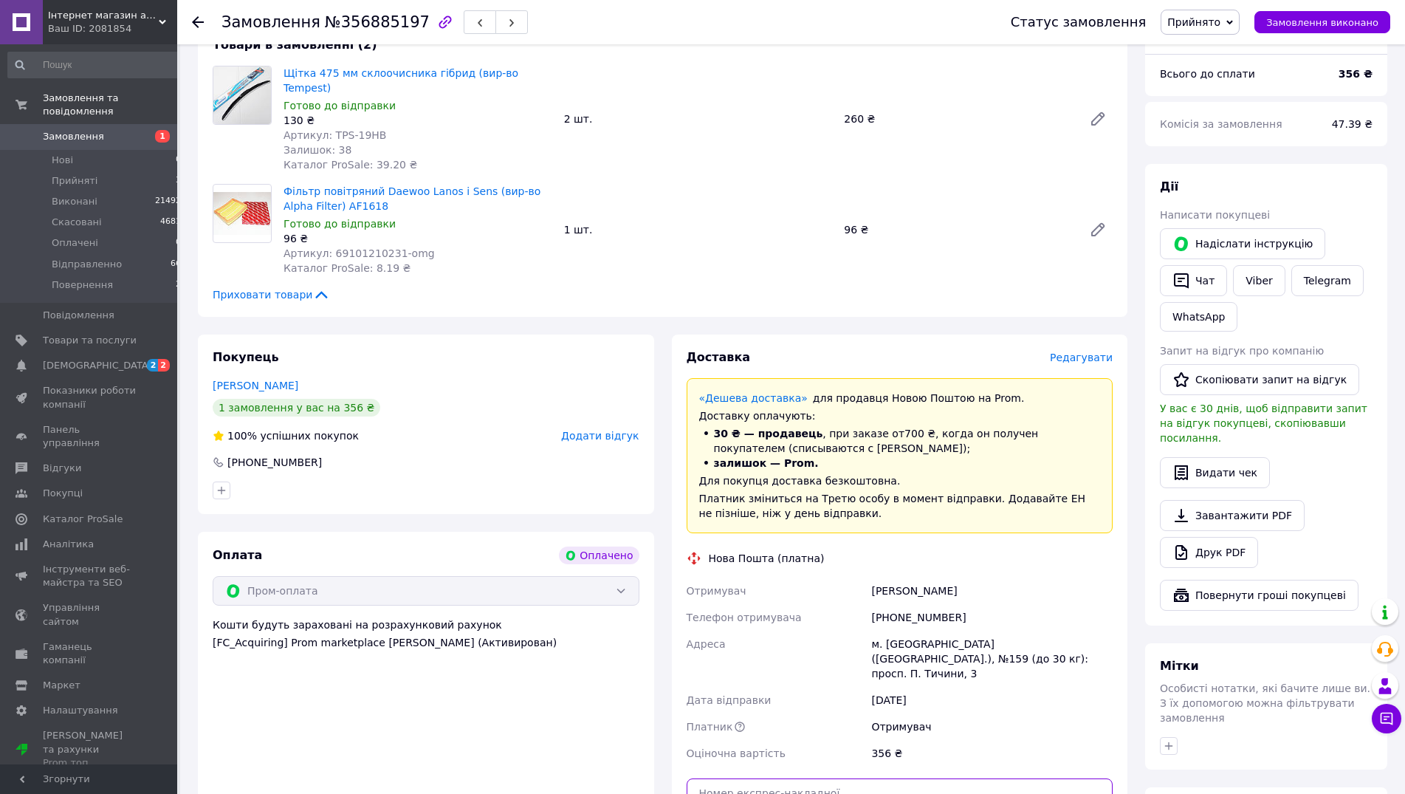
click at [809, 778] on input "text" at bounding box center [899, 793] width 427 height 30
paste input "20451225271567"
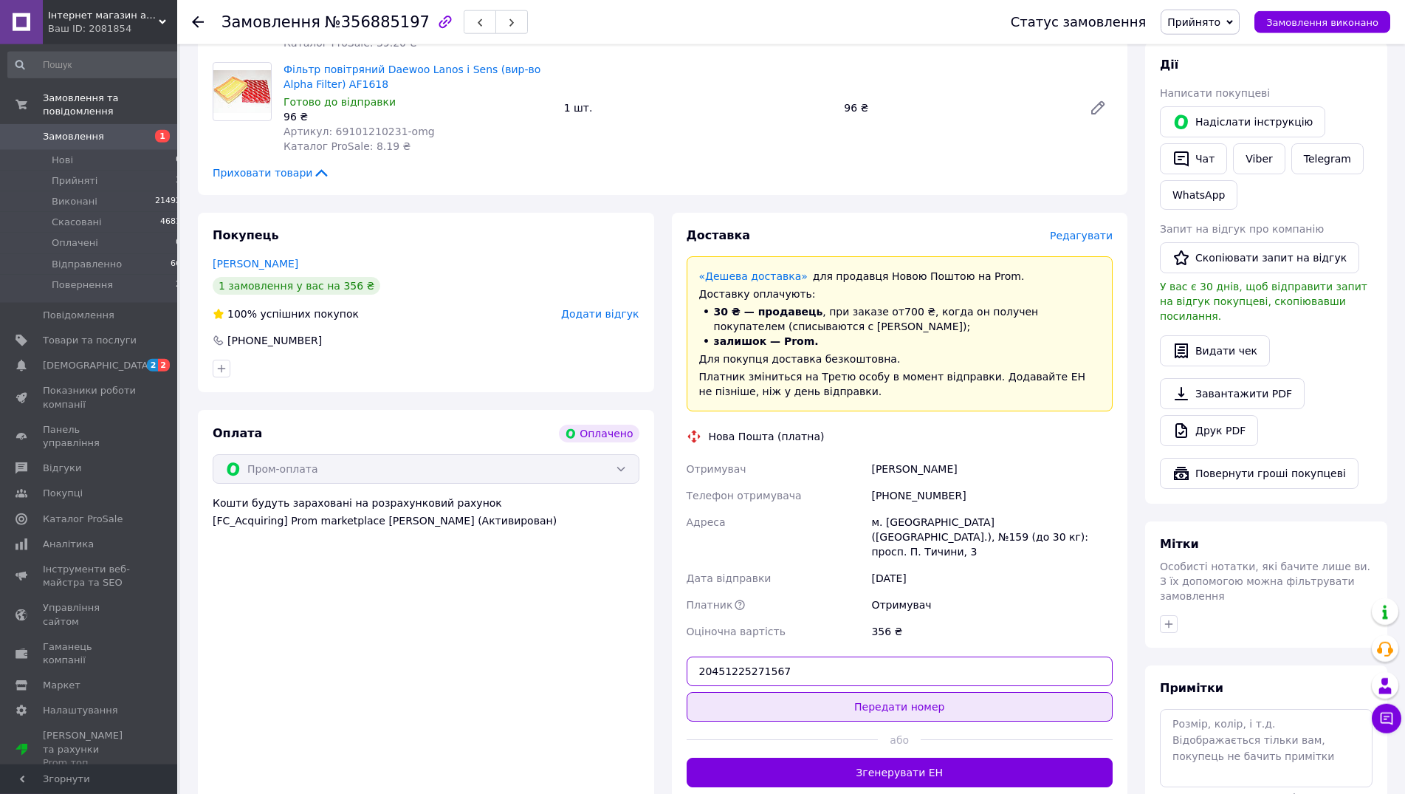
scroll to position [301, 0]
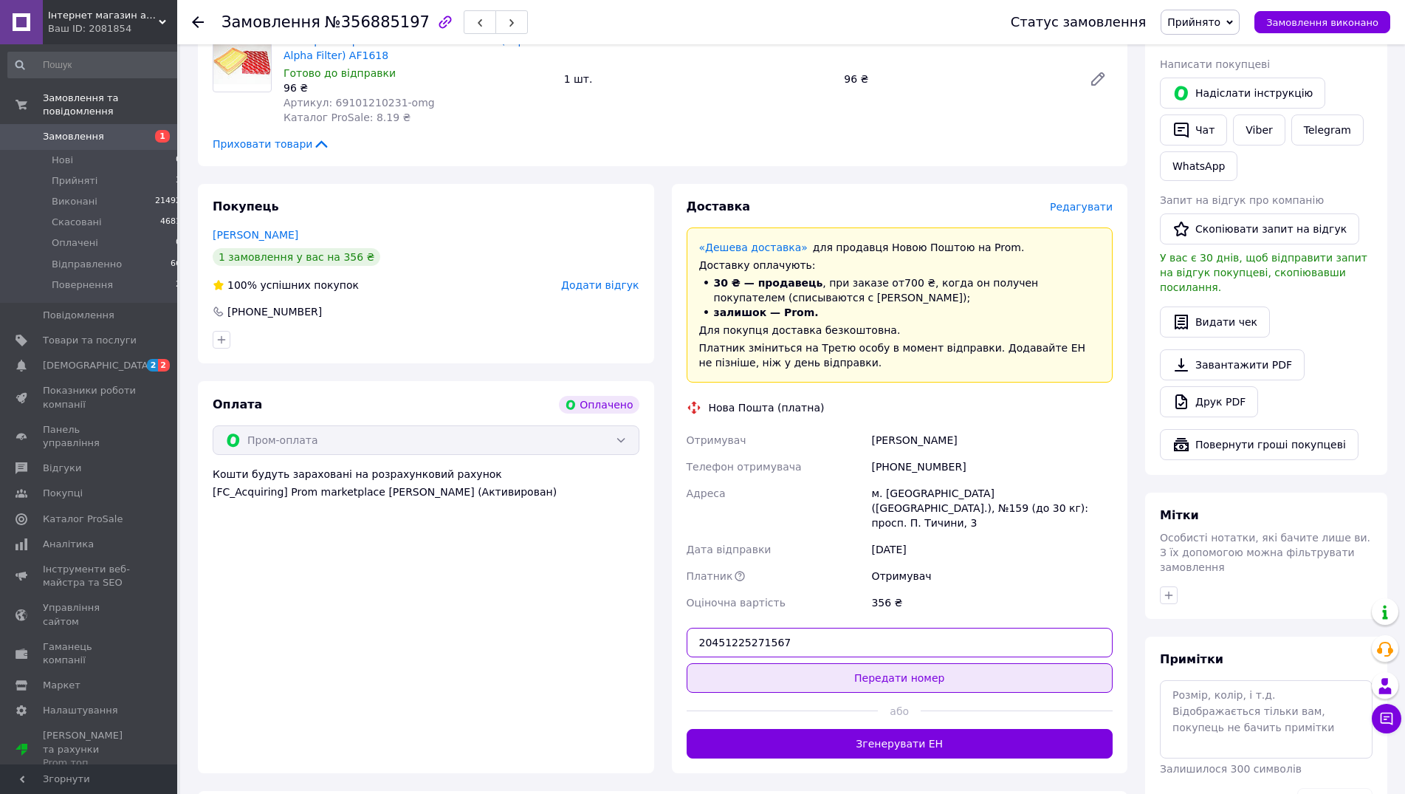
type input "20451225271567"
click at [904, 663] on button "Передати номер" at bounding box center [899, 678] width 427 height 30
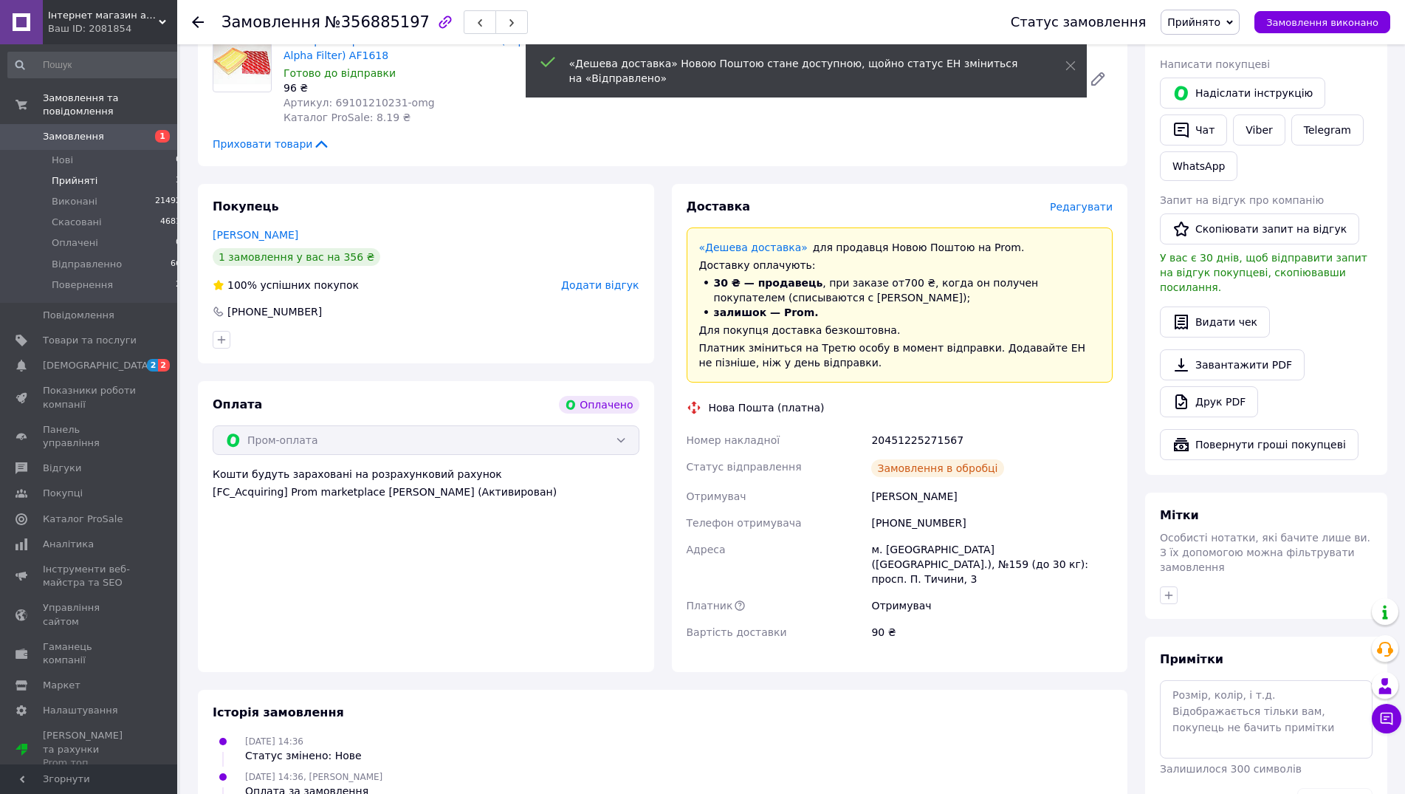
click at [92, 174] on span "Прийняті" at bounding box center [75, 180] width 46 height 13
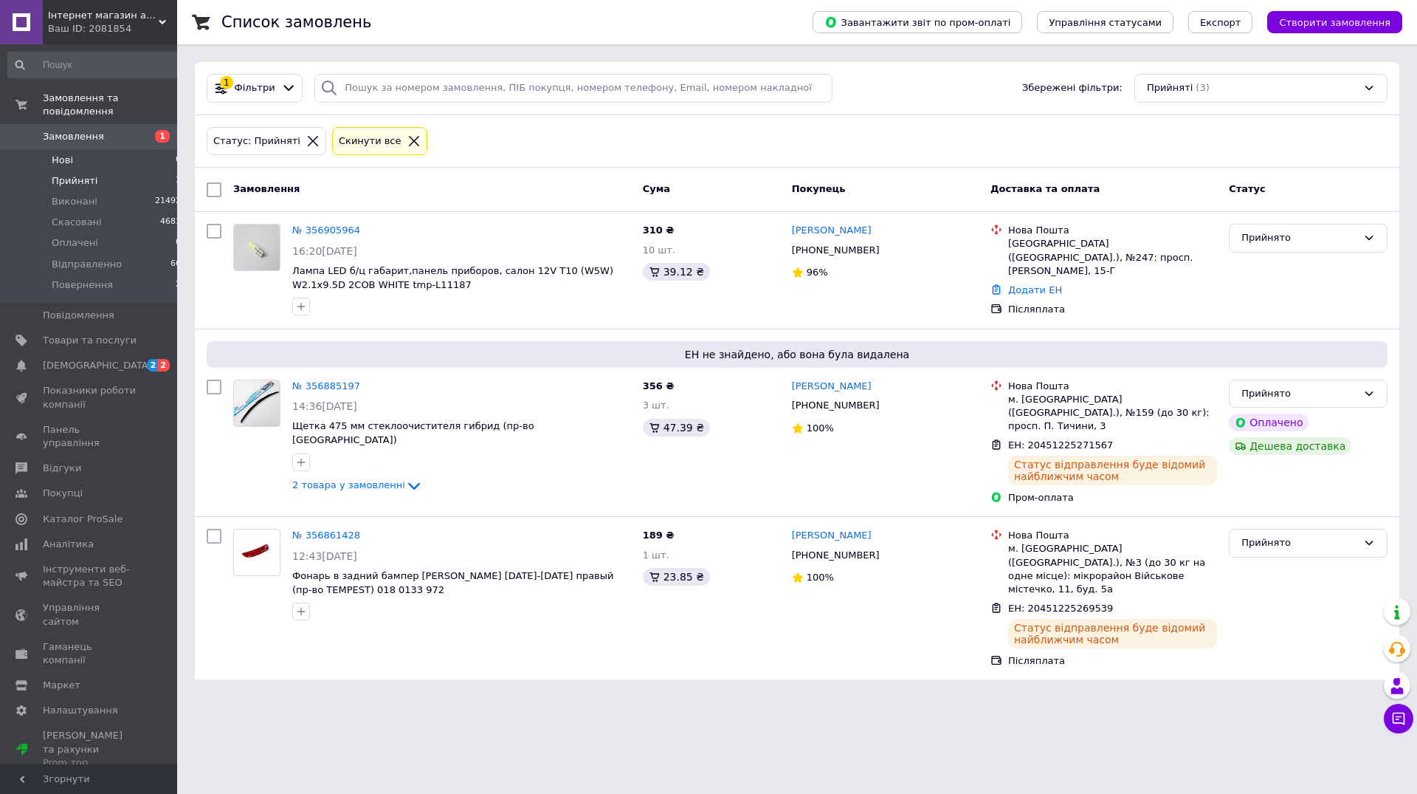
click at [87, 150] on li "Нові 0" at bounding box center [95, 160] width 190 height 21
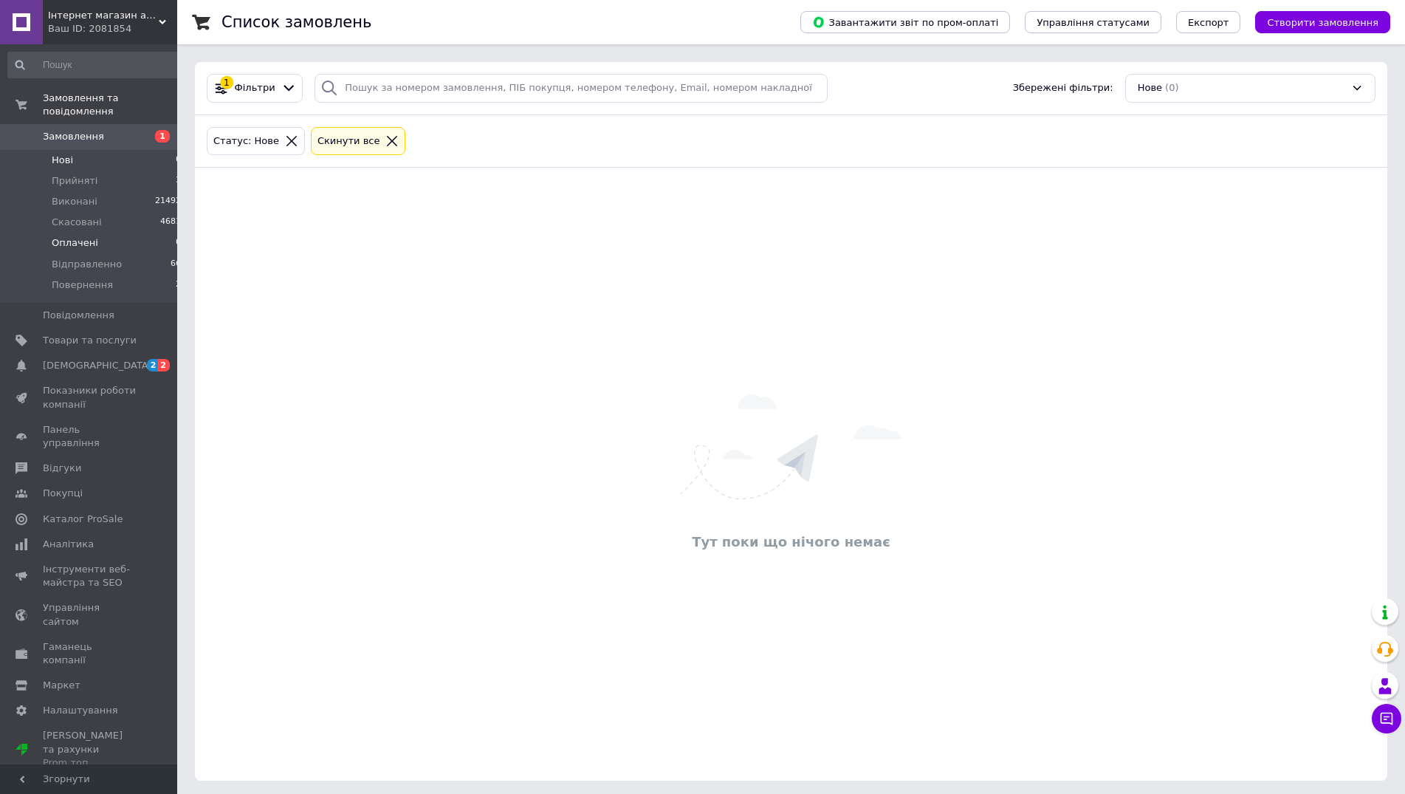
click at [79, 236] on span "Оплачені" at bounding box center [75, 242] width 47 height 13
click at [67, 174] on span "Прийняті" at bounding box center [75, 180] width 46 height 13
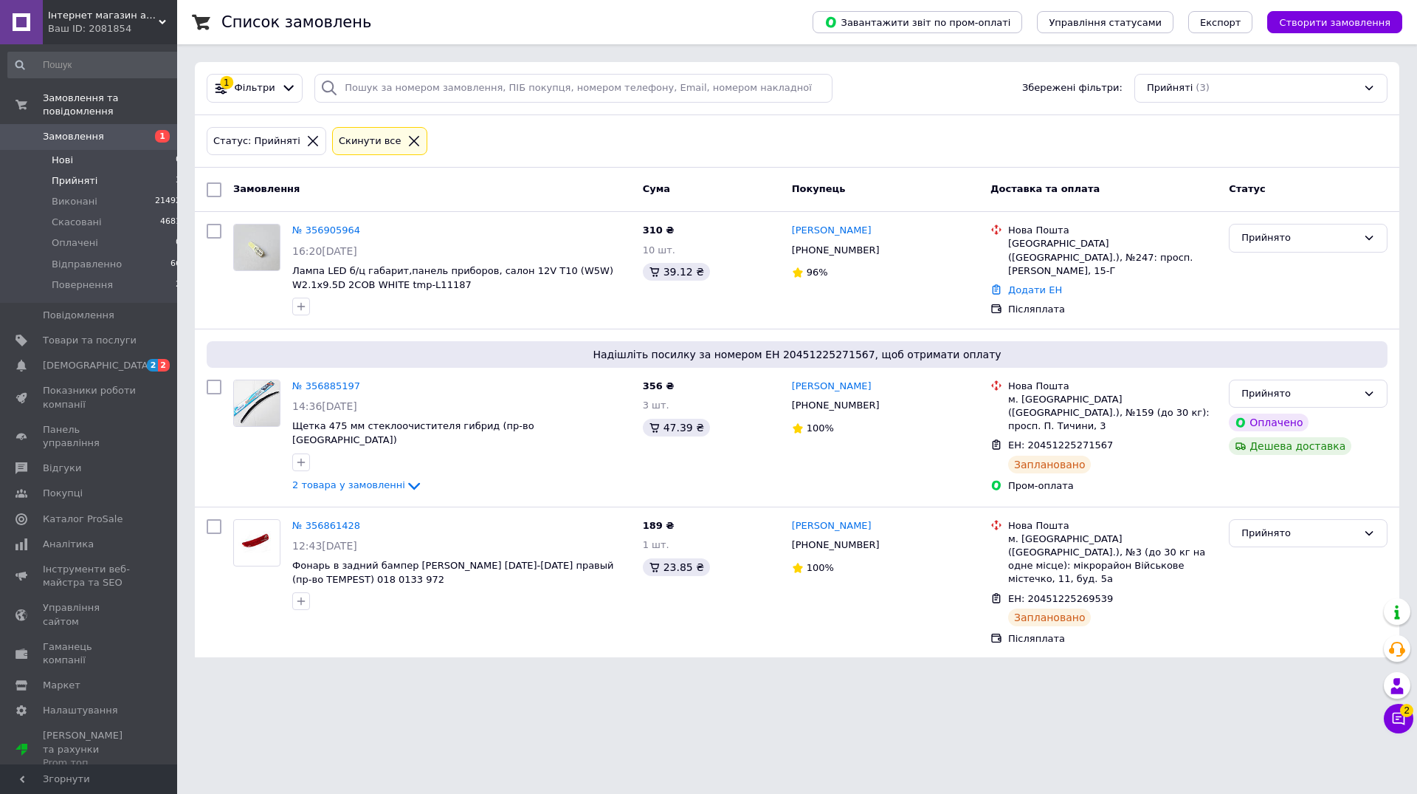
click at [85, 150] on li "Нові 0" at bounding box center [95, 160] width 190 height 21
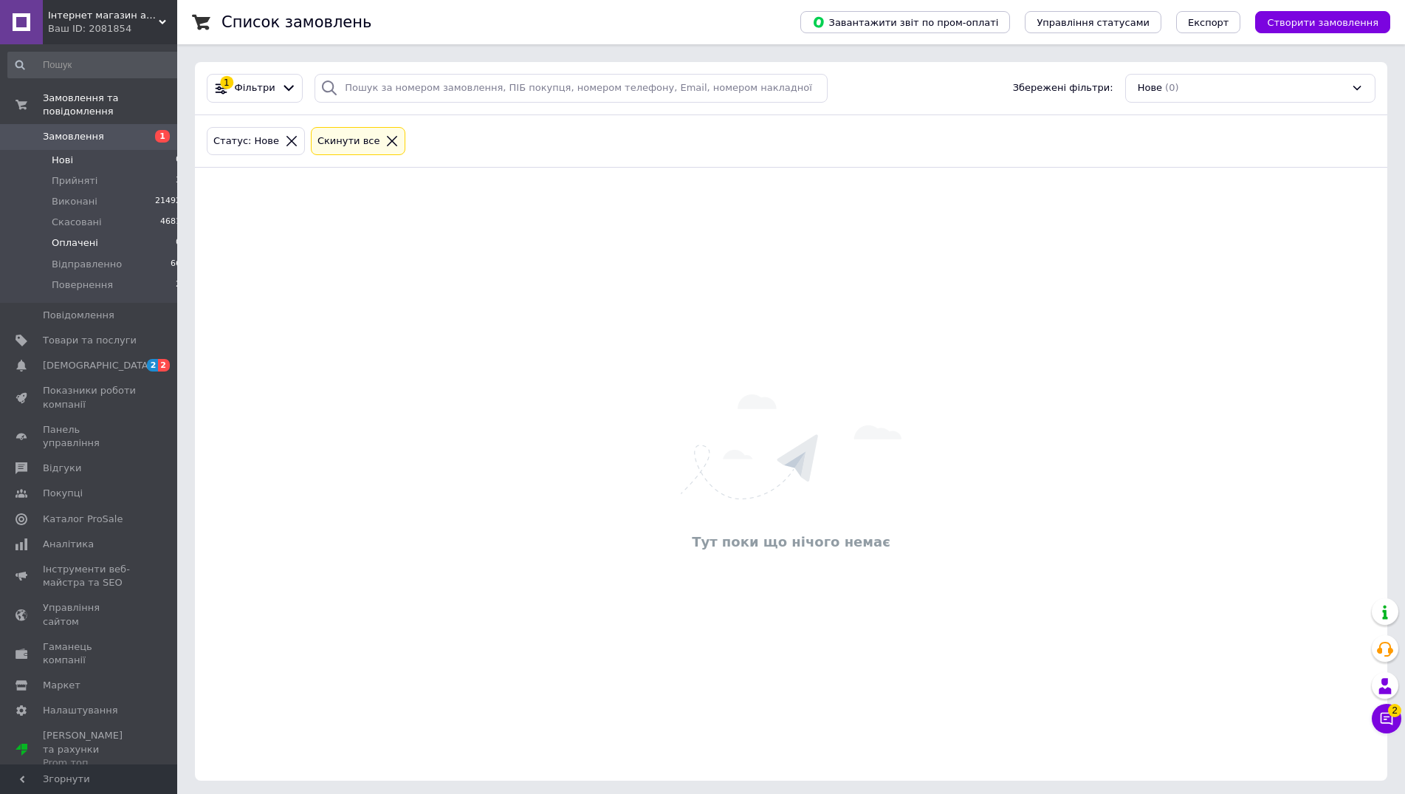
click at [74, 236] on span "Оплачені" at bounding box center [75, 242] width 47 height 13
click at [1379, 712] on icon at bounding box center [1386, 718] width 15 height 15
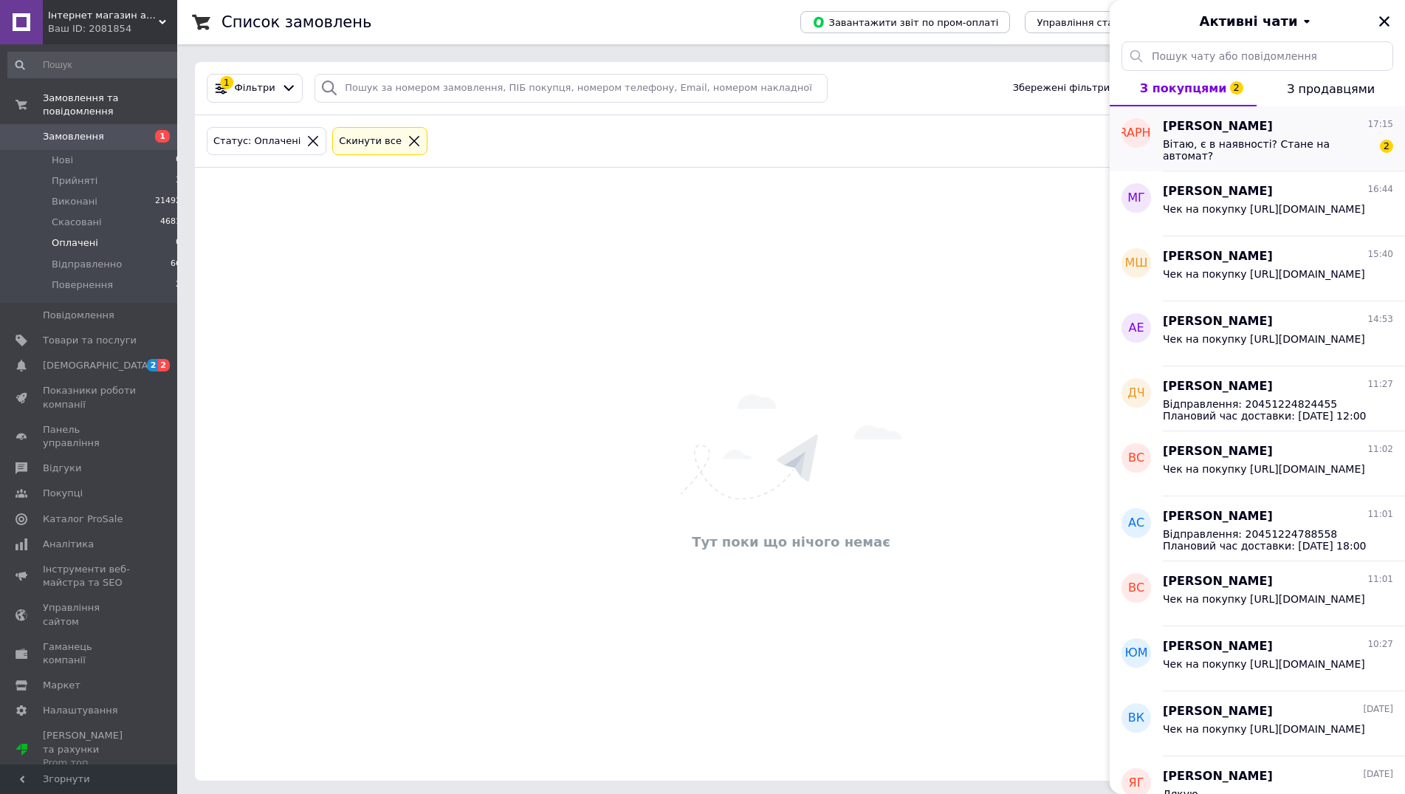
click at [1273, 143] on span "Вітаю, є в наявності? Стане на автомат?" at bounding box center [1268, 150] width 210 height 24
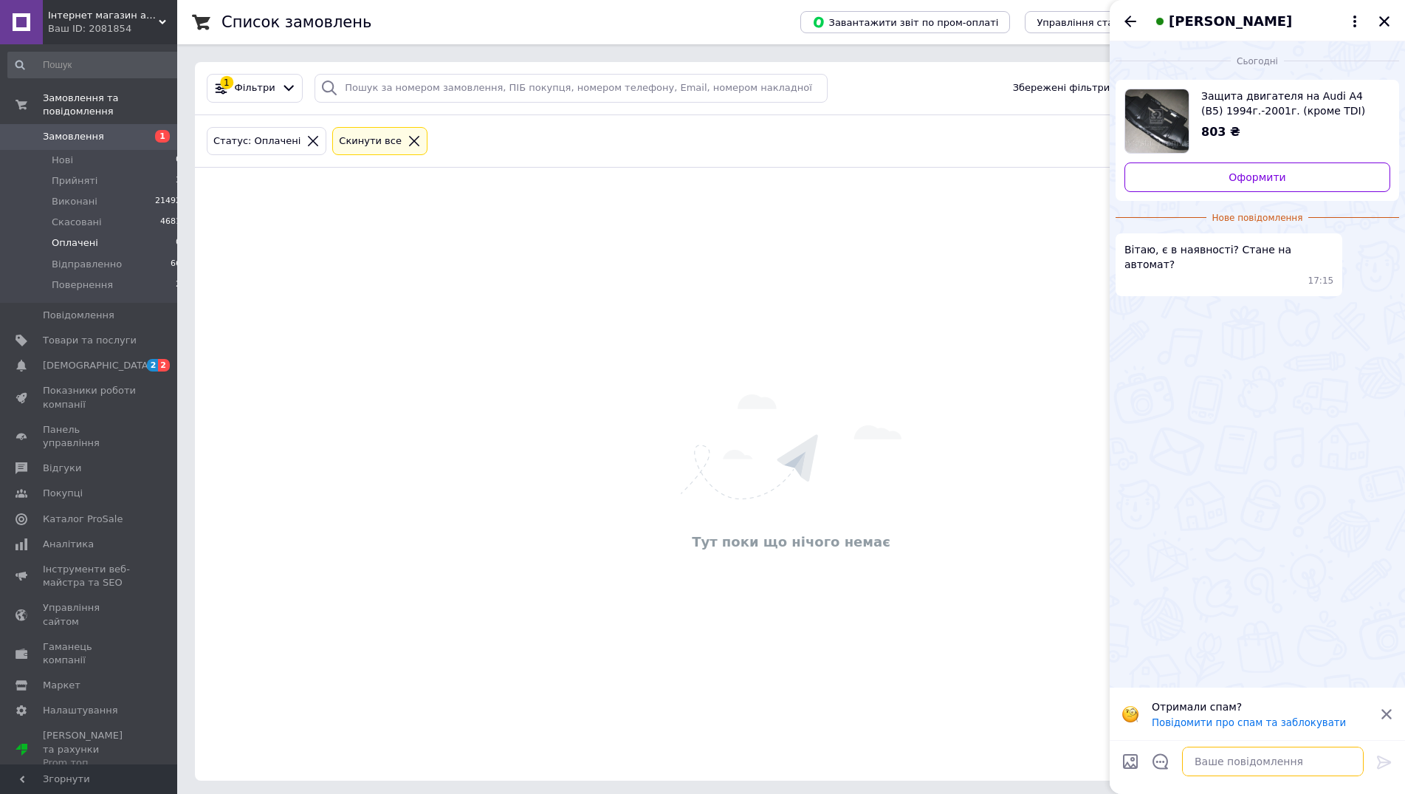
drag, startPoint x: 1236, startPoint y: 754, endPoint x: 1264, endPoint y: 661, distance: 97.4
click at [1234, 752] on textarea at bounding box center [1273, 761] width 182 height 30
type textarea "Вітаю Напишіть вінкод автомобіля"
click at [1386, 756] on icon at bounding box center [1384, 762] width 18 height 18
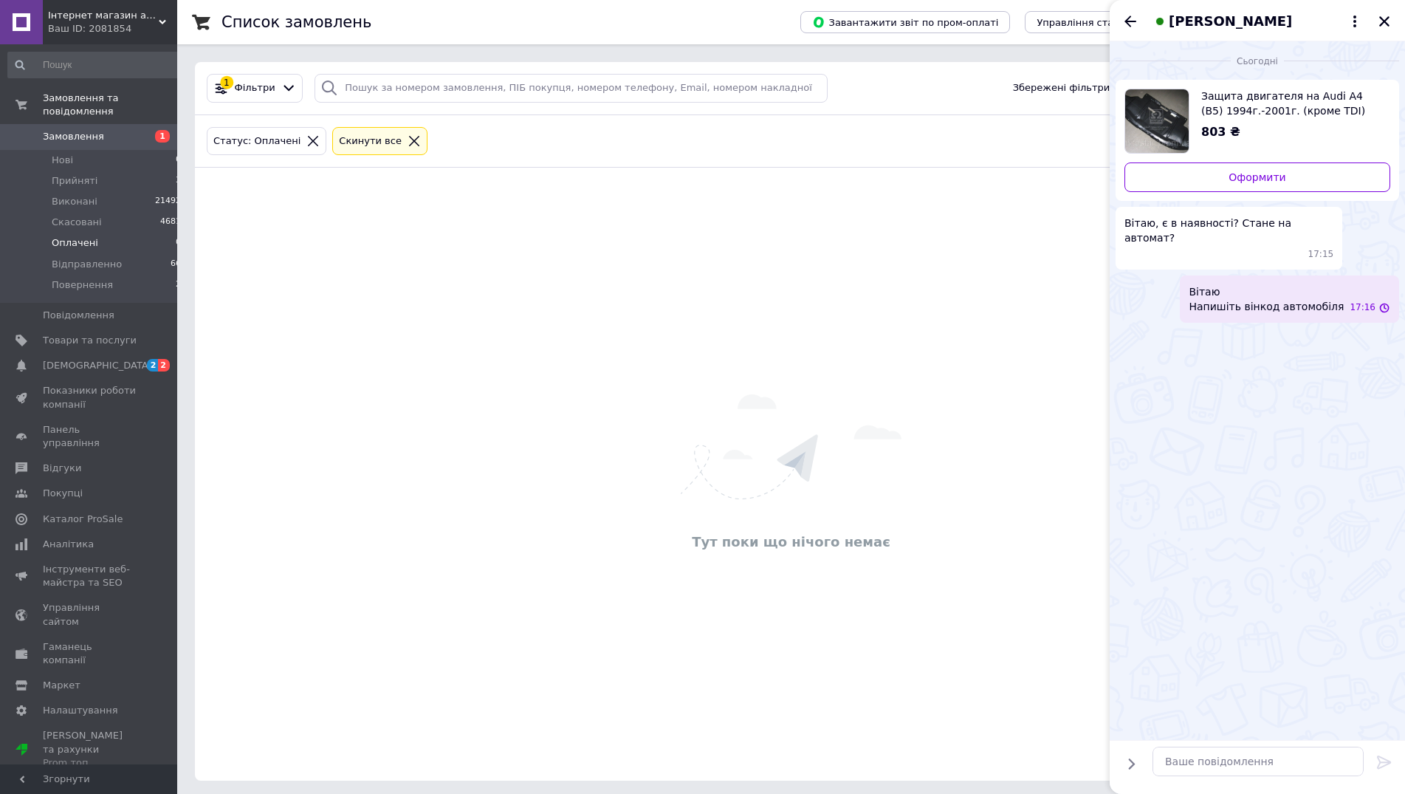
scroll to position [0, 0]
click at [1391, 16] on button "Закрити" at bounding box center [1384, 22] width 18 height 18
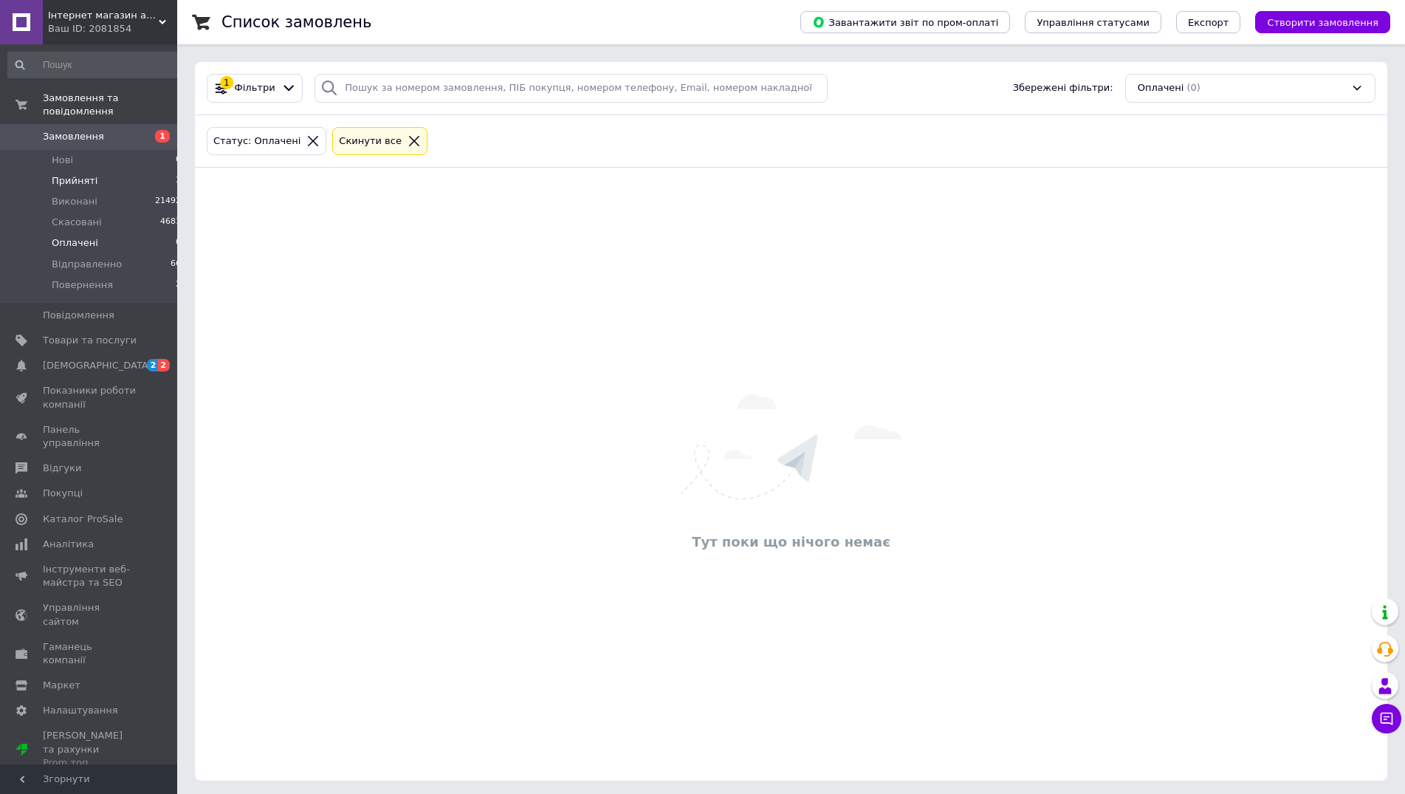
click at [87, 171] on li "Прийняті 3" at bounding box center [95, 181] width 190 height 21
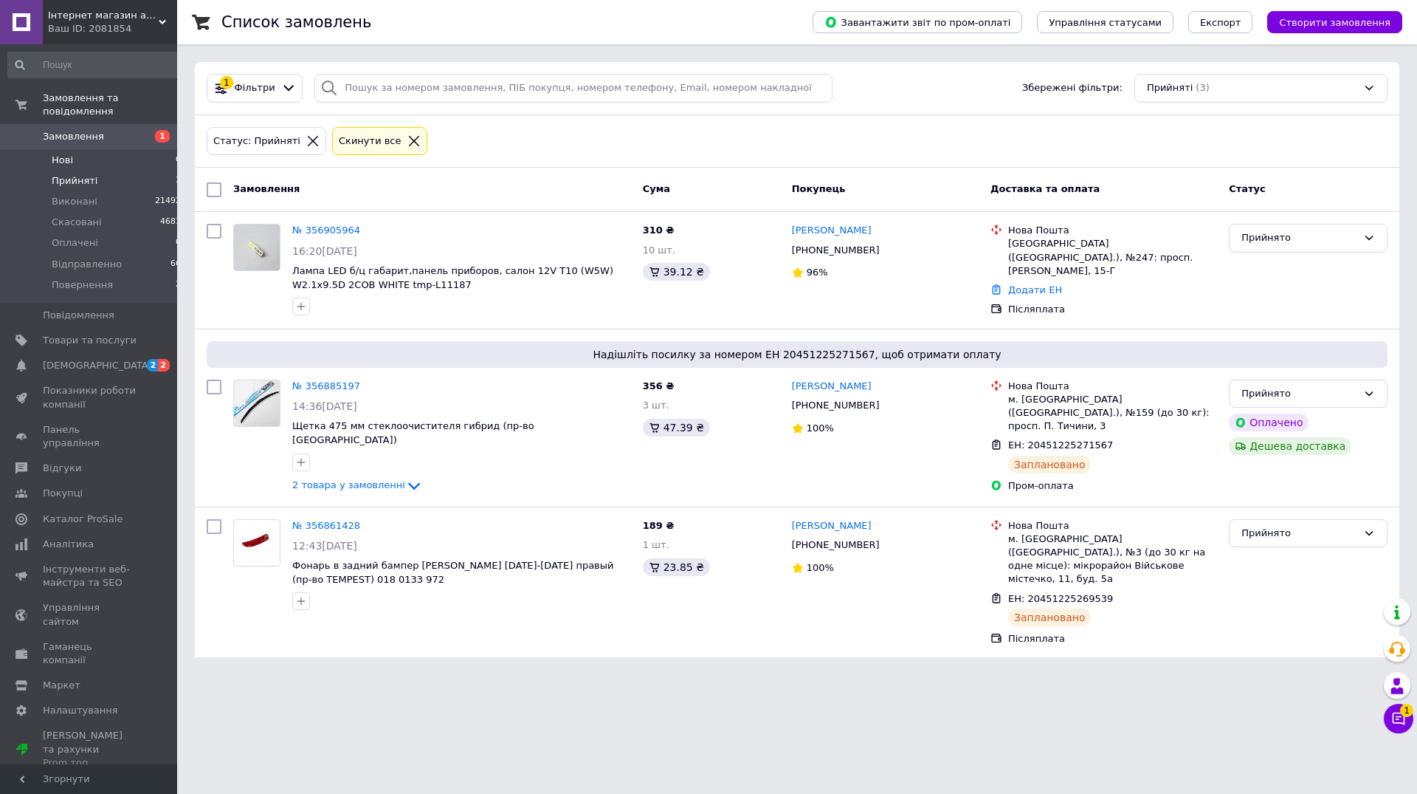
click at [80, 154] on li "Нові 0" at bounding box center [95, 160] width 190 height 21
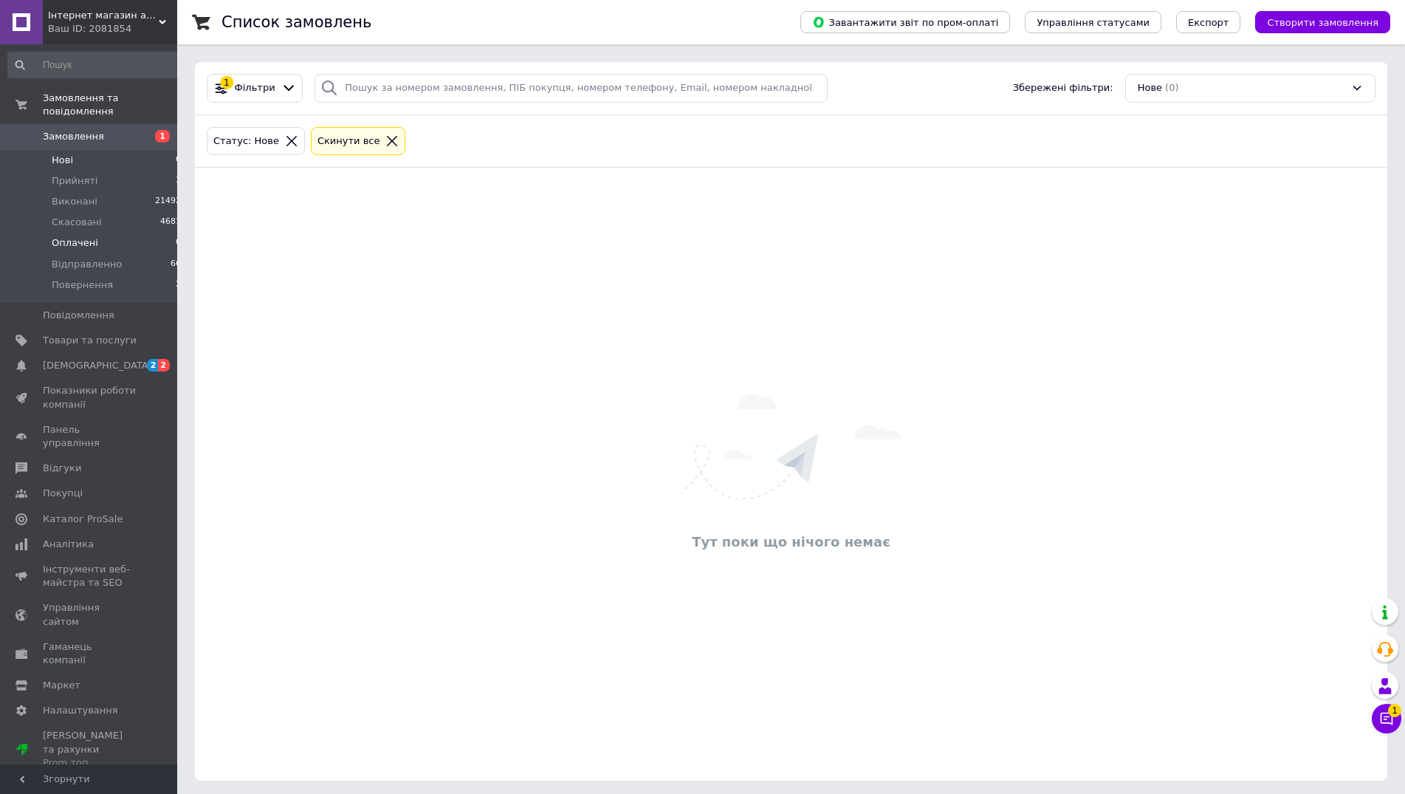
click at [81, 236] on span "Оплачені" at bounding box center [75, 242] width 47 height 13
drag, startPoint x: 98, startPoint y: 160, endPoint x: 134, endPoint y: 185, distance: 43.0
click at [97, 171] on li "Прийняті 3" at bounding box center [95, 181] width 190 height 21
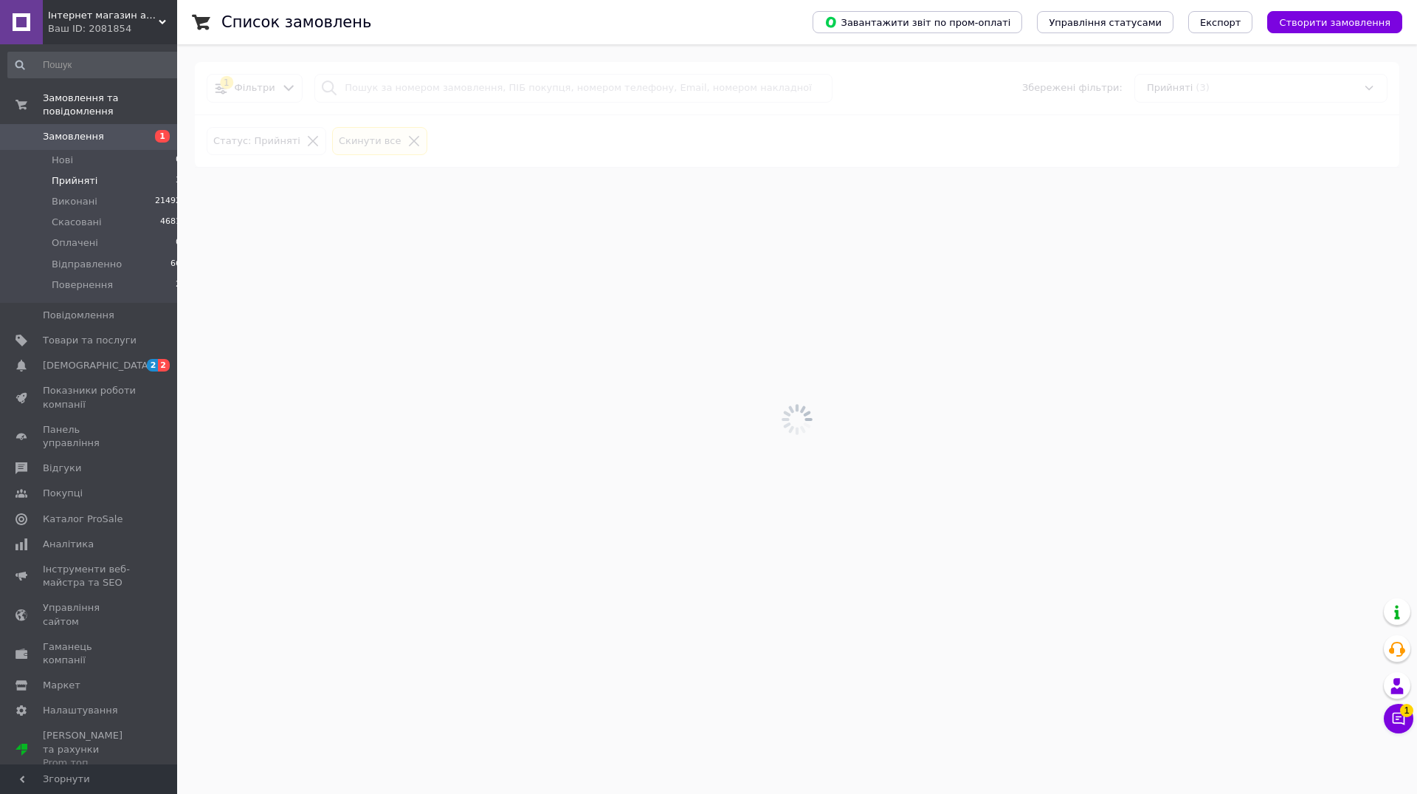
click at [1402, 706] on button "Чат з покупцем 1" at bounding box center [1399, 718] width 30 height 30
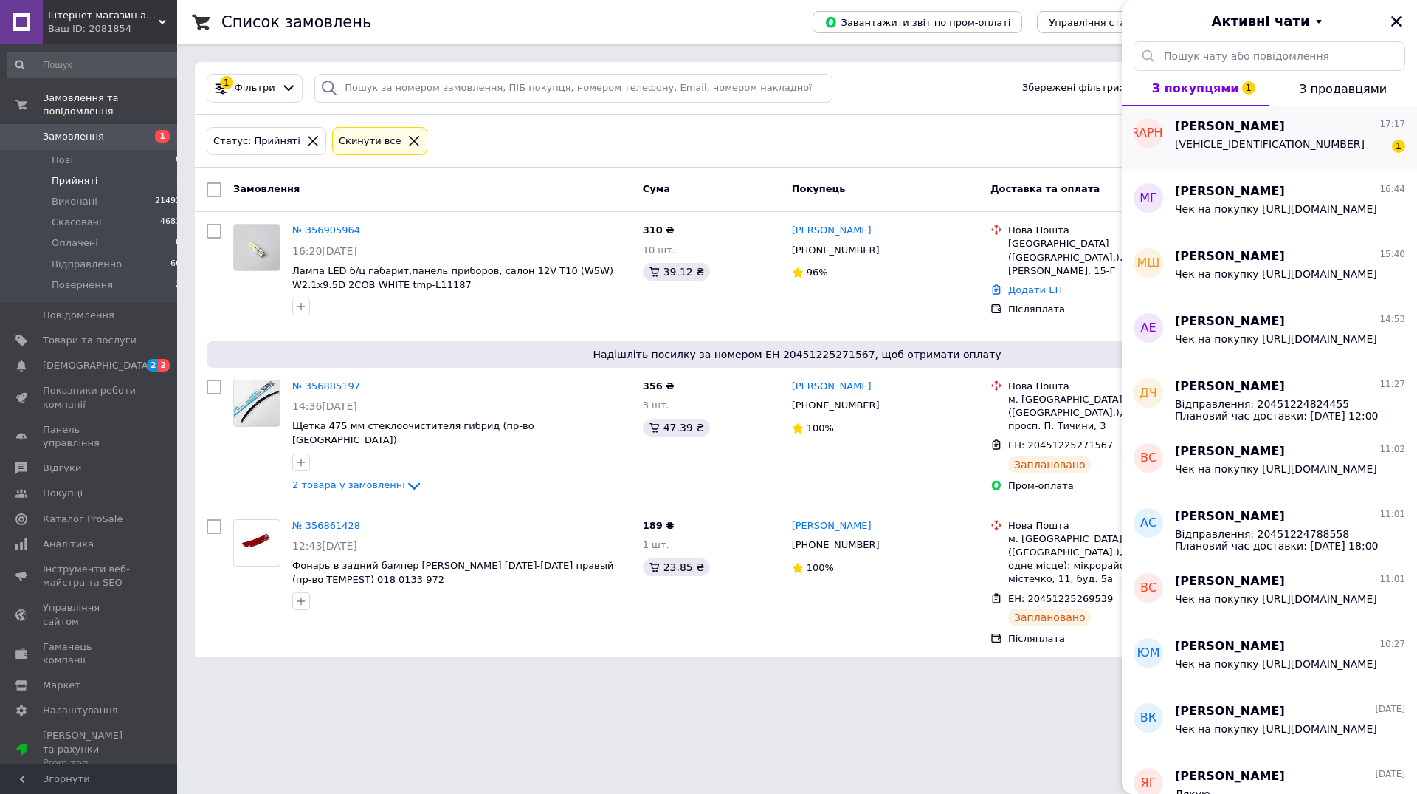
click at [1287, 147] on div "[VEHICLE_IDENTIFICATION_NUMBER] 1" at bounding box center [1290, 147] width 230 height 24
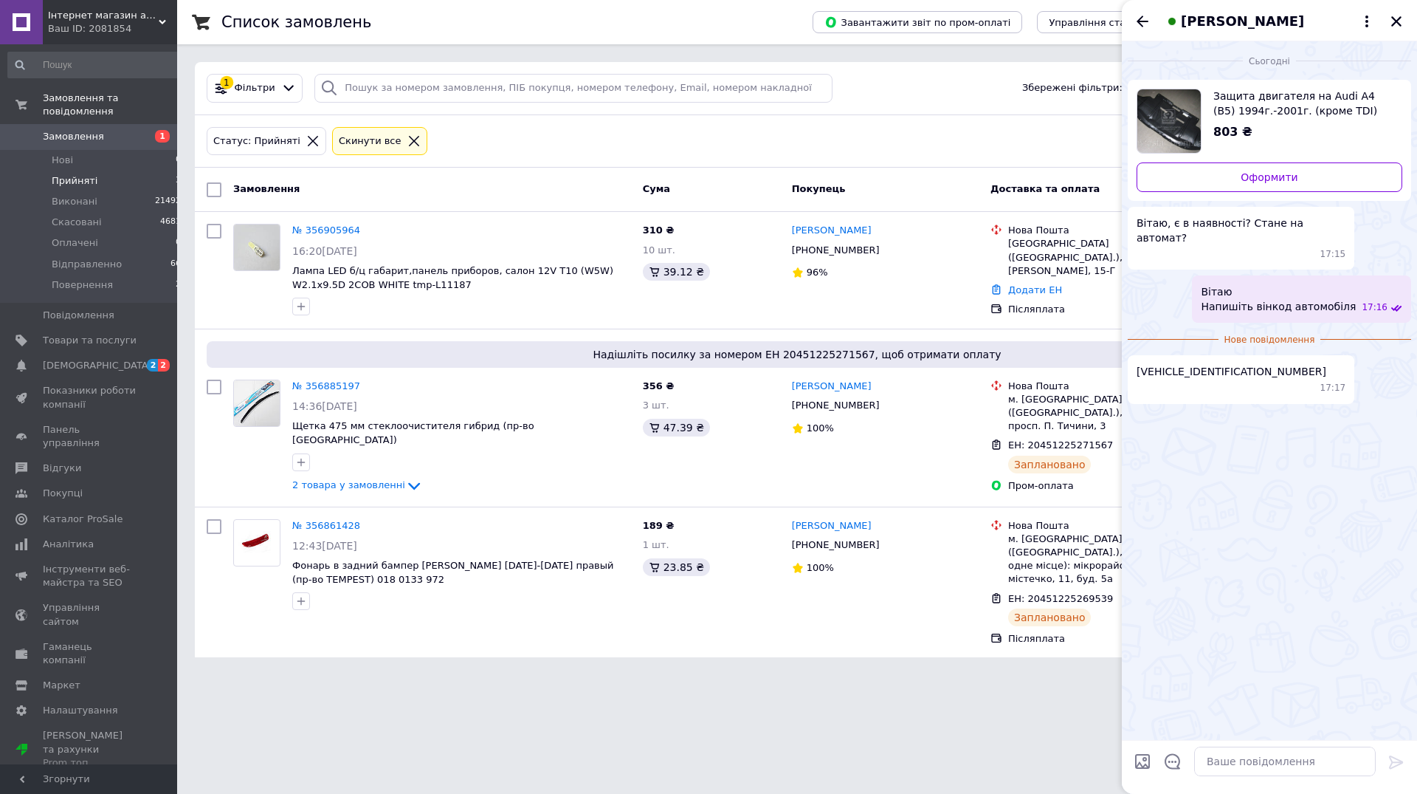
click at [1182, 364] on span "[VEHICLE_IDENTIFICATION_NUMBER]" at bounding box center [1232, 371] width 190 height 15
click at [1180, 364] on span "[VEHICLE_IDENTIFICATION_NUMBER]" at bounding box center [1232, 371] width 190 height 15
click at [1163, 364] on span "[VEHICLE_IDENTIFICATION_NUMBER]" at bounding box center [1232, 371] width 190 height 15
copy span "[VEHICLE_IDENTIFICATION_NUMBER]"
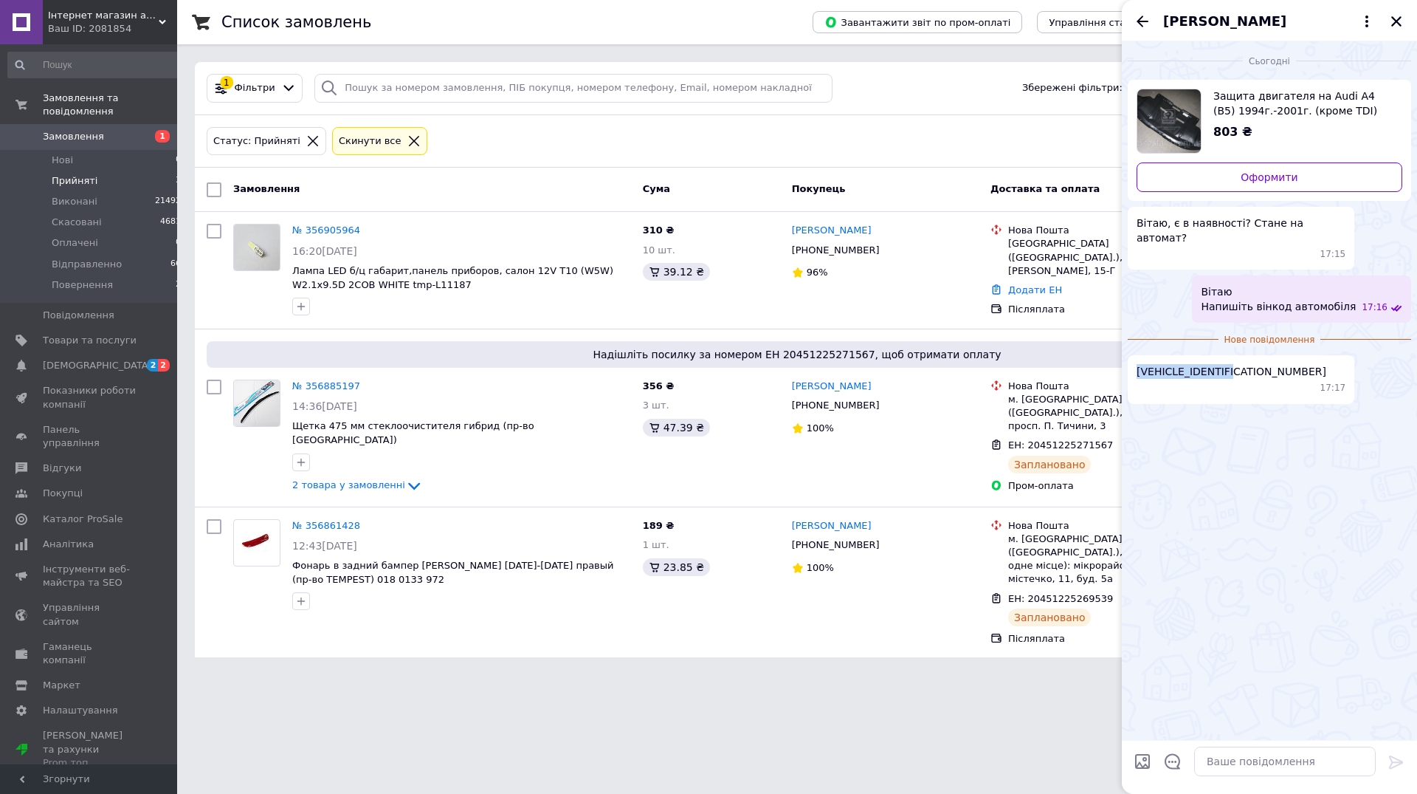
click at [1255, 106] on span "Защита двигателя на Audi A4 (B5) 1994г.-2001г. (кроме TDI) (вир-во Tempest) 051…" at bounding box center [1302, 104] width 177 height 30
click at [1236, 763] on textarea at bounding box center [1285, 761] width 182 height 30
type textarea "так, підійде"
click at [1392, 762] on icon at bounding box center [1396, 761] width 14 height 13
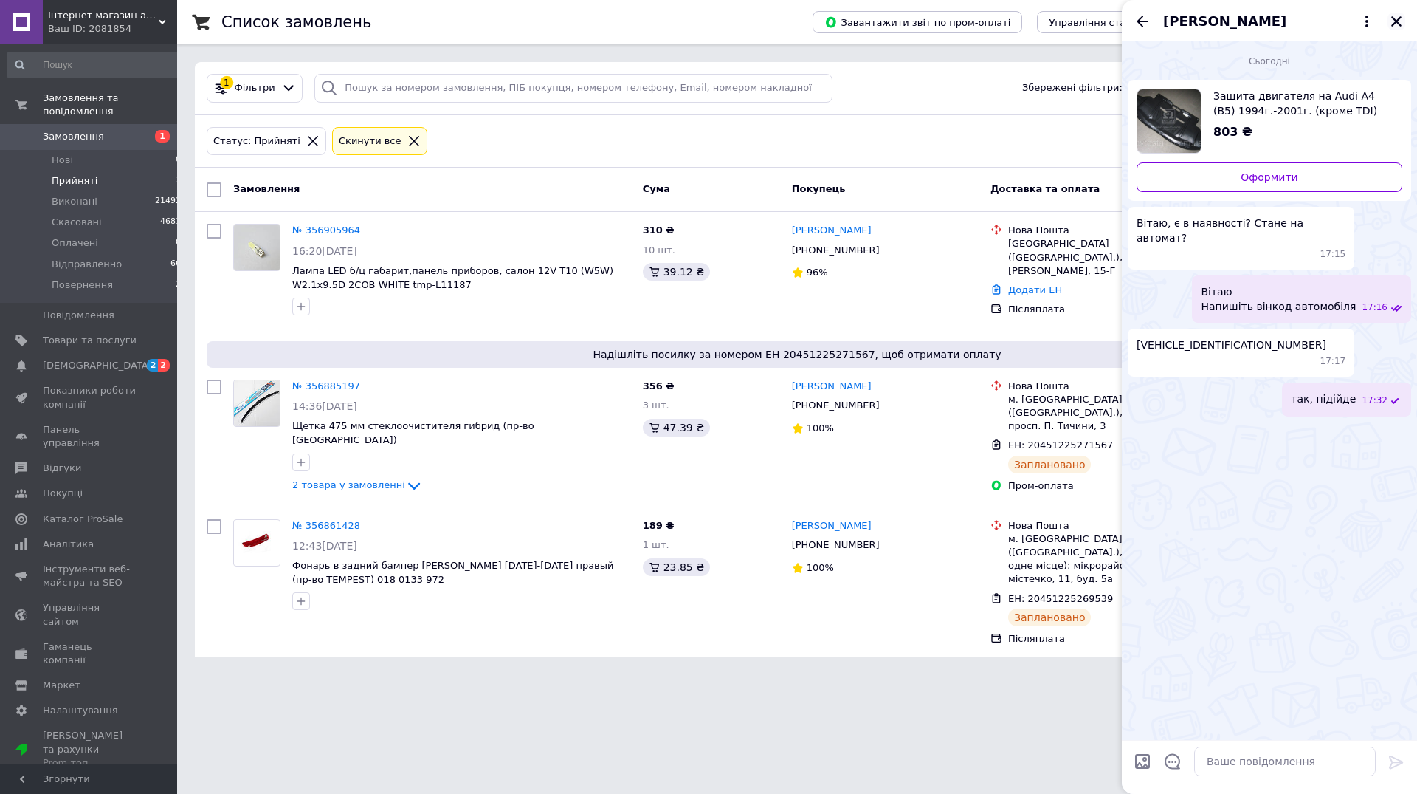
click at [1392, 26] on icon "Закрити" at bounding box center [1396, 21] width 10 height 10
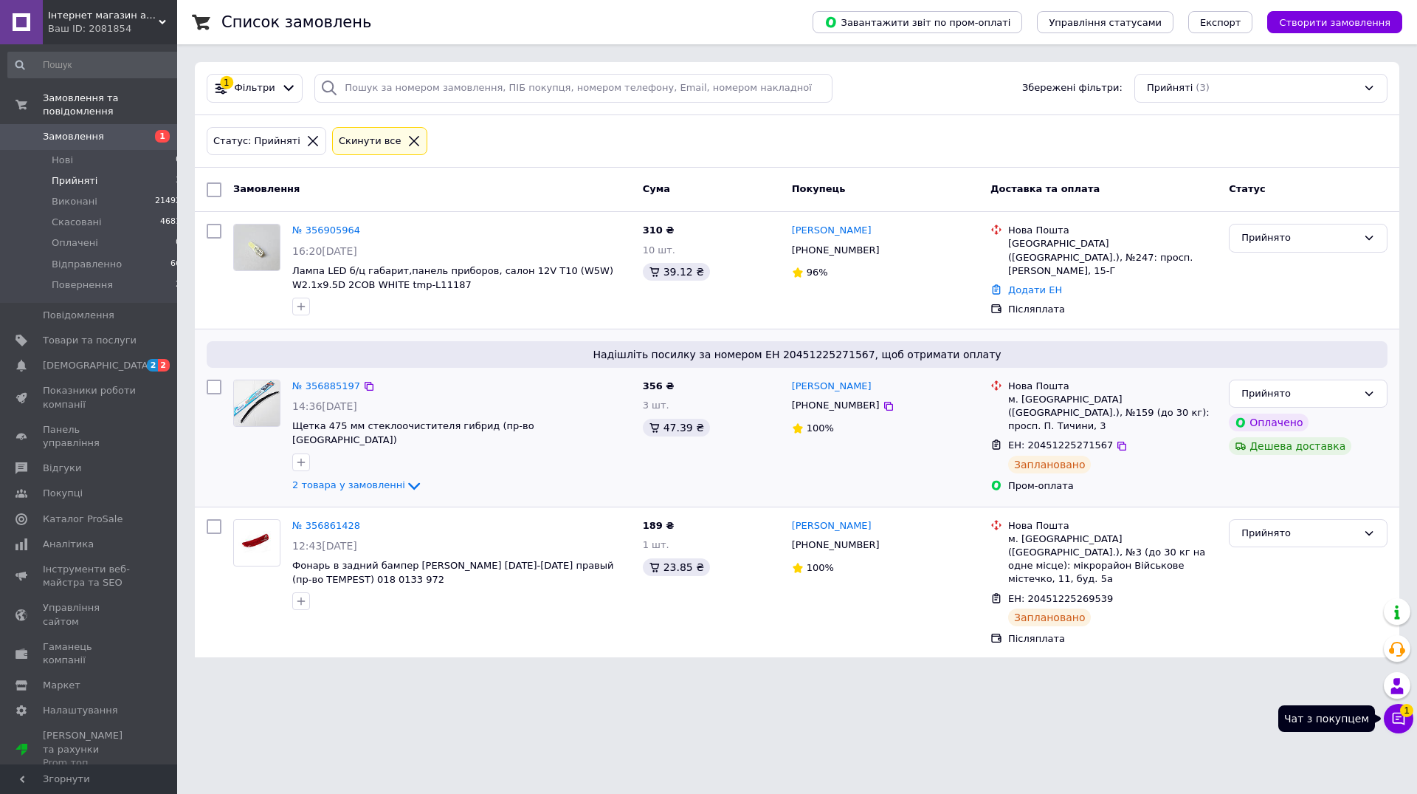
click at [1406, 713] on span "1" at bounding box center [1406, 709] width 13 height 13
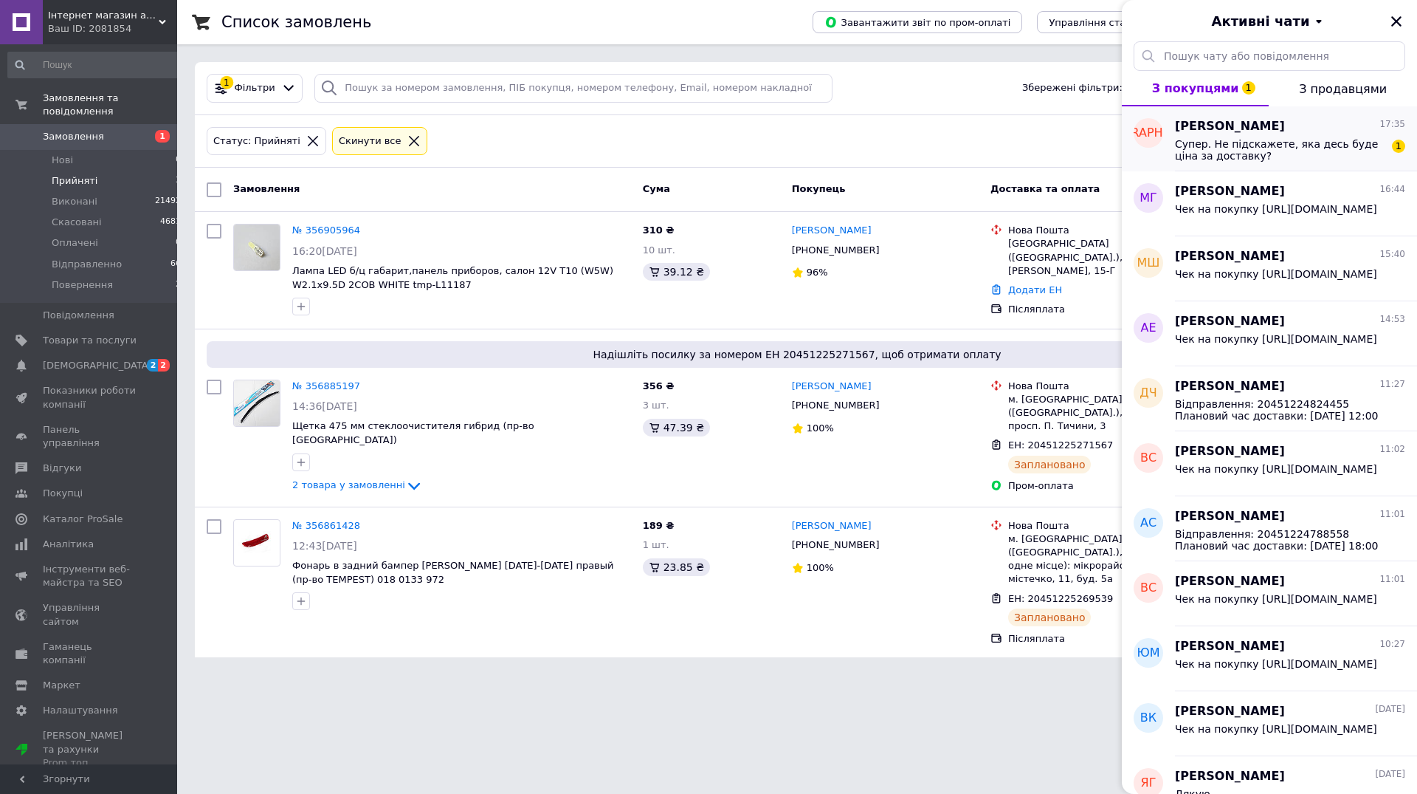
click at [1287, 148] on span "Супер. Не підскажете, яка десь буде ціна за доставку?" at bounding box center [1280, 150] width 210 height 24
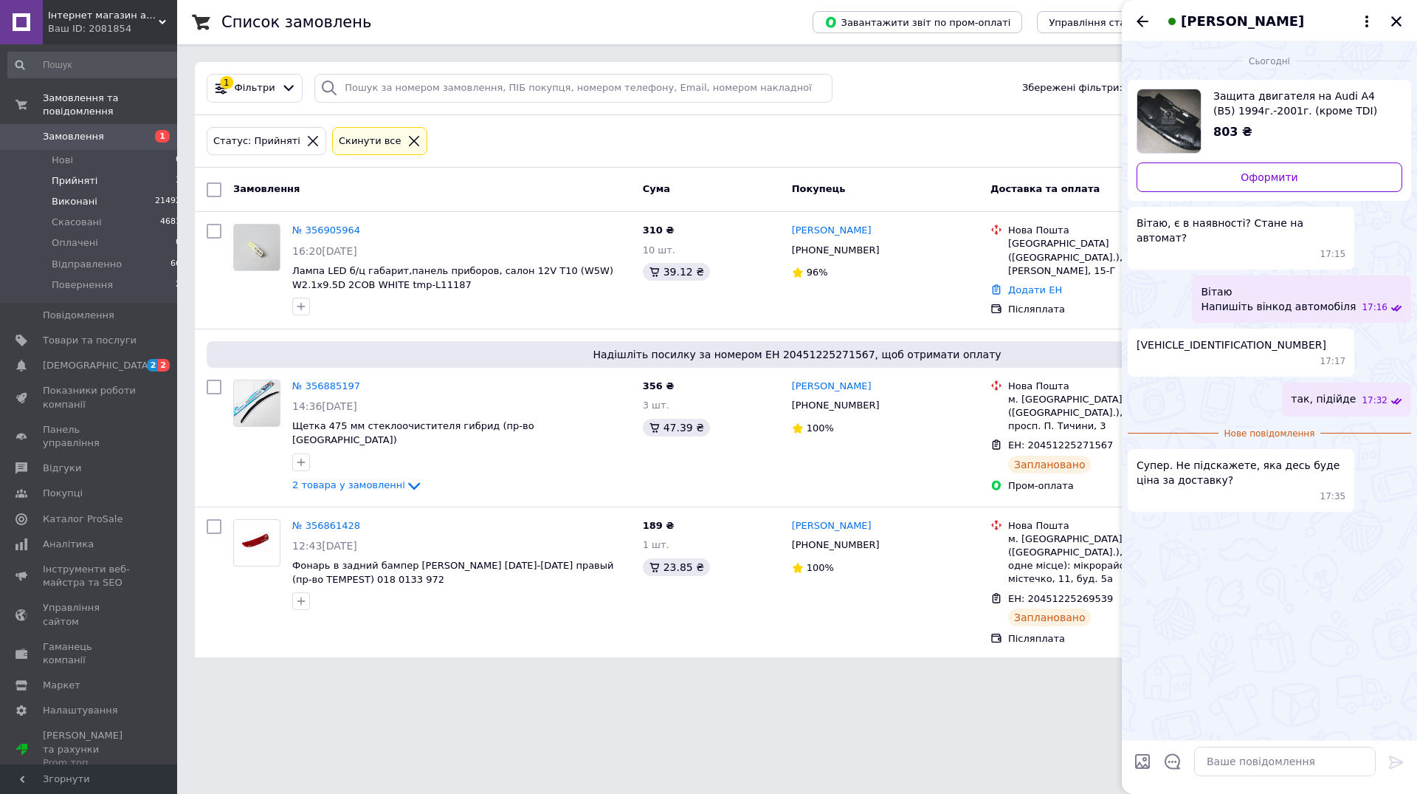
click at [86, 195] on span "Виконані" at bounding box center [75, 201] width 46 height 13
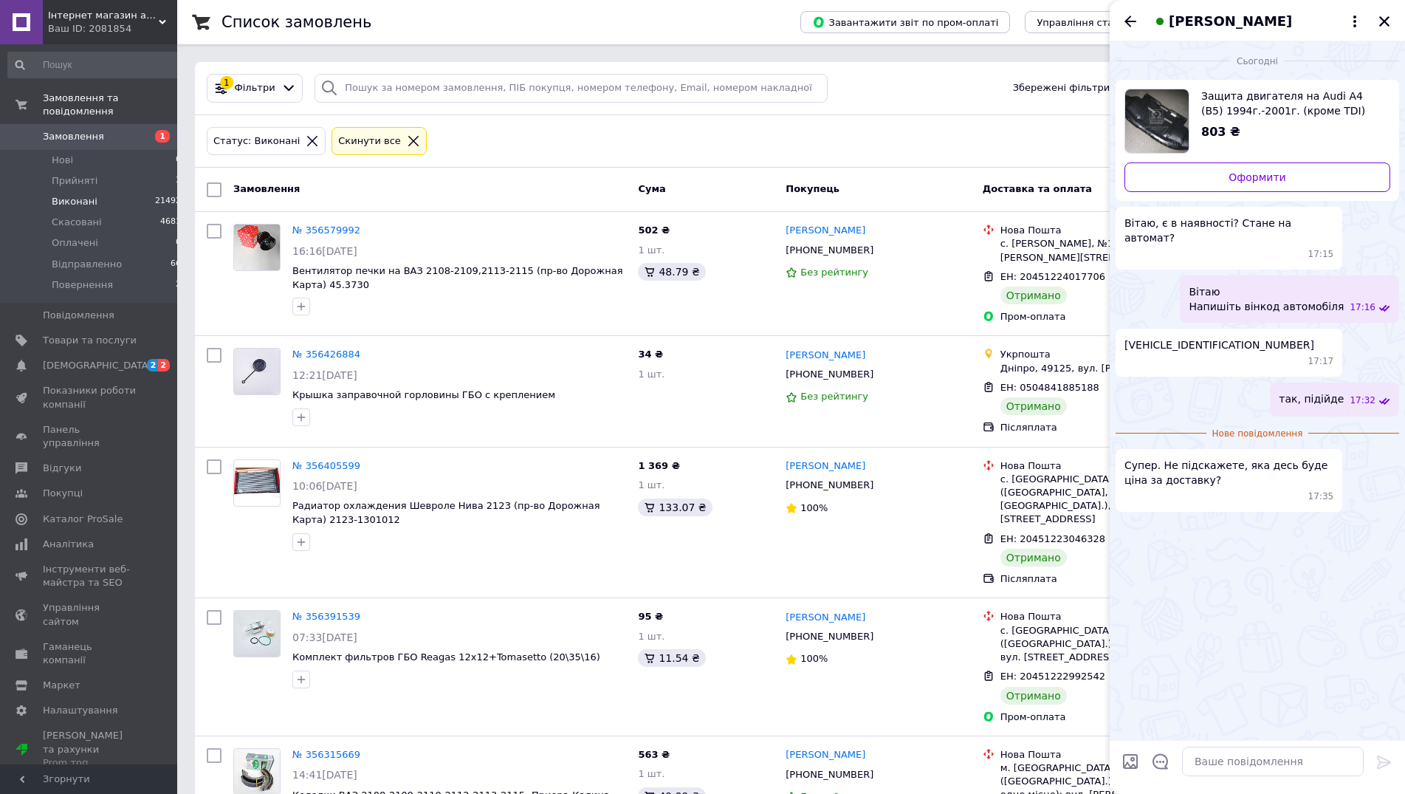
click at [1394, 20] on div "[PERSON_NAME]" at bounding box center [1256, 20] width 295 height 41
click at [1380, 26] on icon "Закрити" at bounding box center [1384, 21] width 10 height 10
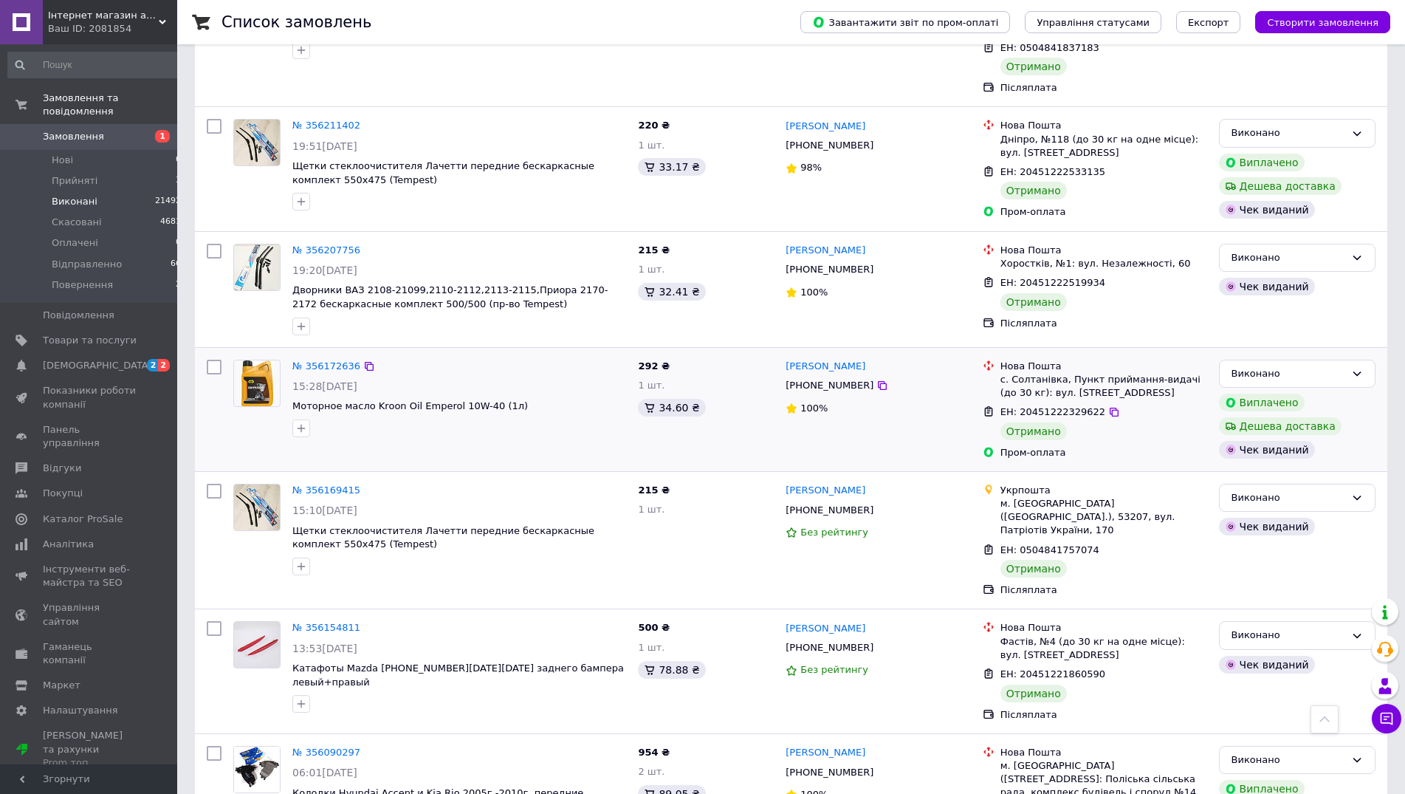
scroll to position [1945, 0]
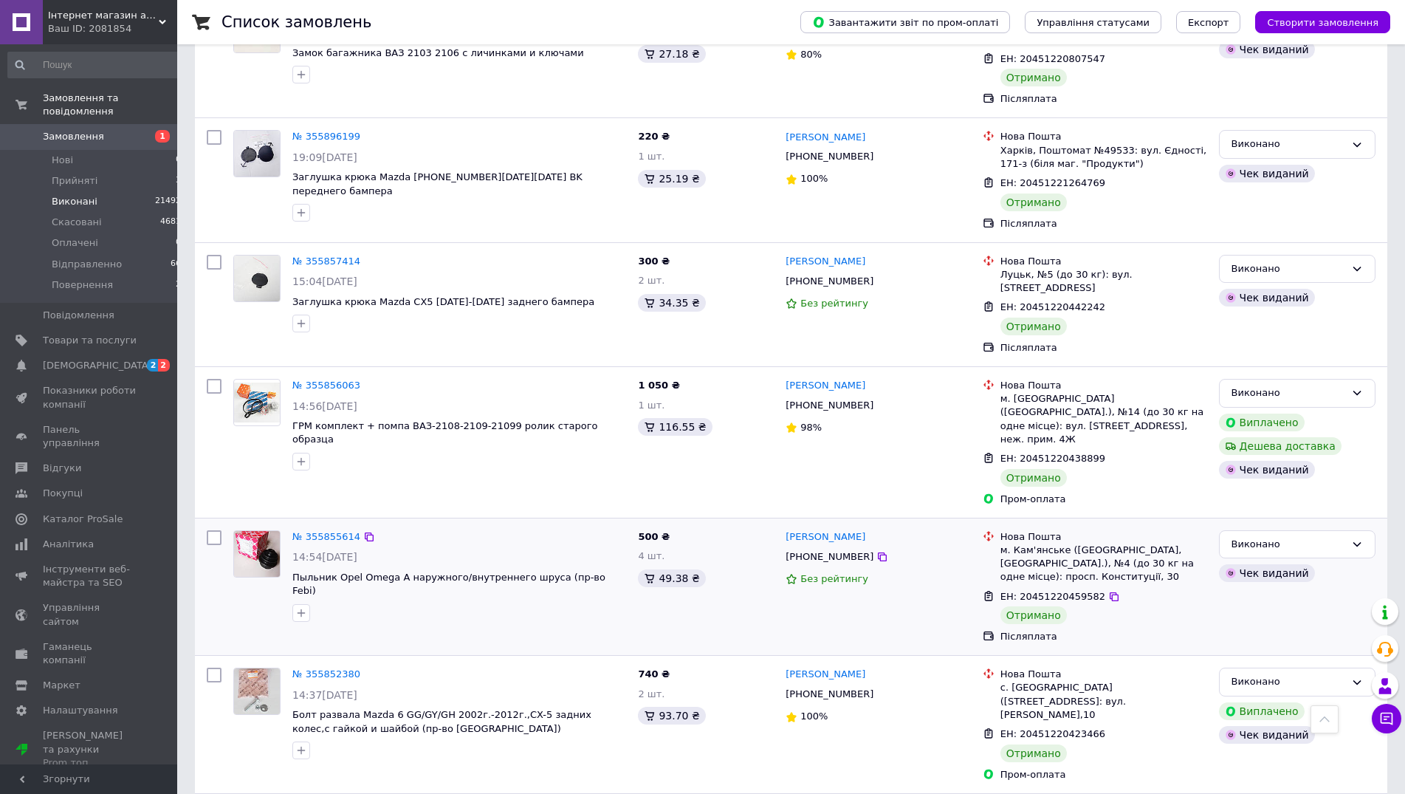
scroll to position [1977, 0]
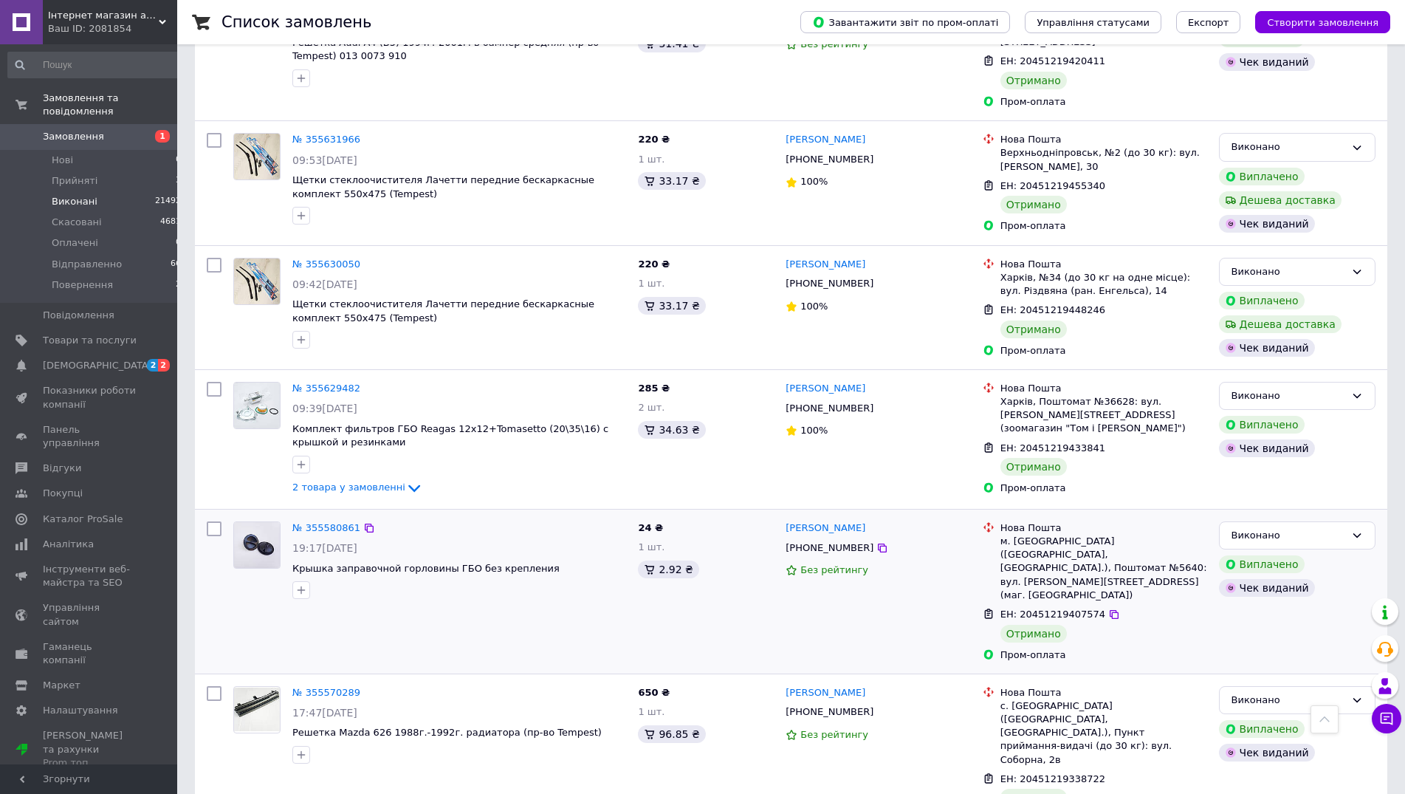
scroll to position [2030, 0]
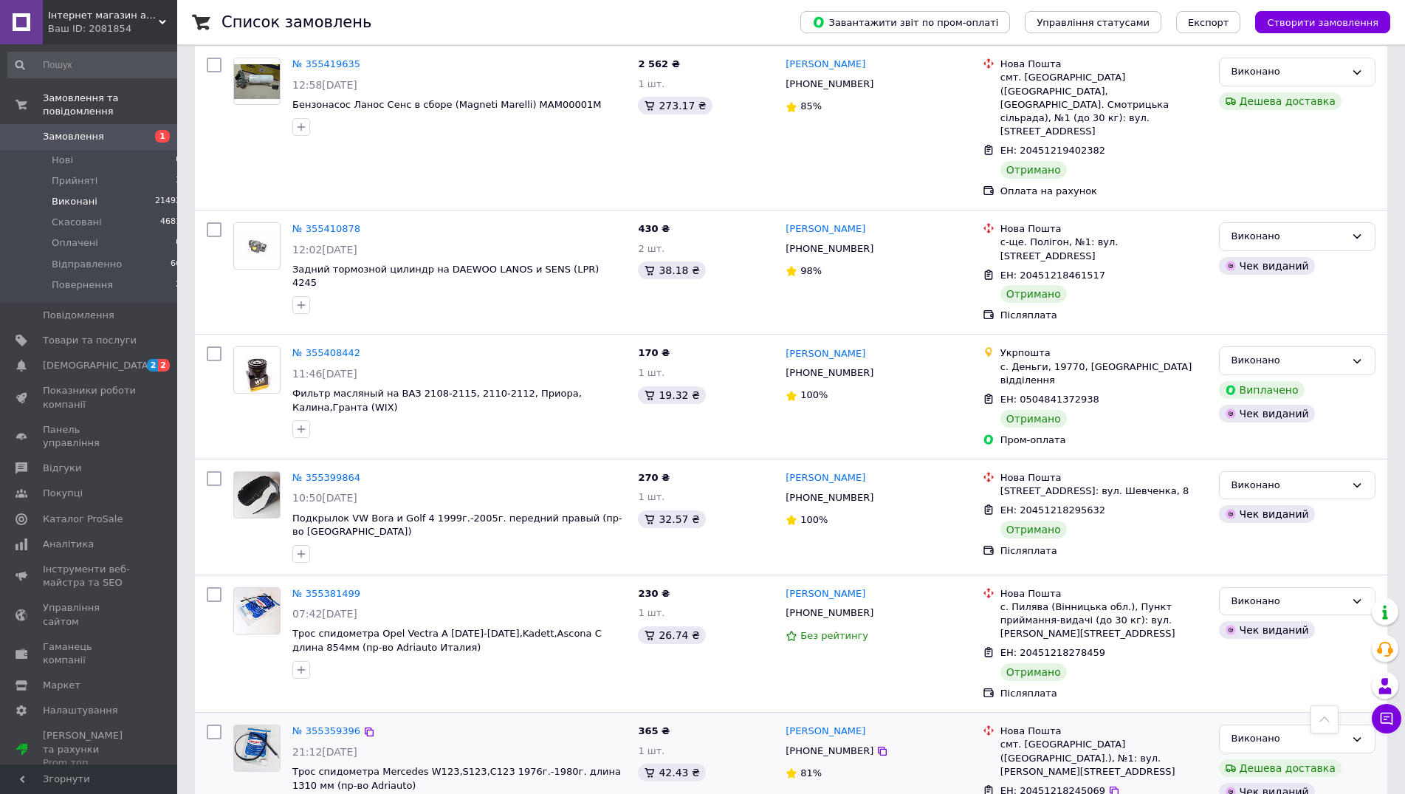
scroll to position [1998, 0]
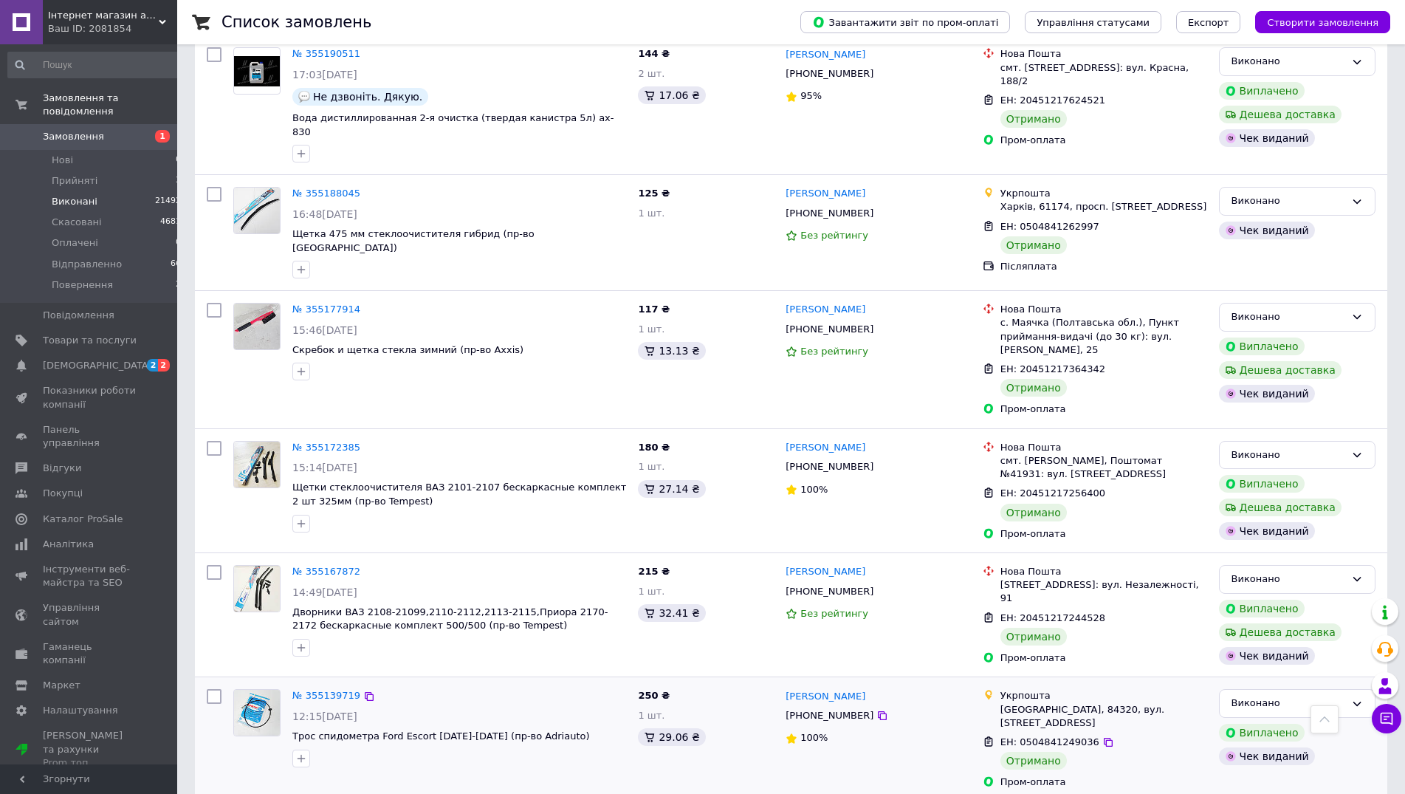
scroll to position [2023, 0]
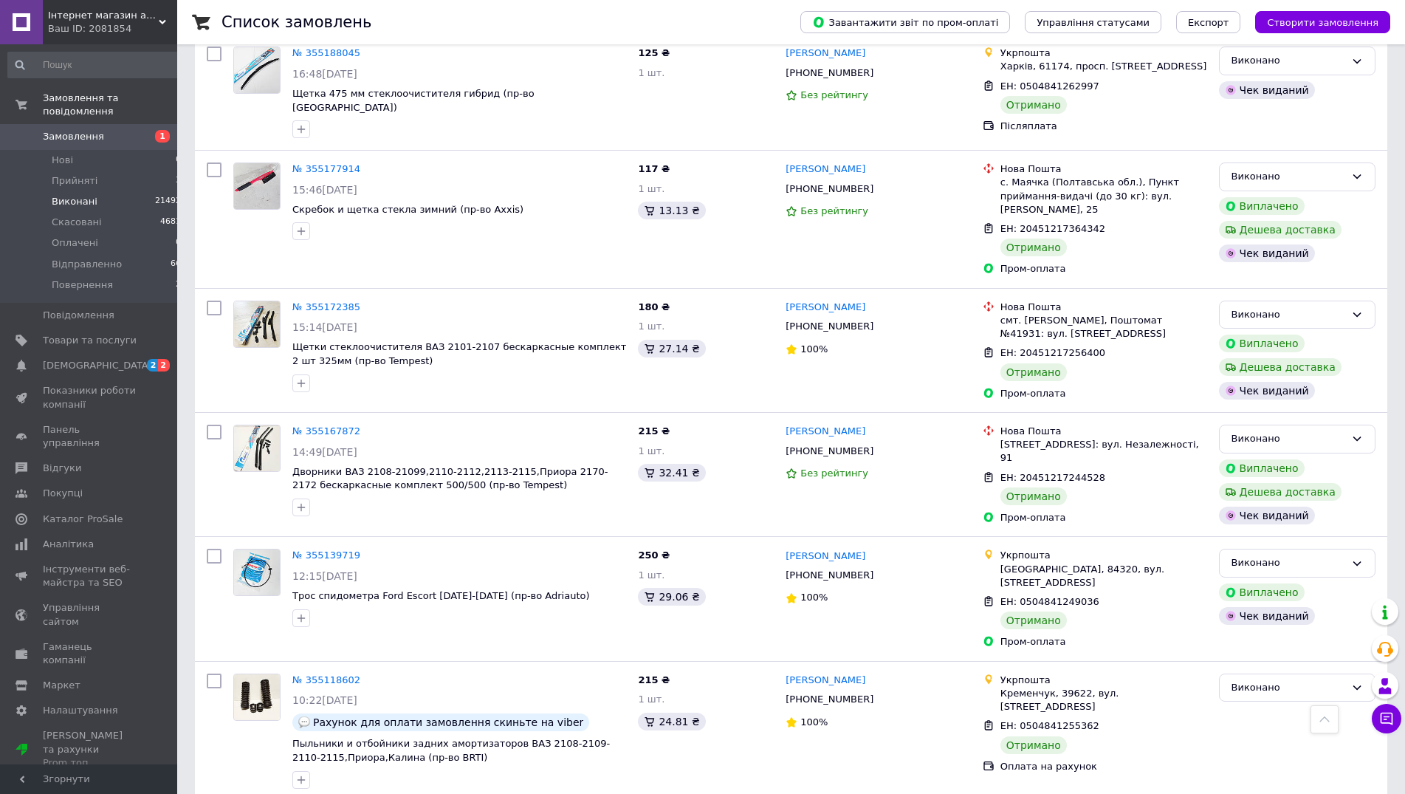
drag, startPoint x: 462, startPoint y: 761, endPoint x: 541, endPoint y: 706, distance: 96.0
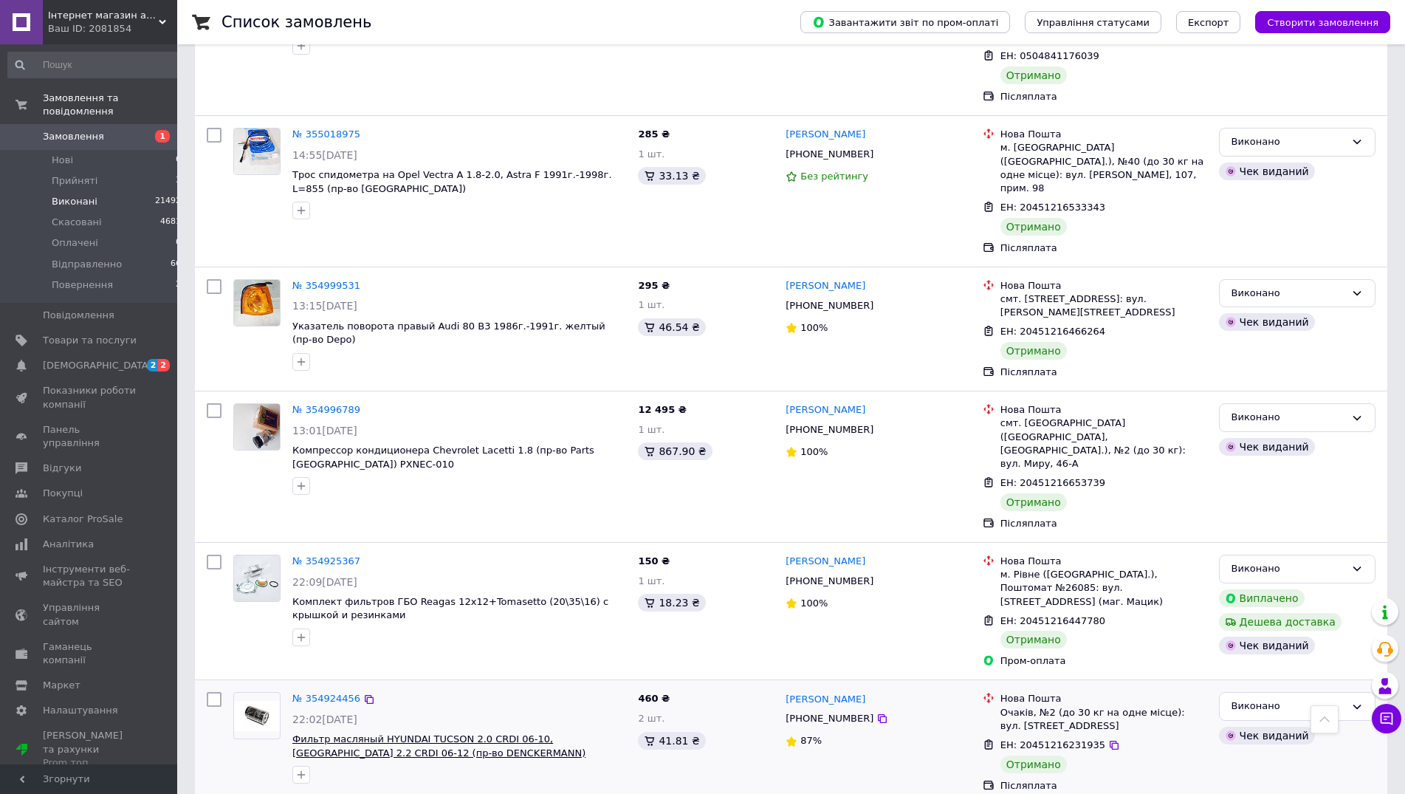
scroll to position [1986, 0]
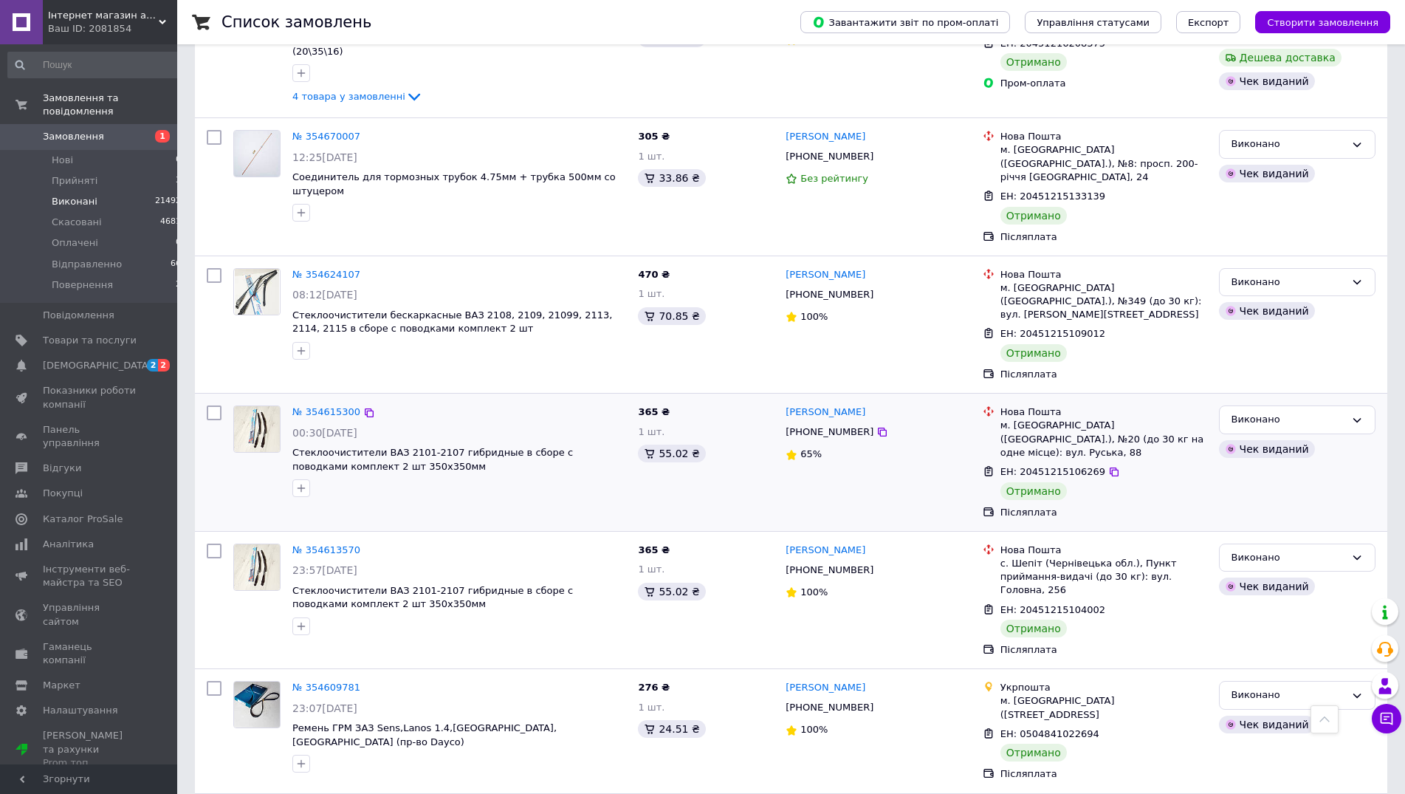
scroll to position [1961, 0]
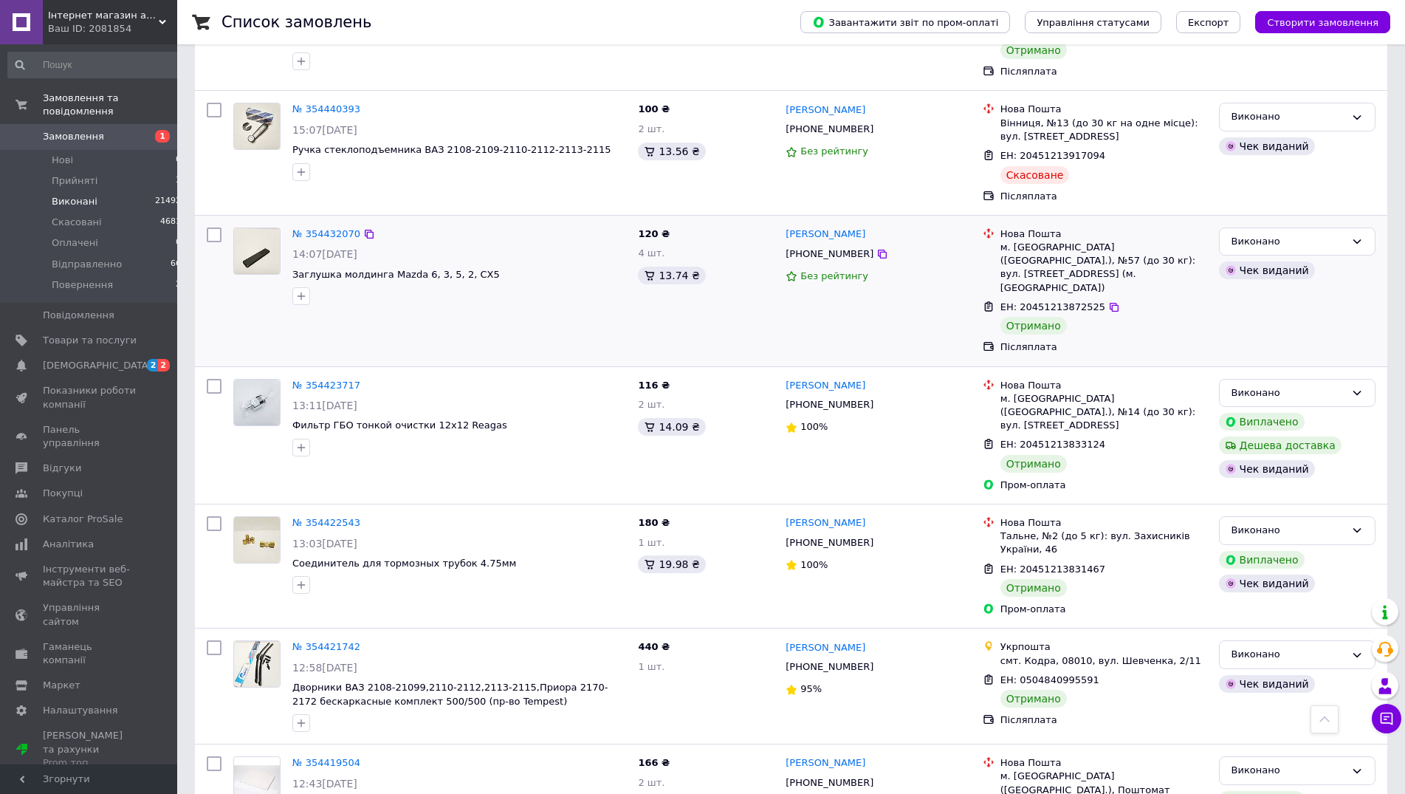
scroll to position [1967, 0]
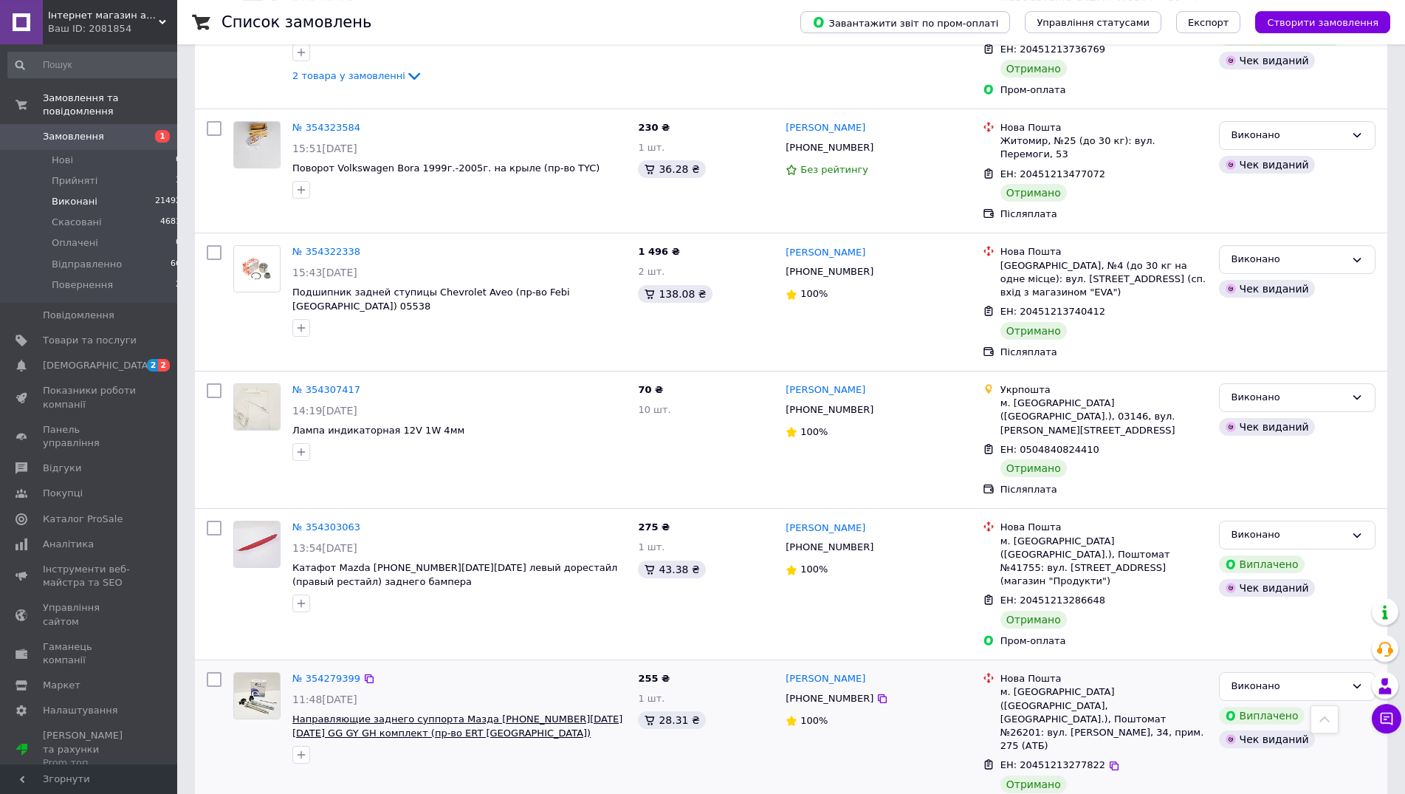
scroll to position [2085, 0]
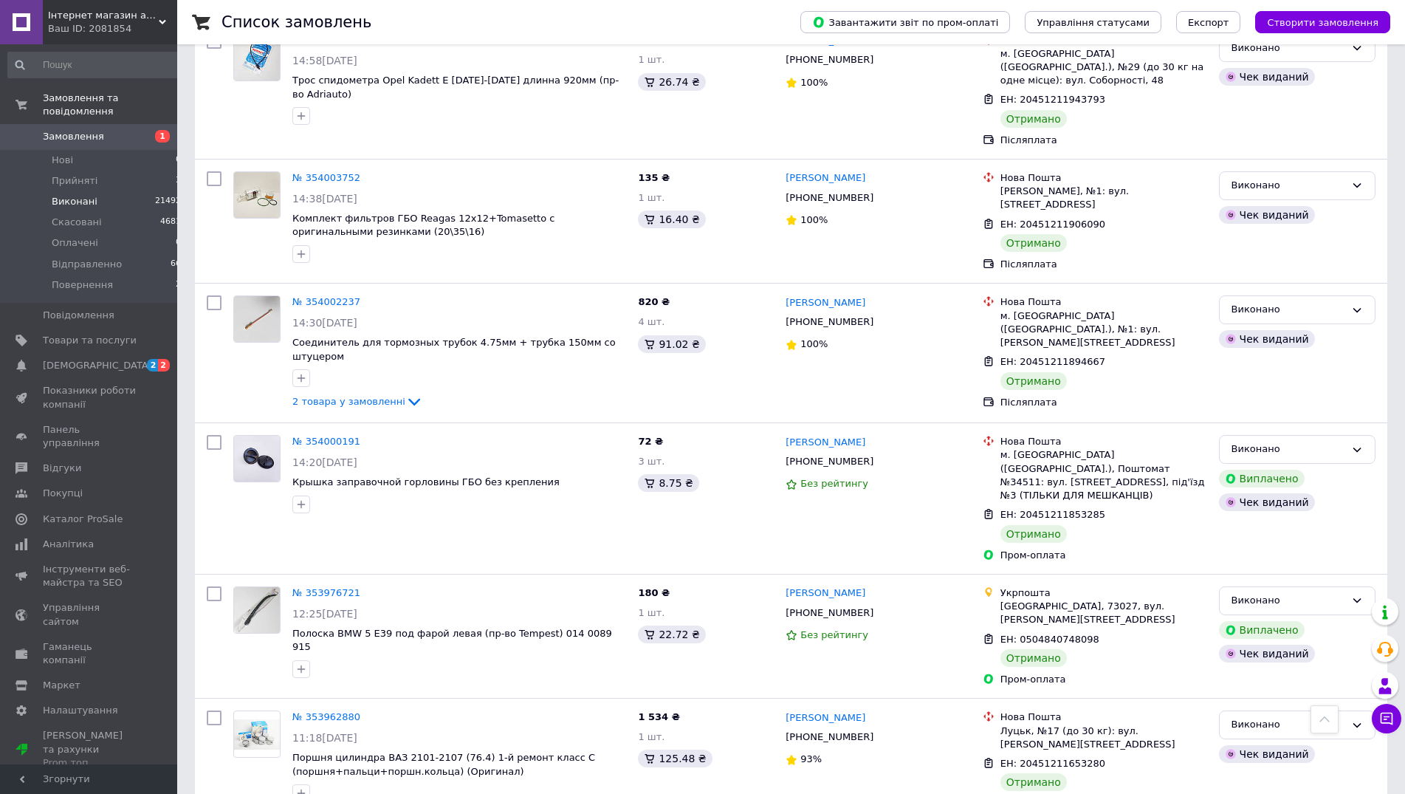
scroll to position [1970, 0]
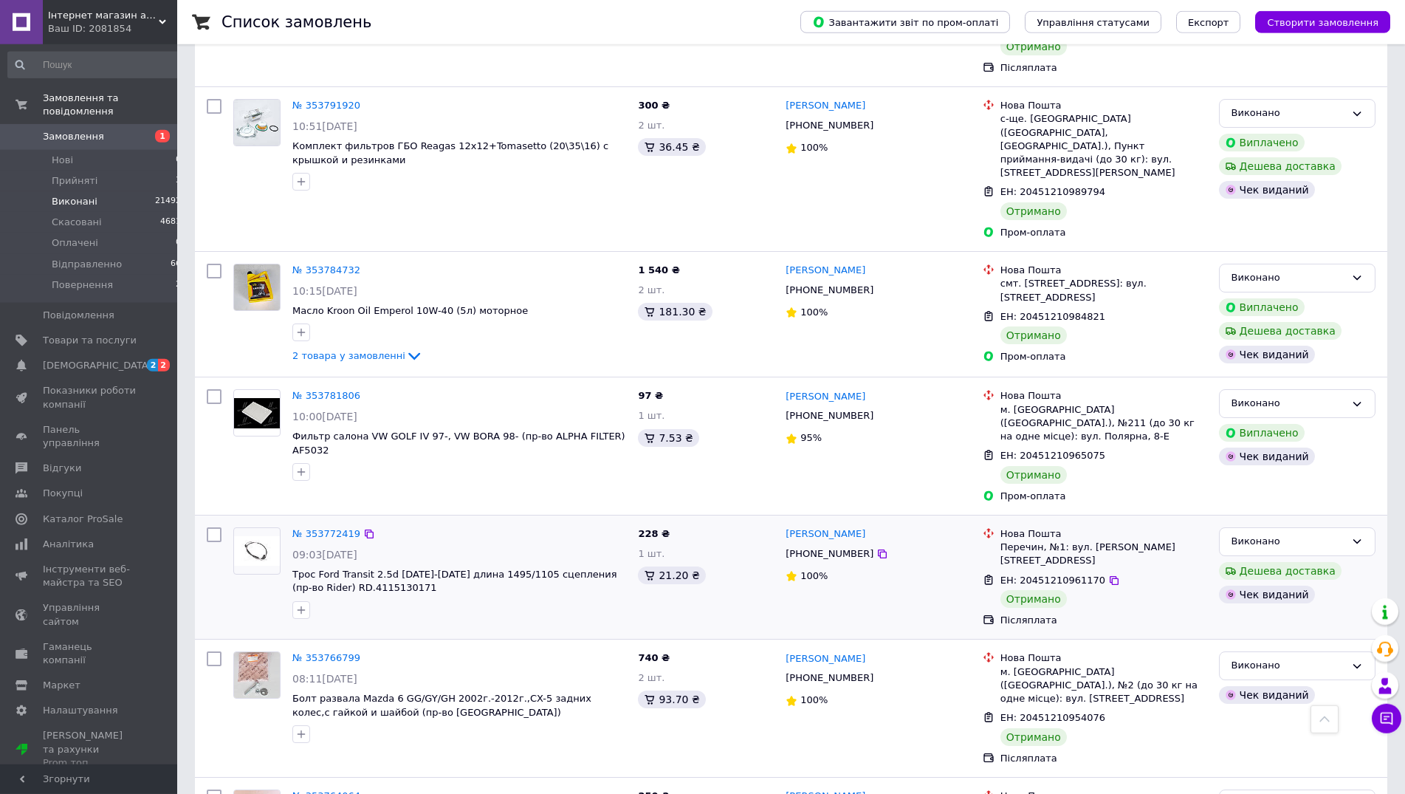
scroll to position [1975, 0]
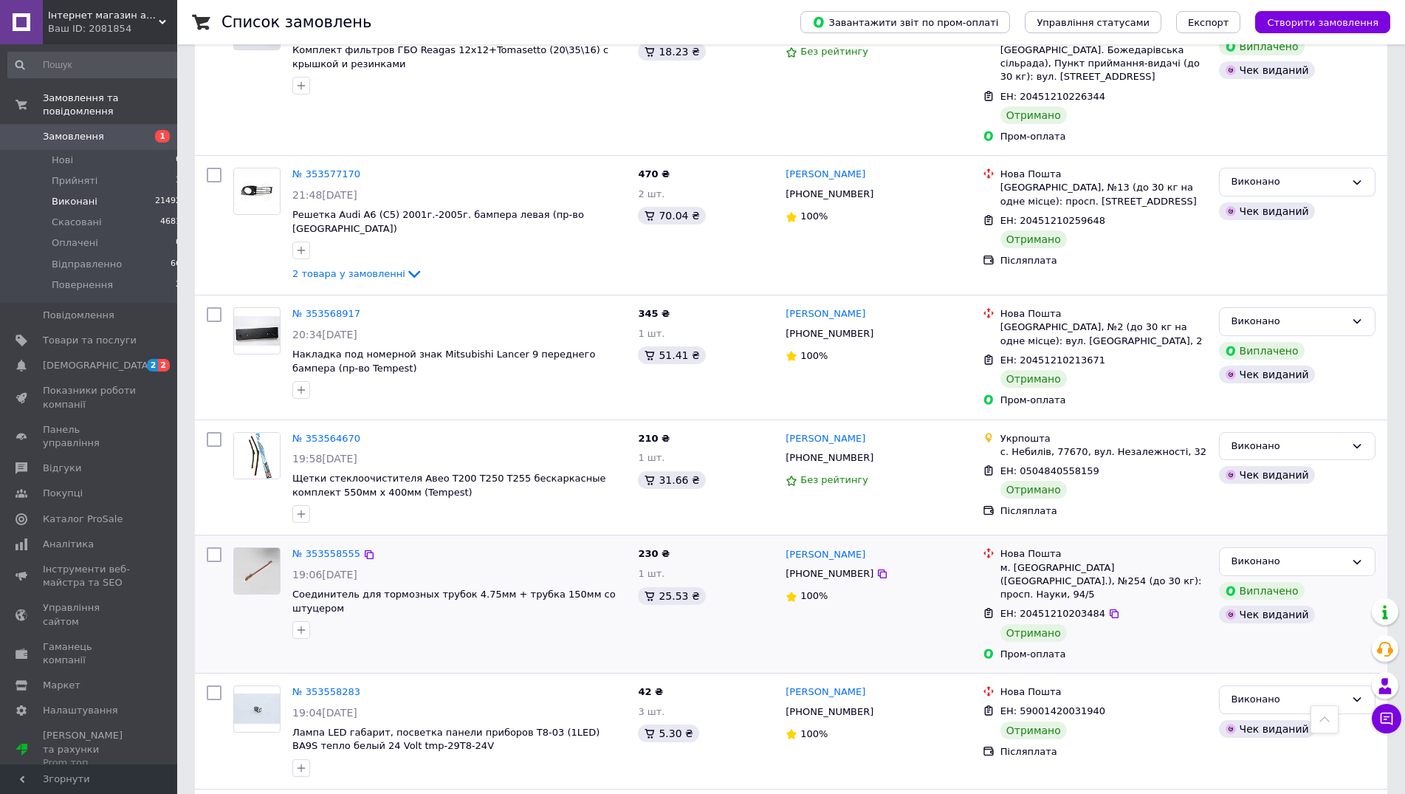
scroll to position [1979, 0]
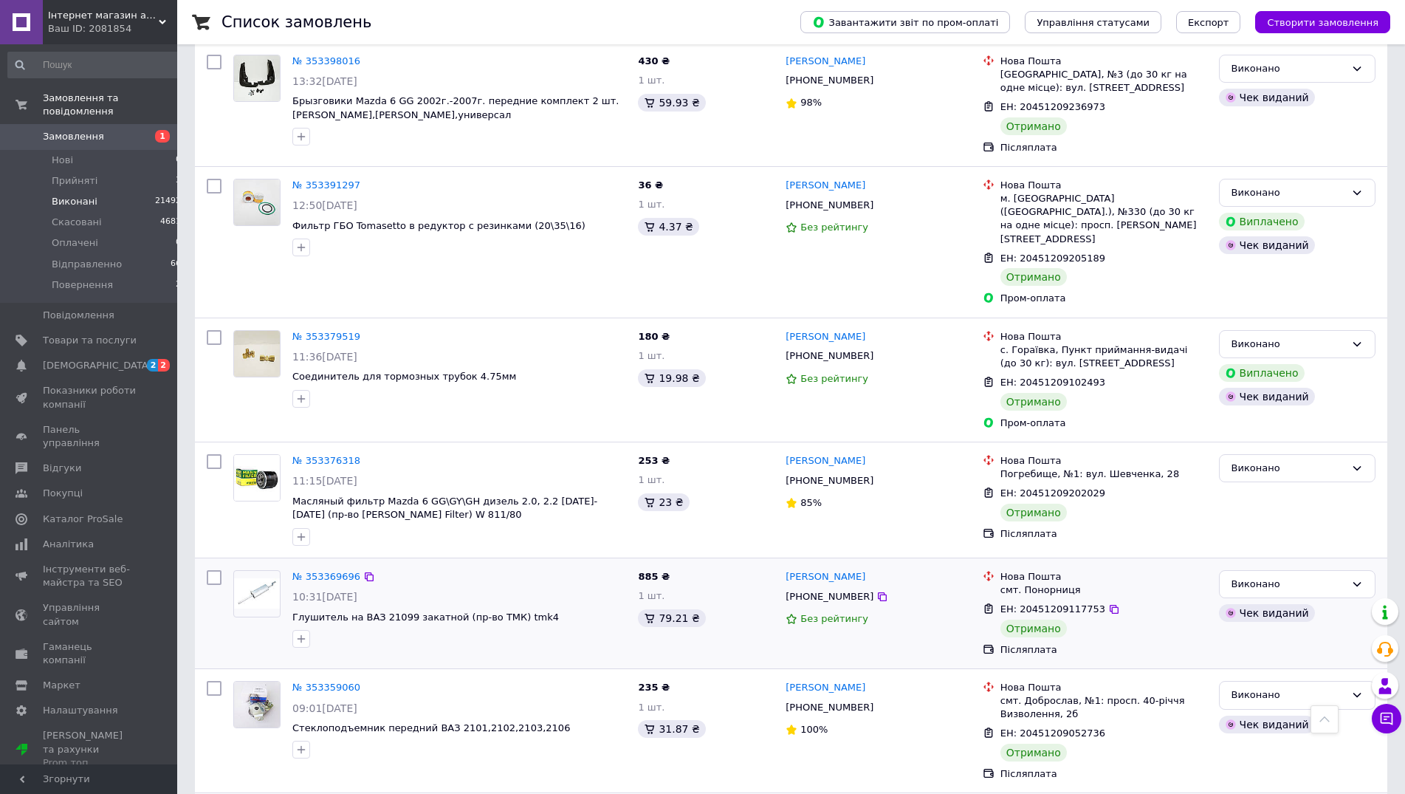
scroll to position [1966, 0]
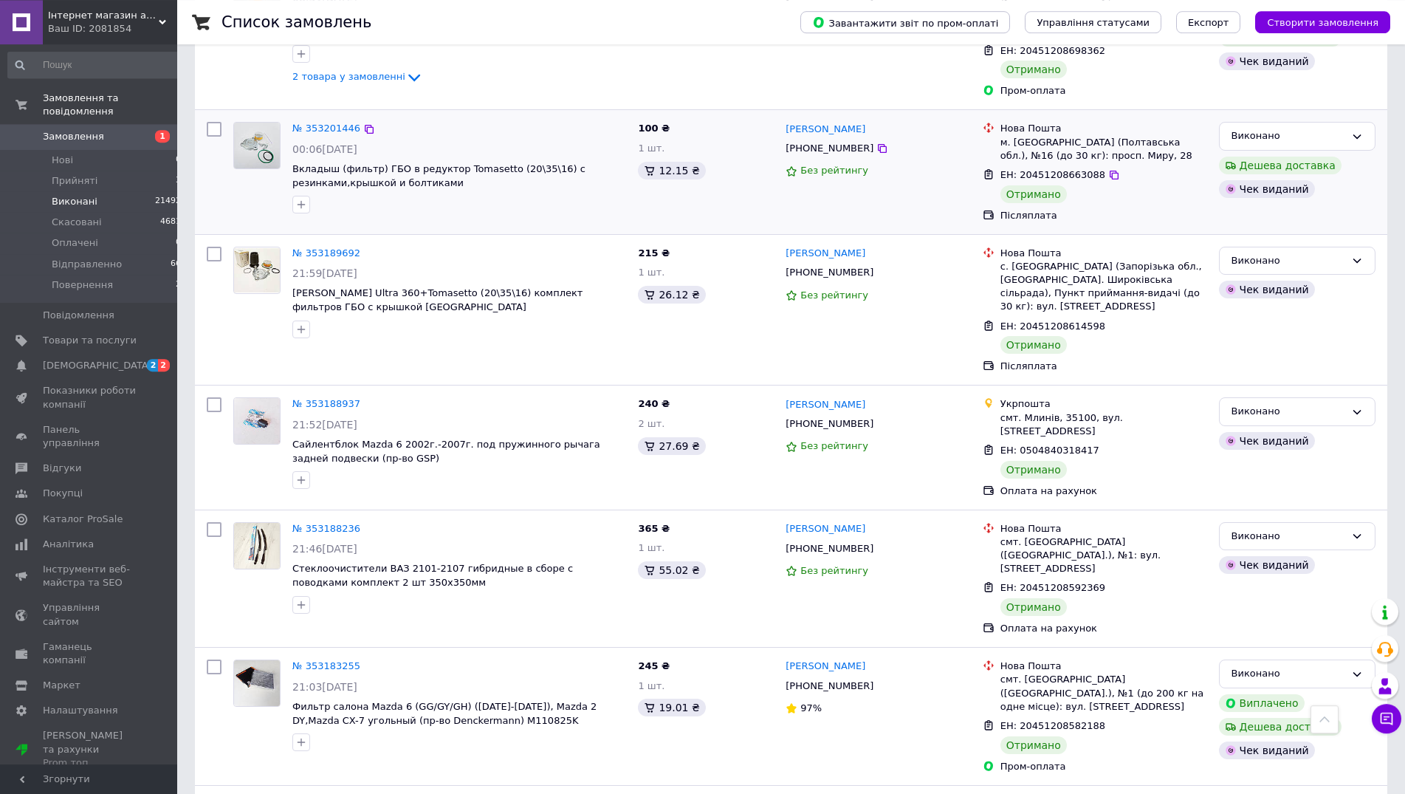
scroll to position [2045, 0]
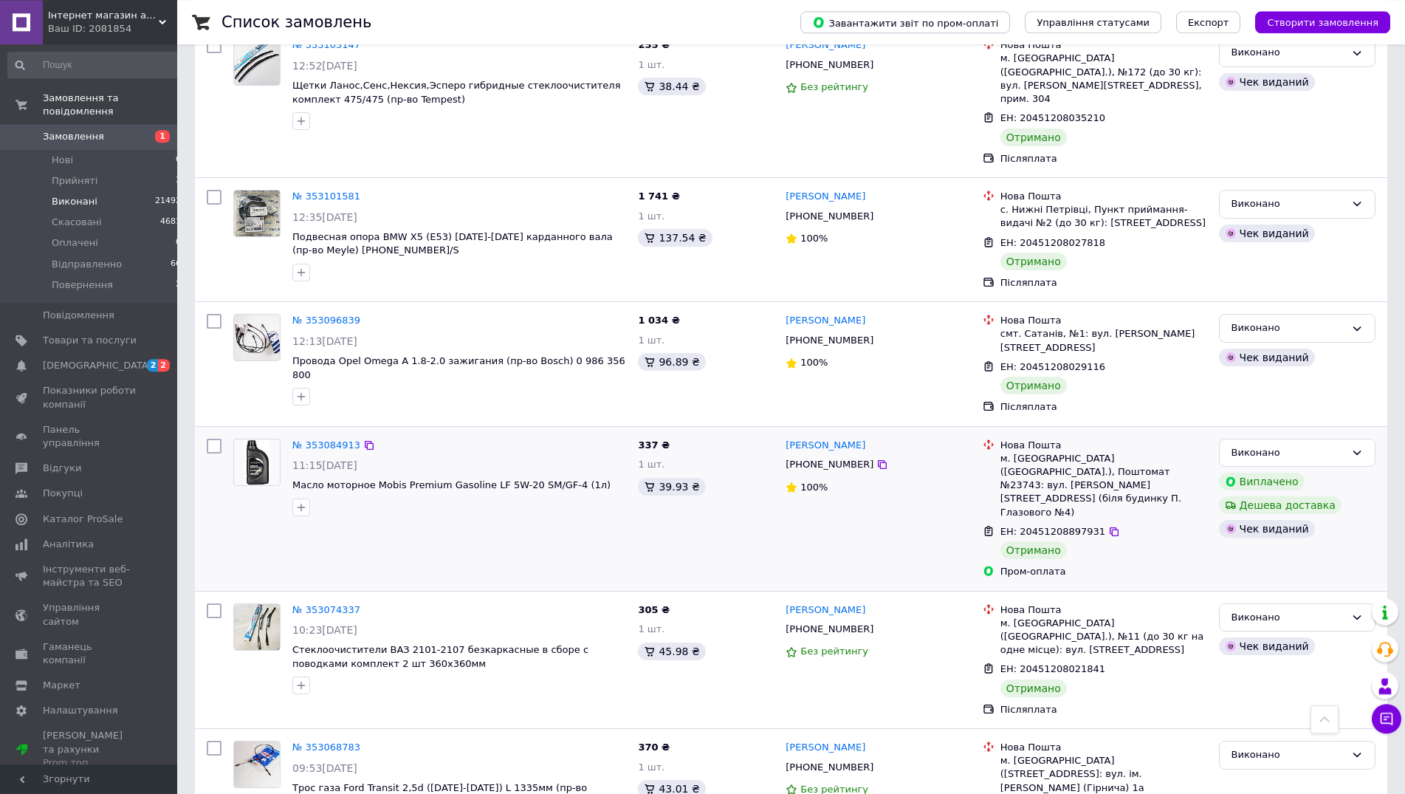
scroll to position [1975, 0]
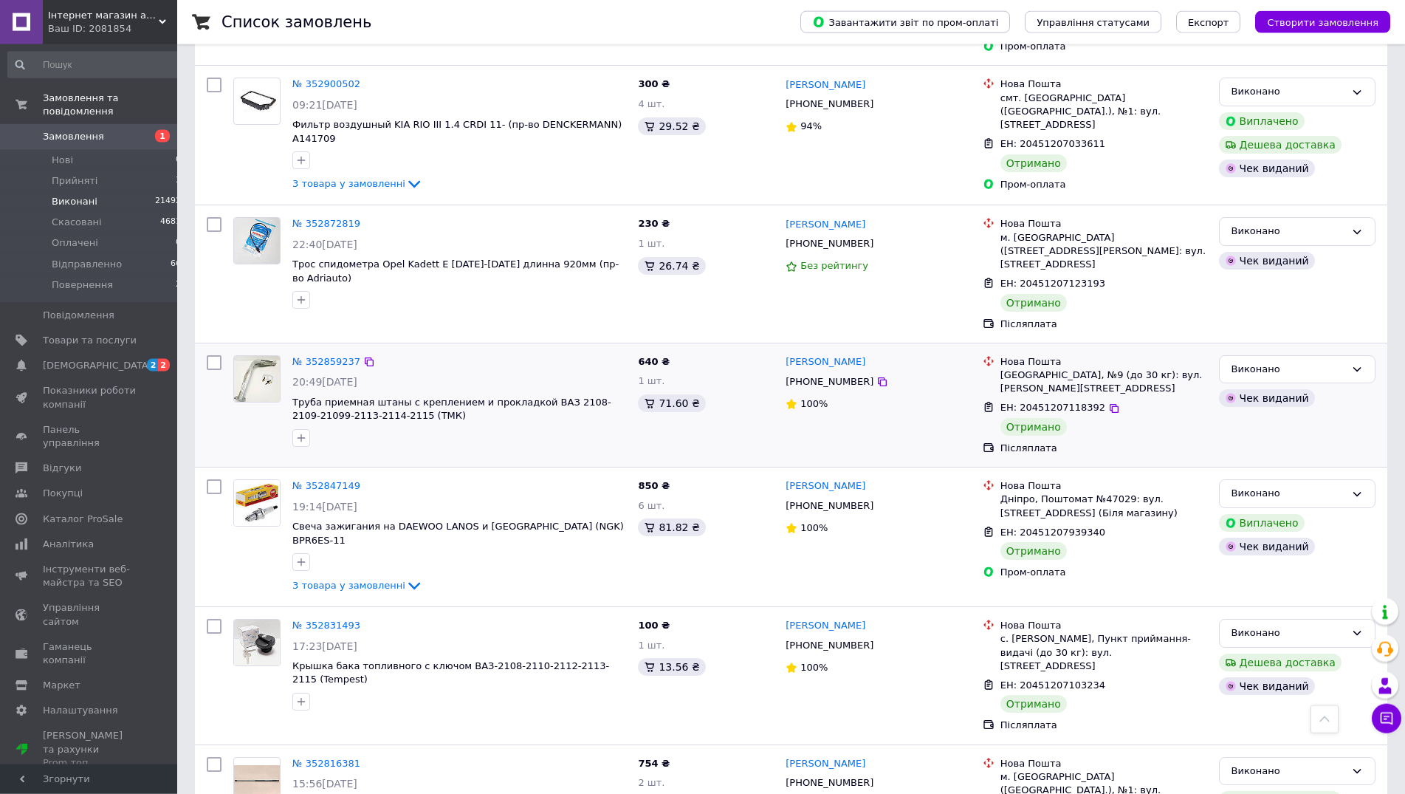
scroll to position [2028, 0]
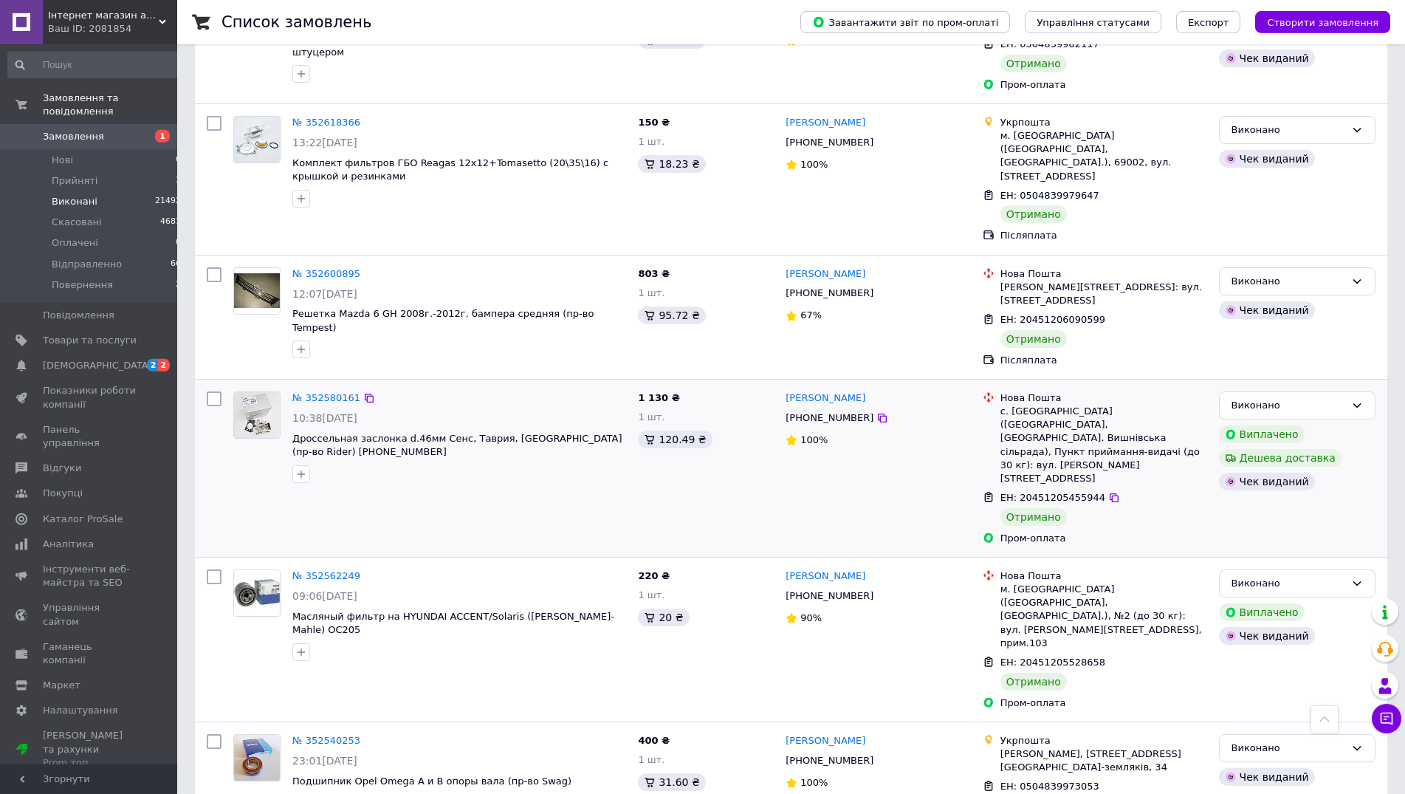
scroll to position [1967, 0]
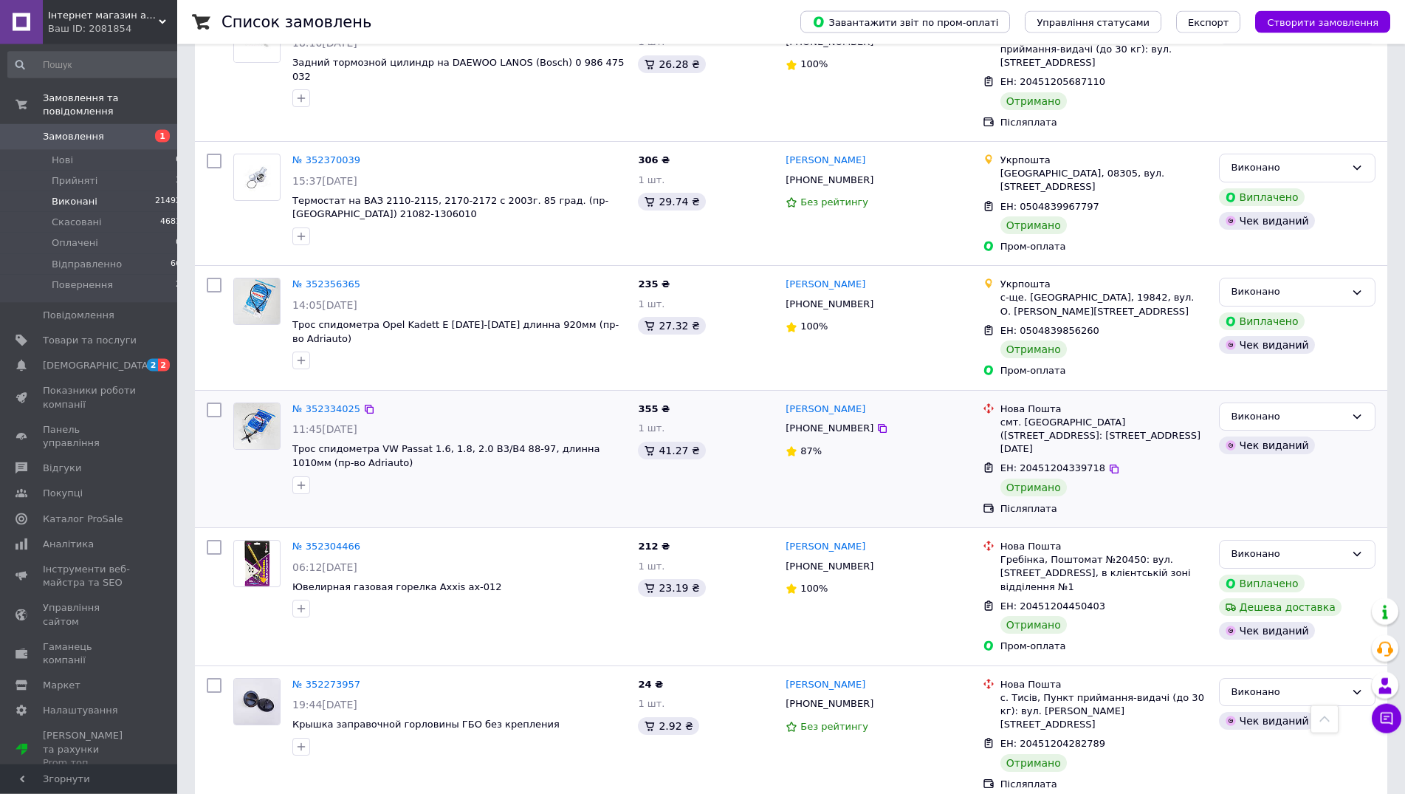
scroll to position [2031, 0]
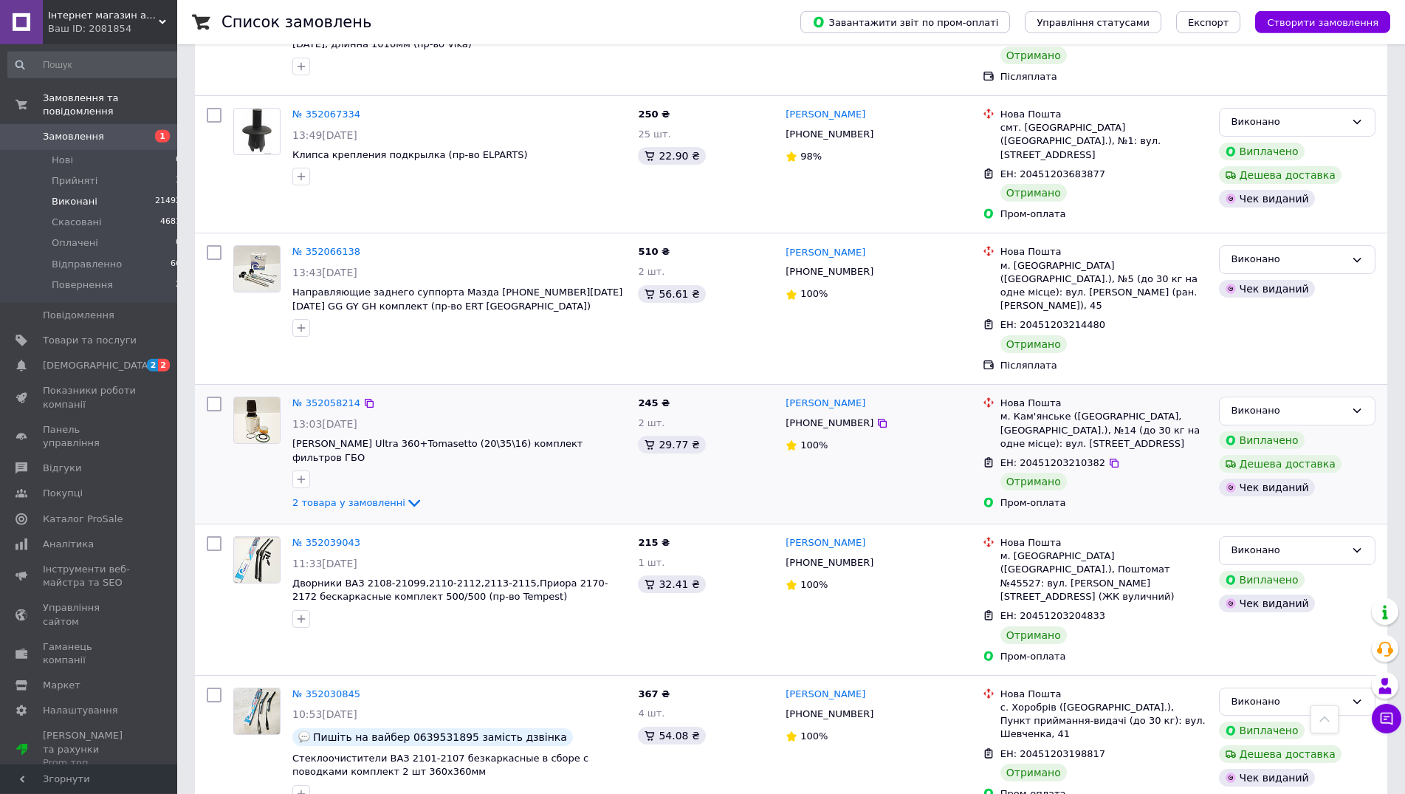
scroll to position [2092, 0]
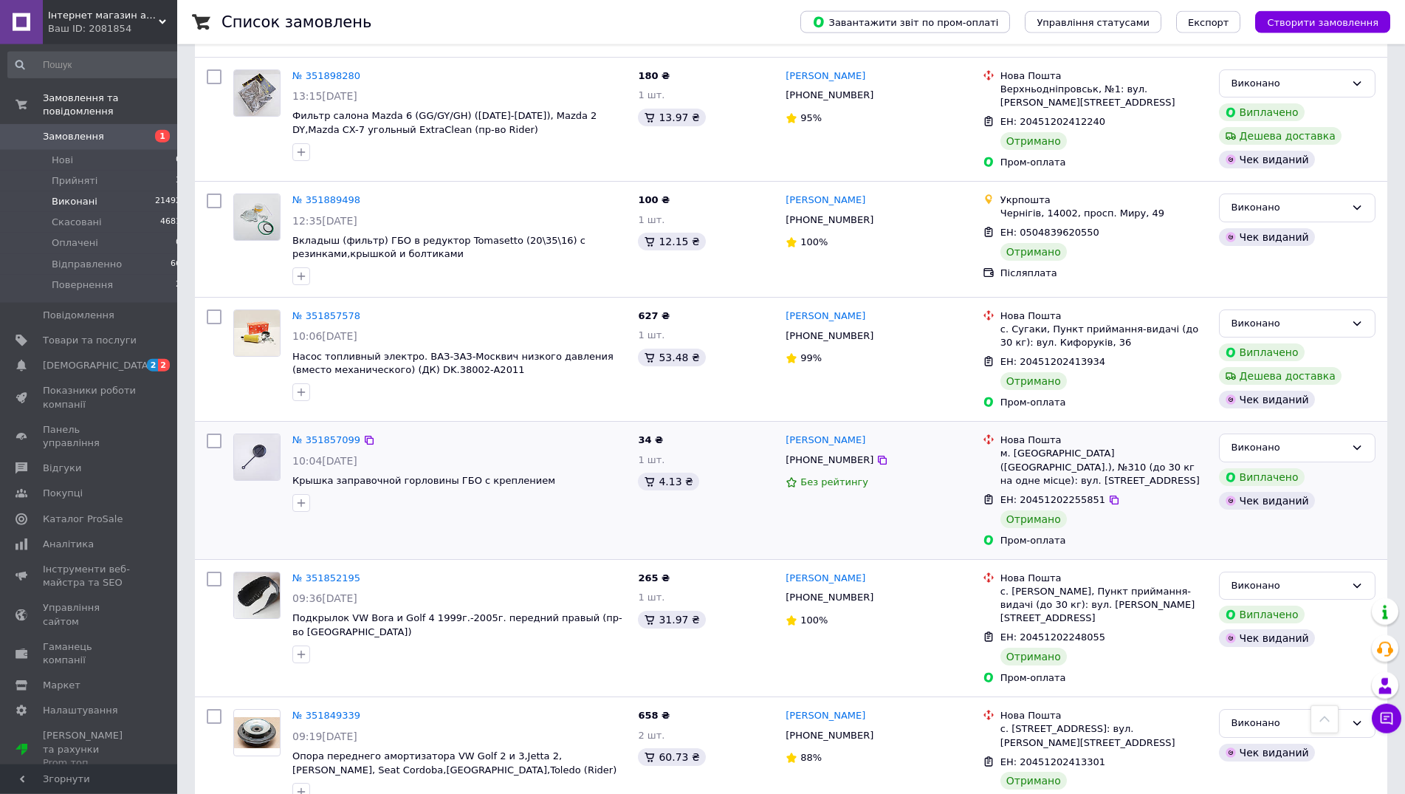
scroll to position [2032, 0]
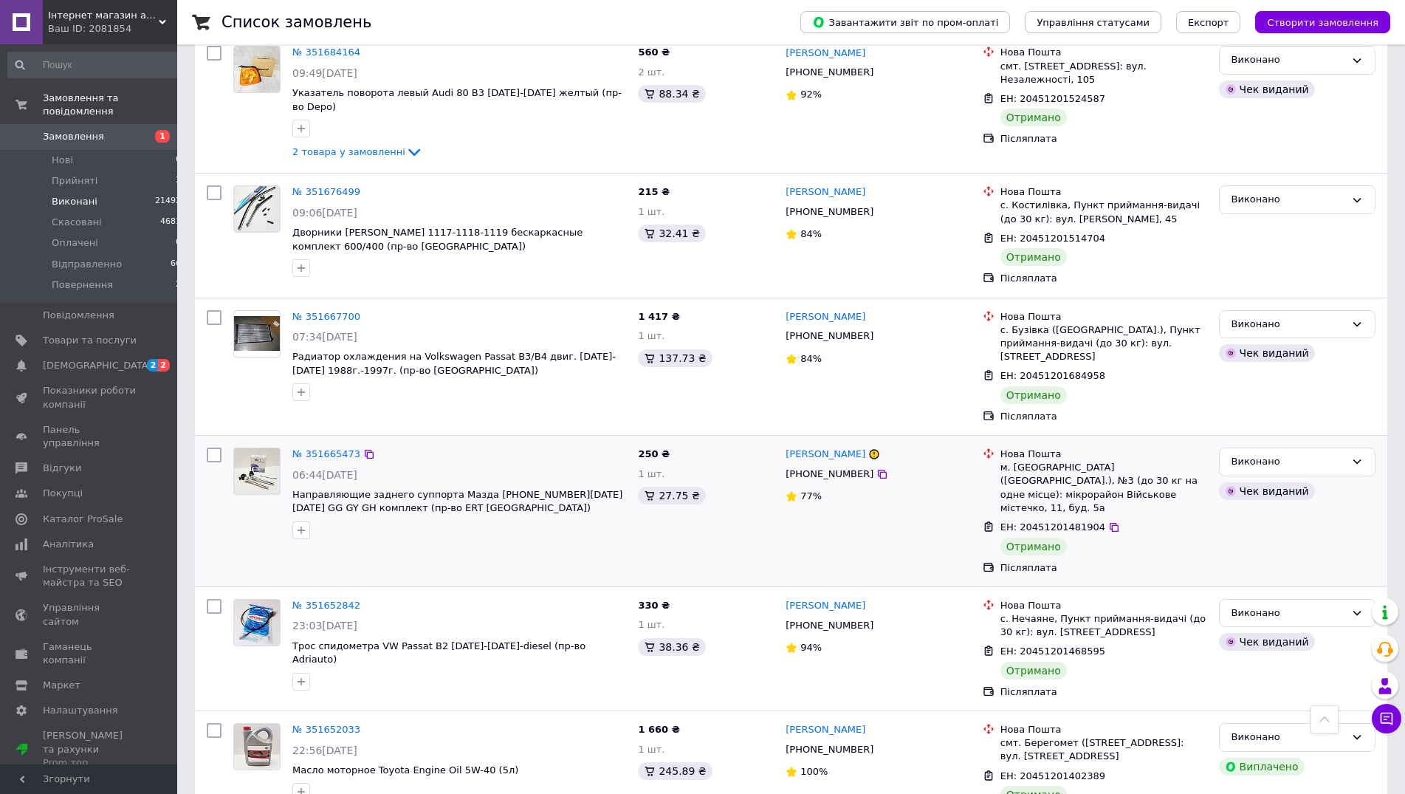
scroll to position [1960, 0]
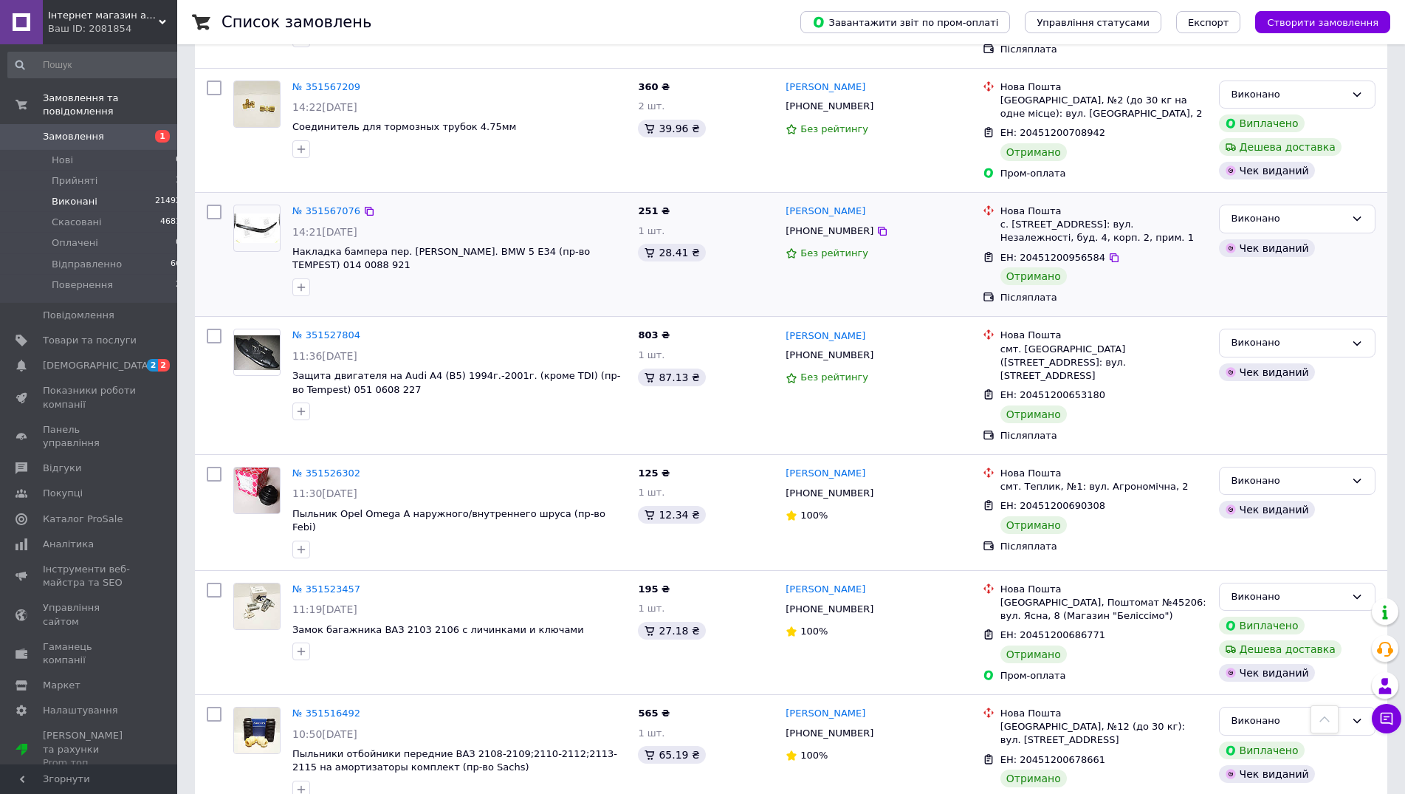
scroll to position [979, 0]
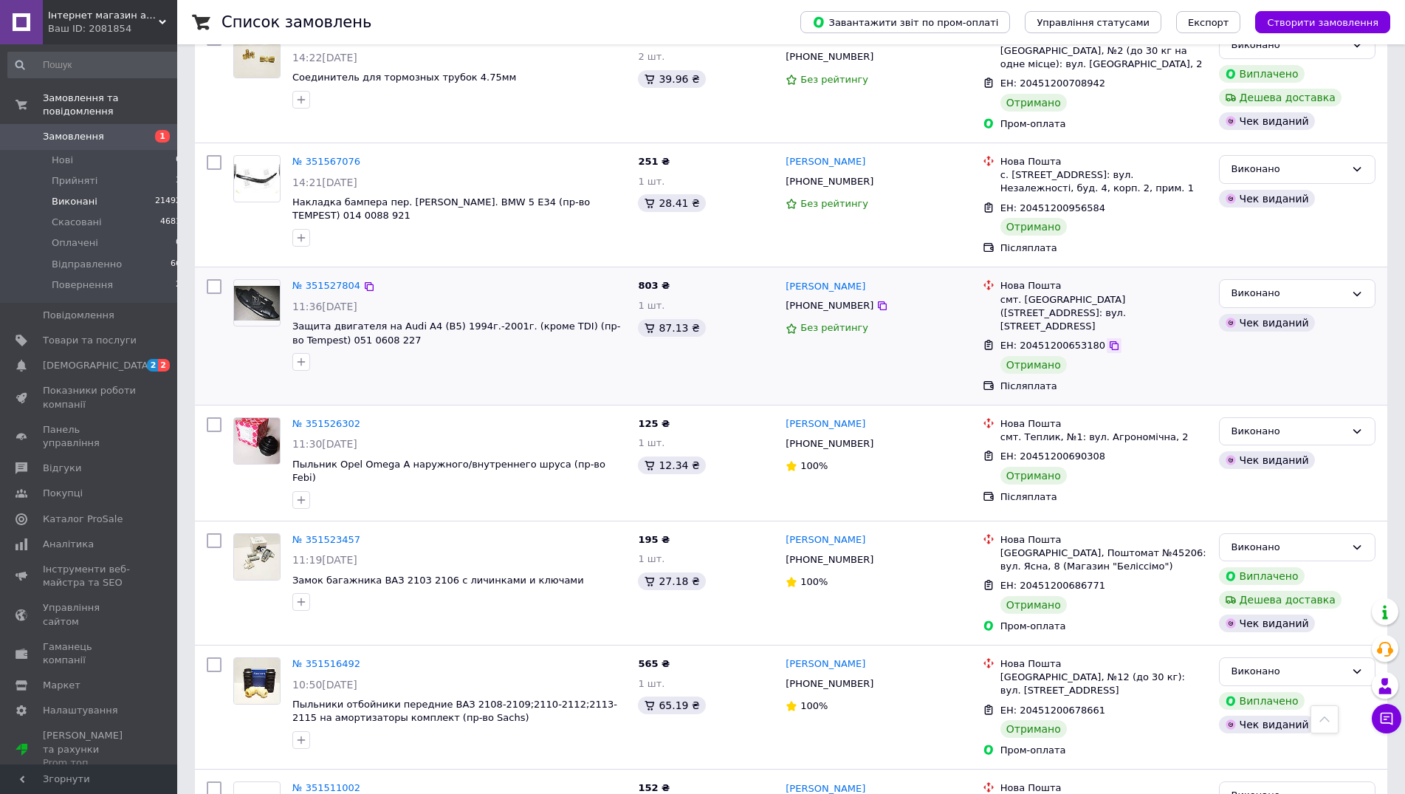
click at [1108, 340] on icon at bounding box center [1114, 346] width 12 height 12
click at [1382, 718] on icon at bounding box center [1386, 718] width 15 height 15
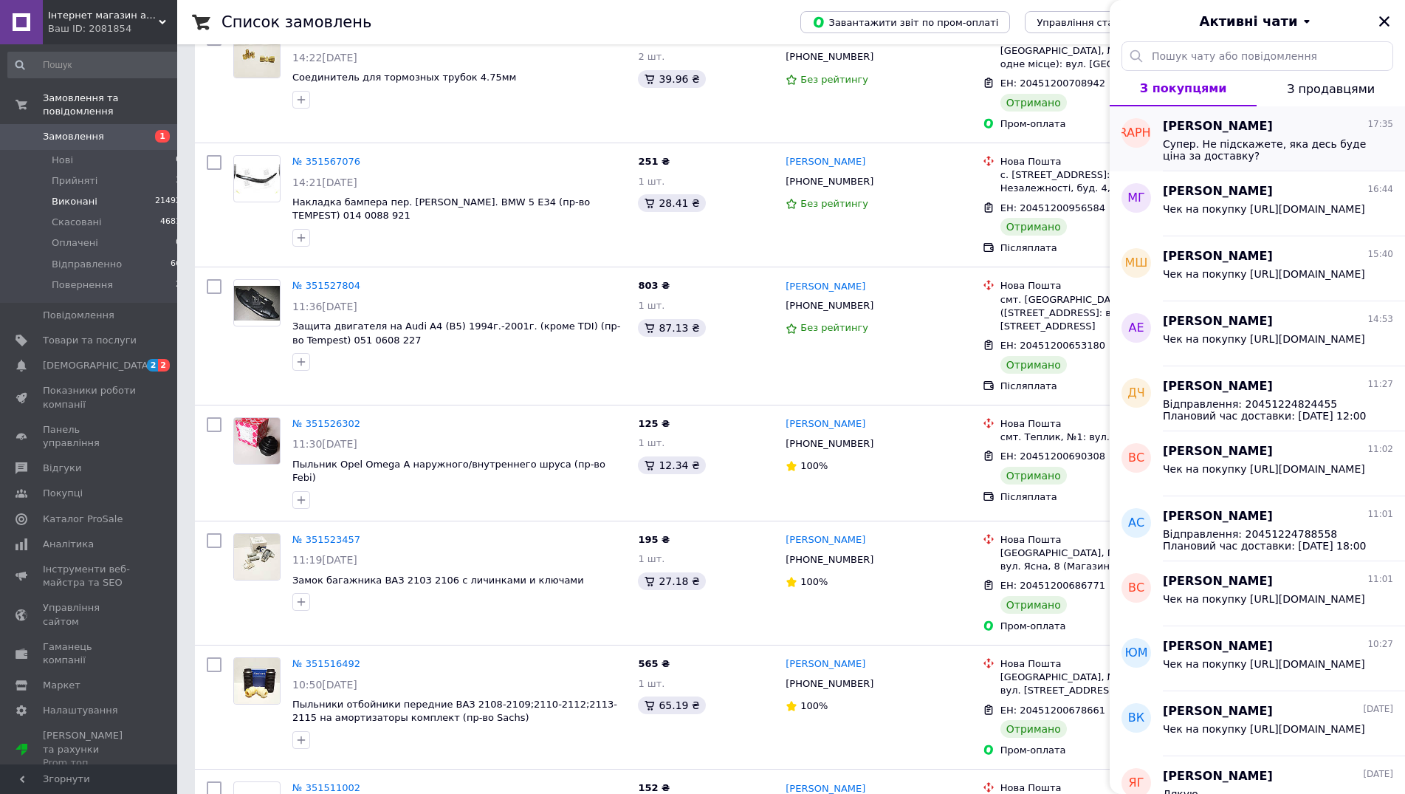
click at [1262, 145] on span "Супер. Не підскажете, яка десь буде ціна за доставку?" at bounding box center [1268, 150] width 210 height 24
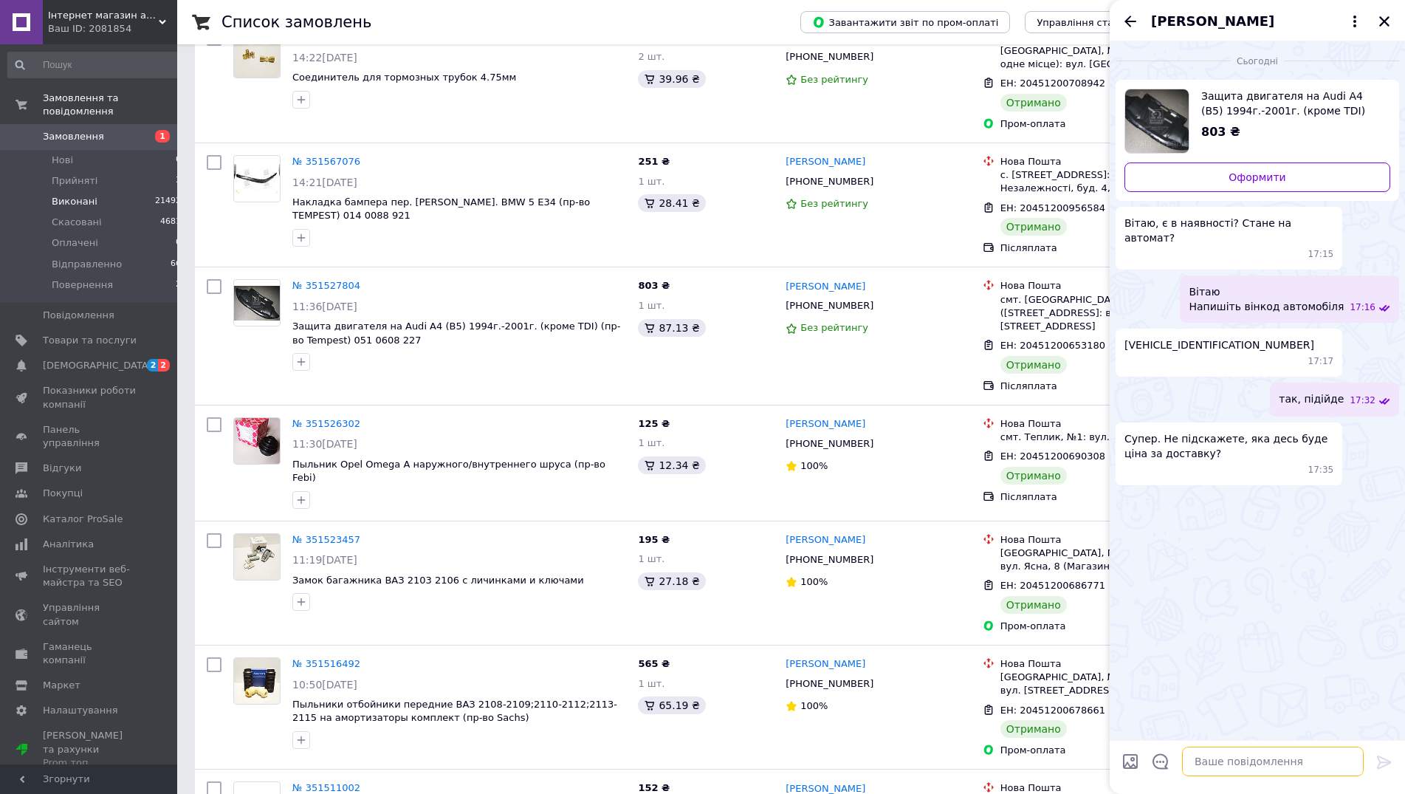
click at [1230, 766] on textarea at bounding box center [1273, 761] width 182 height 30
type textarea "Приблизно 200-250 грн"
click at [1390, 757] on icon at bounding box center [1384, 762] width 18 height 18
click at [1380, 24] on icon "Закрити" at bounding box center [1384, 21] width 10 height 10
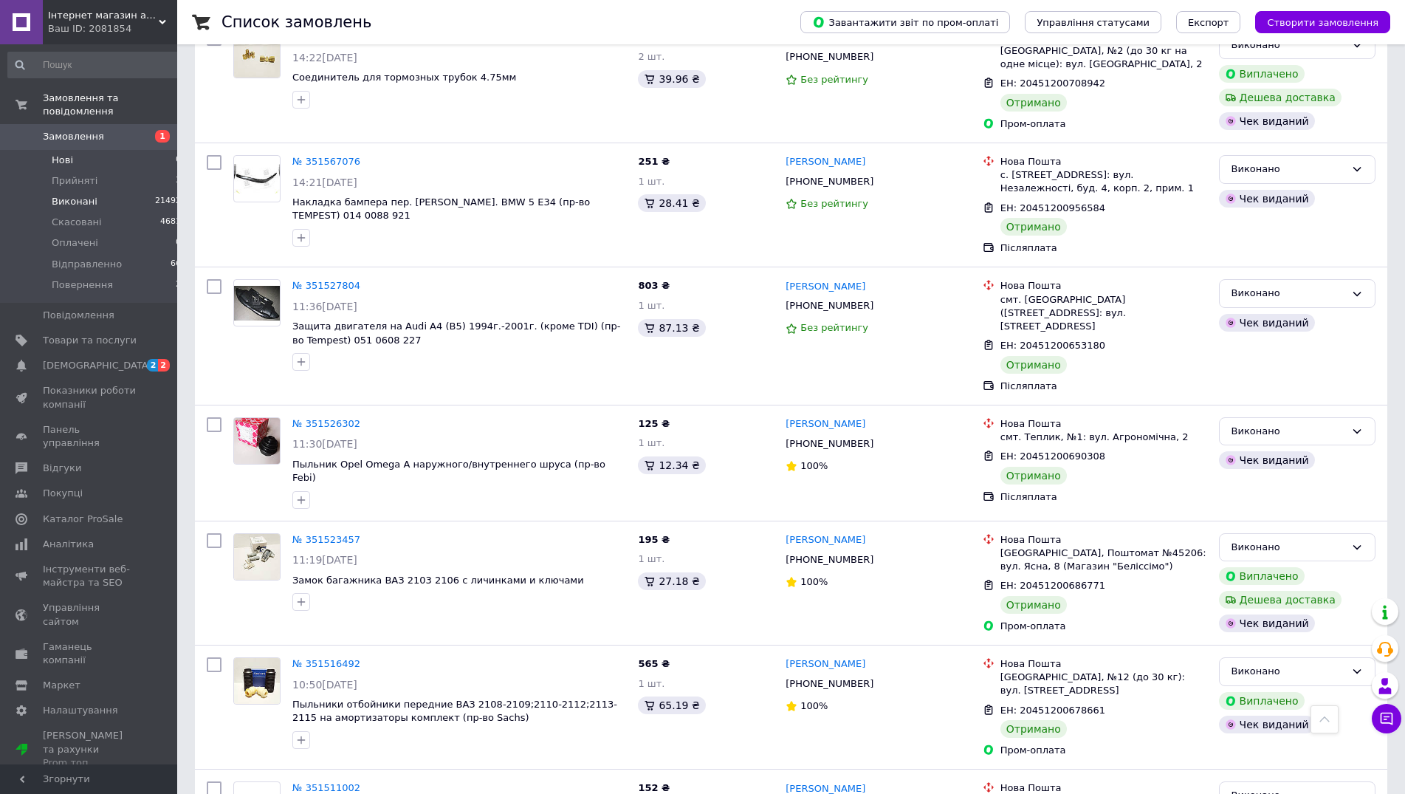
click at [80, 150] on li "Нові 0" at bounding box center [95, 160] width 190 height 21
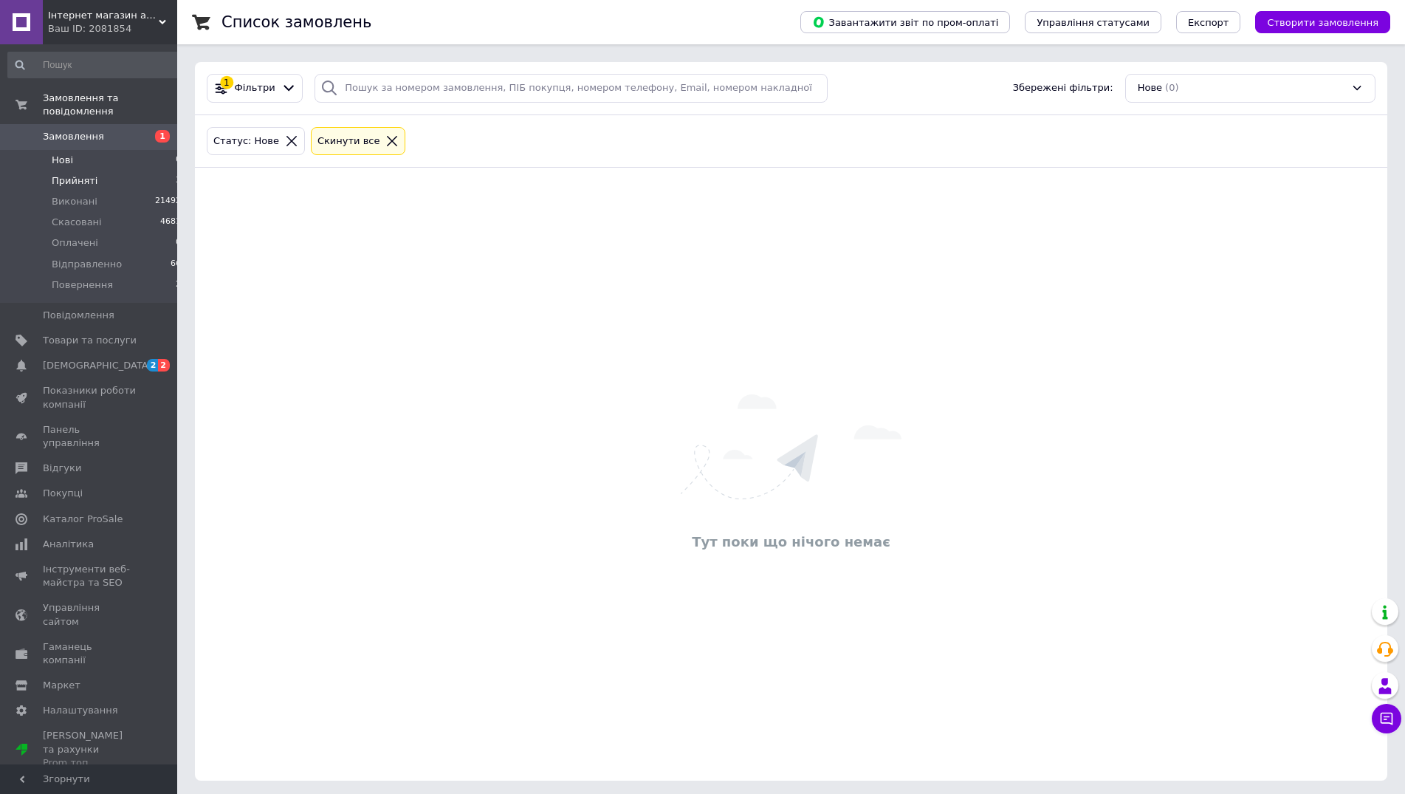
click at [80, 174] on span "Прийняті" at bounding box center [75, 180] width 46 height 13
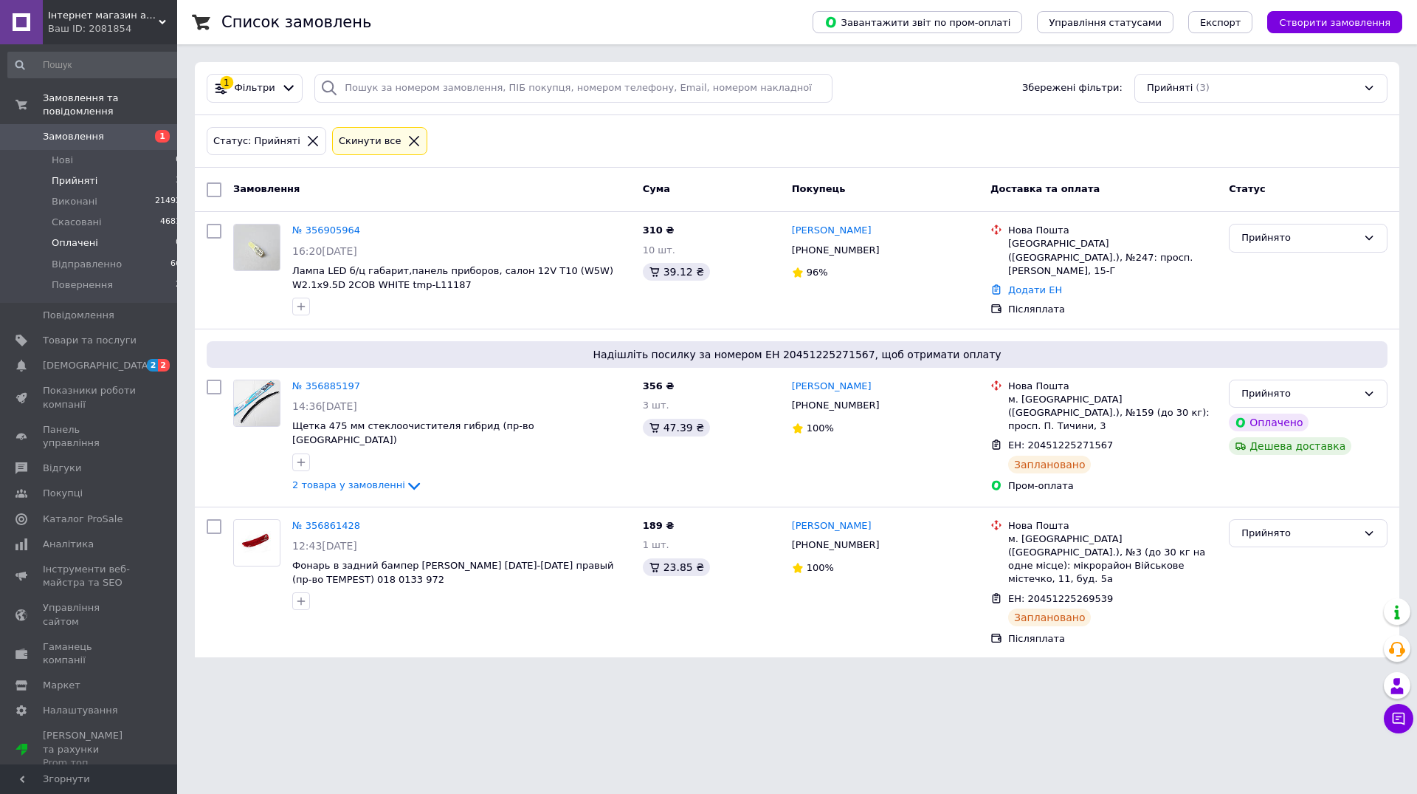
click at [83, 236] on span "Оплачені" at bounding box center [75, 242] width 47 height 13
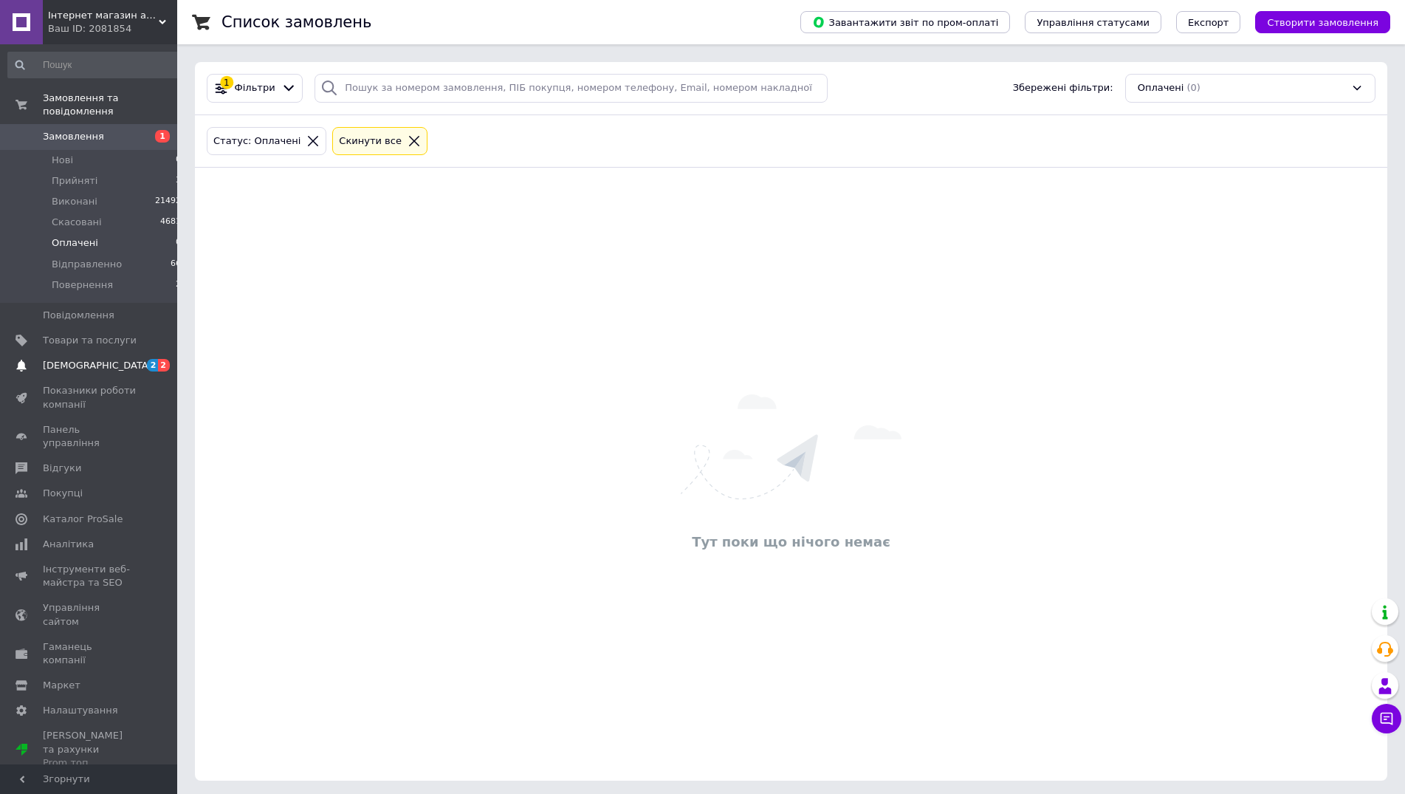
click at [78, 359] on link "[DEMOGRAPHIC_DATA] 2 2" at bounding box center [95, 365] width 190 height 25
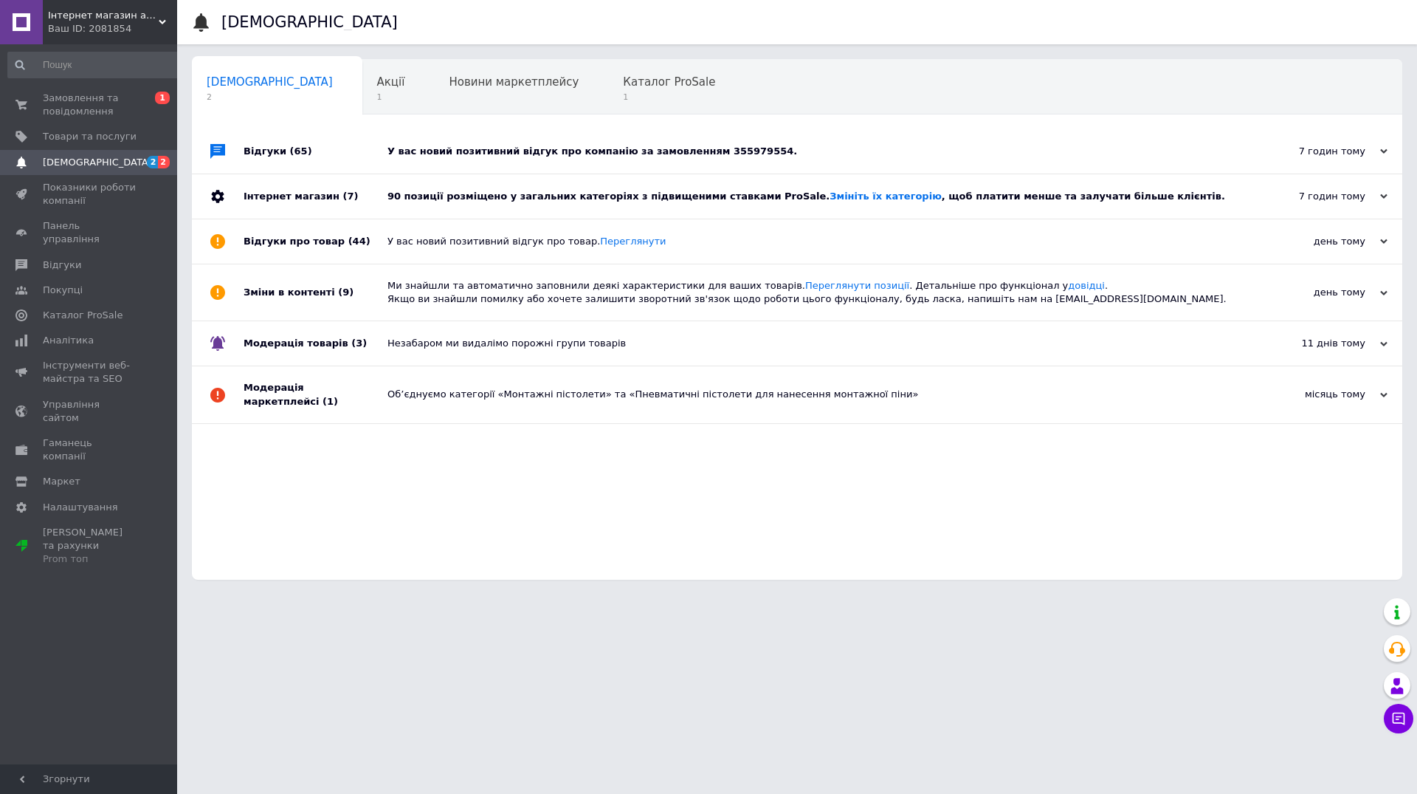
click at [517, 206] on div "90 позиції розміщено у загальних категоріях з підвищеними ставками ProSale. Змі…" at bounding box center [814, 196] width 853 height 44
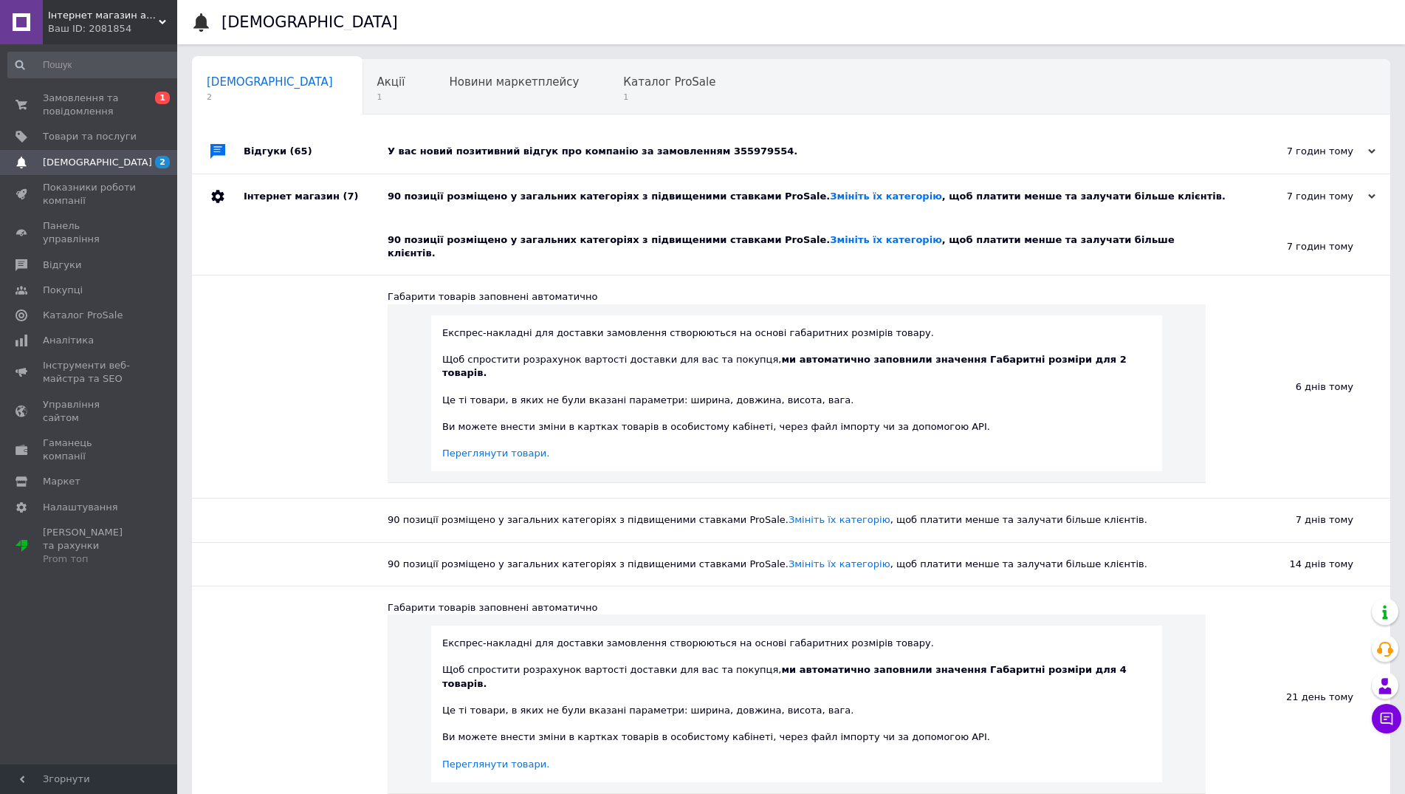
click at [531, 162] on div "У вас новий позитивний відгук про компанію за замовленням 355979554." at bounding box center [808, 151] width 840 height 44
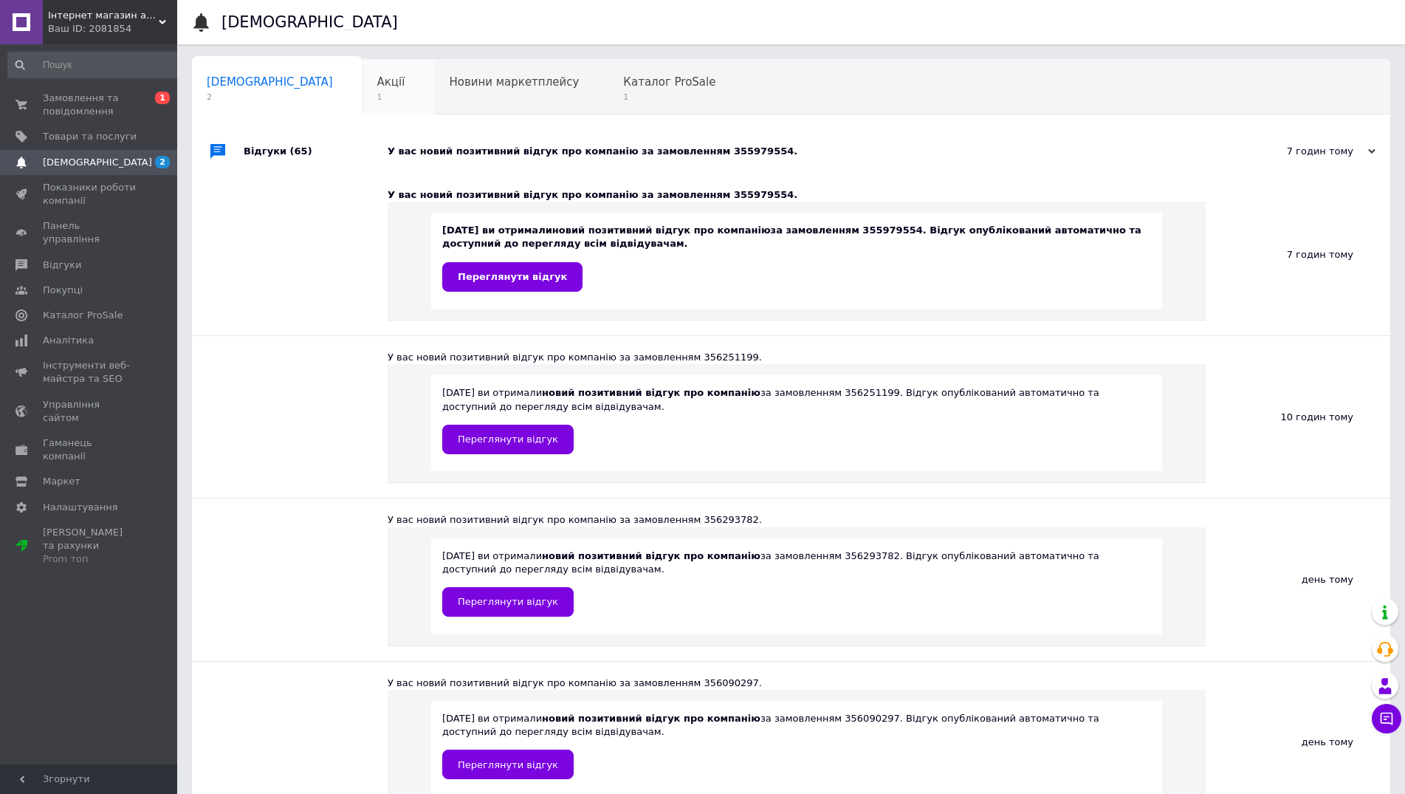
click at [377, 85] on span "Акції" at bounding box center [391, 81] width 28 height 13
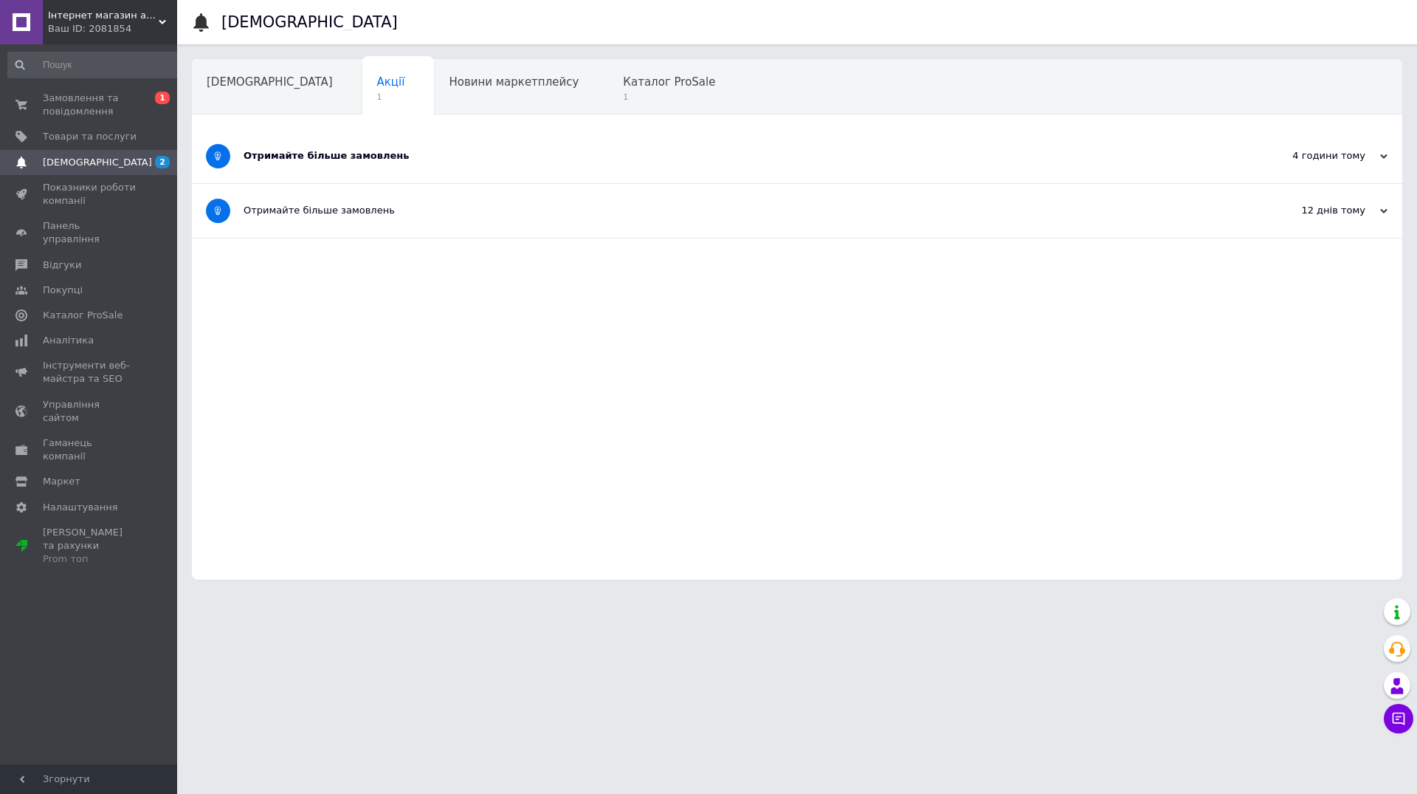
click at [396, 172] on div "Отримайте більше замовлень" at bounding box center [742, 156] width 997 height 54
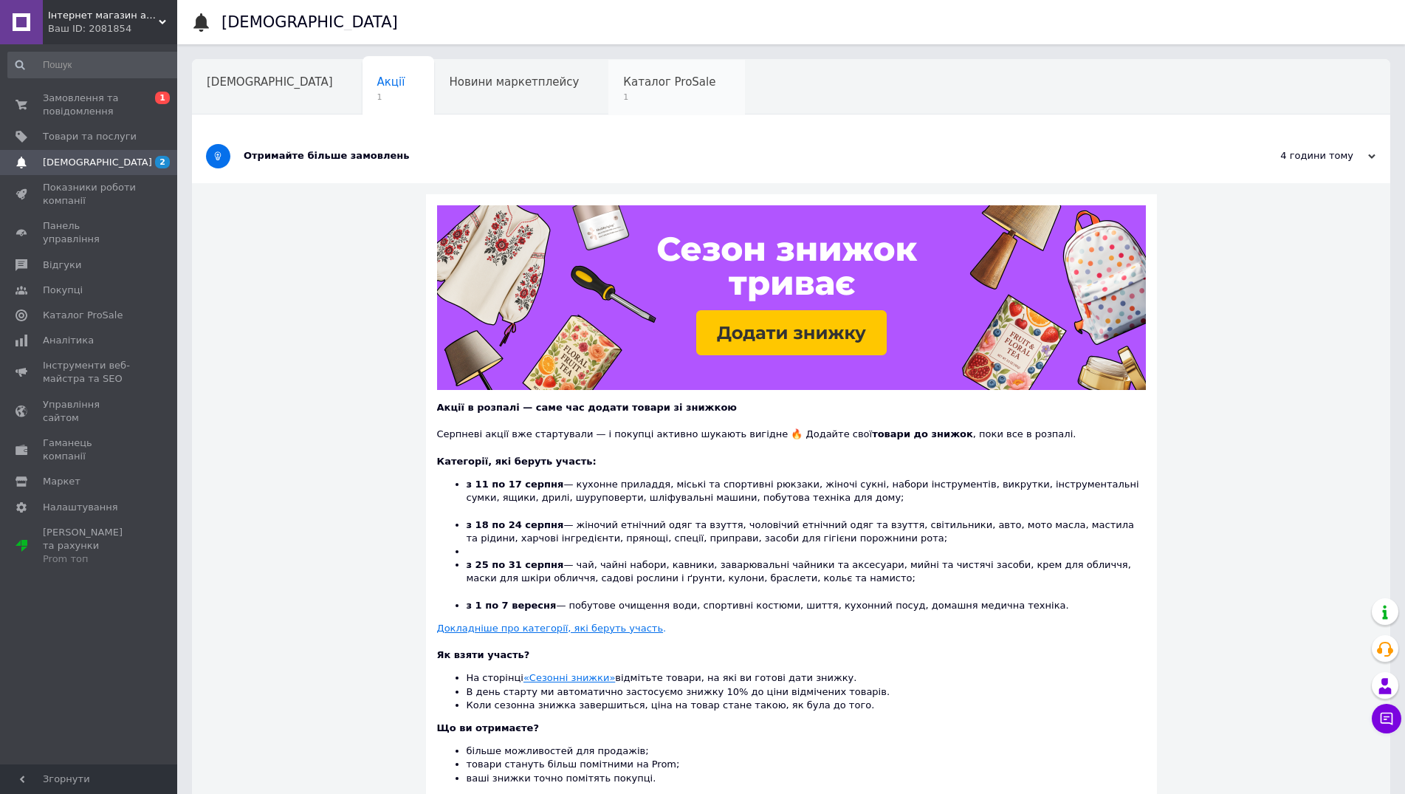
click at [608, 91] on div "Каталог ProSale 1" at bounding box center [676, 88] width 137 height 56
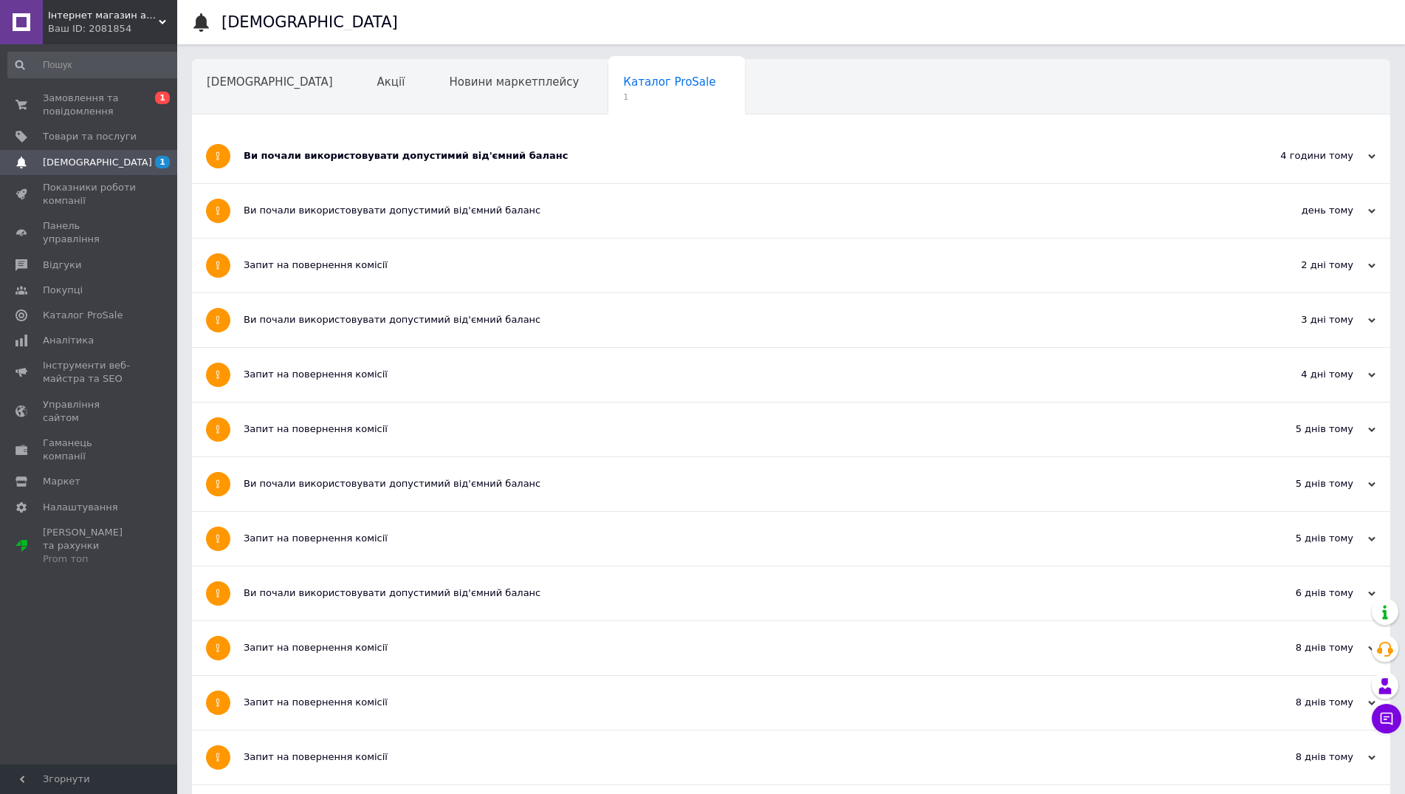
click at [309, 161] on div "Ви почали використовувати допустимий від'ємний баланс" at bounding box center [736, 155] width 984 height 13
